Goal: Task Accomplishment & Management: Complete application form

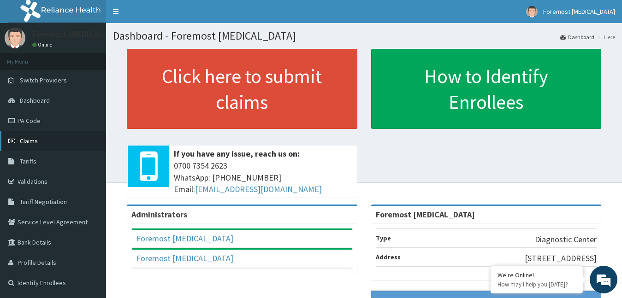
click at [28, 147] on link "Claims" at bounding box center [53, 141] width 106 height 20
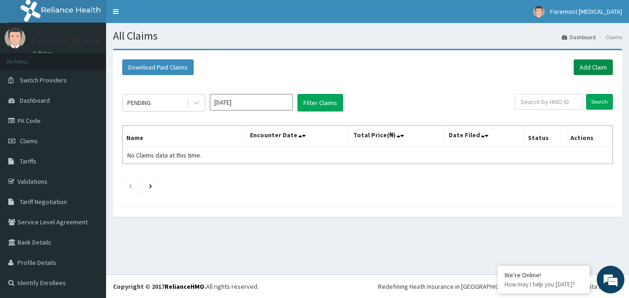
click at [585, 74] on link "Add Claim" at bounding box center [592, 67] width 39 height 16
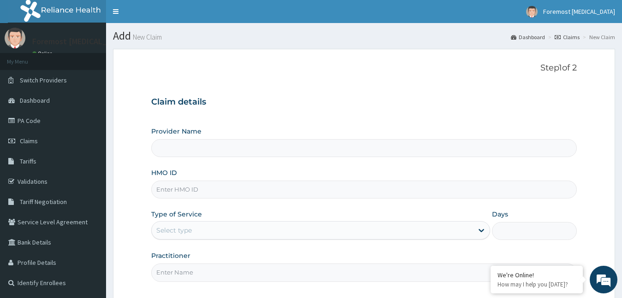
click at [211, 196] on input "HMO ID" at bounding box center [364, 190] width 426 height 18
type input "Foremost [MEDICAL_DATA]"
click at [180, 191] on input "HMO ID" at bounding box center [364, 190] width 426 height 18
click at [218, 194] on input "HMO ID" at bounding box center [364, 190] width 426 height 18
click at [176, 195] on input "HMO ID" at bounding box center [364, 190] width 426 height 18
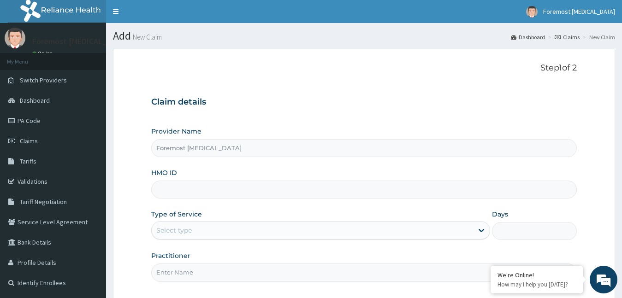
click at [193, 187] on input "HMO ID" at bounding box center [364, 190] width 426 height 18
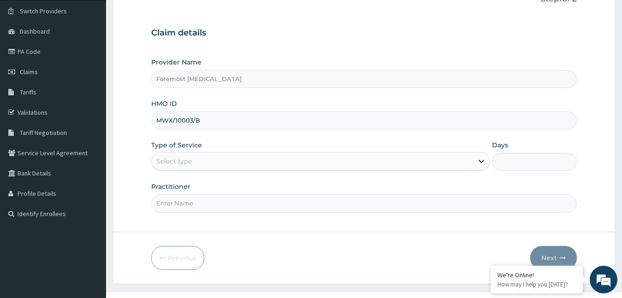
scroll to position [86, 0]
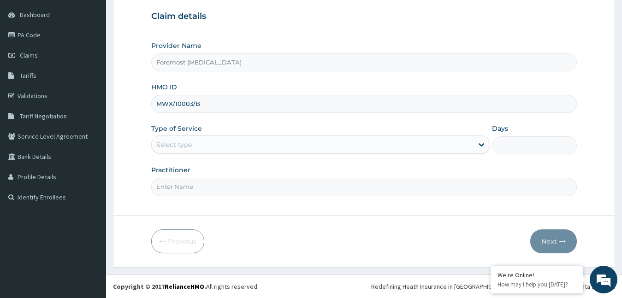
type input "MWX/10003/B"
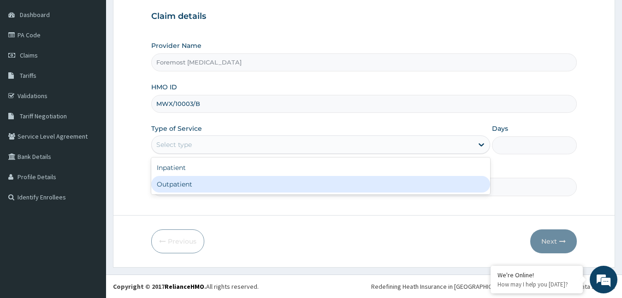
drag, startPoint x: 262, startPoint y: 146, endPoint x: 224, endPoint y: 186, distance: 55.4
click at [224, 154] on div "option Outpatient focused, 2 of 2. 2 results available. Use Up and Down to choo…" at bounding box center [320, 145] width 339 height 18
click at [224, 186] on div "Outpatient" at bounding box center [320, 184] width 339 height 17
type input "1"
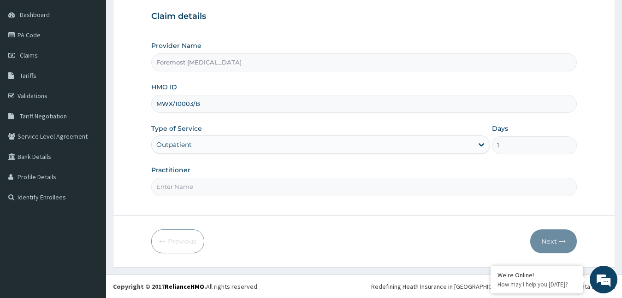
click at [224, 186] on input "Practitioner" at bounding box center [364, 187] width 426 height 18
type input "NULL"
click at [543, 243] on button "Next" at bounding box center [553, 242] width 47 height 24
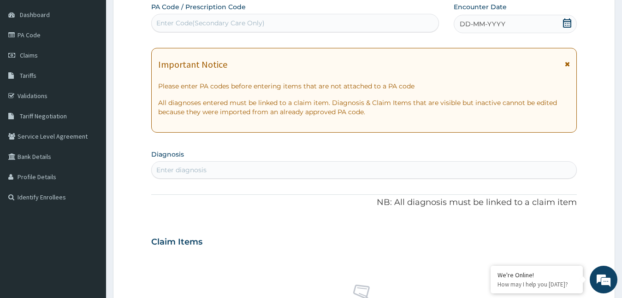
click at [485, 22] on span "DD-MM-YYYY" at bounding box center [483, 23] width 46 height 9
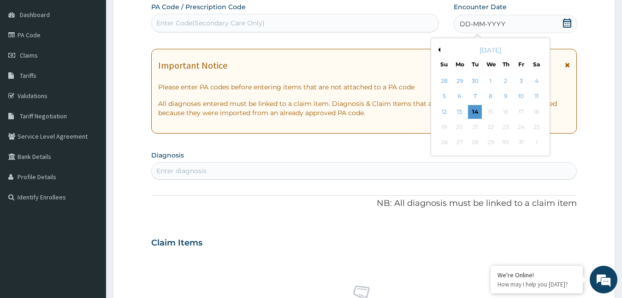
click at [439, 50] on button "Previous Month" at bounding box center [438, 49] width 5 height 5
click at [475, 97] on div "9" at bounding box center [475, 97] width 14 height 14
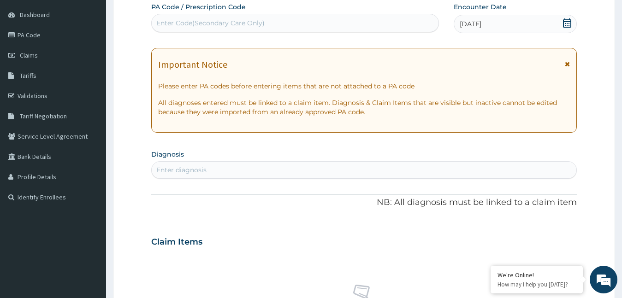
click at [301, 30] on div "Enter Code(Secondary Care Only)" at bounding box center [295, 23] width 287 height 15
type input "PA/DCED12"
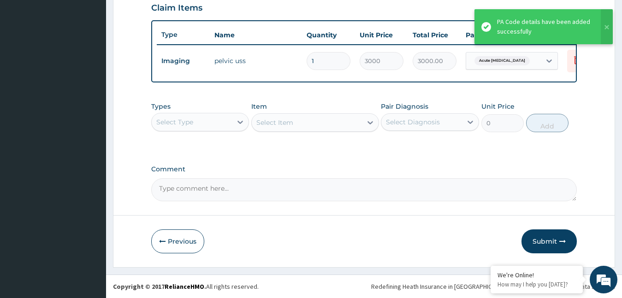
scroll to position [330, 0]
click at [528, 238] on button "Submit" at bounding box center [548, 242] width 55 height 24
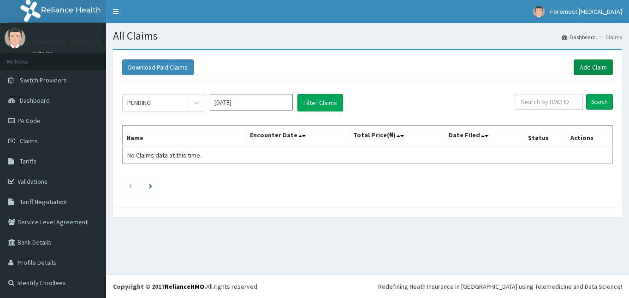
click at [584, 65] on link "Add Claim" at bounding box center [592, 67] width 39 height 16
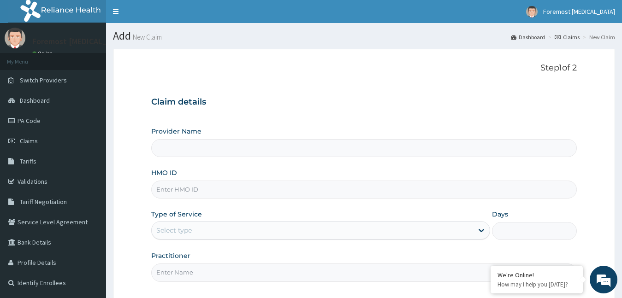
click at [189, 195] on input "HMO ID" at bounding box center [364, 190] width 426 height 18
type input "XMG/"
type input "Foremost [MEDICAL_DATA]"
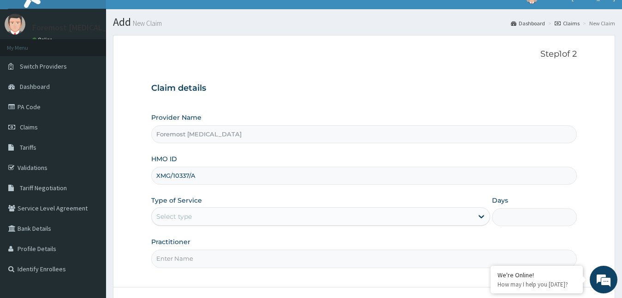
scroll to position [86, 0]
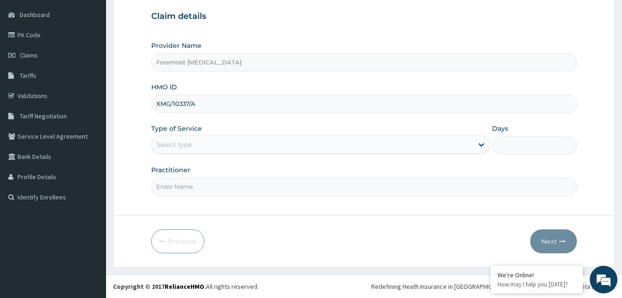
type input "XMG/10337/A"
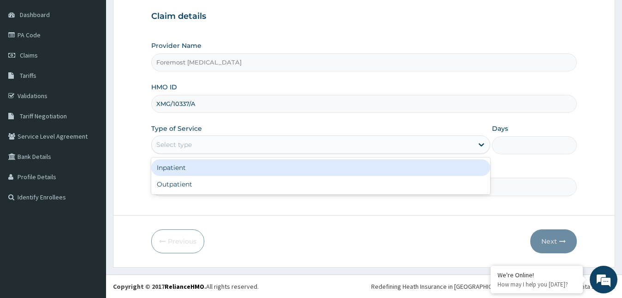
click at [222, 154] on div "Select type" at bounding box center [320, 145] width 339 height 18
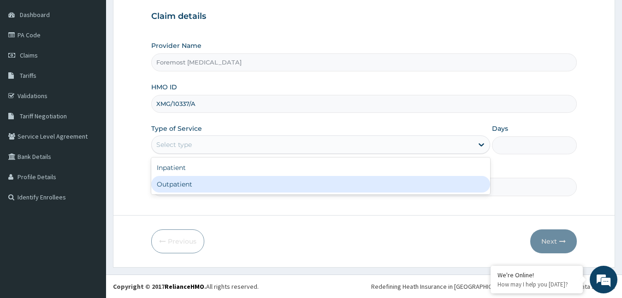
click at [195, 183] on div "Outpatient" at bounding box center [320, 184] width 339 height 17
type input "1"
click at [195, 183] on input "Practitioner" at bounding box center [364, 187] width 426 height 18
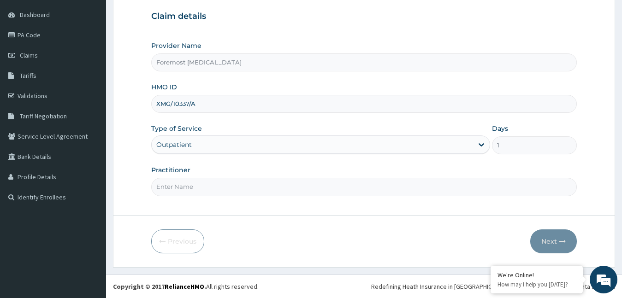
type input "NULL"
click at [544, 242] on button "Next" at bounding box center [553, 242] width 47 height 24
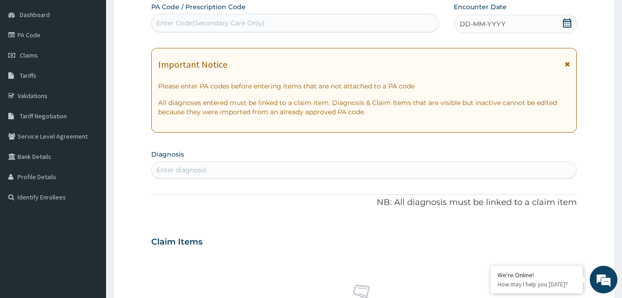
click at [481, 29] on div "DD-MM-YYYY" at bounding box center [516, 24] width 124 height 18
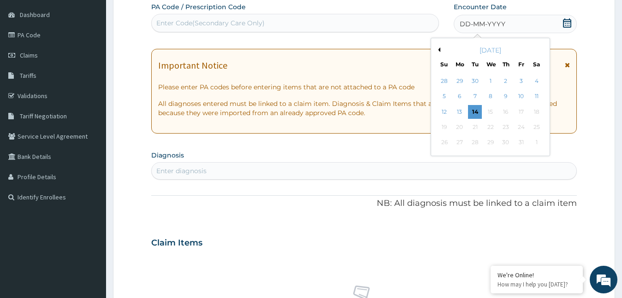
click at [438, 50] on button "Previous Month" at bounding box center [438, 49] width 5 height 5
click at [475, 95] on div "9" at bounding box center [475, 97] width 14 height 14
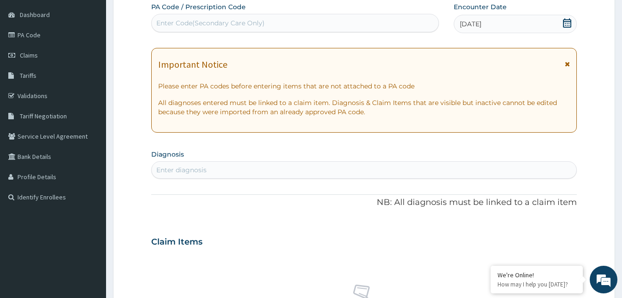
click at [267, 25] on div "Enter Code(Secondary Care Only)" at bounding box center [295, 23] width 287 height 15
type input "PA/FBAB10"
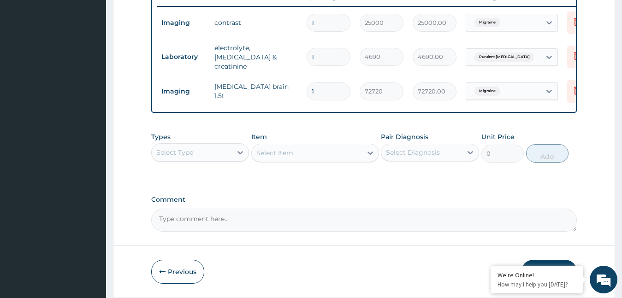
scroll to position [393, 0]
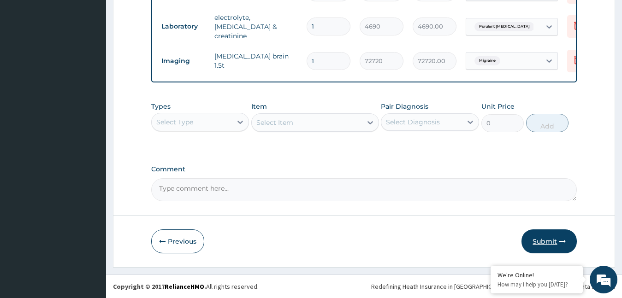
click at [534, 236] on button "Submit" at bounding box center [548, 242] width 55 height 24
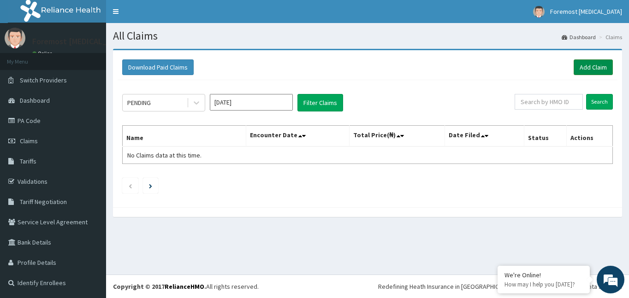
click at [594, 74] on link "Add Claim" at bounding box center [592, 67] width 39 height 16
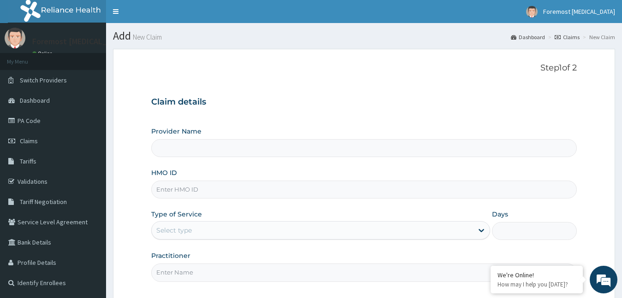
click at [192, 189] on input "HMO ID" at bounding box center [364, 190] width 426 height 18
type input "Foremost [MEDICAL_DATA]"
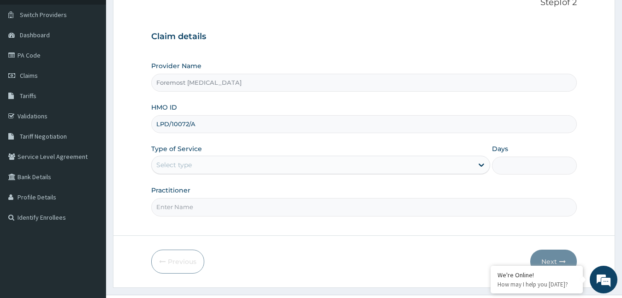
scroll to position [86, 0]
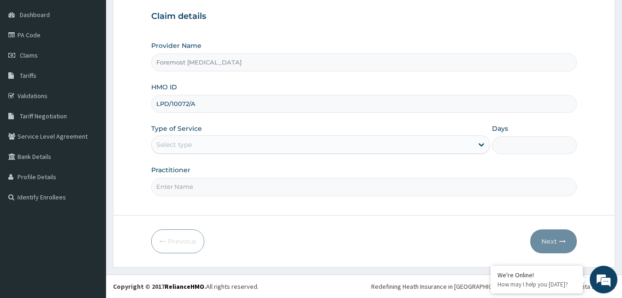
type input "LPD/10072/A"
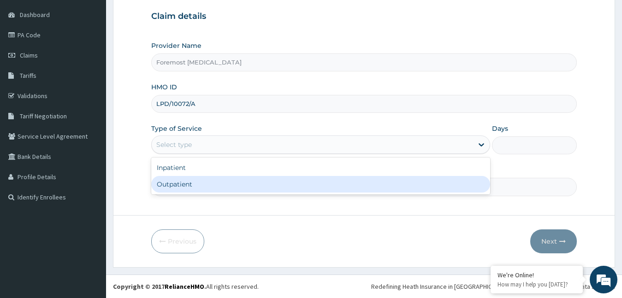
drag, startPoint x: 223, startPoint y: 144, endPoint x: 205, endPoint y: 183, distance: 43.1
click at [205, 154] on div "option Outpatient focused, 2 of 2. 2 results available. Use Up and Down to choo…" at bounding box center [320, 145] width 339 height 18
click at [205, 183] on div "Outpatient" at bounding box center [320, 184] width 339 height 17
type input "1"
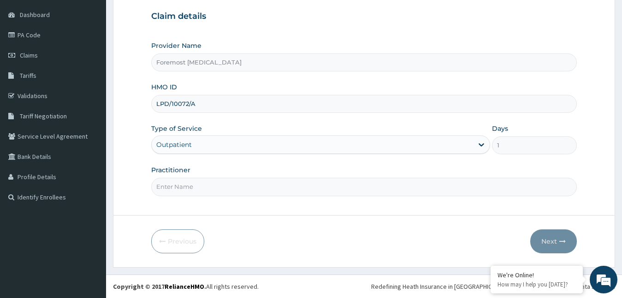
click at [205, 183] on input "Practitioner" at bounding box center [364, 187] width 426 height 18
type input "NULL"
click at [540, 234] on button "Next" at bounding box center [553, 242] width 47 height 24
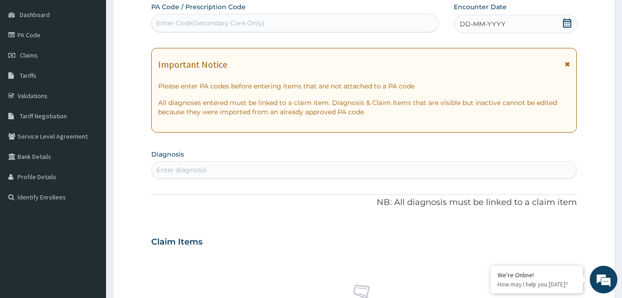
click at [486, 21] on span "DD-MM-YYYY" at bounding box center [483, 23] width 46 height 9
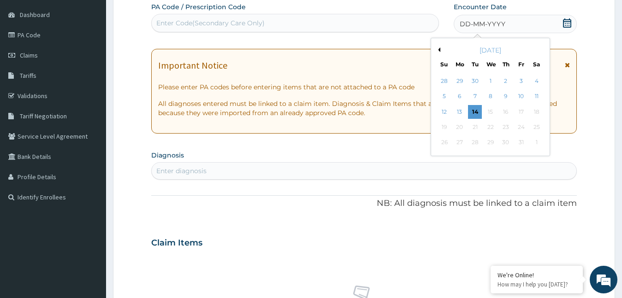
click at [439, 50] on button "Previous Month" at bounding box center [438, 49] width 5 height 5
click at [490, 99] on div "10" at bounding box center [490, 97] width 14 height 14
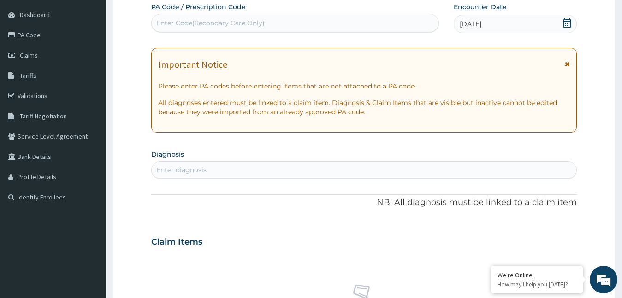
click at [236, 28] on div "Enter Code(Secondary Care Only)" at bounding box center [295, 23] width 287 height 15
type input "PA/F0C3DA"
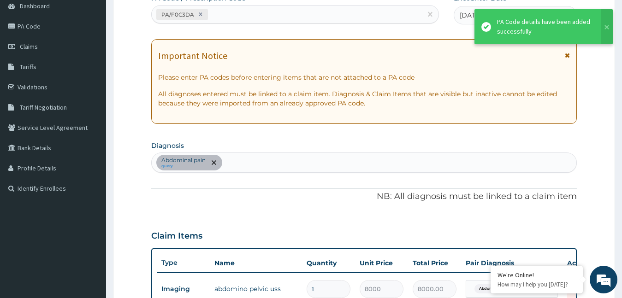
scroll to position [330, 0]
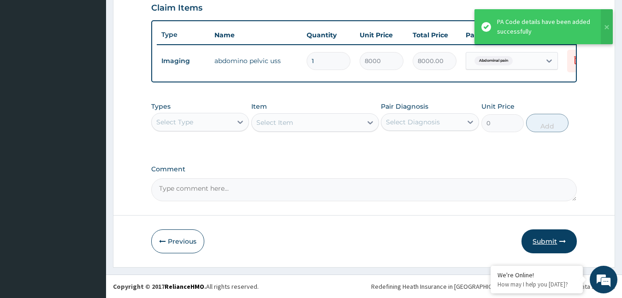
click at [545, 241] on button "Submit" at bounding box center [548, 242] width 55 height 24
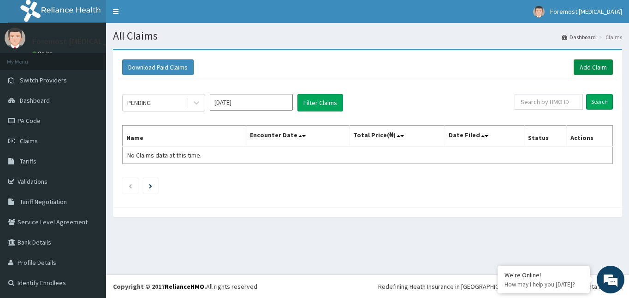
click at [591, 67] on link "Add Claim" at bounding box center [592, 67] width 39 height 16
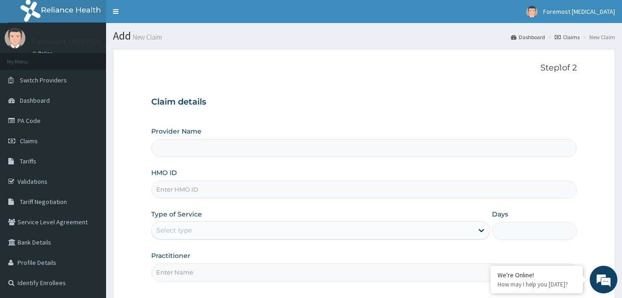
click at [181, 190] on input "HMO ID" at bounding box center [364, 190] width 426 height 18
type input "Foremost [MEDICAL_DATA]"
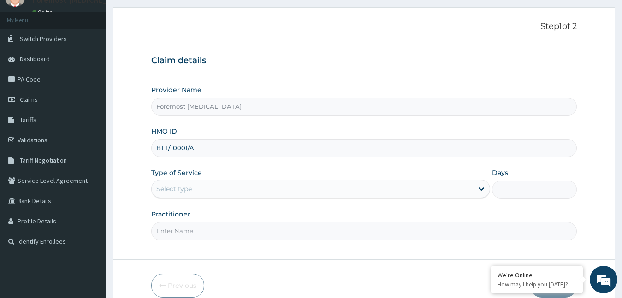
scroll to position [86, 0]
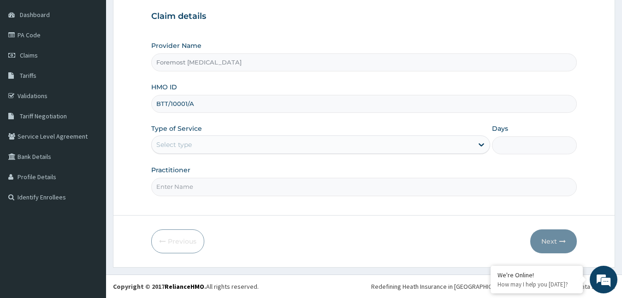
type input "BTT/10001/A"
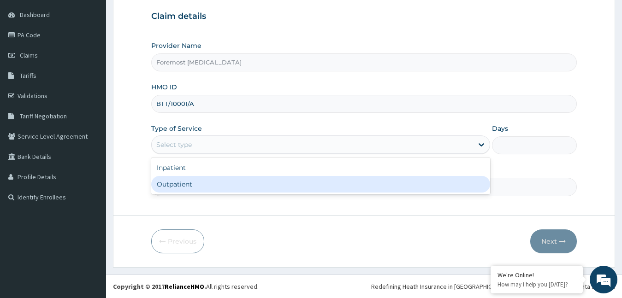
drag, startPoint x: 229, startPoint y: 153, endPoint x: 202, endPoint y: 187, distance: 42.6
click at [202, 154] on div "option Outpatient focused, 2 of 2. 2 results available. Use Up and Down to choo…" at bounding box center [320, 145] width 339 height 18
click at [201, 187] on div "Outpatient" at bounding box center [320, 184] width 339 height 17
type input "1"
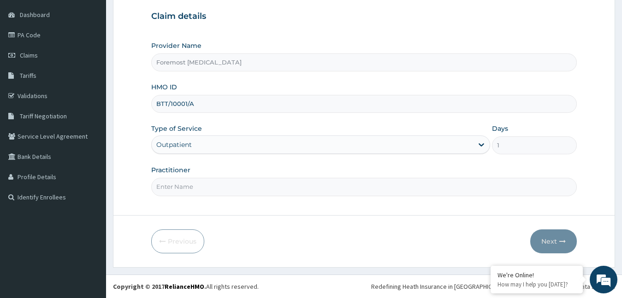
click at [201, 187] on input "Practitioner" at bounding box center [364, 187] width 426 height 18
type input "NULL"
click at [559, 237] on button "Next" at bounding box center [553, 242] width 47 height 24
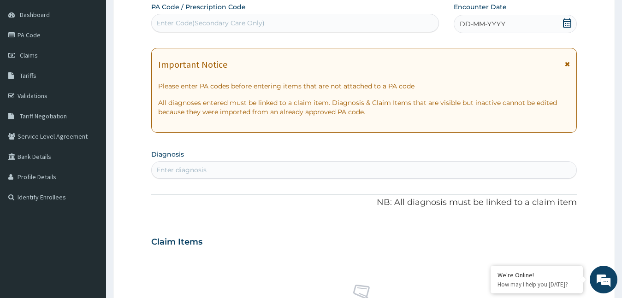
click at [485, 25] on span "DD-MM-YYYY" at bounding box center [483, 23] width 46 height 9
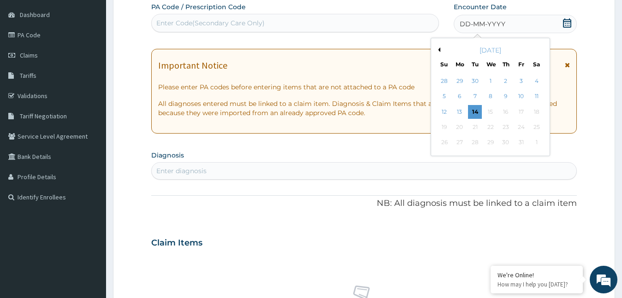
click at [440, 49] on div "[DATE]" at bounding box center [490, 50] width 111 height 9
click at [438, 49] on button "Previous Month" at bounding box center [438, 49] width 5 height 5
click at [489, 99] on div "10" at bounding box center [490, 97] width 14 height 14
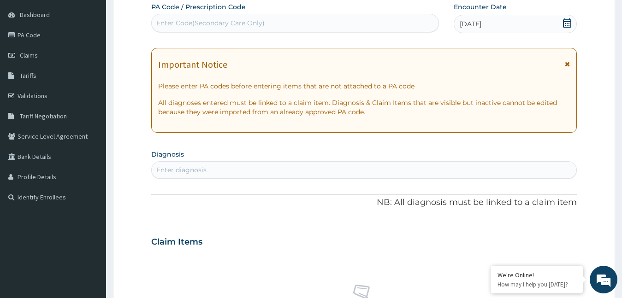
click at [254, 14] on div "Enter Code(Secondary Care Only)" at bounding box center [295, 23] width 288 height 18
type input "PA/868AAF"
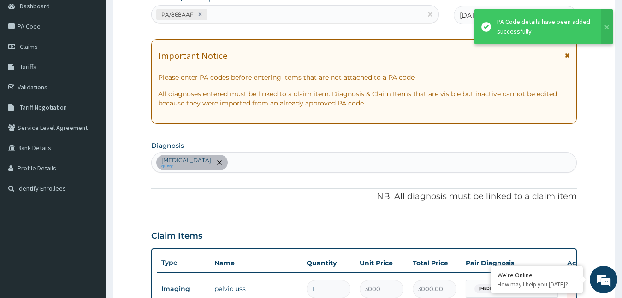
scroll to position [330, 0]
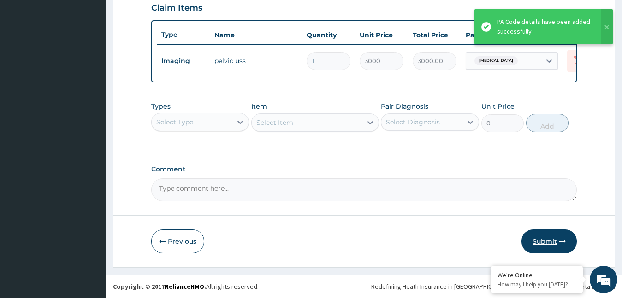
click at [552, 246] on button "Submit" at bounding box center [548, 242] width 55 height 24
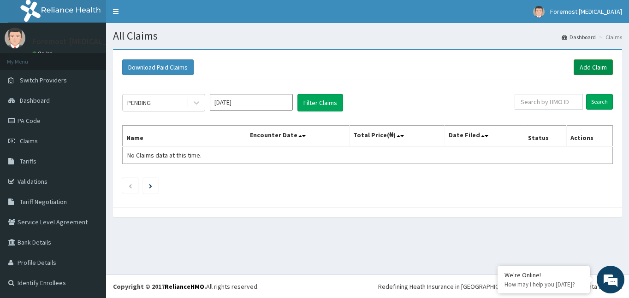
click at [589, 65] on link "Add Claim" at bounding box center [592, 67] width 39 height 16
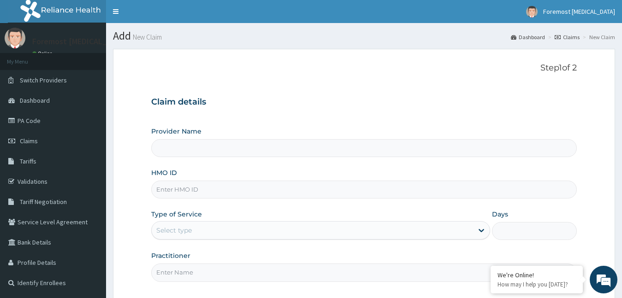
drag, startPoint x: 0, startPoint y: 0, endPoint x: 212, endPoint y: 194, distance: 287.1
click at [212, 194] on input "HMO ID" at bounding box center [364, 190] width 426 height 18
type input "Foremost [MEDICAL_DATA]"
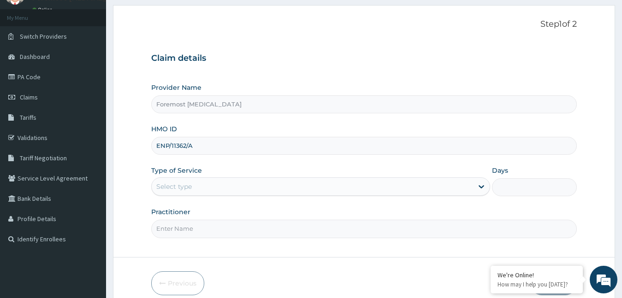
scroll to position [86, 0]
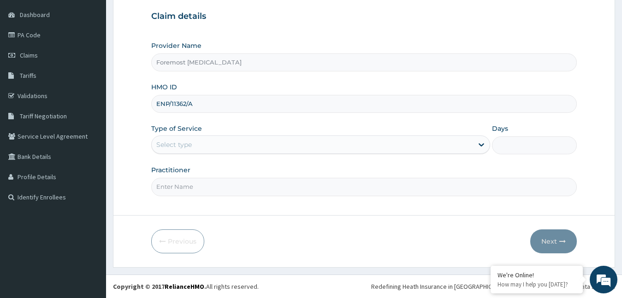
type input "ENP/11362/A"
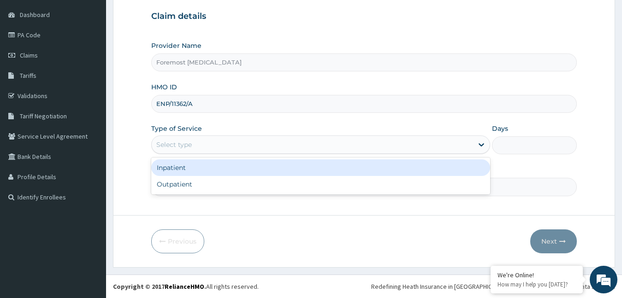
drag, startPoint x: 252, startPoint y: 146, endPoint x: 230, endPoint y: 181, distance: 41.8
click at [230, 154] on div "option Inpatient focused, 1 of 2. 2 results available. Use Up and Down to choos…" at bounding box center [320, 145] width 339 height 18
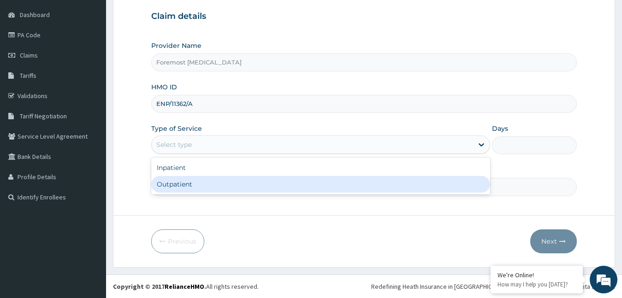
click at [229, 182] on div "Outpatient" at bounding box center [320, 184] width 339 height 17
type input "1"
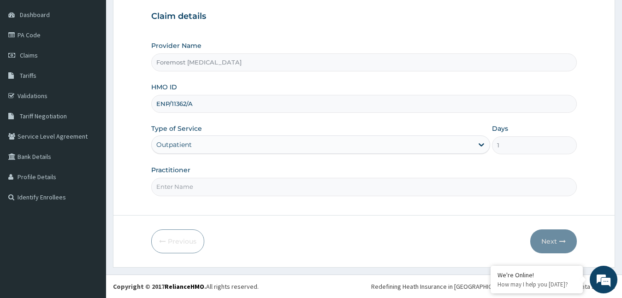
click at [229, 182] on input "Practitioner" at bounding box center [364, 187] width 426 height 18
type input "NULL"
click at [548, 242] on button "Next" at bounding box center [553, 242] width 47 height 24
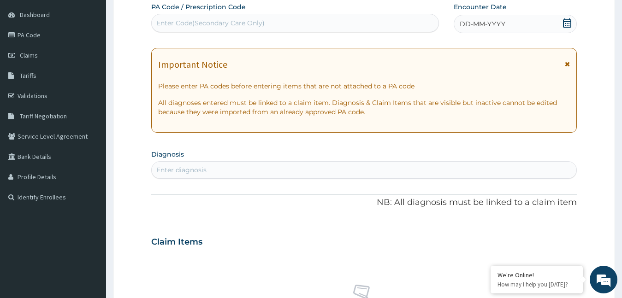
click at [476, 25] on span "DD-MM-YYYY" at bounding box center [483, 23] width 46 height 9
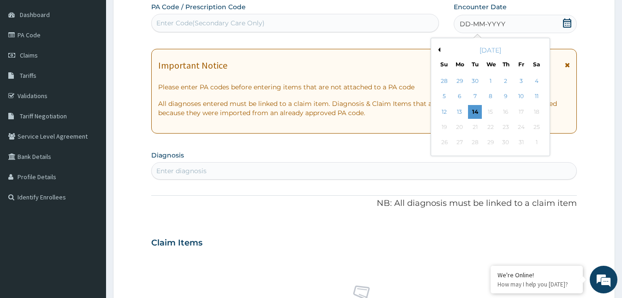
click at [439, 50] on button "Previous Month" at bounding box center [438, 49] width 5 height 5
click at [496, 94] on div "10" at bounding box center [490, 97] width 14 height 14
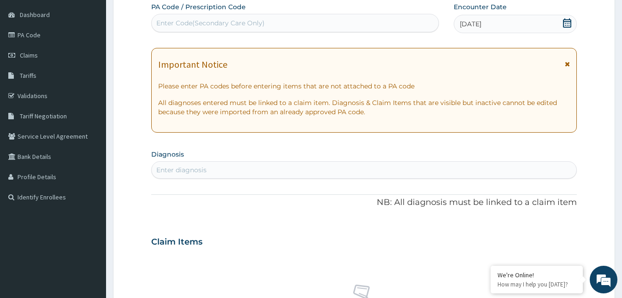
click at [268, 27] on div "Enter Code(Secondary Care Only)" at bounding box center [295, 23] width 287 height 15
type input "PA/F7F170"
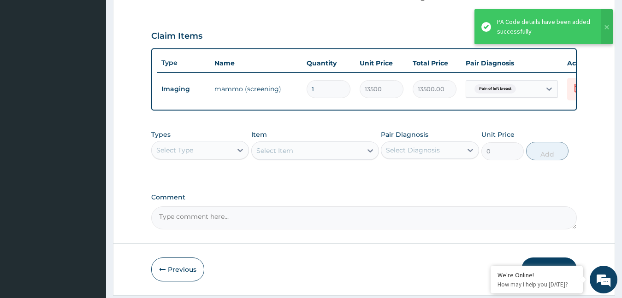
scroll to position [330, 0]
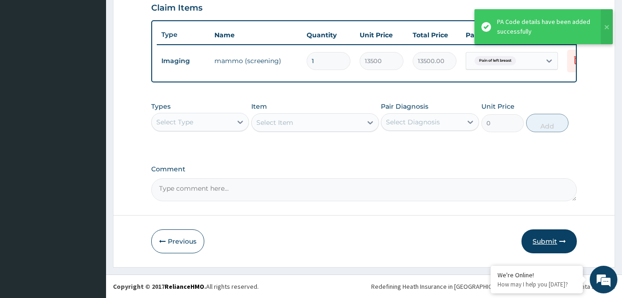
click at [545, 239] on button "Submit" at bounding box center [548, 242] width 55 height 24
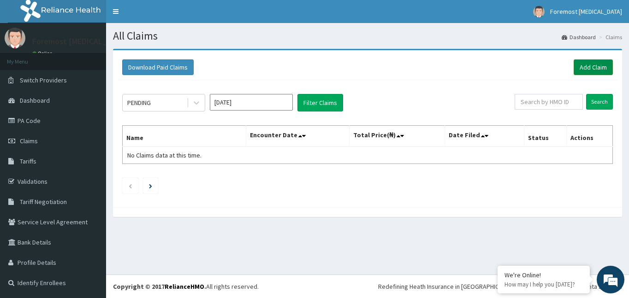
click at [587, 71] on link "Add Claim" at bounding box center [592, 67] width 39 height 16
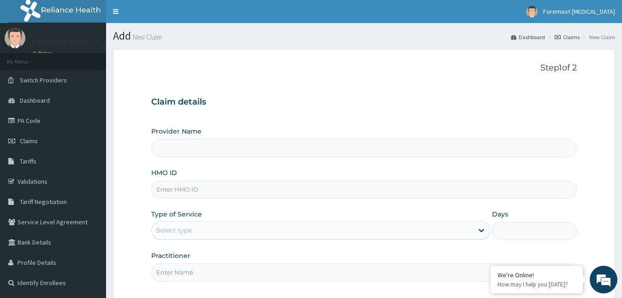
click at [183, 193] on input "HMO ID" at bounding box center [364, 190] width 426 height 18
type input "Foremost [MEDICAL_DATA]"
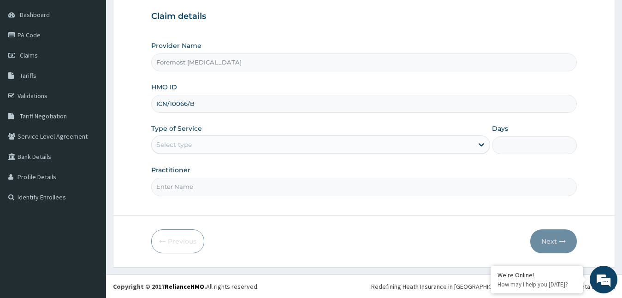
type input "ICN/10066/B"
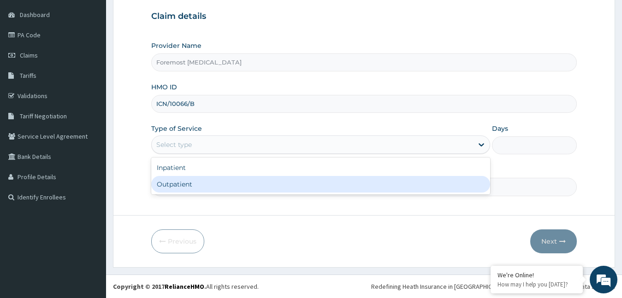
drag, startPoint x: 252, startPoint y: 149, endPoint x: 218, endPoint y: 186, distance: 49.9
click at [218, 154] on div "option Outpatient focused, 2 of 2. 2 results available. Use Up and Down to choo…" at bounding box center [320, 145] width 339 height 18
click at [218, 186] on div "Outpatient" at bounding box center [320, 184] width 339 height 17
type input "1"
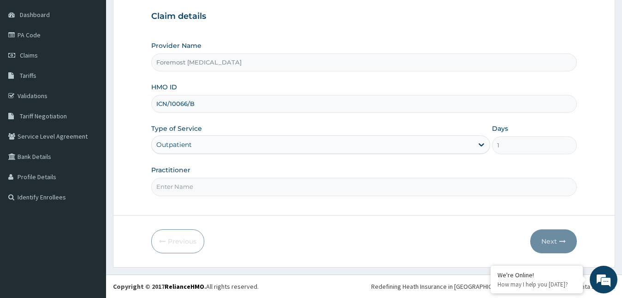
click at [218, 186] on input "Practitioner" at bounding box center [364, 187] width 426 height 18
type input "NULL"
click at [542, 234] on button "Next" at bounding box center [553, 242] width 47 height 24
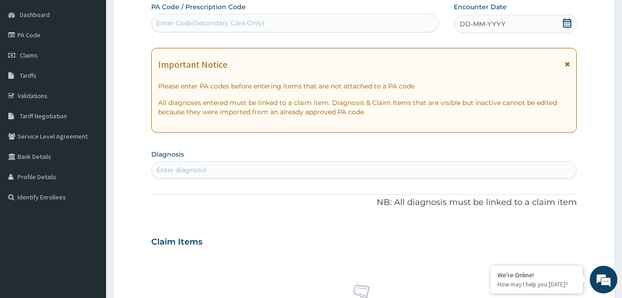
click at [484, 18] on div "DD-MM-YYYY" at bounding box center [516, 24] width 124 height 18
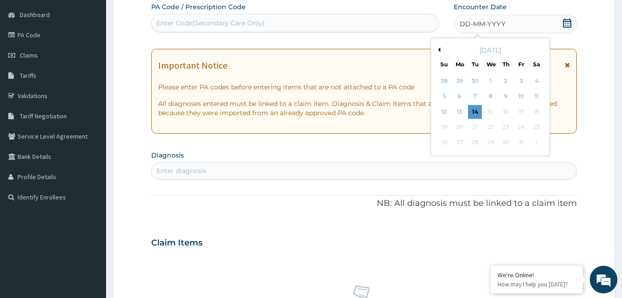
click at [437, 50] on button "Previous Month" at bounding box center [438, 49] width 5 height 5
click at [490, 97] on div "10" at bounding box center [490, 97] width 14 height 14
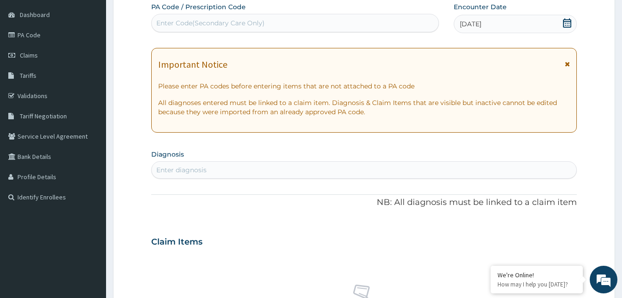
click at [244, 23] on div "Enter Code(Secondary Care Only)" at bounding box center [210, 22] width 108 height 9
type input "PA/EEB63B"
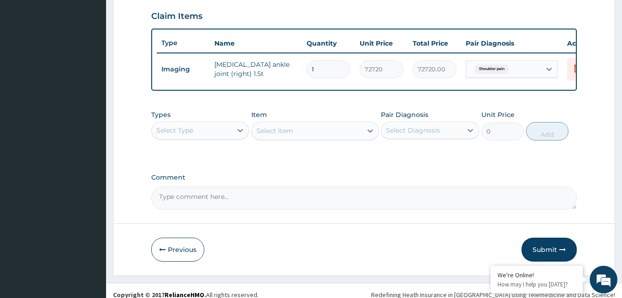
scroll to position [330, 0]
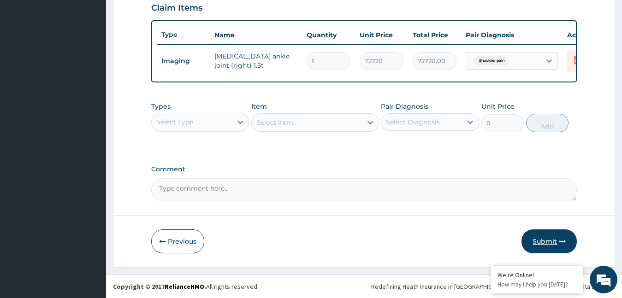
click at [551, 242] on button "Submit" at bounding box center [548, 242] width 55 height 24
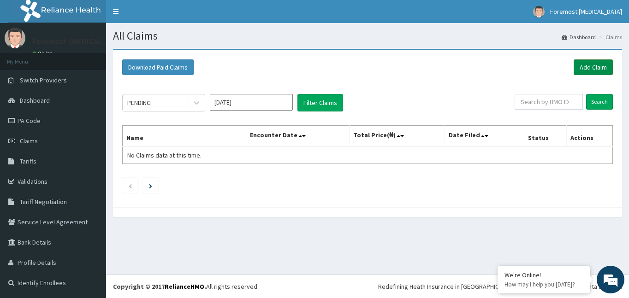
click at [586, 67] on link "Add Claim" at bounding box center [592, 67] width 39 height 16
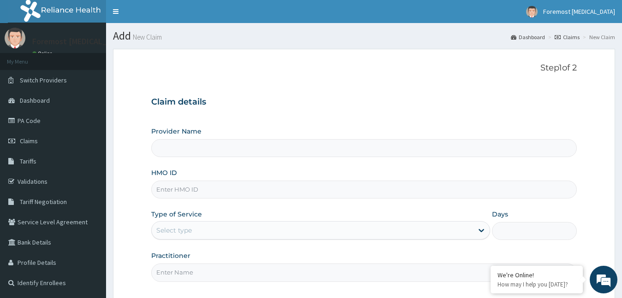
click at [181, 187] on input "HMO ID" at bounding box center [364, 190] width 426 height 18
type input "Foremost [MEDICAL_DATA]"
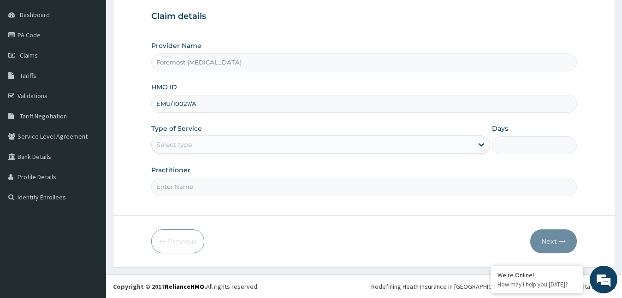
type input "EMU/10027/A"
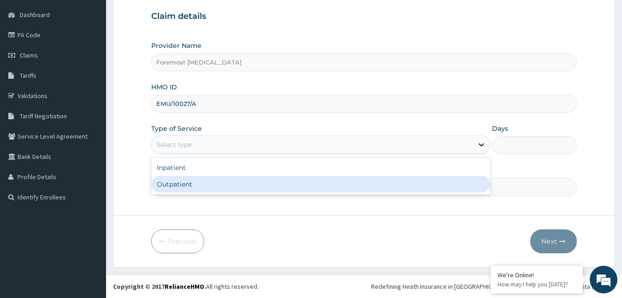
drag, startPoint x: 221, startPoint y: 144, endPoint x: 197, endPoint y: 178, distance: 41.0
click at [197, 154] on div "option Outpatient focused, 2 of 2. 2 results available. Use Up and Down to choo…" at bounding box center [320, 145] width 339 height 18
click at [197, 178] on div "Outpatient" at bounding box center [320, 184] width 339 height 17
type input "1"
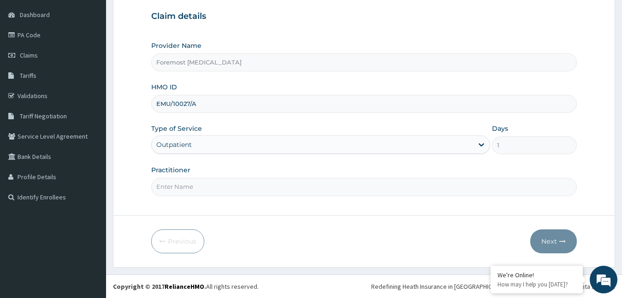
click at [197, 178] on input "Practitioner" at bounding box center [364, 187] width 426 height 18
type input "NULL"
click at [556, 241] on button "Next" at bounding box center [553, 242] width 47 height 24
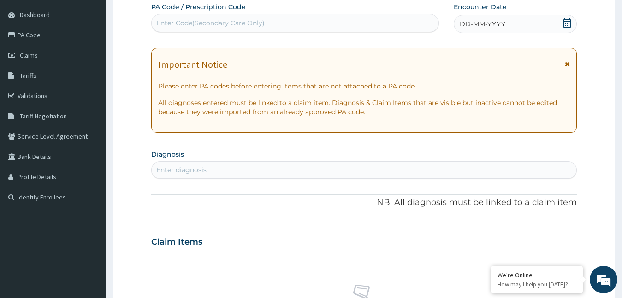
click at [477, 24] on span "DD-MM-YYYY" at bounding box center [483, 23] width 46 height 9
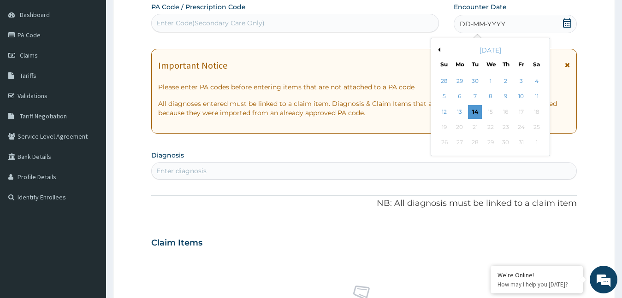
click at [439, 51] on button "Previous Month" at bounding box center [438, 49] width 5 height 5
click at [491, 94] on div "10" at bounding box center [490, 97] width 14 height 14
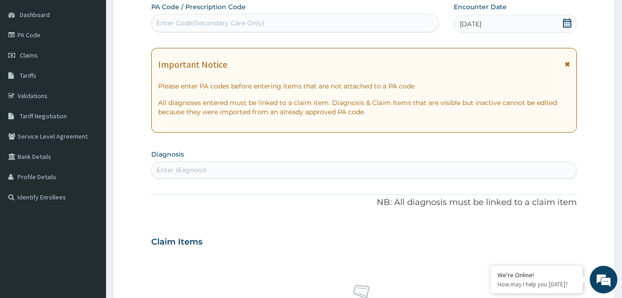
click at [203, 25] on div "Enter Code(Secondary Care Only)" at bounding box center [210, 22] width 108 height 9
type input "PA/60556C"
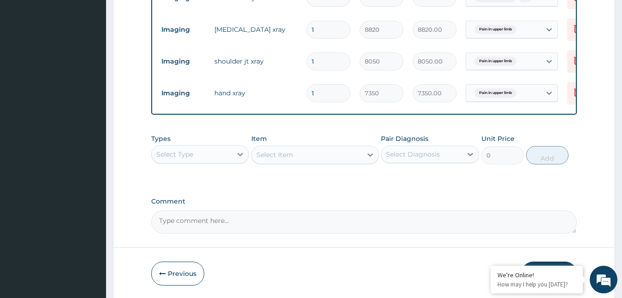
scroll to position [492, 0]
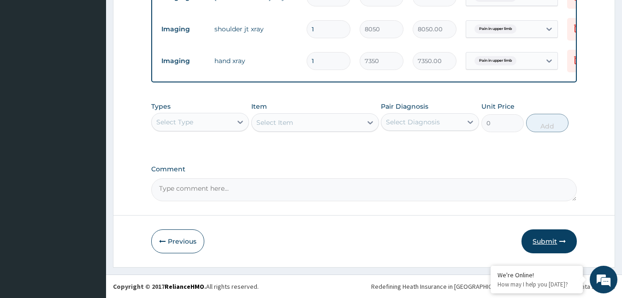
click at [544, 243] on button "Submit" at bounding box center [548, 242] width 55 height 24
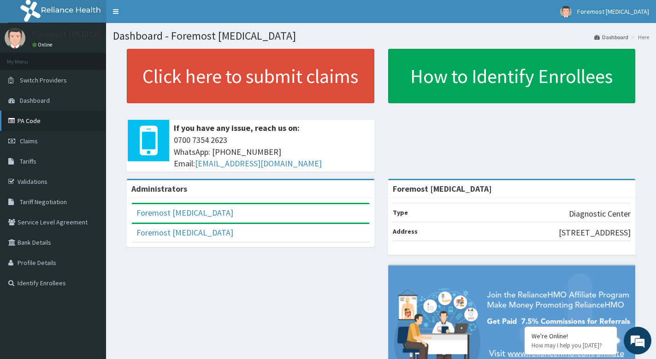
click at [36, 121] on link "PA Code" at bounding box center [53, 121] width 106 height 20
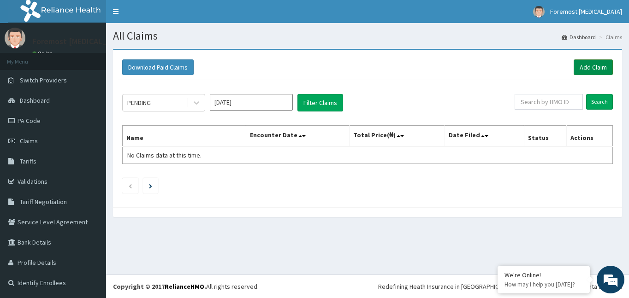
click at [585, 63] on link "Add Claim" at bounding box center [592, 67] width 39 height 16
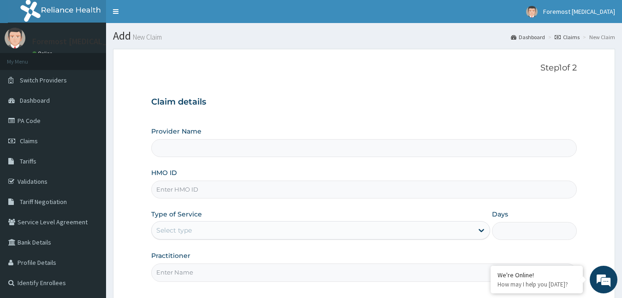
type input "Foremost [MEDICAL_DATA]"
click at [183, 189] on input "HMO ID" at bounding box center [364, 190] width 426 height 18
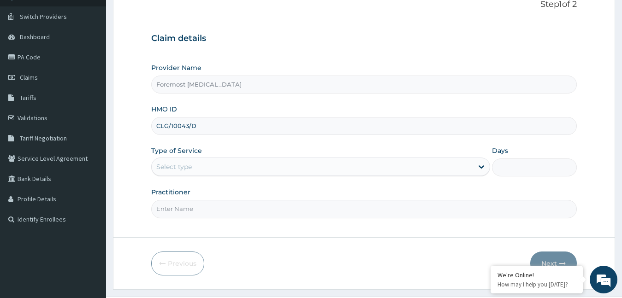
scroll to position [86, 0]
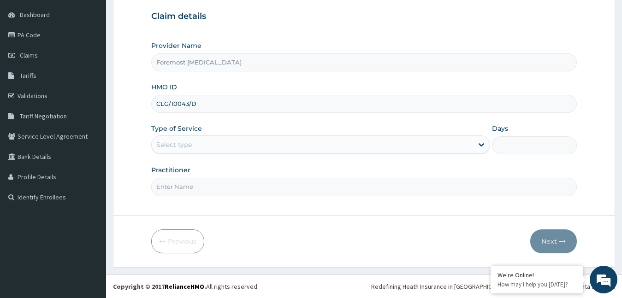
type input "CLG/10043/D"
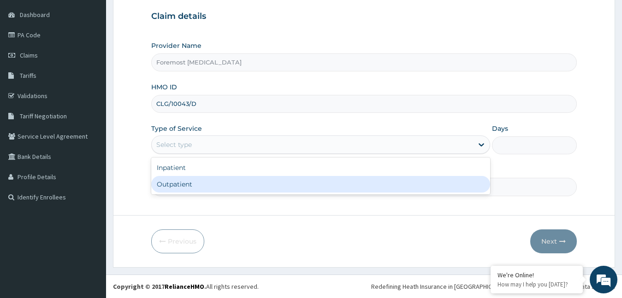
drag, startPoint x: 212, startPoint y: 144, endPoint x: 193, endPoint y: 181, distance: 42.1
click at [193, 154] on div "option Outpatient focused, 2 of 2. 2 results available. Use Up and Down to choo…" at bounding box center [320, 145] width 339 height 18
click at [193, 181] on div "Outpatient" at bounding box center [320, 184] width 339 height 17
type input "1"
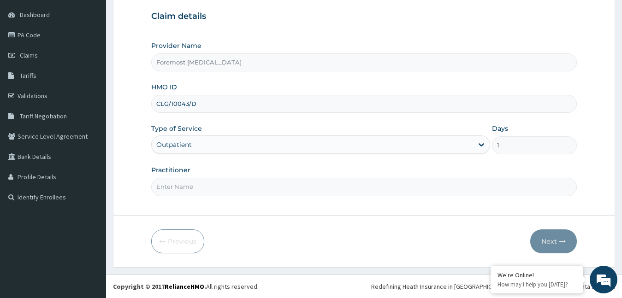
click at [193, 181] on input "Practitioner" at bounding box center [364, 187] width 426 height 18
type input "NULL"
click at [548, 240] on button "Next" at bounding box center [553, 242] width 47 height 24
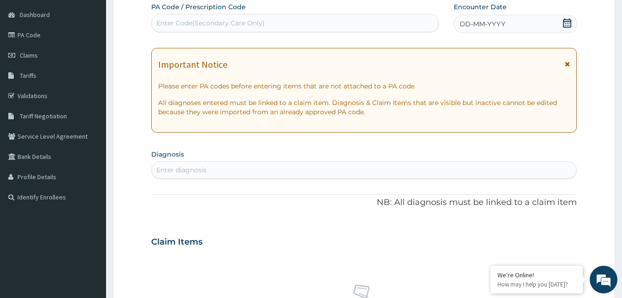
click at [476, 24] on span "DD-MM-YYYY" at bounding box center [483, 23] width 46 height 9
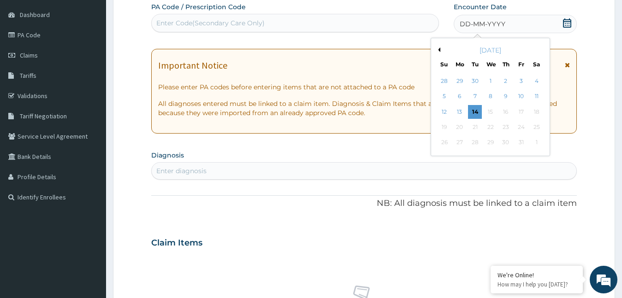
click at [439, 50] on button "Previous Month" at bounding box center [438, 49] width 5 height 5
click at [535, 80] on div "6" at bounding box center [536, 81] width 14 height 14
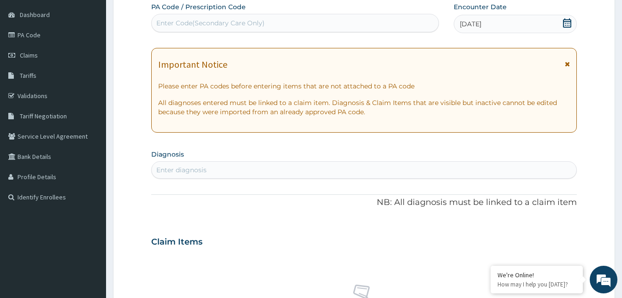
click at [279, 28] on div "Enter Code(Secondary Care Only)" at bounding box center [295, 23] width 287 height 15
type input "PA/9FA070"
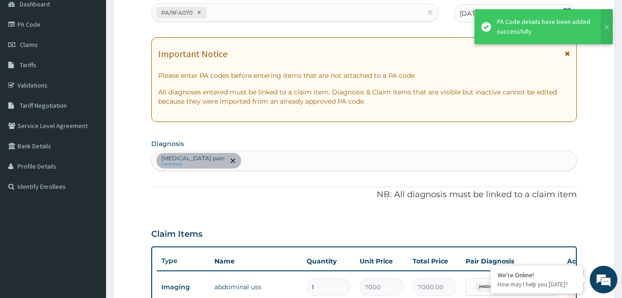
scroll to position [330, 0]
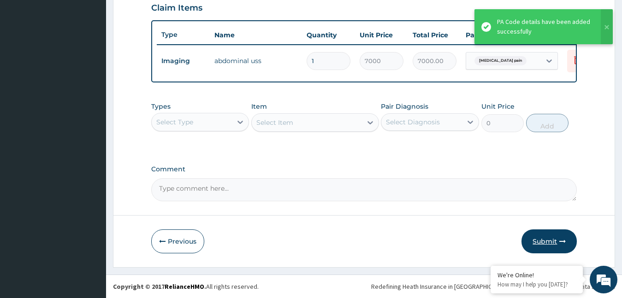
click at [541, 242] on button "Submit" at bounding box center [548, 242] width 55 height 24
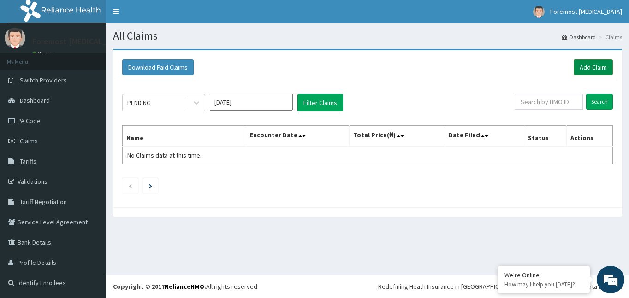
click at [602, 70] on link "Add Claim" at bounding box center [592, 67] width 39 height 16
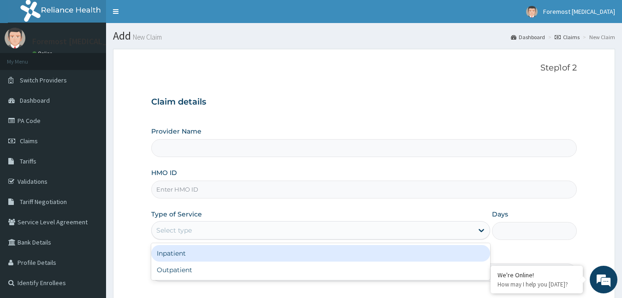
click at [183, 231] on div "Select type" at bounding box center [173, 230] width 35 height 9
type input "Foremost [MEDICAL_DATA]"
click at [184, 189] on input "HMO ID" at bounding box center [364, 190] width 426 height 18
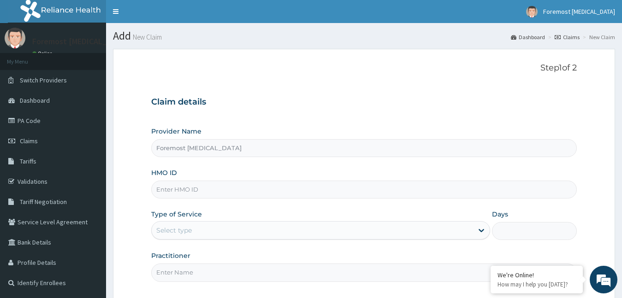
click at [186, 189] on input "HMO ID" at bounding box center [364, 190] width 426 height 18
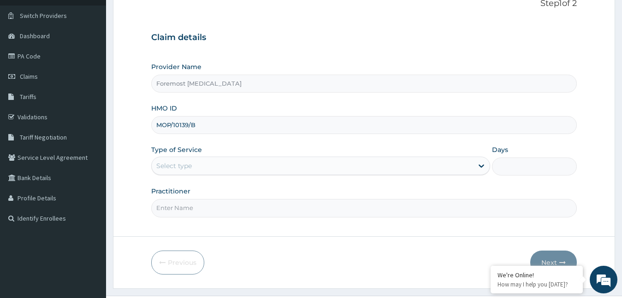
scroll to position [86, 0]
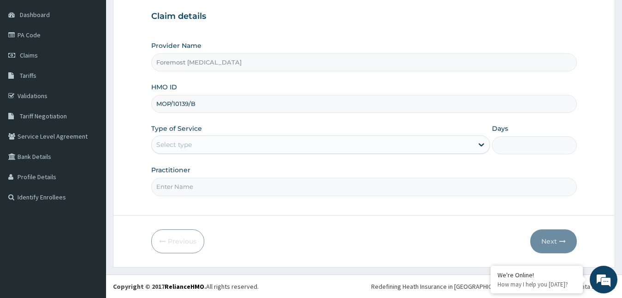
type input "MOP/10139/B"
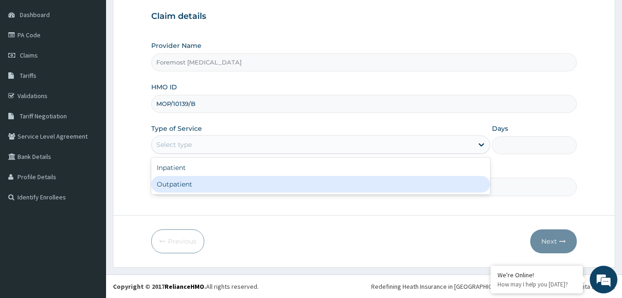
drag, startPoint x: 226, startPoint y: 143, endPoint x: 202, endPoint y: 186, distance: 48.5
click at [202, 154] on div "option Outpatient focused, 2 of 2. 2 results available. Use Up and Down to choo…" at bounding box center [320, 145] width 339 height 18
click at [202, 186] on div "Outpatient" at bounding box center [320, 184] width 339 height 17
type input "1"
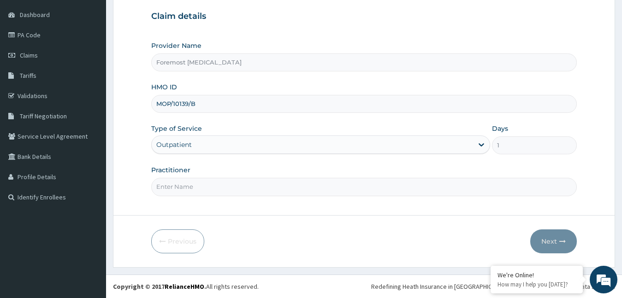
click at [202, 186] on input "Practitioner" at bounding box center [364, 187] width 426 height 18
type input "NULL"
click at [540, 230] on button "Next" at bounding box center [553, 242] width 47 height 24
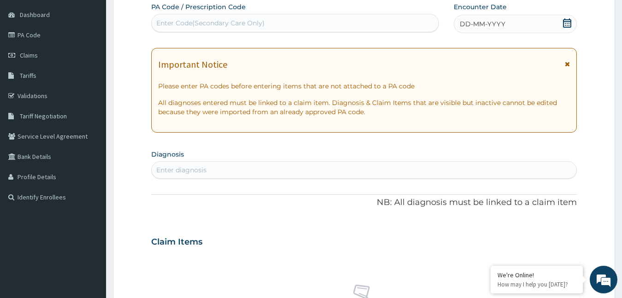
click at [498, 29] on span "DD-MM-YYYY" at bounding box center [483, 23] width 46 height 9
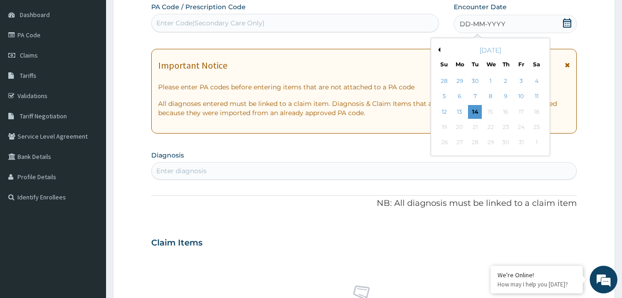
click at [439, 49] on button "Previous Month" at bounding box center [438, 49] width 5 height 5
click at [538, 113] on div "20" at bounding box center [536, 112] width 14 height 14
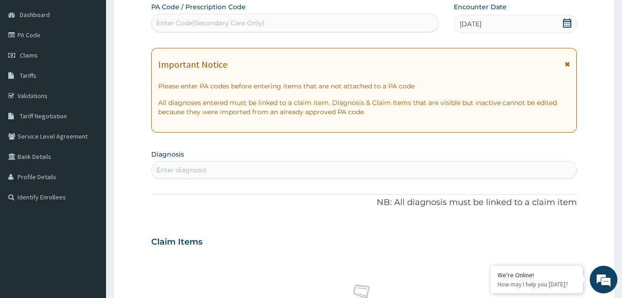
click at [317, 22] on div "Enter Code(Secondary Care Only)" at bounding box center [295, 23] width 287 height 15
type input "PA/A45423"
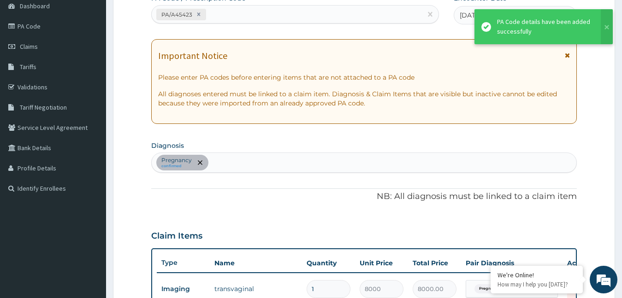
scroll to position [330, 0]
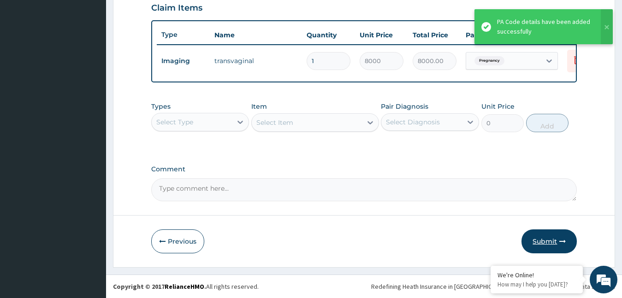
click at [546, 238] on button "Submit" at bounding box center [548, 242] width 55 height 24
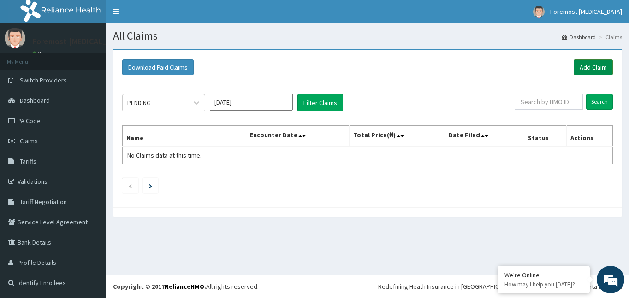
click at [595, 71] on link "Add Claim" at bounding box center [592, 67] width 39 height 16
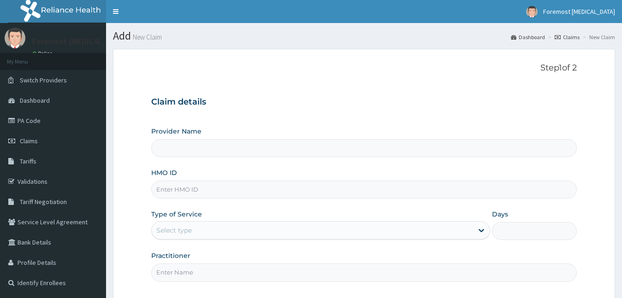
click at [184, 195] on input "HMO ID" at bounding box center [364, 190] width 426 height 18
type input "Foremost [MEDICAL_DATA]"
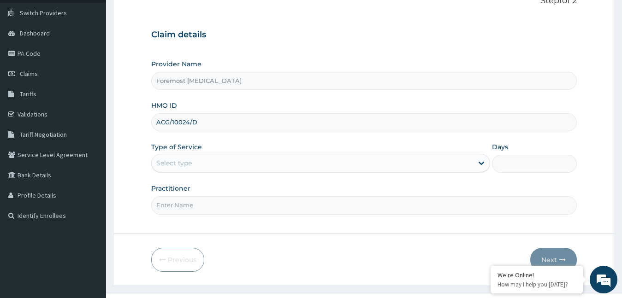
scroll to position [86, 0]
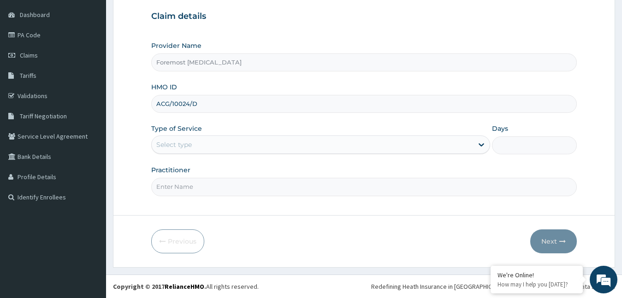
type input "ACG/10024/D"
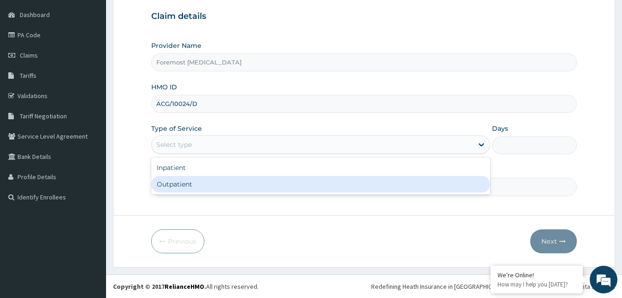
drag, startPoint x: 213, startPoint y: 145, endPoint x: 194, endPoint y: 184, distance: 43.7
click at [194, 154] on div "option Outpatient focused, 2 of 2. 2 results available. Use Up and Down to choo…" at bounding box center [320, 145] width 339 height 18
click at [194, 184] on div "Outpatient" at bounding box center [320, 184] width 339 height 17
type input "1"
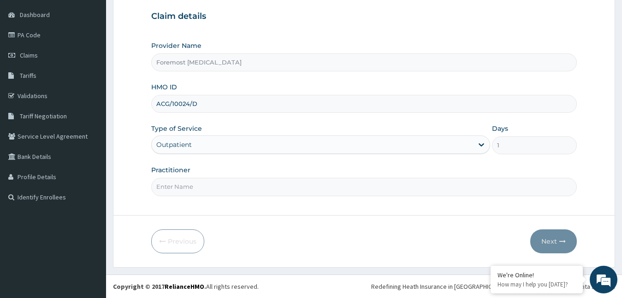
click at [194, 184] on input "Practitioner" at bounding box center [364, 187] width 426 height 18
type input "NULL"
click at [553, 235] on button "Next" at bounding box center [553, 242] width 47 height 24
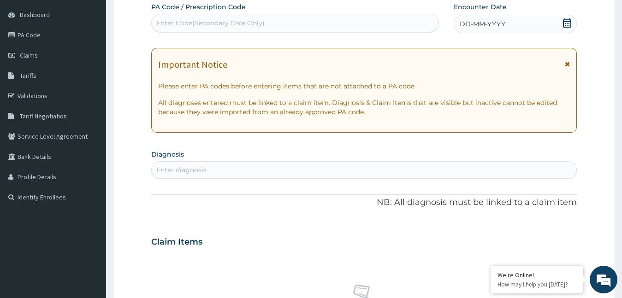
click at [488, 21] on span "DD-MM-YYYY" at bounding box center [483, 23] width 46 height 9
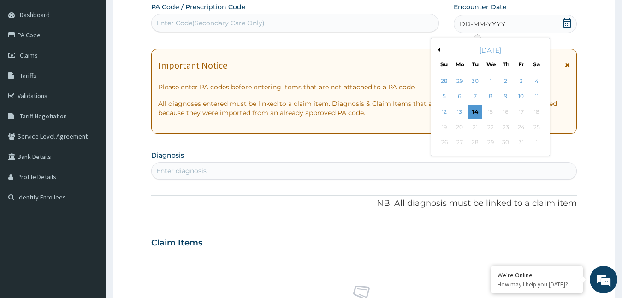
click at [438, 48] on button "Previous Month" at bounding box center [438, 49] width 5 height 5
click at [506, 109] on div "18" at bounding box center [506, 112] width 14 height 14
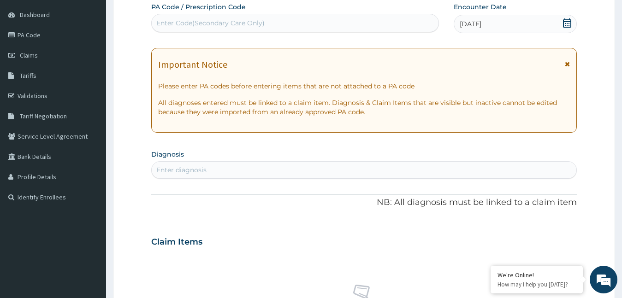
click at [282, 27] on div "Enter Code(Secondary Care Only)" at bounding box center [295, 23] width 287 height 15
type input "PA/6D5FC2"
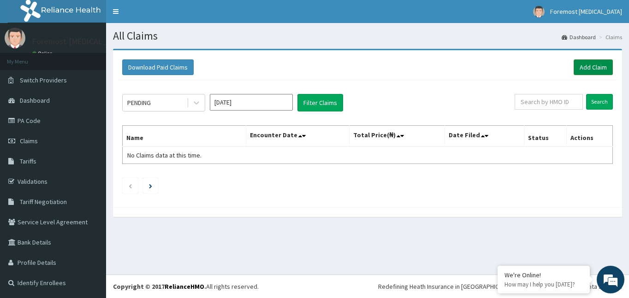
click at [575, 72] on link "Add Claim" at bounding box center [592, 67] width 39 height 16
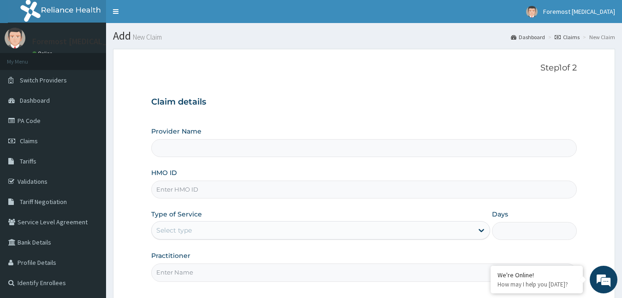
click at [187, 194] on input "HMO ID" at bounding box center [364, 190] width 426 height 18
type input "Foremost [MEDICAL_DATA]"
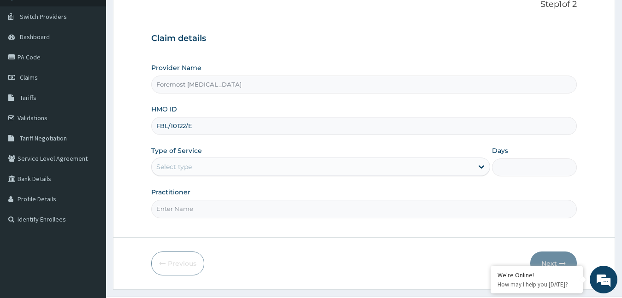
scroll to position [86, 0]
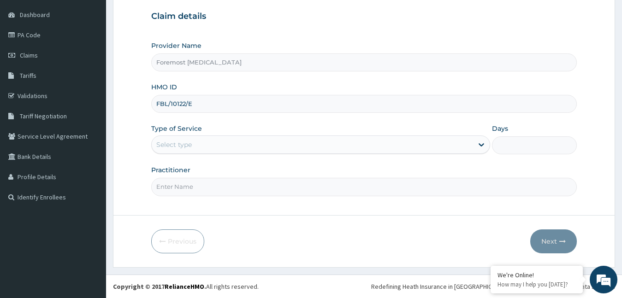
type input "FBL/10122/E"
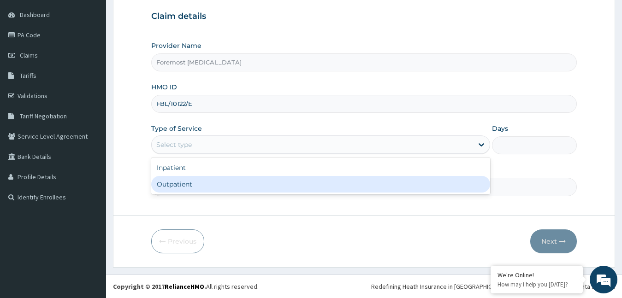
drag, startPoint x: 218, startPoint y: 150, endPoint x: 191, endPoint y: 183, distance: 42.2
click at [191, 154] on div "option Outpatient focused, 2 of 2. 2 results available. Use Up and Down to choo…" at bounding box center [320, 145] width 339 height 18
click at [191, 183] on div "Outpatient" at bounding box center [320, 184] width 339 height 17
type input "1"
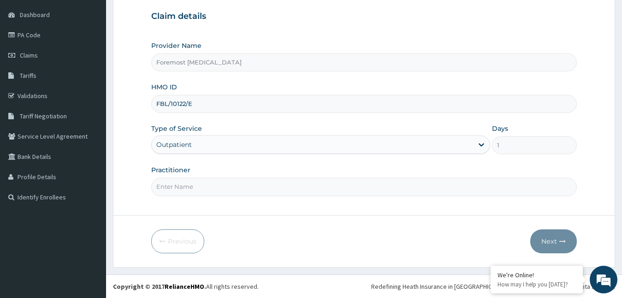
click at [191, 183] on input "Practitioner" at bounding box center [364, 187] width 426 height 18
type input "NULL"
click at [542, 239] on button "Next" at bounding box center [553, 242] width 47 height 24
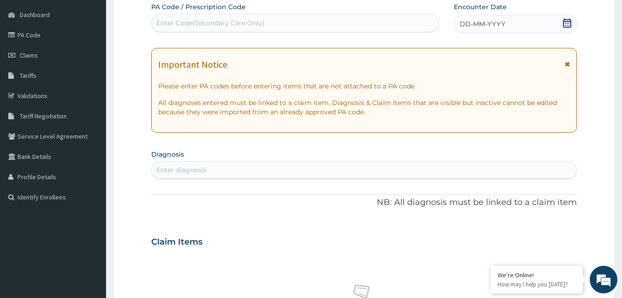
click at [479, 31] on div "DD-MM-YYYY" at bounding box center [516, 24] width 124 height 18
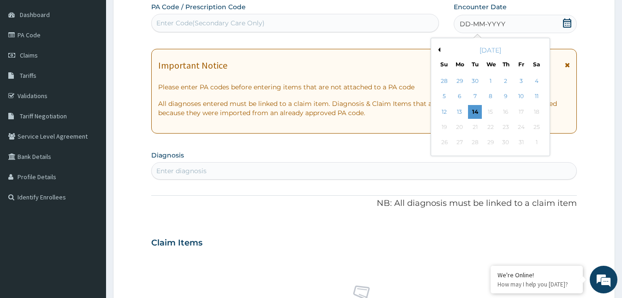
click at [439, 50] on button "Previous Month" at bounding box center [438, 49] width 5 height 5
click at [531, 116] on div "20" at bounding box center [536, 112] width 14 height 14
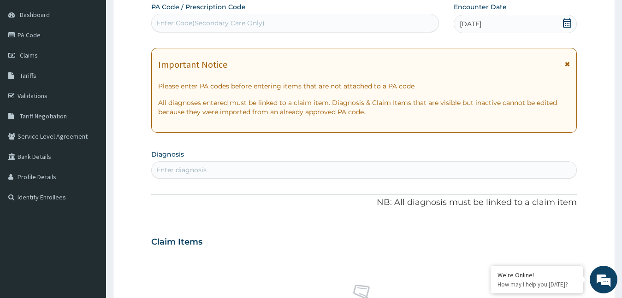
click at [272, 27] on div "Enter Code(Secondary Care Only)" at bounding box center [295, 23] width 287 height 15
type input "PA/6E0B69"
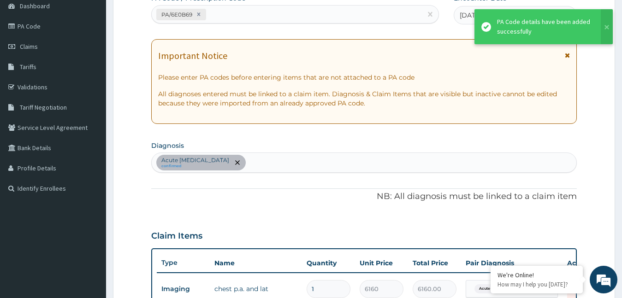
scroll to position [330, 0]
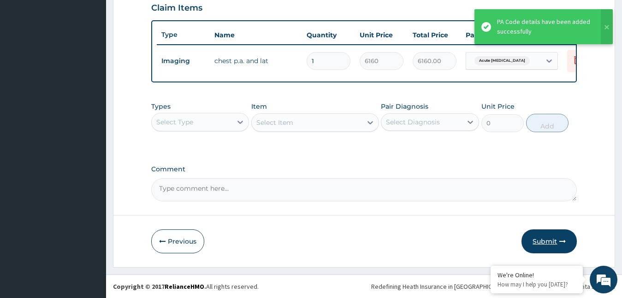
click at [549, 233] on button "Submit" at bounding box center [548, 242] width 55 height 24
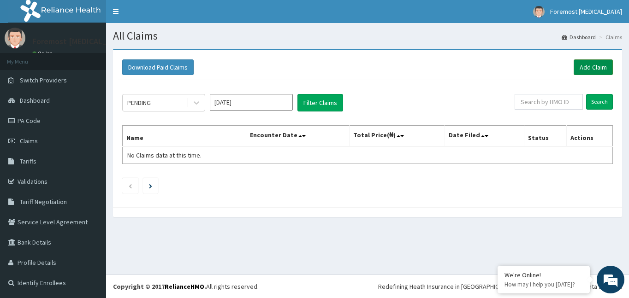
click at [583, 71] on link "Add Claim" at bounding box center [592, 67] width 39 height 16
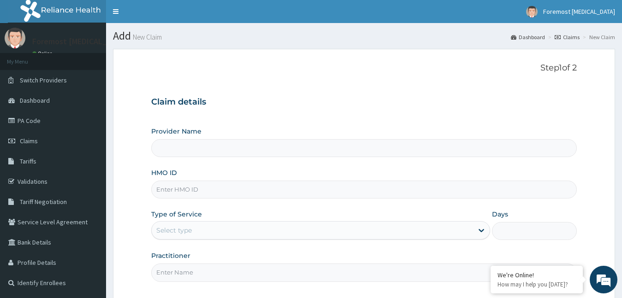
type input "Foremost [MEDICAL_DATA]"
click at [184, 189] on input "HMO ID" at bounding box center [364, 190] width 426 height 18
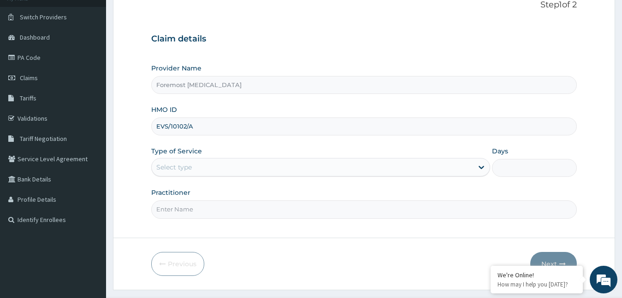
scroll to position [86, 0]
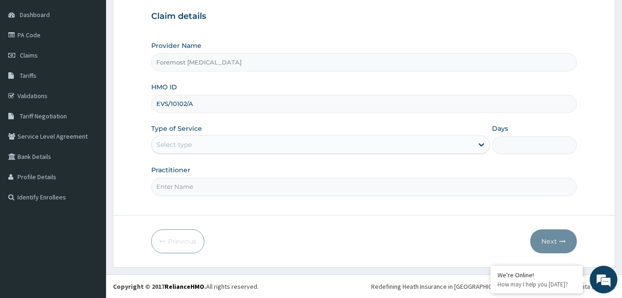
type input "EVS/10102/A"
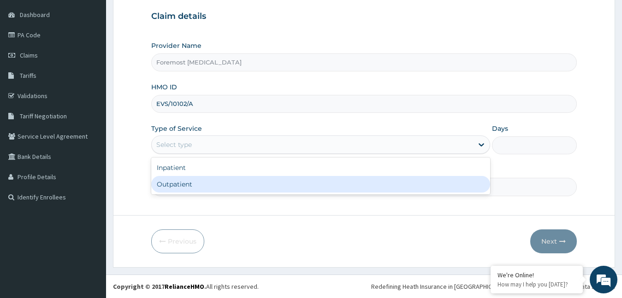
drag, startPoint x: 246, startPoint y: 145, endPoint x: 214, endPoint y: 187, distance: 52.4
click at [214, 154] on div "option Outpatient focused, 2 of 2. 2 results available. Use Up and Down to choo…" at bounding box center [320, 145] width 339 height 18
click at [214, 187] on div "Outpatient" at bounding box center [320, 184] width 339 height 17
type input "1"
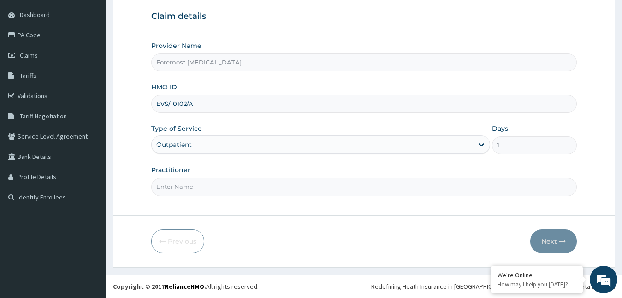
click at [214, 187] on input "Practitioner" at bounding box center [364, 187] width 426 height 18
type input "NULL"
click at [547, 240] on button "Next" at bounding box center [553, 242] width 47 height 24
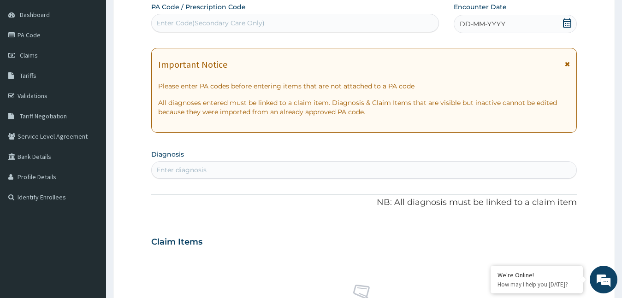
click at [478, 26] on span "DD-MM-YYYY" at bounding box center [483, 23] width 46 height 9
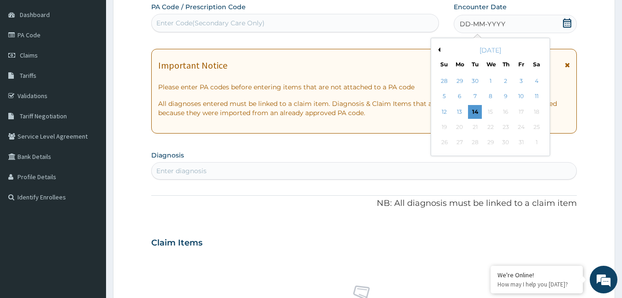
click at [438, 51] on button "Previous Month" at bounding box center [438, 49] width 5 height 5
click at [536, 113] on div "20" at bounding box center [536, 112] width 14 height 14
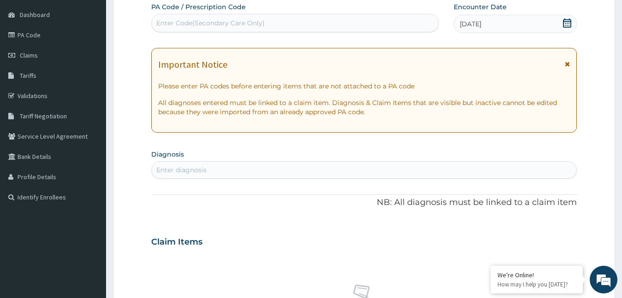
click at [224, 25] on div "Enter Code(Secondary Care Only)" at bounding box center [210, 22] width 108 height 9
type input "PA/000435"
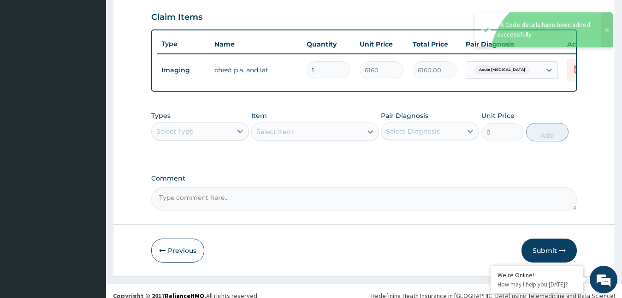
scroll to position [330, 0]
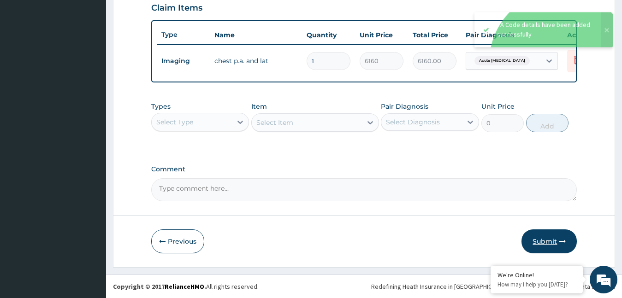
click at [540, 242] on button "Submit" at bounding box center [548, 242] width 55 height 24
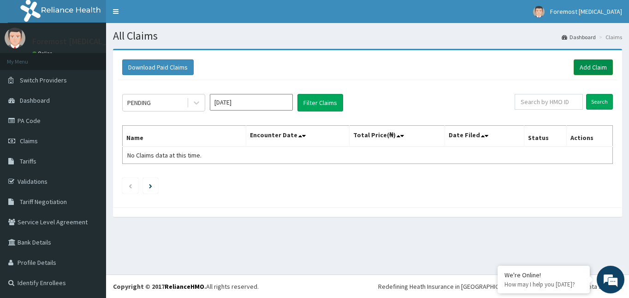
click at [596, 66] on link "Add Claim" at bounding box center [592, 67] width 39 height 16
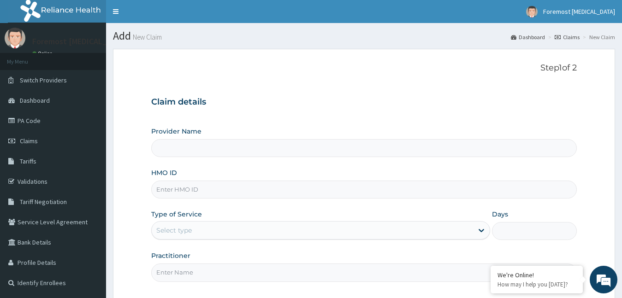
click at [190, 189] on input "HMO ID" at bounding box center [364, 190] width 426 height 18
type input "Foremost [MEDICAL_DATA]"
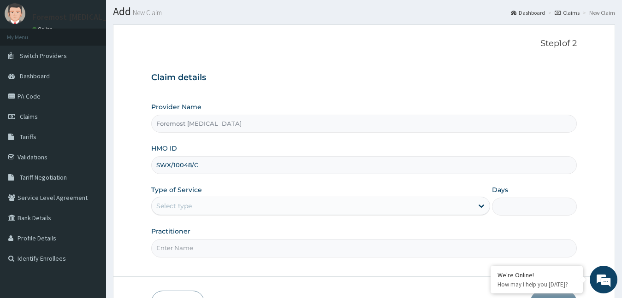
scroll to position [86, 0]
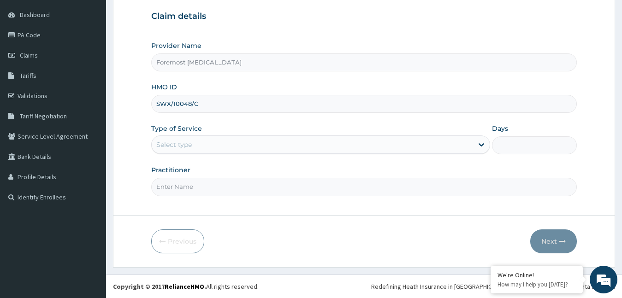
type input "SWX/10048/C"
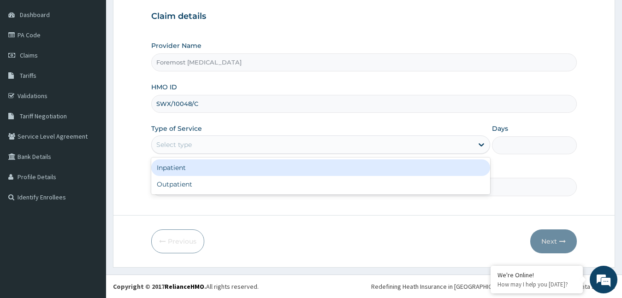
drag, startPoint x: 201, startPoint y: 148, endPoint x: 189, endPoint y: 180, distance: 34.4
click at [189, 154] on div "option Inpatient focused, 1 of 2. 2 results available. Use Up and Down to choos…" at bounding box center [320, 145] width 339 height 18
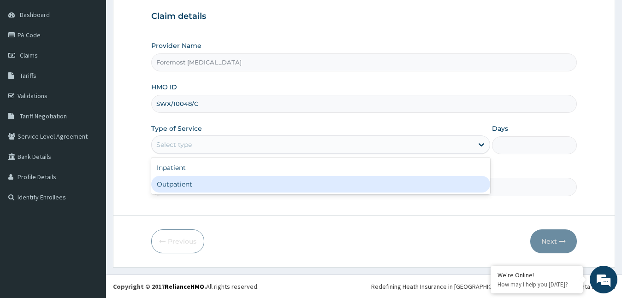
click at [189, 180] on div "Outpatient" at bounding box center [320, 184] width 339 height 17
type input "1"
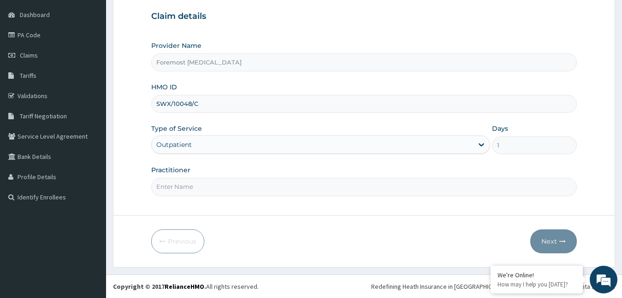
click at [189, 181] on input "Practitioner" at bounding box center [364, 187] width 426 height 18
type input "NULL"
click at [548, 240] on button "Next" at bounding box center [553, 242] width 47 height 24
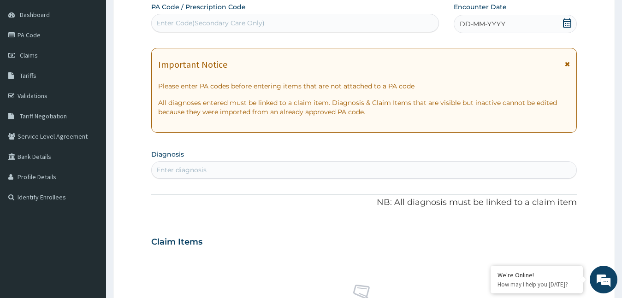
click at [482, 25] on span "DD-MM-YYYY" at bounding box center [483, 23] width 46 height 9
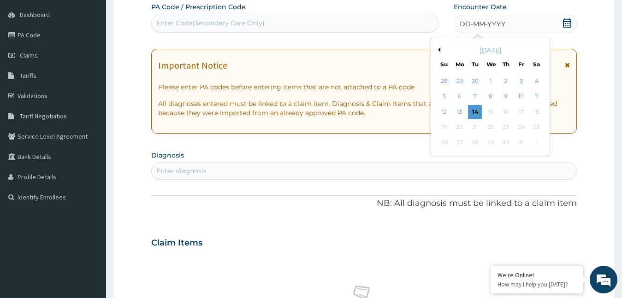
click at [440, 49] on button "Previous Month" at bounding box center [438, 49] width 5 height 5
click at [536, 112] on div "20" at bounding box center [536, 112] width 14 height 14
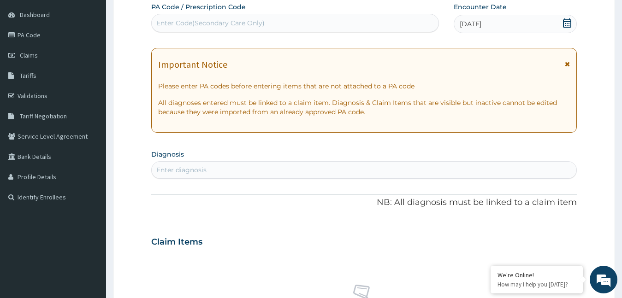
click at [258, 29] on div "Enter Code(Secondary Care Only)" at bounding box center [295, 23] width 287 height 15
type input "PA/20FD91"
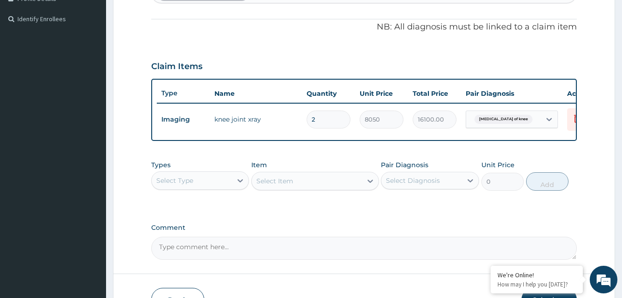
scroll to position [330, 0]
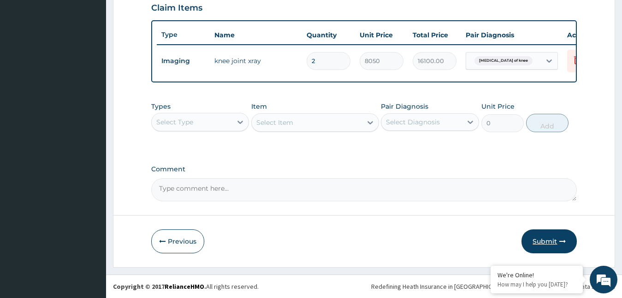
click at [546, 245] on button "Submit" at bounding box center [548, 242] width 55 height 24
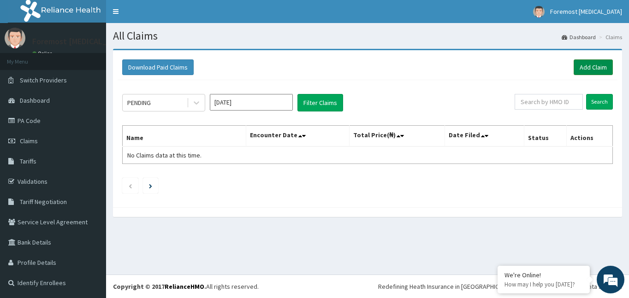
click at [589, 63] on link "Add Claim" at bounding box center [592, 67] width 39 height 16
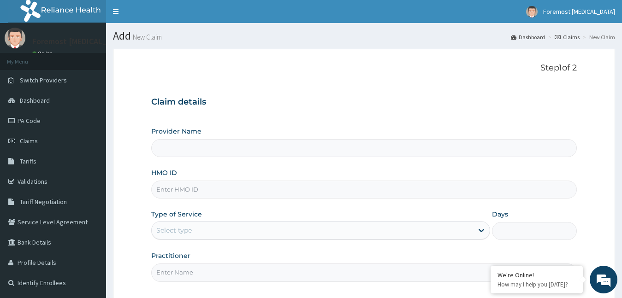
click at [182, 198] on input "HMO ID" at bounding box center [364, 190] width 426 height 18
type input "Foremost [MEDICAL_DATA]"
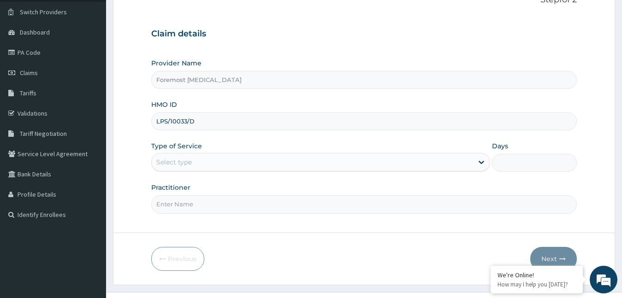
scroll to position [86, 0]
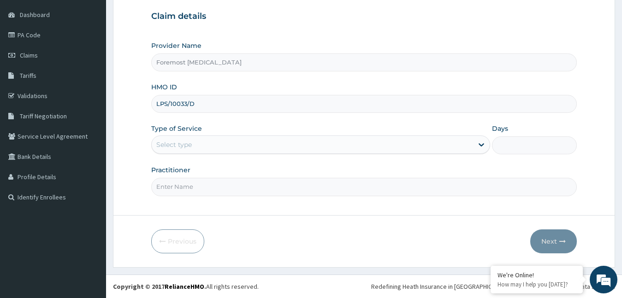
type input "LPS/10033/D"
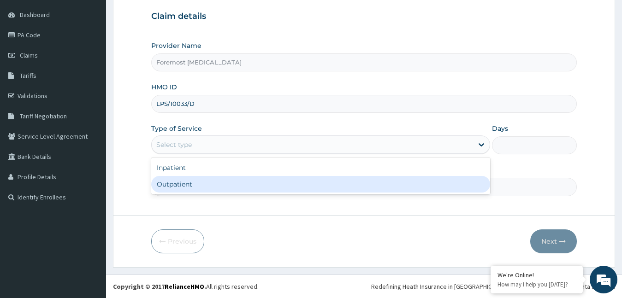
drag, startPoint x: 236, startPoint y: 146, endPoint x: 217, endPoint y: 179, distance: 38.4
click at [217, 154] on div "option Outpatient focused, 2 of 2. 2 results available. Use Up and Down to choo…" at bounding box center [320, 145] width 339 height 18
click at [217, 179] on div "Outpatient" at bounding box center [320, 184] width 339 height 17
type input "1"
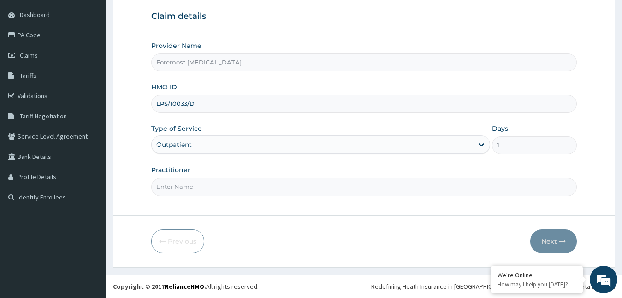
click at [216, 180] on input "Practitioner" at bounding box center [364, 187] width 426 height 18
type input "NULL"
click at [540, 239] on button "Next" at bounding box center [553, 242] width 47 height 24
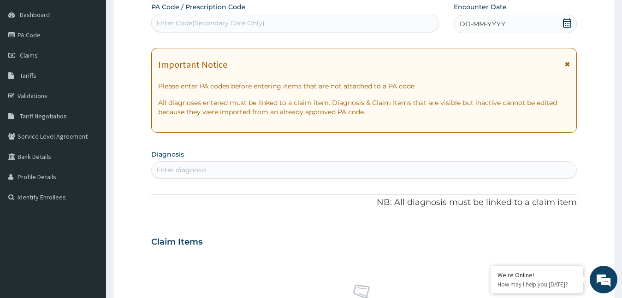
click at [468, 21] on span "DD-MM-YYYY" at bounding box center [483, 23] width 46 height 9
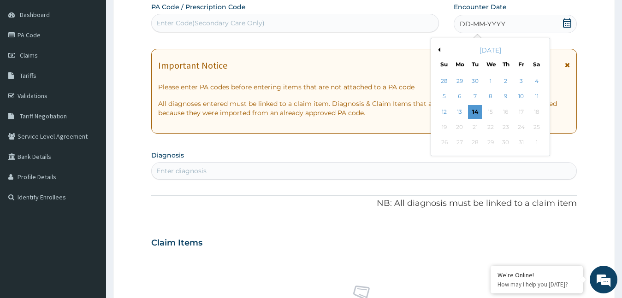
click at [437, 50] on button "Previous Month" at bounding box center [438, 49] width 5 height 5
click at [536, 112] on div "20" at bounding box center [536, 112] width 14 height 14
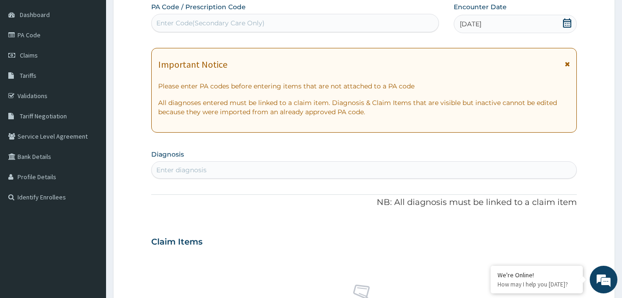
click at [237, 25] on div "Enter Code(Secondary Care Only)" at bounding box center [210, 22] width 108 height 9
type input "PA/F3E03F"
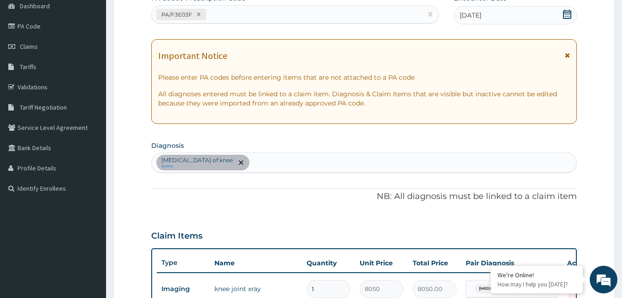
scroll to position [330, 0]
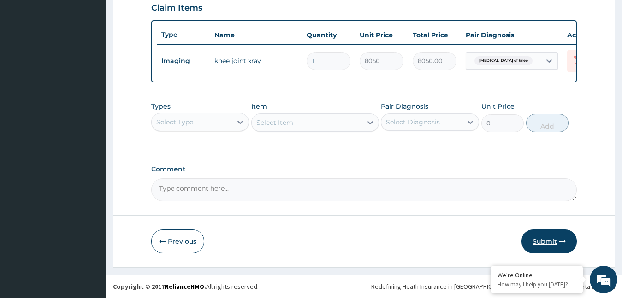
click at [542, 237] on button "Submit" at bounding box center [548, 242] width 55 height 24
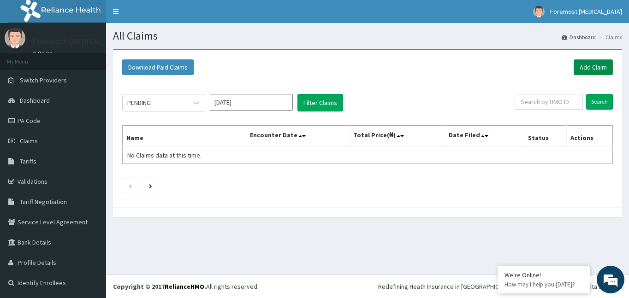
click at [592, 70] on link "Add Claim" at bounding box center [592, 67] width 39 height 16
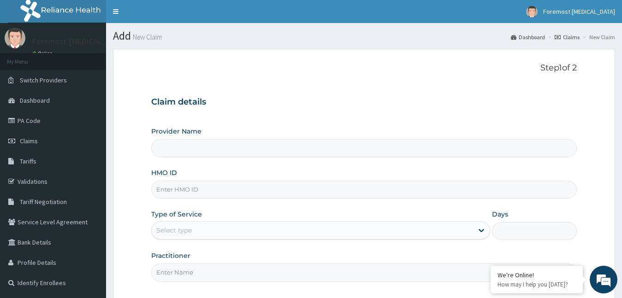
click at [211, 198] on input "HMO ID" at bounding box center [364, 190] width 426 height 18
type input "Foremost [MEDICAL_DATA]"
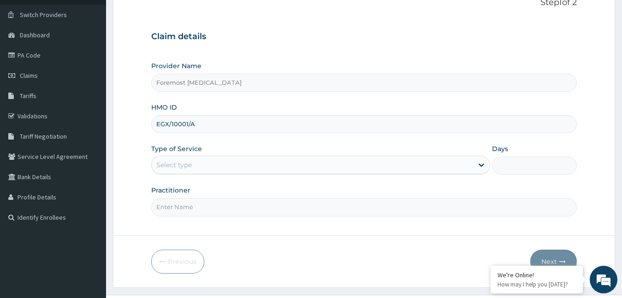
scroll to position [86, 0]
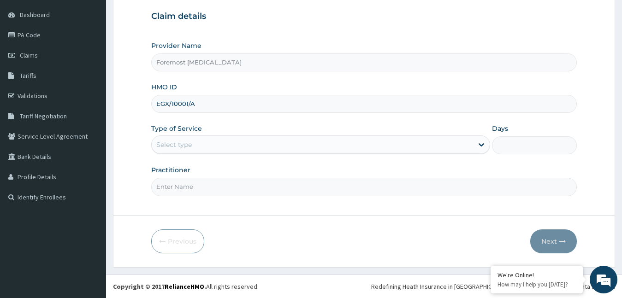
type input "EGX/10001/A"
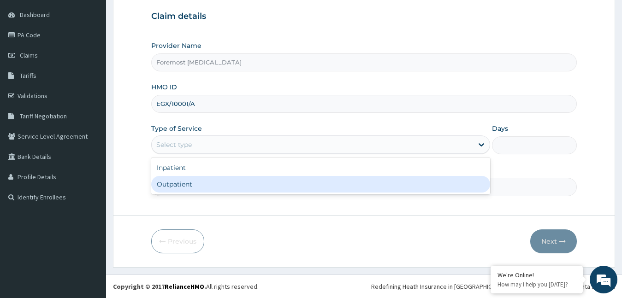
drag, startPoint x: 253, startPoint y: 147, endPoint x: 234, endPoint y: 189, distance: 46.4
click at [234, 154] on div "option Outpatient focused, 2 of 2. 2 results available. Use Up and Down to choo…" at bounding box center [320, 145] width 339 height 18
click at [234, 189] on div "Outpatient" at bounding box center [320, 184] width 339 height 17
type input "1"
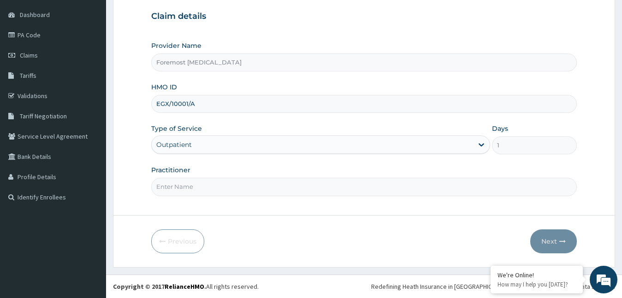
click at [207, 188] on input "Practitioner" at bounding box center [364, 187] width 426 height 18
type input "NULL"
click at [548, 243] on button "Next" at bounding box center [553, 242] width 47 height 24
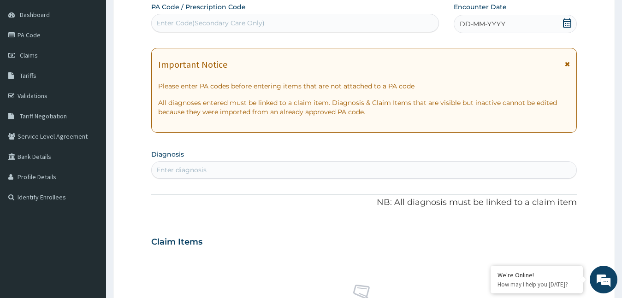
click at [489, 24] on span "DD-MM-YYYY" at bounding box center [483, 23] width 46 height 9
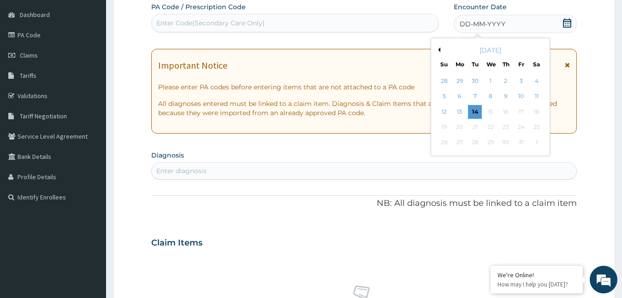
click at [436, 52] on button "Previous Month" at bounding box center [438, 49] width 5 height 5
click at [538, 113] on div "20" at bounding box center [536, 112] width 14 height 14
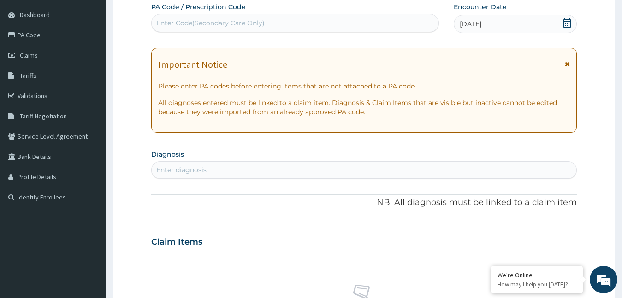
click at [256, 30] on div "Enter Code(Secondary Care Only)" at bounding box center [295, 23] width 287 height 15
type input "PA/E152FC"
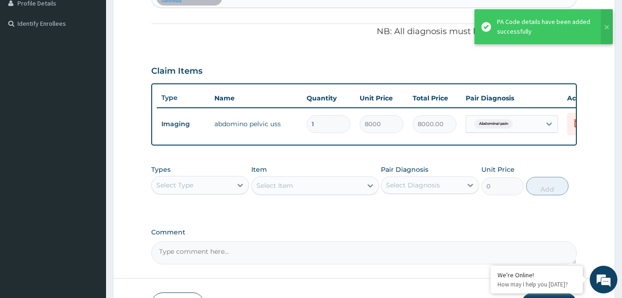
scroll to position [330, 0]
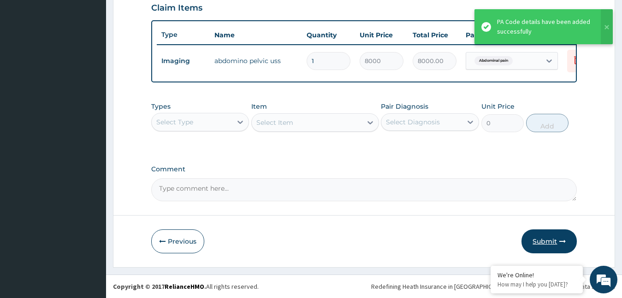
click at [543, 236] on button "Submit" at bounding box center [548, 242] width 55 height 24
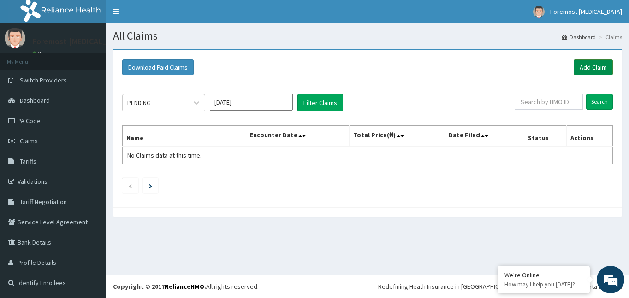
click at [590, 67] on link "Add Claim" at bounding box center [592, 67] width 39 height 16
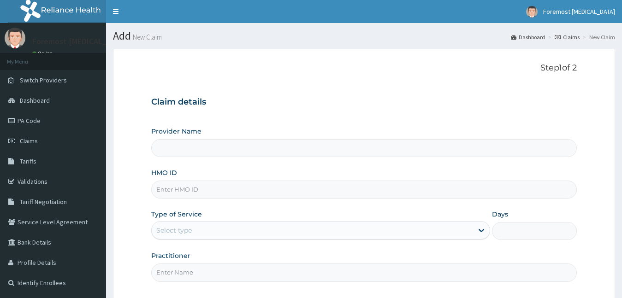
drag, startPoint x: 0, startPoint y: 0, endPoint x: 190, endPoint y: 189, distance: 267.6
click at [190, 189] on input "HMO ID" at bounding box center [364, 190] width 426 height 18
type input "Foremost [MEDICAL_DATA]"
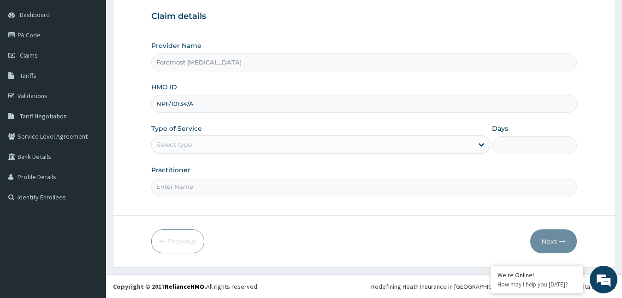
type input "NPF/10134/A"
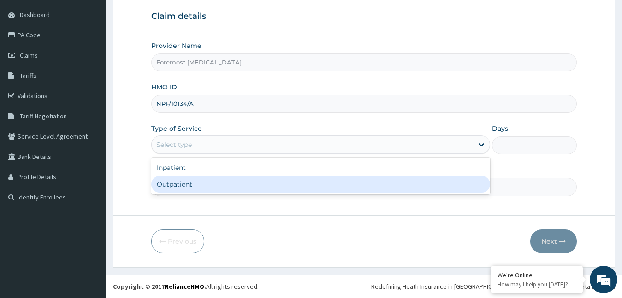
drag, startPoint x: 229, startPoint y: 146, endPoint x: 211, endPoint y: 183, distance: 41.0
click at [211, 154] on div "option Outpatient focused, 2 of 2. 2 results available. Use Up and Down to choo…" at bounding box center [320, 145] width 339 height 18
click at [211, 183] on div "Outpatient" at bounding box center [320, 184] width 339 height 17
type input "1"
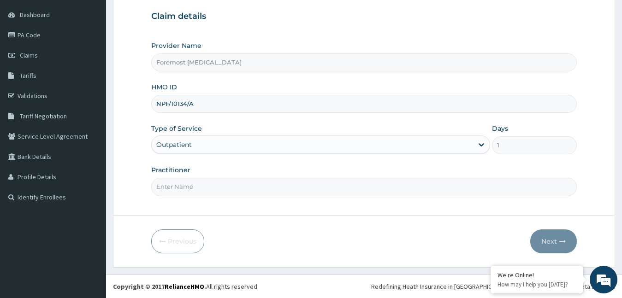
click at [211, 183] on input "Practitioner" at bounding box center [364, 187] width 426 height 18
type input "NULL"
click at [539, 241] on button "Next" at bounding box center [553, 242] width 47 height 24
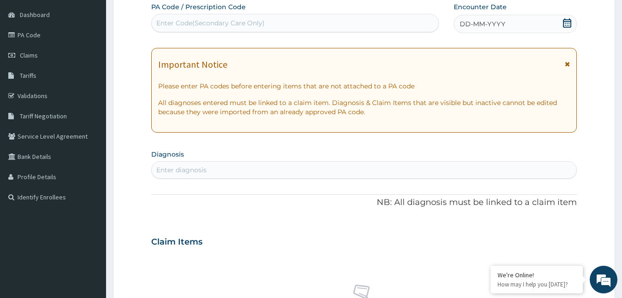
click at [493, 29] on div "DD-MM-YYYY" at bounding box center [516, 24] width 124 height 18
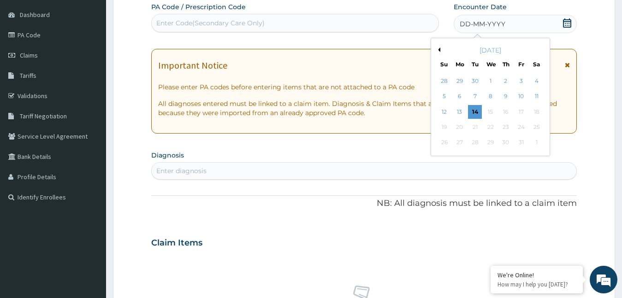
click at [439, 49] on button "Previous Month" at bounding box center [438, 49] width 5 height 5
click at [540, 112] on div "20" at bounding box center [536, 112] width 14 height 14
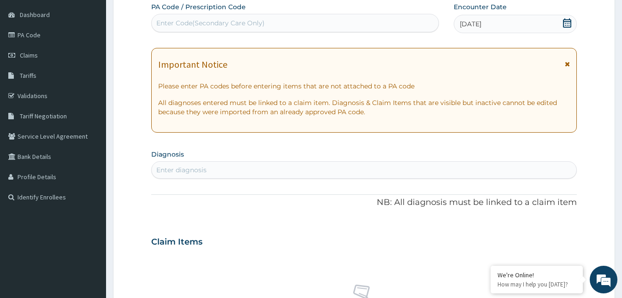
click at [282, 26] on div "Enter Code(Secondary Care Only)" at bounding box center [295, 23] width 287 height 15
type input "PA/698D45"
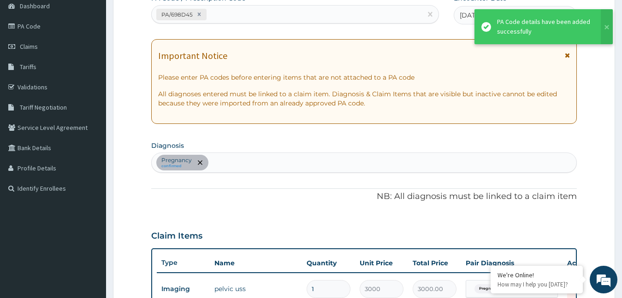
scroll to position [330, 0]
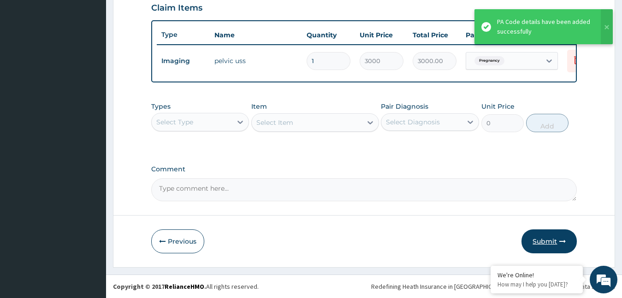
click at [536, 247] on button "Submit" at bounding box center [548, 242] width 55 height 24
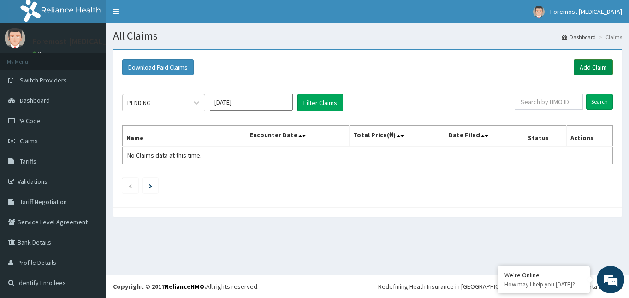
click at [594, 67] on link "Add Claim" at bounding box center [592, 67] width 39 height 16
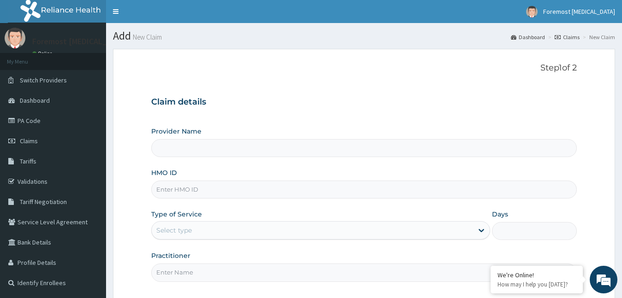
drag, startPoint x: 0, startPoint y: 0, endPoint x: 198, endPoint y: 194, distance: 277.0
click at [198, 194] on input "HMO ID" at bounding box center [364, 190] width 426 height 18
type input "Foremost [MEDICAL_DATA]"
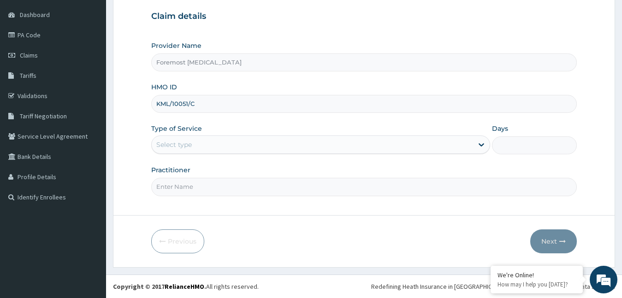
type input "KML/10051/C"
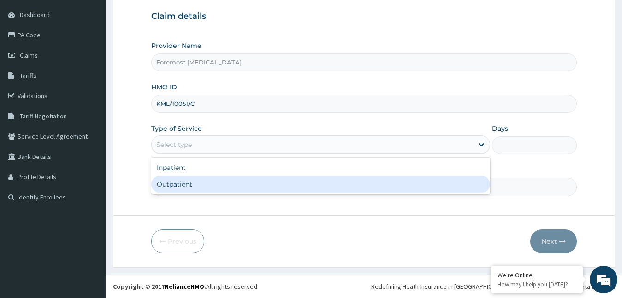
drag, startPoint x: 215, startPoint y: 151, endPoint x: 210, endPoint y: 180, distance: 29.5
click at [210, 154] on div "option Outpatient focused, 2 of 2. 2 results available. Use Up and Down to choo…" at bounding box center [320, 145] width 339 height 18
click at [210, 180] on div "Outpatient" at bounding box center [320, 184] width 339 height 17
type input "1"
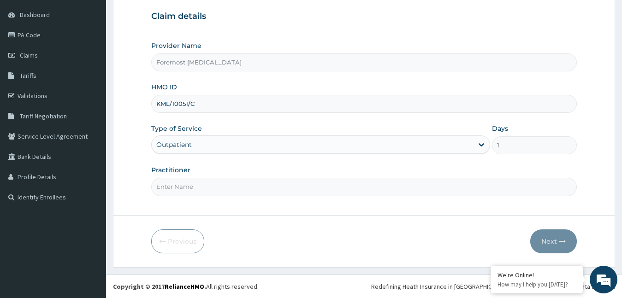
click at [210, 180] on input "Practitioner" at bounding box center [364, 187] width 426 height 18
type input "NULL"
click at [543, 239] on button "Next" at bounding box center [553, 242] width 47 height 24
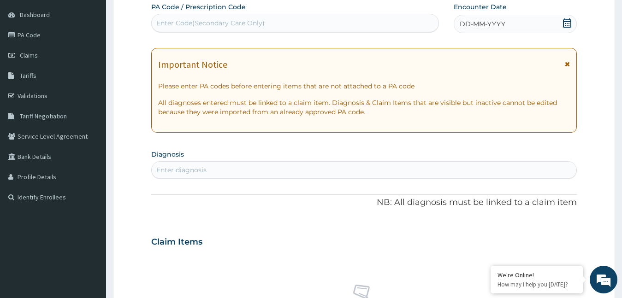
click at [483, 32] on div "DD-MM-YYYY" at bounding box center [516, 24] width 124 height 18
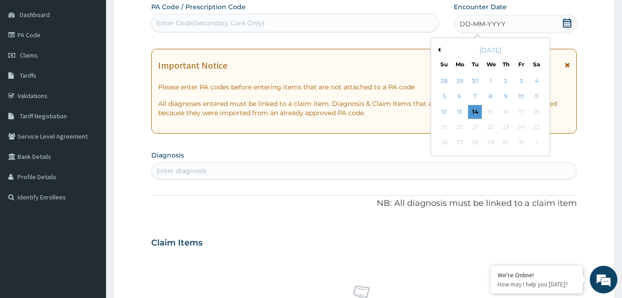
click at [439, 48] on button "Previous Month" at bounding box center [438, 49] width 5 height 5
click at [543, 113] on div "20" at bounding box center [536, 112] width 14 height 14
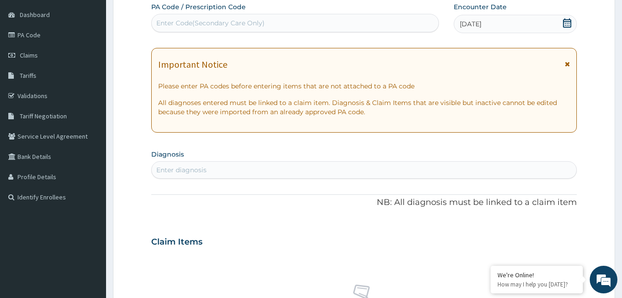
click at [253, 34] on div "PA Code / Prescription Code Enter Code(Secondary Care Only) Encounter Date 20-0…" at bounding box center [364, 240] width 426 height 477
click at [241, 32] on div "Enter Code(Secondary Care Only)" at bounding box center [295, 23] width 288 height 18
click at [229, 27] on div "Enter Code(Secondary Care Only)" at bounding box center [210, 22] width 108 height 9
type input "PA/A4309D"
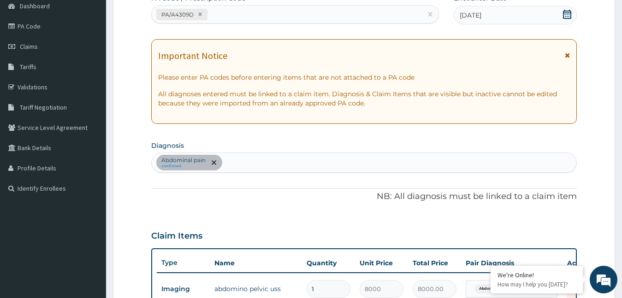
scroll to position [330, 0]
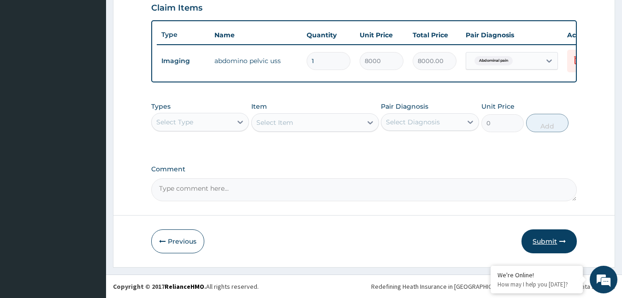
click at [545, 243] on button "Submit" at bounding box center [548, 242] width 55 height 24
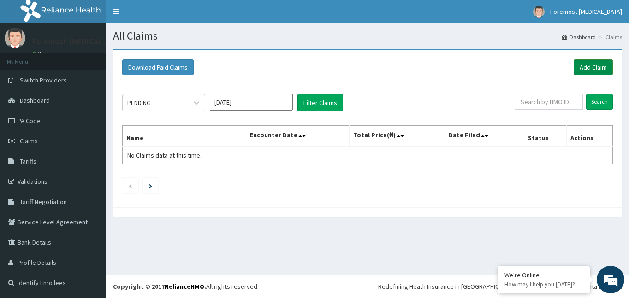
click at [581, 67] on link "Add Claim" at bounding box center [592, 67] width 39 height 16
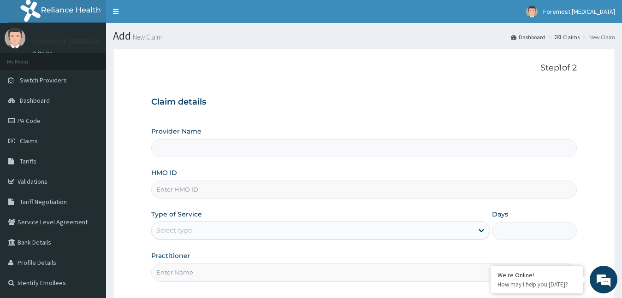
type input "Foremost [MEDICAL_DATA]"
click at [195, 194] on input "HMO ID" at bounding box center [364, 190] width 426 height 18
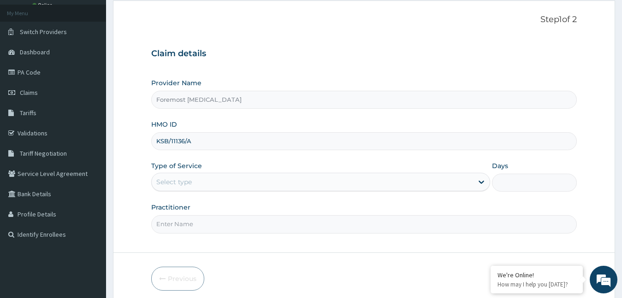
scroll to position [86, 0]
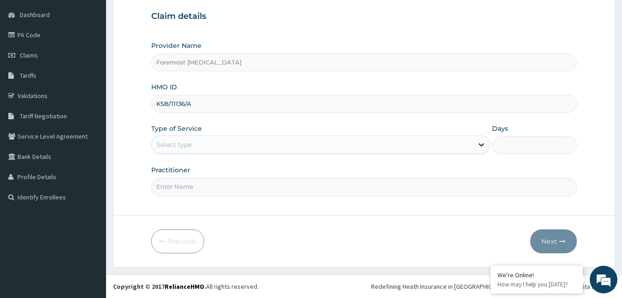
type input "KSB/11136/A"
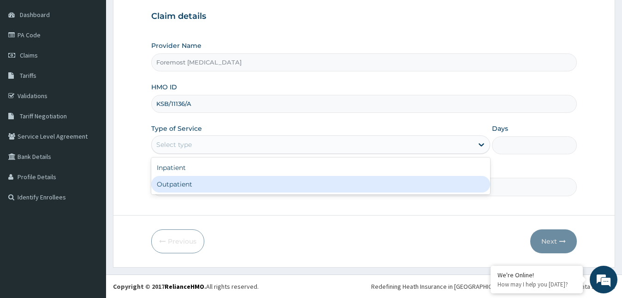
drag, startPoint x: 220, startPoint y: 142, endPoint x: 203, endPoint y: 186, distance: 47.2
click at [203, 154] on div "option Outpatient focused, 2 of 2. 2 results available. Use Up and Down to choo…" at bounding box center [320, 145] width 339 height 18
click at [203, 186] on div "Outpatient" at bounding box center [320, 184] width 339 height 17
type input "1"
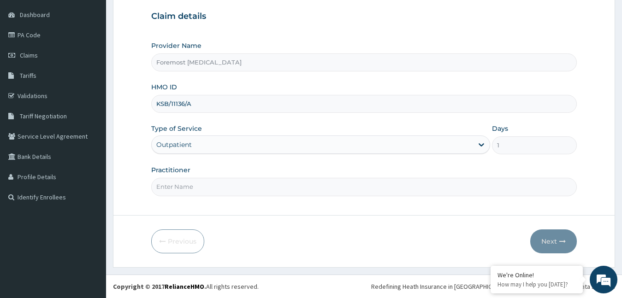
click at [203, 186] on input "Practitioner" at bounding box center [364, 187] width 426 height 18
type input "NULL"
click at [544, 239] on button "Next" at bounding box center [553, 242] width 47 height 24
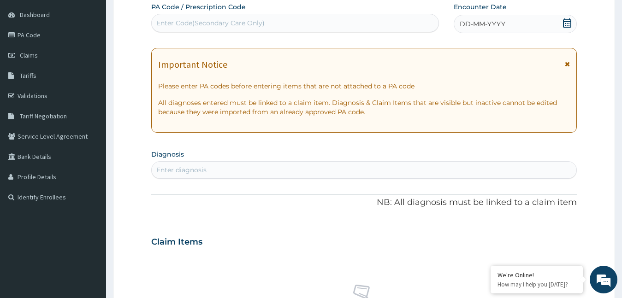
click at [477, 18] on div "DD-MM-YYYY" at bounding box center [516, 24] width 124 height 18
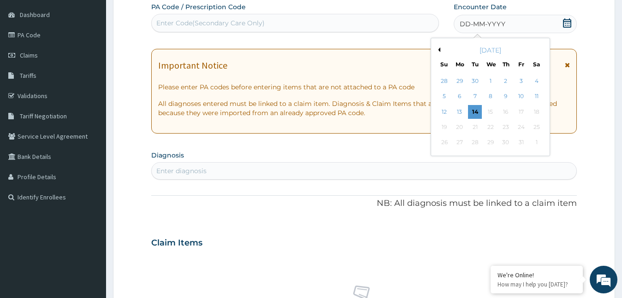
click at [436, 49] on button "Previous Month" at bounding box center [438, 49] width 5 height 5
click at [538, 111] on div "20" at bounding box center [536, 112] width 14 height 14
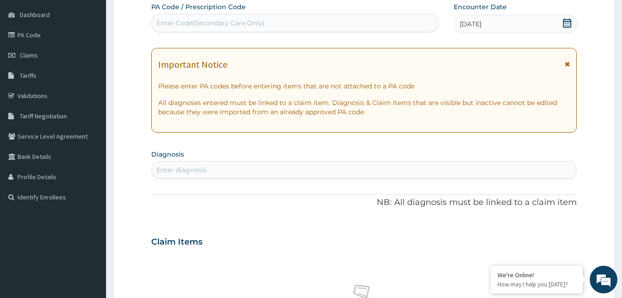
click at [258, 29] on div "Enter Code(Secondary Care Only)" at bounding box center [295, 23] width 287 height 15
type input "PA/1A27D6"
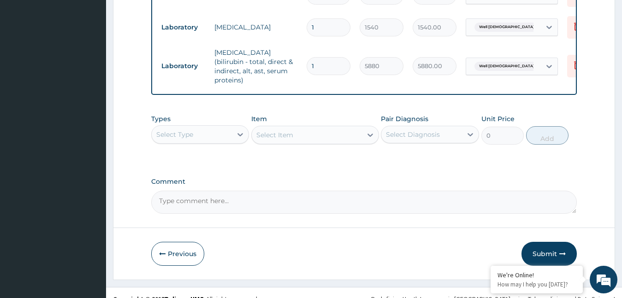
scroll to position [535, 0]
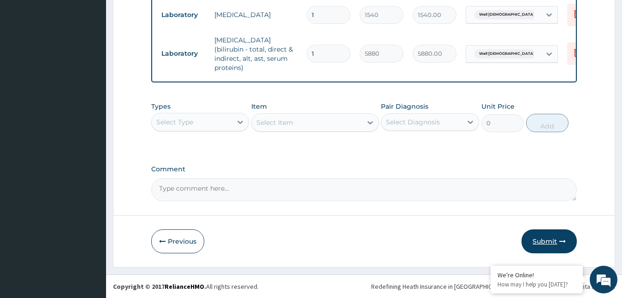
click at [553, 240] on button "Submit" at bounding box center [548, 242] width 55 height 24
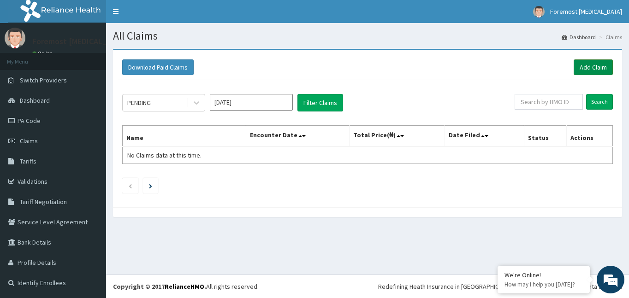
click at [584, 69] on link "Add Claim" at bounding box center [592, 67] width 39 height 16
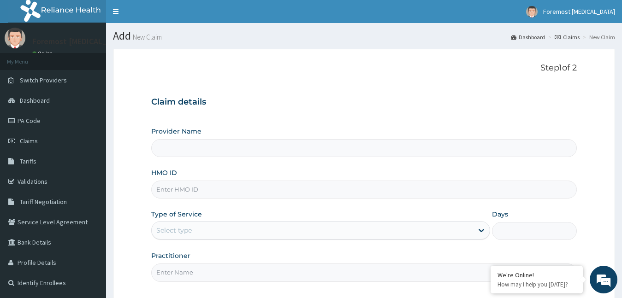
click at [200, 186] on input "HMO ID" at bounding box center [364, 190] width 426 height 18
type input "Foremost [MEDICAL_DATA]"
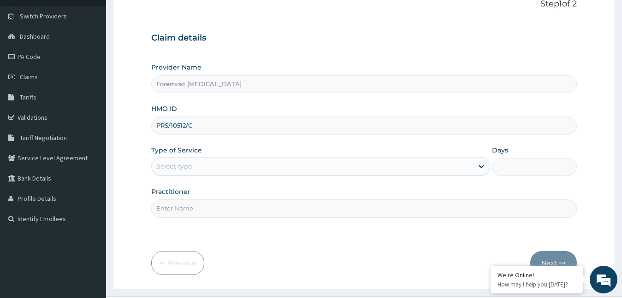
scroll to position [86, 0]
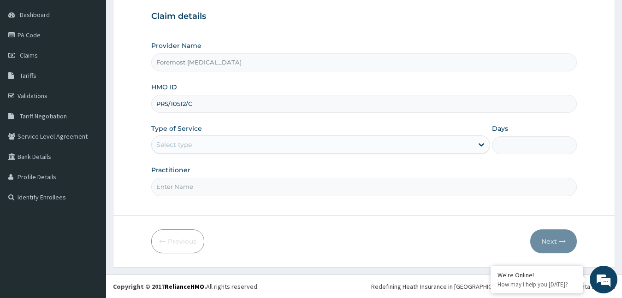
type input "PRS/10512/C"
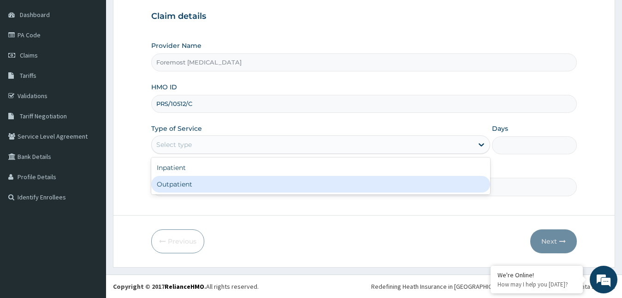
drag, startPoint x: 213, startPoint y: 149, endPoint x: 192, endPoint y: 191, distance: 46.6
click at [192, 154] on div "option Outpatient focused, 2 of 2. 2 results available. Use Up and Down to choo…" at bounding box center [320, 145] width 339 height 18
click at [192, 191] on div "Outpatient" at bounding box center [320, 184] width 339 height 17
type input "1"
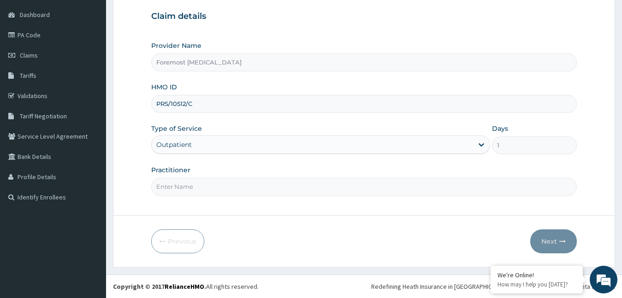
click at [192, 191] on input "Practitioner" at bounding box center [364, 187] width 426 height 18
type input "NULL"
click at [548, 240] on button "Next" at bounding box center [553, 242] width 47 height 24
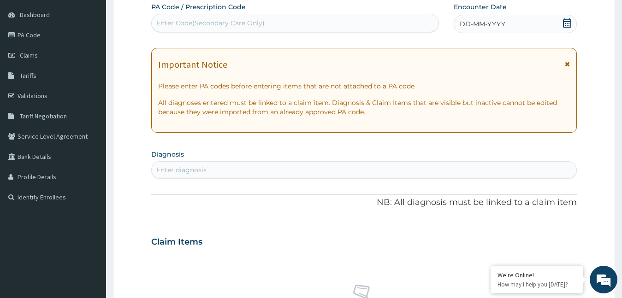
click at [473, 20] on span "DD-MM-YYYY" at bounding box center [483, 23] width 46 height 9
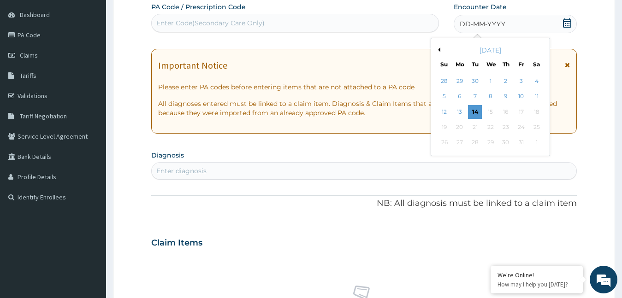
click at [438, 49] on button "Previous Month" at bounding box center [438, 49] width 5 height 5
click at [460, 124] on div "22" at bounding box center [460, 127] width 14 height 14
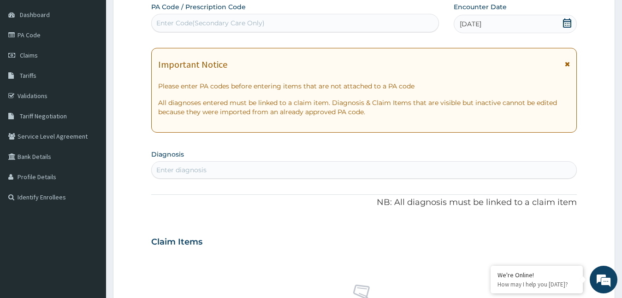
click at [176, 30] on div "Enter Code(Secondary Care Only)" at bounding box center [295, 23] width 287 height 15
type input "PA/05AEFD"
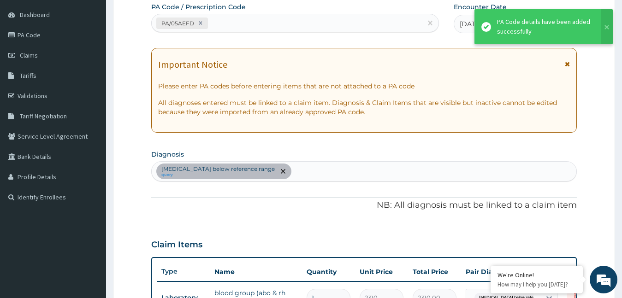
scroll to position [266, 0]
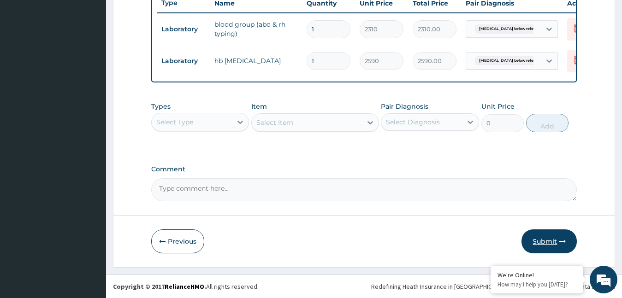
click at [534, 239] on button "Submit" at bounding box center [548, 242] width 55 height 24
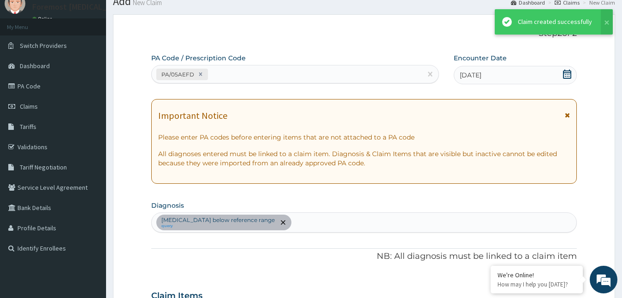
scroll to position [361, 0]
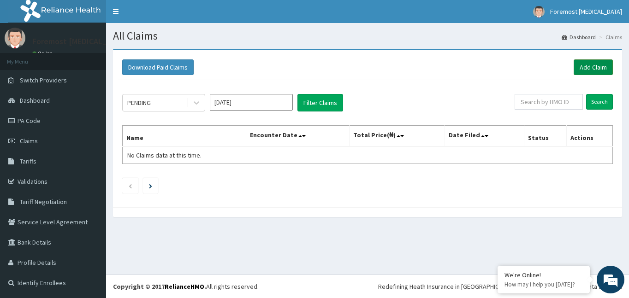
click at [589, 70] on link "Add Claim" at bounding box center [592, 67] width 39 height 16
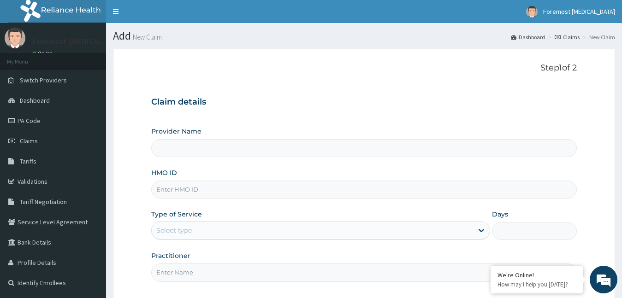
click at [205, 184] on input "HMO ID" at bounding box center [364, 190] width 426 height 18
type input "Foremost [MEDICAL_DATA]"
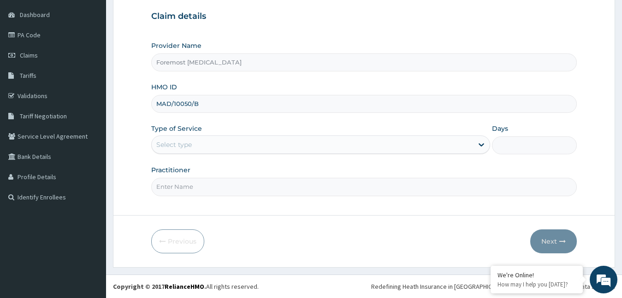
type input "MAD/10050/B"
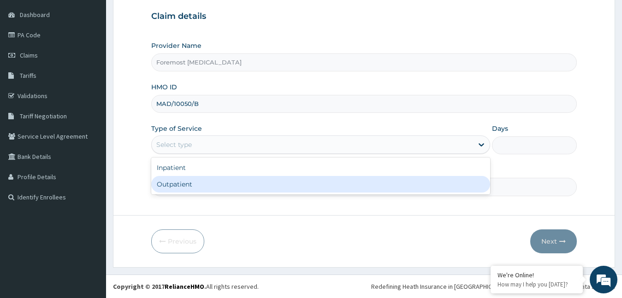
drag, startPoint x: 274, startPoint y: 150, endPoint x: 251, endPoint y: 186, distance: 42.3
click at [251, 154] on div "option Outpatient focused, 2 of 2. 2 results available. Use Up and Down to choo…" at bounding box center [320, 145] width 339 height 18
click at [251, 186] on div "Outpatient" at bounding box center [320, 184] width 339 height 17
type input "1"
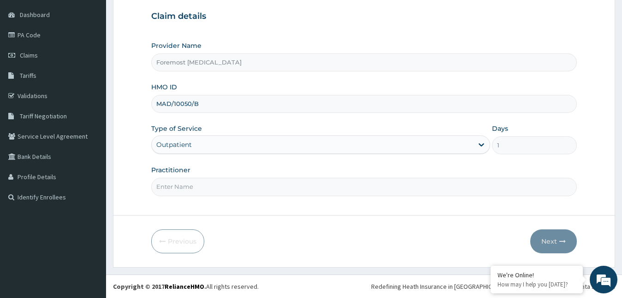
click at [251, 186] on input "Practitioner" at bounding box center [364, 187] width 426 height 18
type input "NULL"
click at [554, 242] on button "Next" at bounding box center [553, 242] width 47 height 24
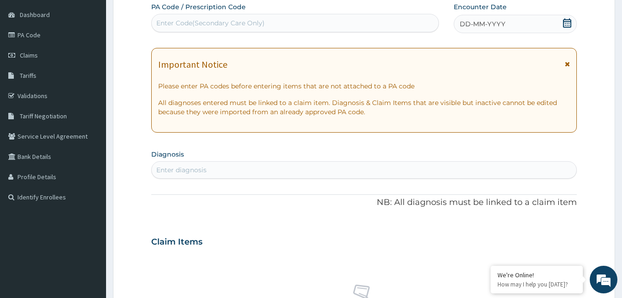
click at [475, 24] on span "DD-MM-YYYY" at bounding box center [483, 23] width 46 height 9
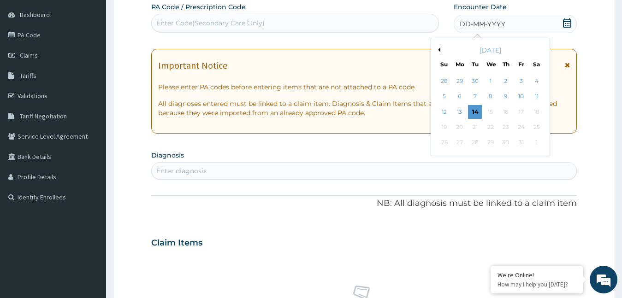
click at [439, 50] on button "Previous Month" at bounding box center [438, 49] width 5 height 5
click at [458, 125] on div "22" at bounding box center [460, 127] width 14 height 14
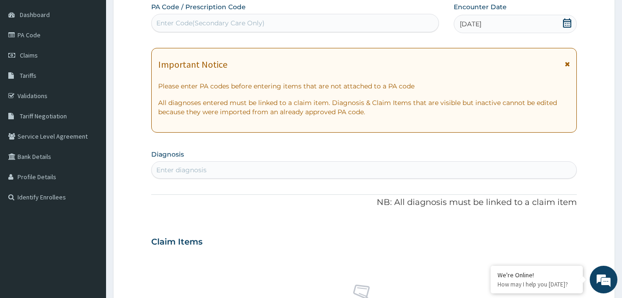
click at [277, 30] on div "Enter Code(Secondary Care Only)" at bounding box center [295, 23] width 287 height 15
type input "PA/5D179E"
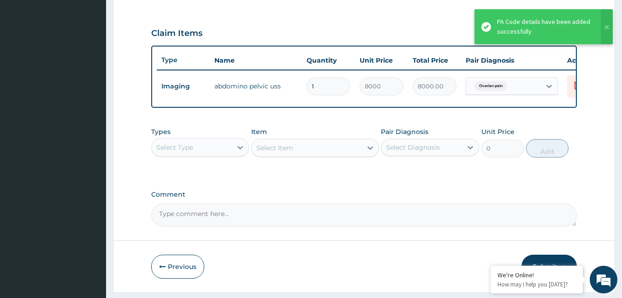
scroll to position [330, 0]
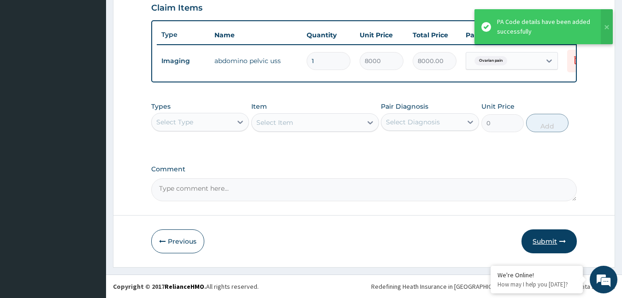
click at [543, 244] on button "Submit" at bounding box center [548, 242] width 55 height 24
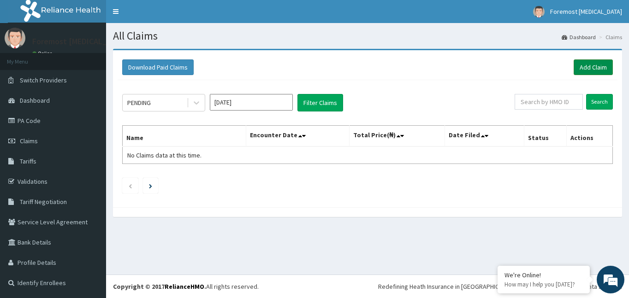
click at [585, 72] on link "Add Claim" at bounding box center [592, 67] width 39 height 16
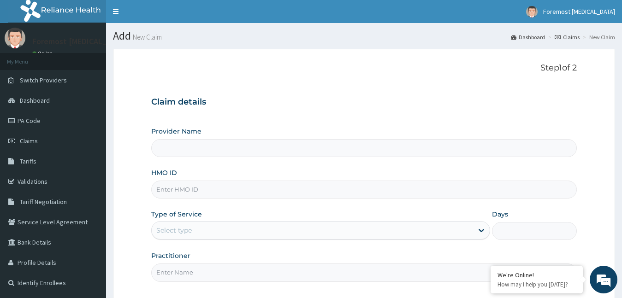
drag, startPoint x: 0, startPoint y: 0, endPoint x: 189, endPoint y: 193, distance: 270.2
click at [189, 193] on input "HMO ID" at bounding box center [364, 190] width 426 height 18
type input "Foremost [MEDICAL_DATA]"
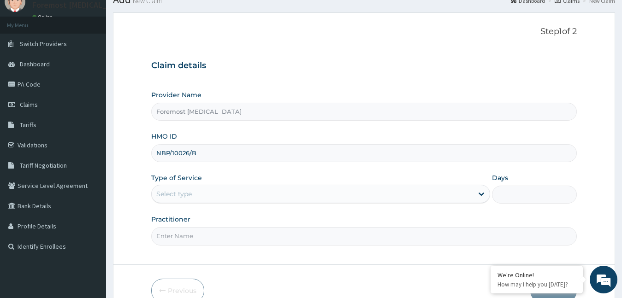
scroll to position [86, 0]
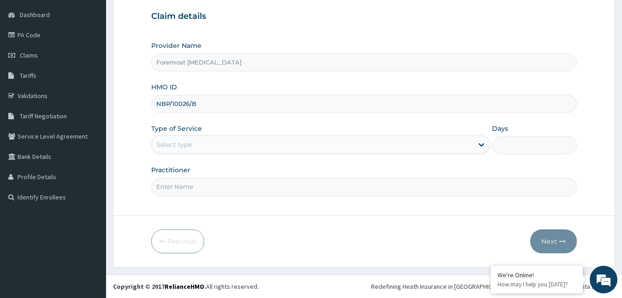
type input "NBP/10026/B"
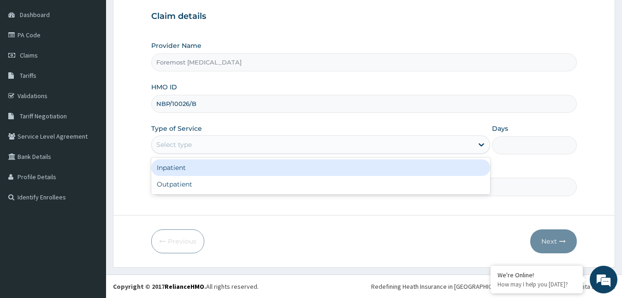
drag, startPoint x: 254, startPoint y: 149, endPoint x: 229, endPoint y: 180, distance: 39.6
click at [229, 154] on div "option Inpatient focused, 1 of 2. 2 results available. Use Up and Down to choos…" at bounding box center [320, 145] width 339 height 18
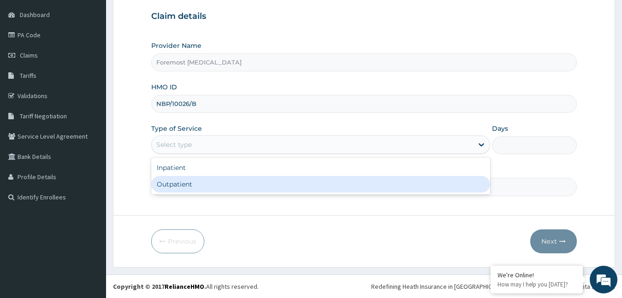
click at [229, 180] on div "Outpatient" at bounding box center [320, 184] width 339 height 17
type input "1"
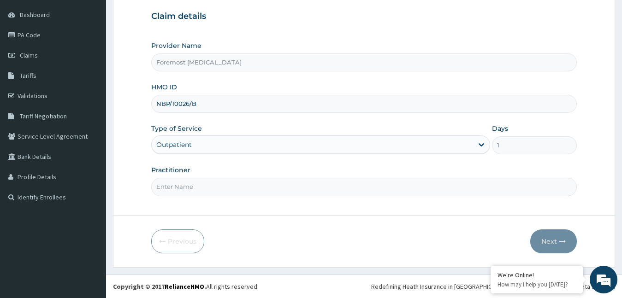
click at [229, 180] on input "Practitioner" at bounding box center [364, 187] width 426 height 18
type input "NULL"
click at [550, 248] on button "Next" at bounding box center [553, 242] width 47 height 24
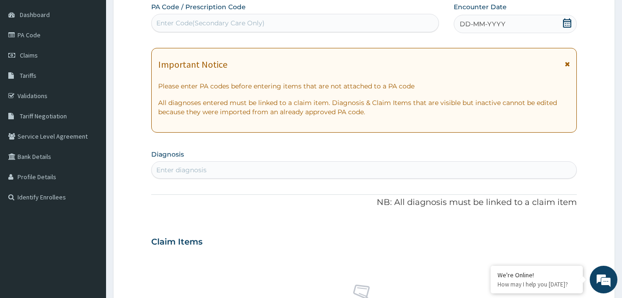
click at [479, 19] on span "DD-MM-YYYY" at bounding box center [483, 23] width 46 height 9
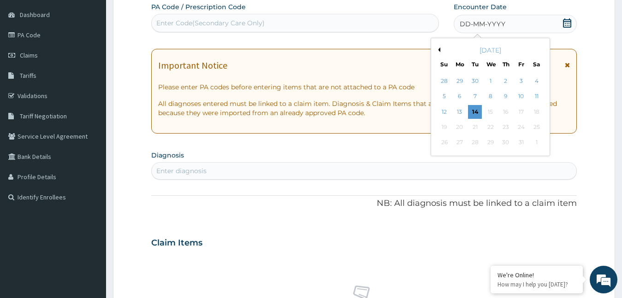
click at [438, 50] on button "Previous Month" at bounding box center [438, 49] width 5 height 5
click at [460, 129] on div "22" at bounding box center [460, 127] width 14 height 14
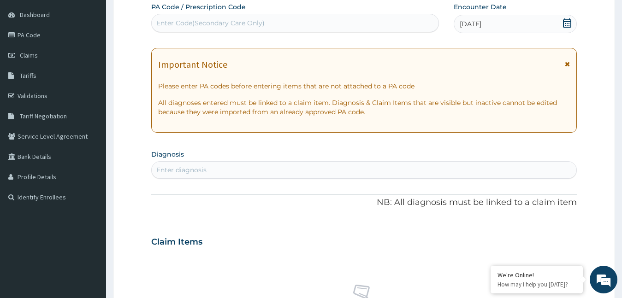
click at [254, 25] on div "Enter Code(Secondary Care Only)" at bounding box center [210, 22] width 108 height 9
type input "PA/D0002F"
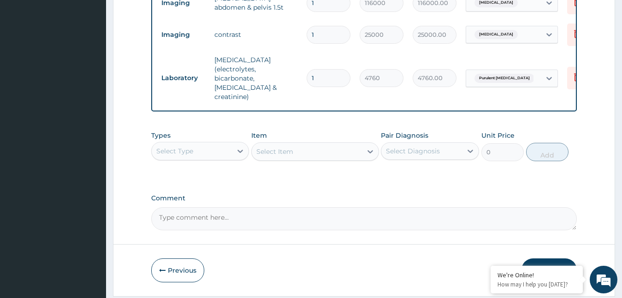
scroll to position [398, 0]
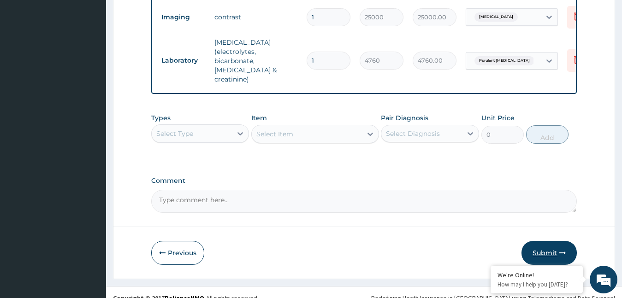
click at [535, 241] on button "Submit" at bounding box center [548, 253] width 55 height 24
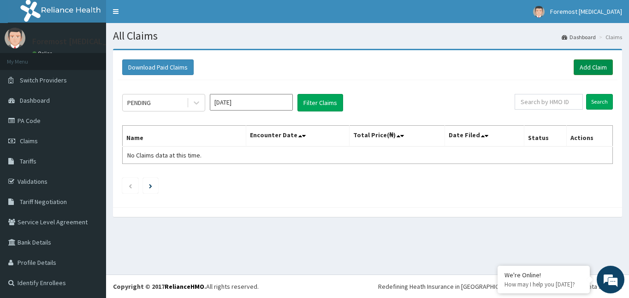
click at [592, 74] on link "Add Claim" at bounding box center [592, 67] width 39 height 16
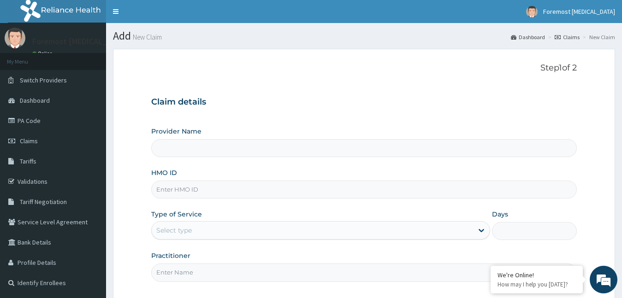
drag, startPoint x: 0, startPoint y: 0, endPoint x: 172, endPoint y: 191, distance: 257.1
click at [172, 191] on input "HMO ID" at bounding box center [364, 190] width 426 height 18
type input "Foremost [MEDICAL_DATA]"
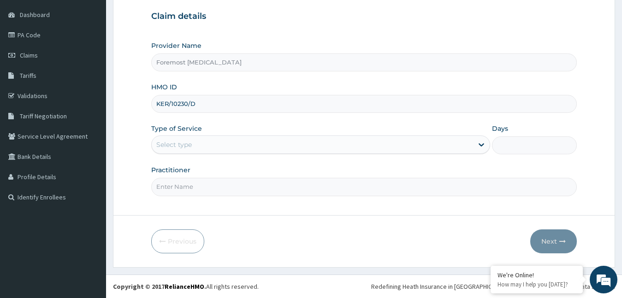
type input "KER/10230/D"
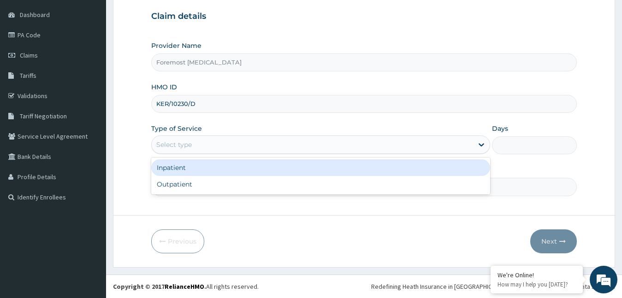
drag, startPoint x: 244, startPoint y: 141, endPoint x: 202, endPoint y: 187, distance: 62.3
click at [202, 154] on div "option Inpatient focused, 1 of 2. 2 results available. Use Up and Down to choos…" at bounding box center [320, 145] width 339 height 18
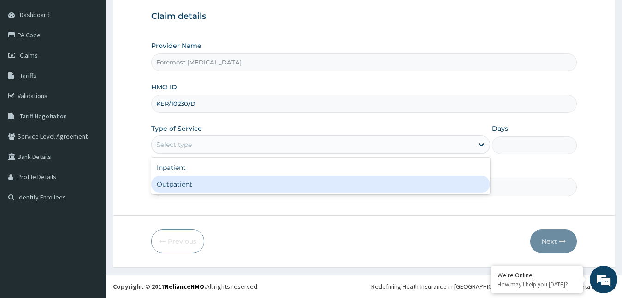
click at [202, 187] on div "Outpatient" at bounding box center [320, 184] width 339 height 17
type input "1"
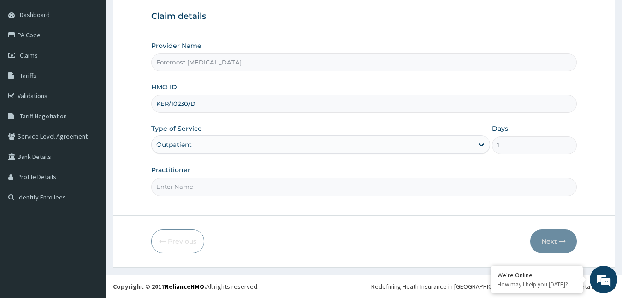
click at [202, 187] on input "Practitioner" at bounding box center [364, 187] width 426 height 18
type input "NULL"
click at [546, 247] on button "Next" at bounding box center [553, 242] width 47 height 24
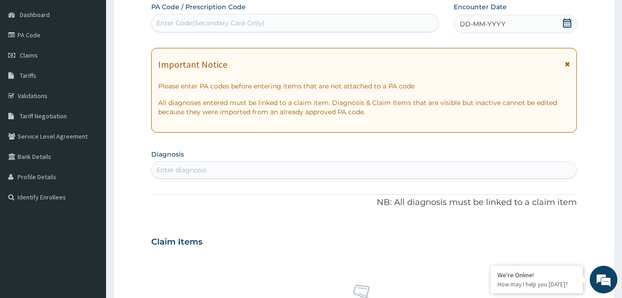
click at [486, 30] on div "DD-MM-YYYY" at bounding box center [516, 24] width 124 height 18
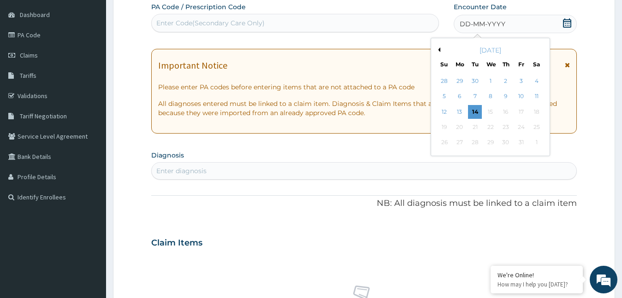
click at [436, 51] on button "Previous Month" at bounding box center [438, 49] width 5 height 5
click at [460, 124] on div "22" at bounding box center [460, 127] width 14 height 14
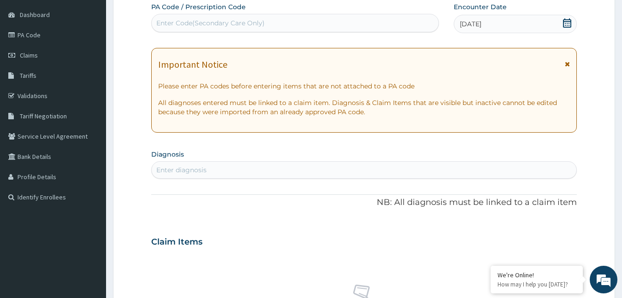
click at [288, 25] on div "Enter Code(Secondary Care Only)" at bounding box center [295, 23] width 287 height 15
type input "PA/7EC6F2"
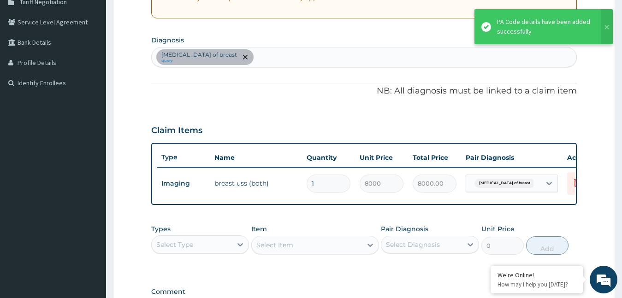
scroll to position [330, 0]
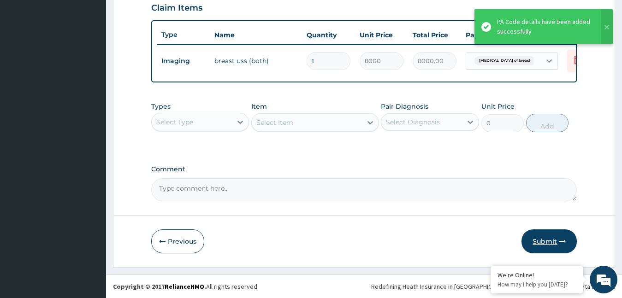
click at [553, 246] on button "Submit" at bounding box center [548, 242] width 55 height 24
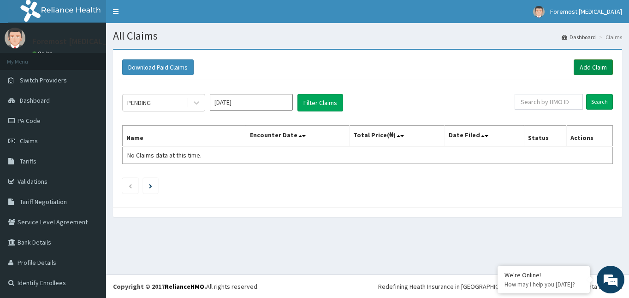
click at [588, 67] on link "Add Claim" at bounding box center [592, 67] width 39 height 16
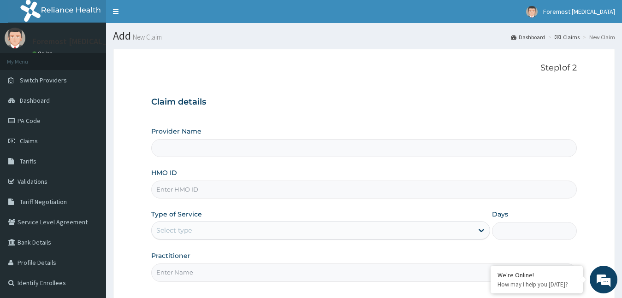
type input "Foremost [MEDICAL_DATA]"
click at [186, 189] on input "HMO ID" at bounding box center [364, 190] width 426 height 18
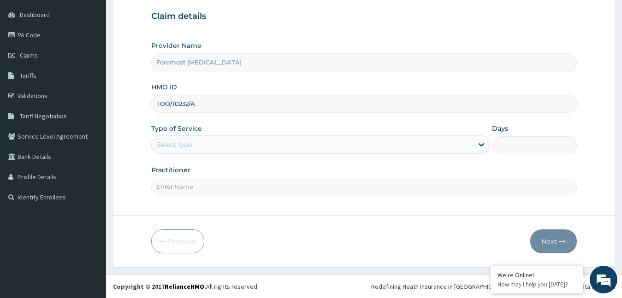
type input "TOO/10232/A"
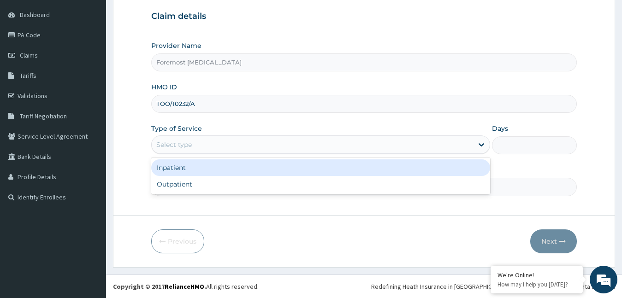
drag, startPoint x: 201, startPoint y: 146, endPoint x: 185, endPoint y: 177, distance: 35.2
click at [185, 154] on div "option Inpatient focused, 1 of 2. 2 results available. Use Up and Down to choos…" at bounding box center [320, 145] width 339 height 18
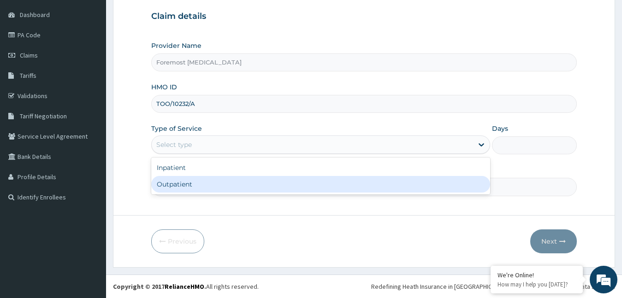
click at [182, 183] on div "Outpatient" at bounding box center [320, 184] width 339 height 17
type input "1"
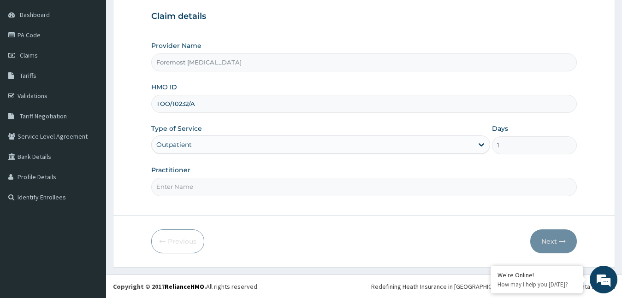
click at [171, 186] on input "Practitioner" at bounding box center [364, 187] width 426 height 18
type input "NULL"
click at [546, 238] on button "Next" at bounding box center [553, 242] width 47 height 24
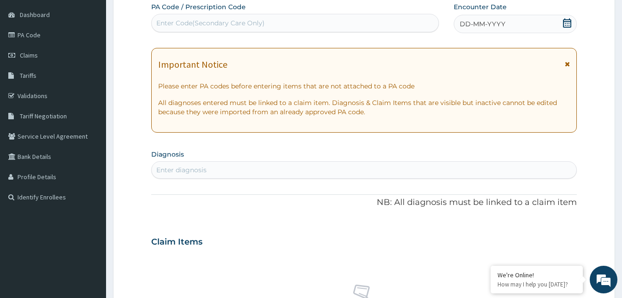
click at [479, 21] on span "DD-MM-YYYY" at bounding box center [483, 23] width 46 height 9
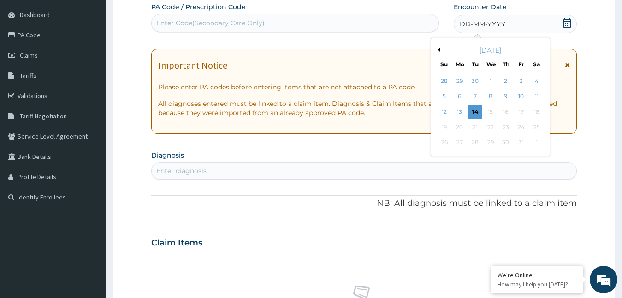
click at [438, 50] on button "Previous Month" at bounding box center [438, 49] width 5 height 5
click at [459, 126] on div "22" at bounding box center [460, 127] width 14 height 14
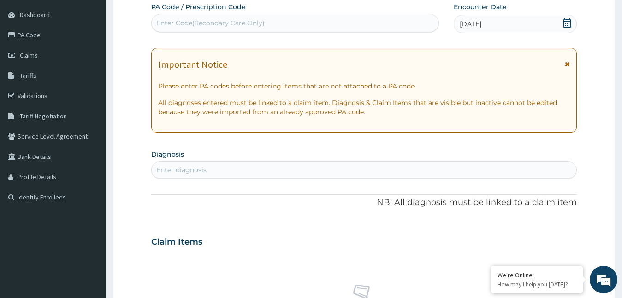
click at [280, 31] on div "Enter Code(Secondary Care Only)" at bounding box center [295, 23] width 288 height 18
type input "PA/7C5283"
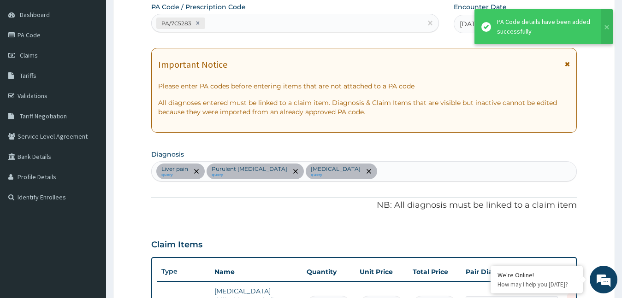
scroll to position [312, 0]
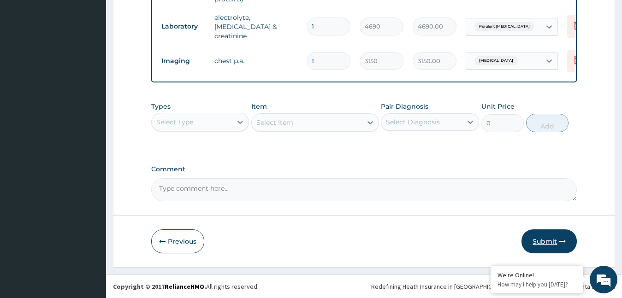
click at [548, 248] on button "Submit" at bounding box center [548, 242] width 55 height 24
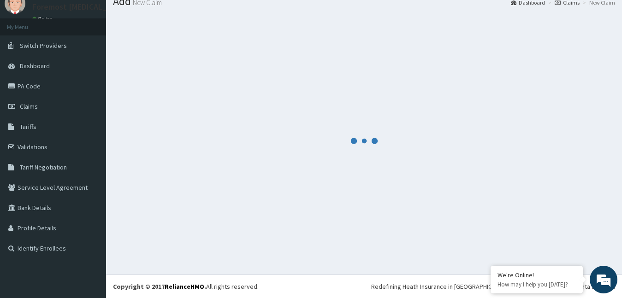
scroll to position [407, 0]
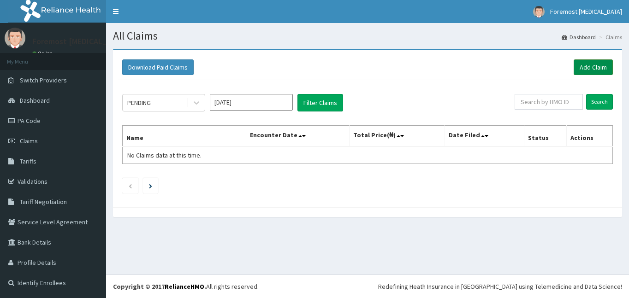
click at [587, 61] on link "Add Claim" at bounding box center [592, 67] width 39 height 16
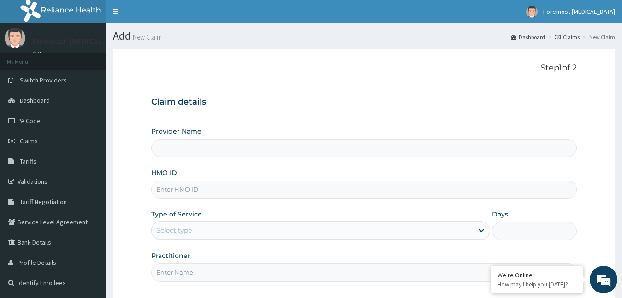
click at [184, 188] on input "HMO ID" at bounding box center [364, 190] width 426 height 18
type input "Foremost [MEDICAL_DATA]"
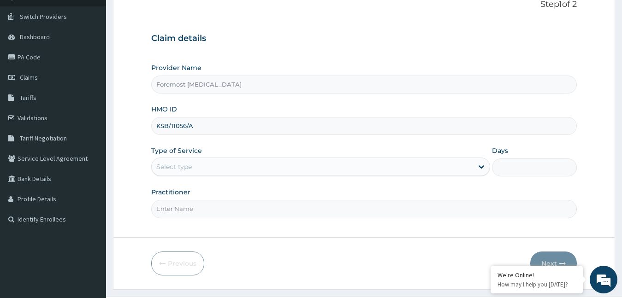
scroll to position [86, 0]
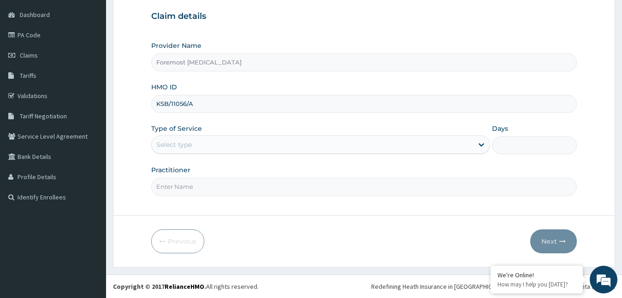
type input "KSB/11056/A"
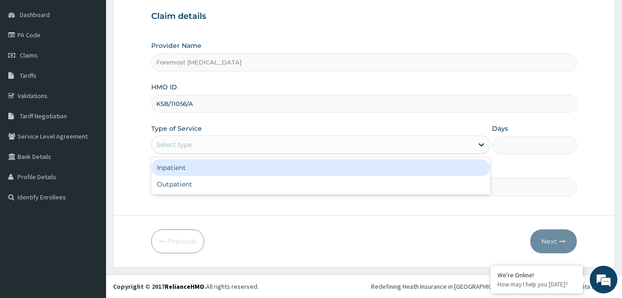
drag, startPoint x: 212, startPoint y: 147, endPoint x: 185, endPoint y: 183, distance: 44.8
click at [185, 154] on div "option Inpatient focused, 1 of 2. 2 results available. Use Up and Down to choos…" at bounding box center [320, 145] width 339 height 18
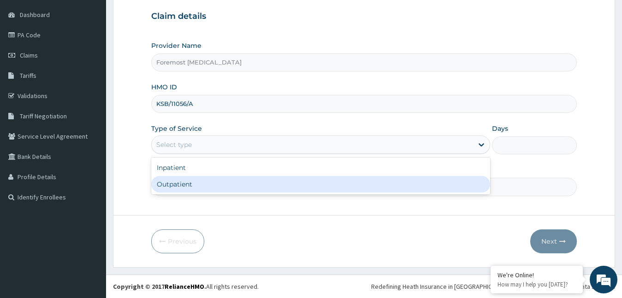
click at [185, 183] on div "Outpatient" at bounding box center [320, 184] width 339 height 17
type input "1"
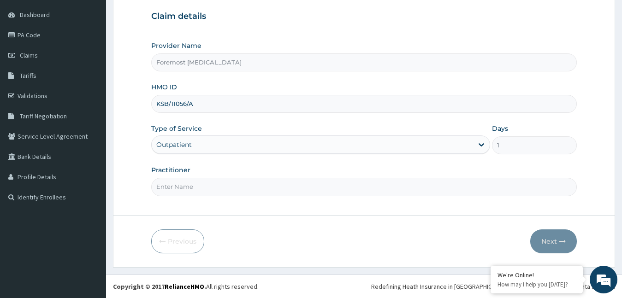
click at [185, 183] on input "Practitioner" at bounding box center [364, 187] width 426 height 18
type input "NULL"
click at [542, 241] on button "Next" at bounding box center [553, 242] width 47 height 24
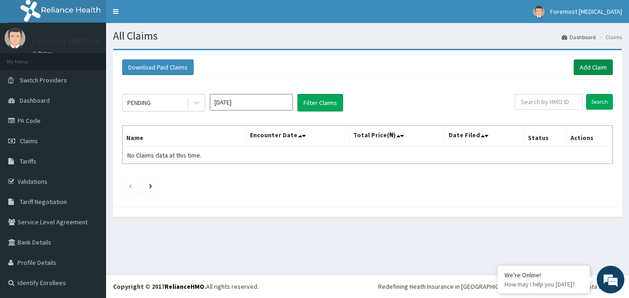
click at [586, 71] on link "Add Claim" at bounding box center [592, 67] width 39 height 16
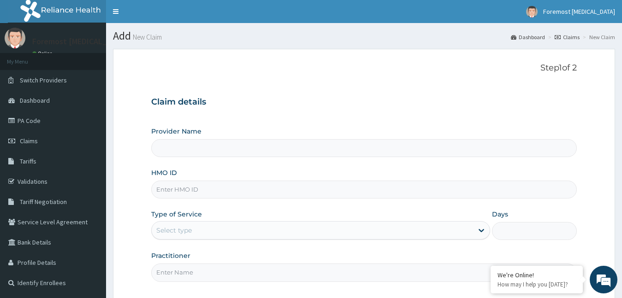
click at [199, 193] on input "HMO ID" at bounding box center [364, 190] width 426 height 18
type input "Foremost [MEDICAL_DATA]"
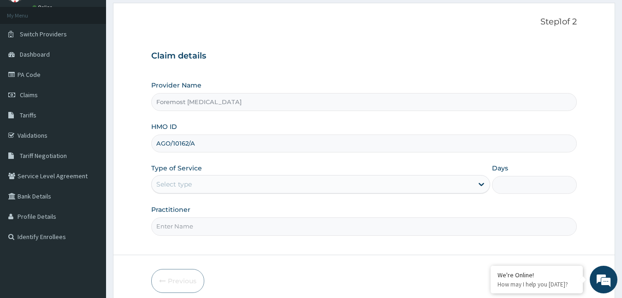
scroll to position [86, 0]
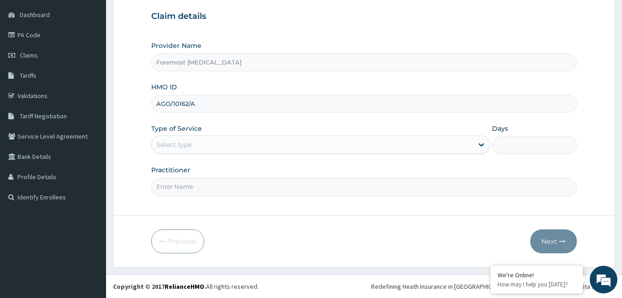
type input "AGO/10162/A"
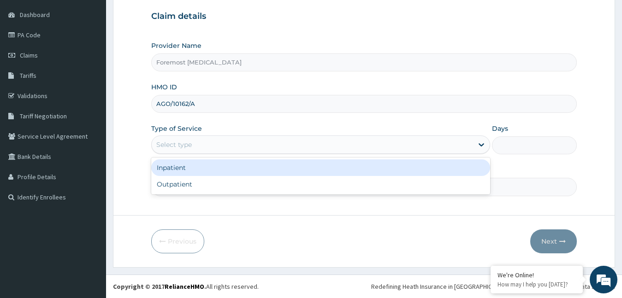
drag, startPoint x: 222, startPoint y: 141, endPoint x: 196, endPoint y: 185, distance: 51.5
click at [196, 154] on div "option Inpatient focused, 1 of 2. 2 results available. Use Up and Down to choos…" at bounding box center [320, 145] width 339 height 18
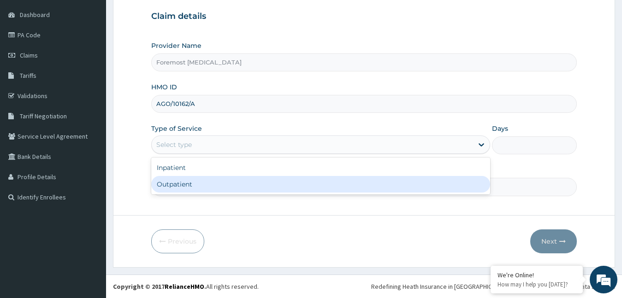
click at [196, 185] on div "Outpatient" at bounding box center [320, 184] width 339 height 17
type input "1"
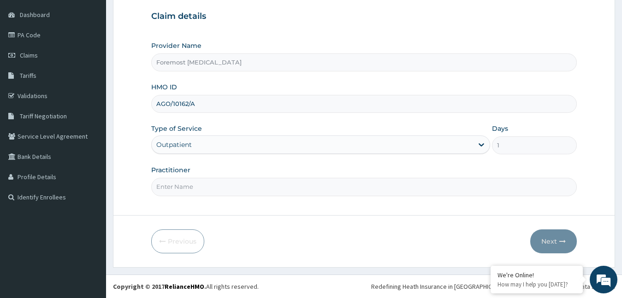
click at [196, 185] on input "Practitioner" at bounding box center [364, 187] width 426 height 18
type input "NULL"
click at [538, 244] on button "Next" at bounding box center [553, 242] width 47 height 24
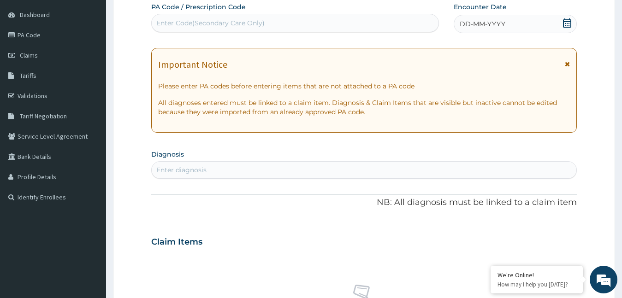
click at [483, 22] on span "DD-MM-YYYY" at bounding box center [483, 23] width 46 height 9
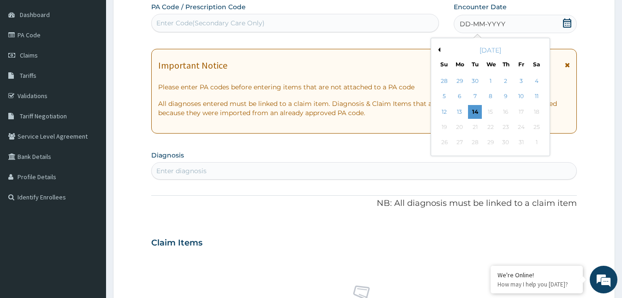
click at [438, 50] on button "Previous Month" at bounding box center [438, 49] width 5 height 5
click at [475, 130] on div "23" at bounding box center [475, 127] width 14 height 14
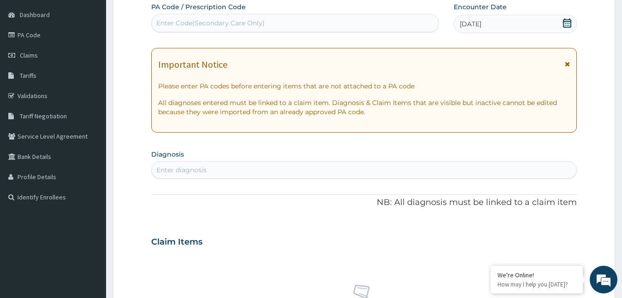
click at [182, 19] on div "Enter Code(Secondary Care Only)" at bounding box center [210, 22] width 108 height 9
type input "PA/13A2D8"
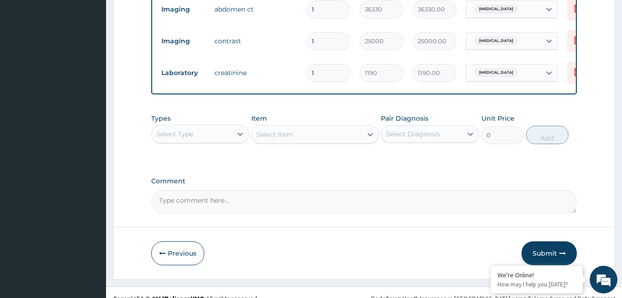
scroll to position [393, 0]
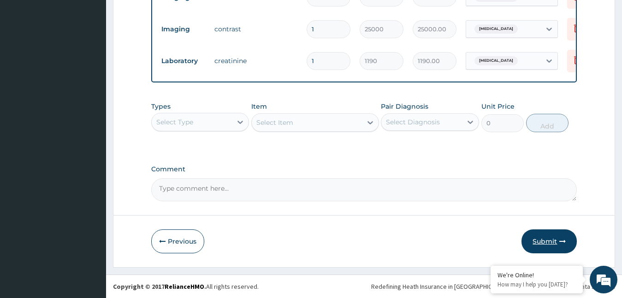
click at [538, 236] on button "Submit" at bounding box center [548, 242] width 55 height 24
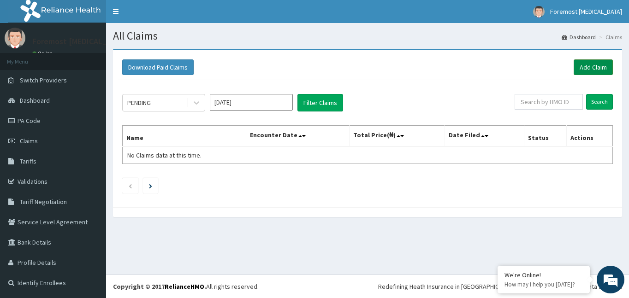
click at [591, 67] on link "Add Claim" at bounding box center [592, 67] width 39 height 16
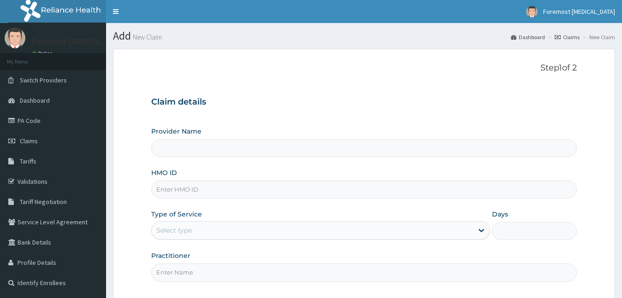
drag, startPoint x: 0, startPoint y: 0, endPoint x: 201, endPoint y: 194, distance: 279.4
click at [201, 194] on input "HMO ID" at bounding box center [364, 190] width 426 height 18
type input "Foremost [MEDICAL_DATA]"
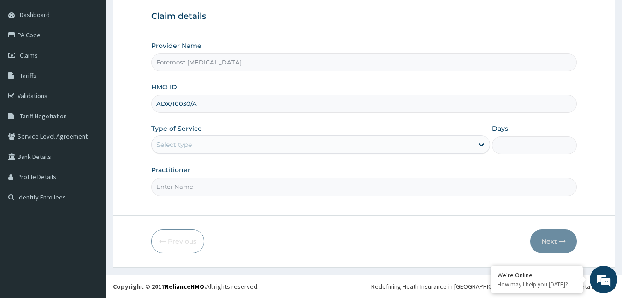
type input "ADX/10030/A"
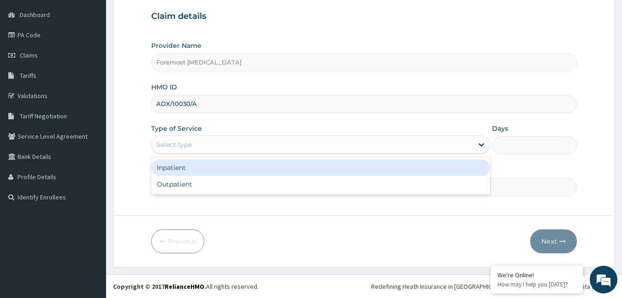
drag, startPoint x: 214, startPoint y: 144, endPoint x: 192, endPoint y: 180, distance: 42.5
click at [192, 154] on div "option Inpatient focused, 1 of 2. 2 results available. Use Up and Down to choos…" at bounding box center [320, 145] width 339 height 18
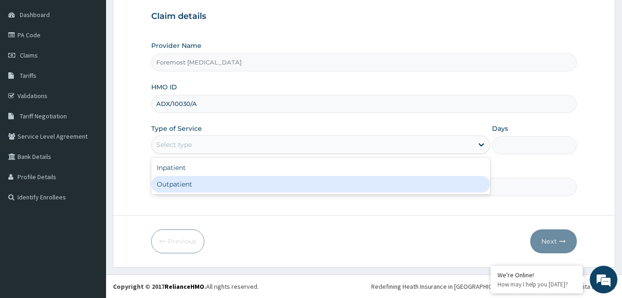
click at [192, 180] on div "Outpatient" at bounding box center [320, 184] width 339 height 17
type input "1"
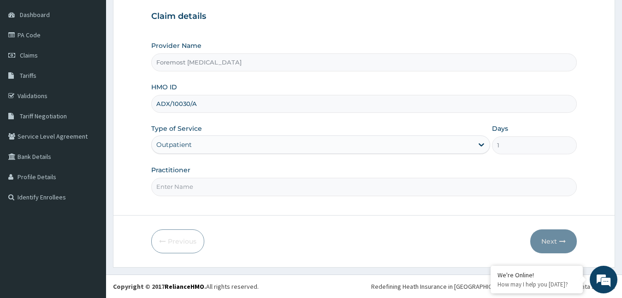
click at [192, 180] on input "Practitioner" at bounding box center [364, 187] width 426 height 18
type input "NULL"
click at [547, 241] on button "Next" at bounding box center [553, 242] width 47 height 24
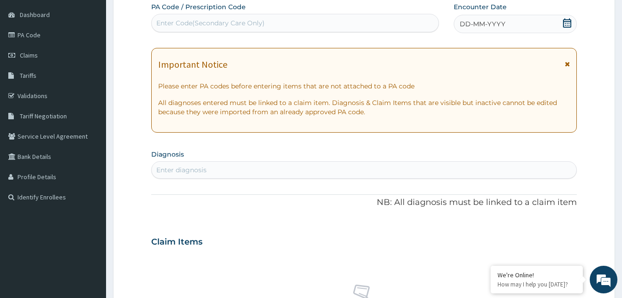
click at [475, 25] on span "DD-MM-YYYY" at bounding box center [483, 23] width 46 height 9
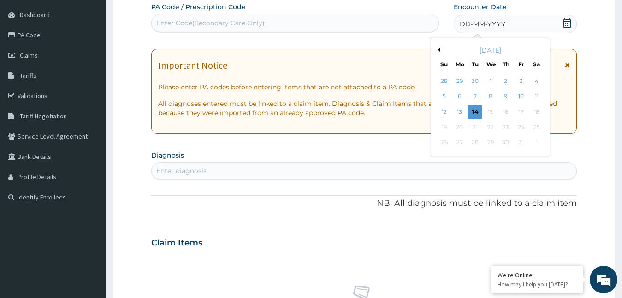
click at [440, 50] on button "Previous Month" at bounding box center [438, 49] width 5 height 5
click at [481, 127] on div "23" at bounding box center [475, 127] width 14 height 14
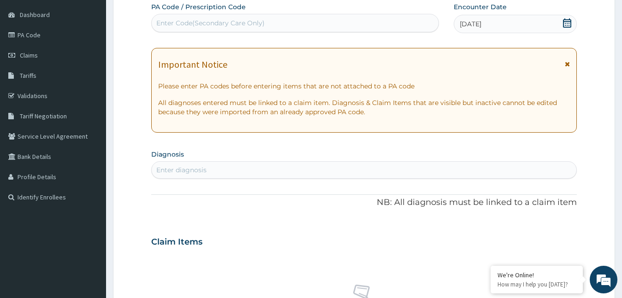
click at [221, 31] on div "Enter Code(Secondary Care Only)" at bounding box center [295, 23] width 288 height 18
type input "PA/FB13C3"
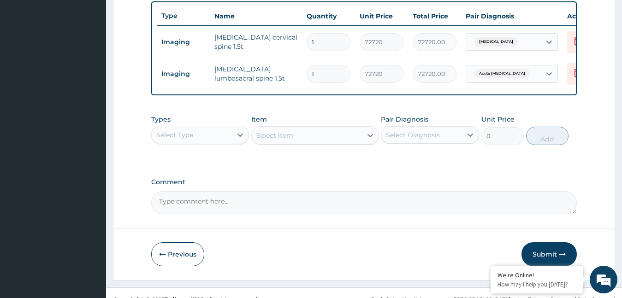
scroll to position [361, 0]
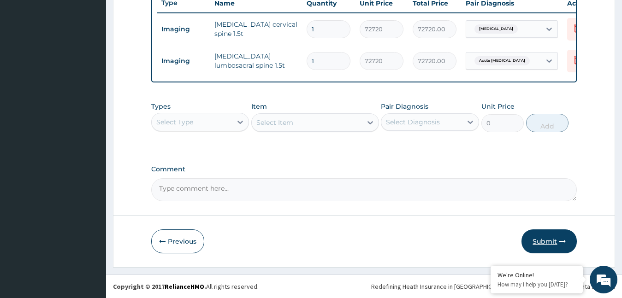
click at [548, 238] on button "Submit" at bounding box center [548, 242] width 55 height 24
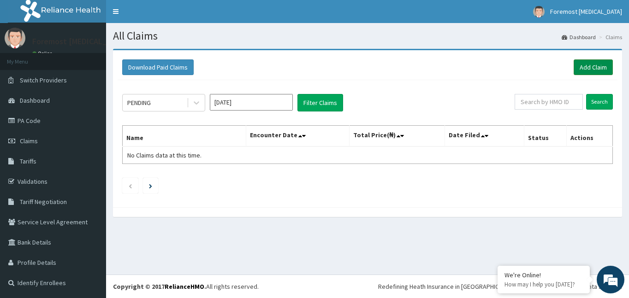
click at [582, 71] on link "Add Claim" at bounding box center [592, 67] width 39 height 16
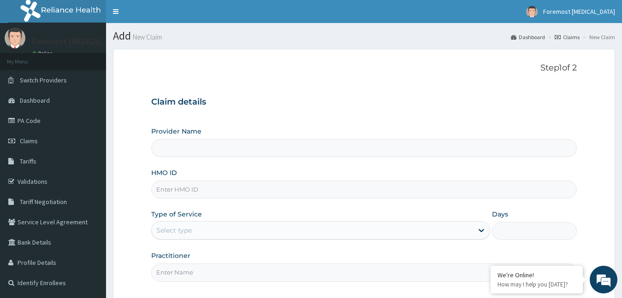
click at [207, 191] on input "HMO ID" at bounding box center [364, 190] width 426 height 18
type input "Foremost [MEDICAL_DATA]"
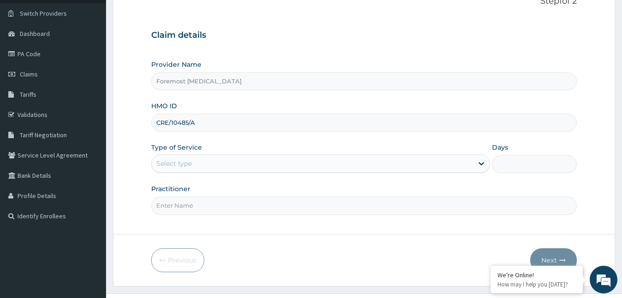
scroll to position [86, 0]
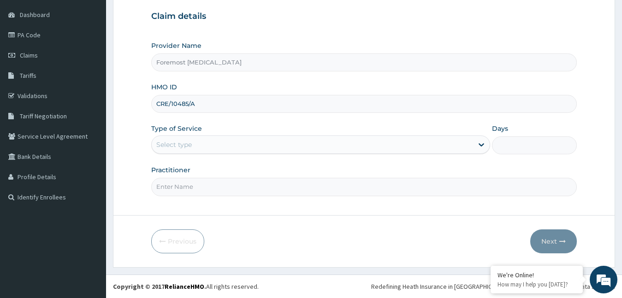
type input "CRE/10485/A"
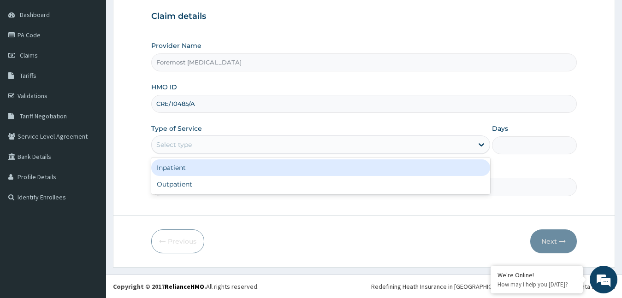
drag, startPoint x: 208, startPoint y: 149, endPoint x: 195, endPoint y: 177, distance: 30.3
click at [195, 154] on div "option Inpatient focused, 1 of 2. 2 results available. Use Up and Down to choos…" at bounding box center [320, 145] width 339 height 18
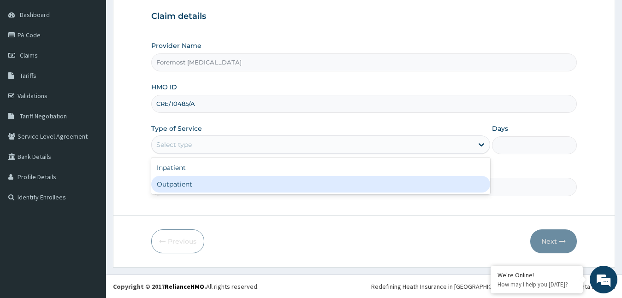
click at [195, 177] on div "Outpatient" at bounding box center [320, 184] width 339 height 17
type input "1"
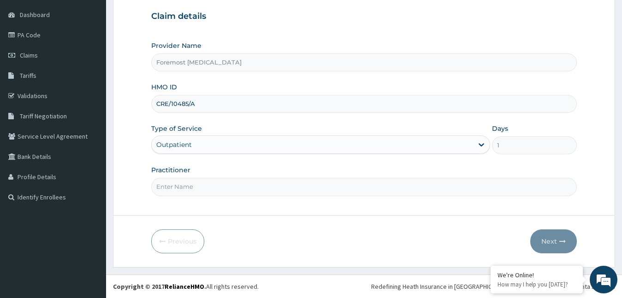
click at [181, 183] on input "Practitioner" at bounding box center [364, 187] width 426 height 18
type input "NULL"
click at [548, 241] on button "Next" at bounding box center [553, 242] width 47 height 24
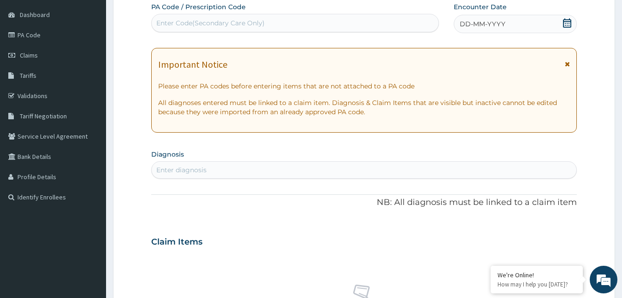
click at [474, 25] on span "DD-MM-YYYY" at bounding box center [483, 23] width 46 height 9
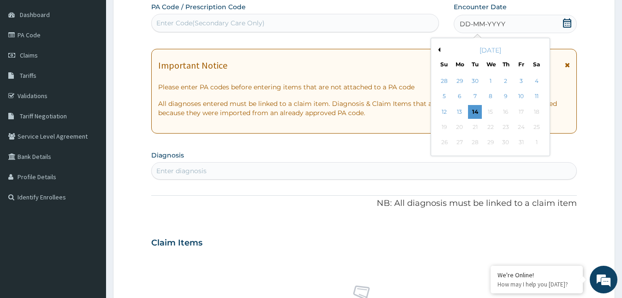
click at [439, 52] on button "Previous Month" at bounding box center [438, 49] width 5 height 5
click at [474, 124] on div "23" at bounding box center [475, 127] width 14 height 14
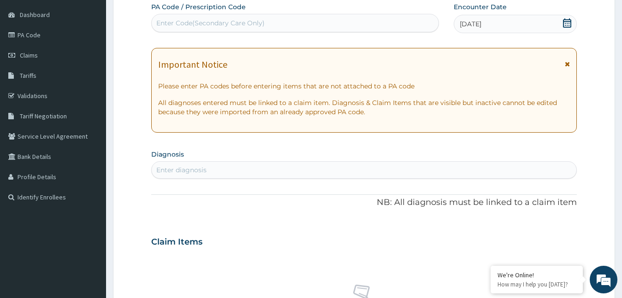
click at [239, 21] on div "Enter Code(Secondary Care Only)" at bounding box center [210, 22] width 108 height 9
type input "PA/FB3F0E"
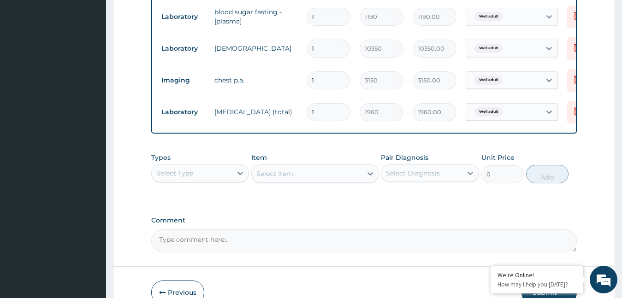
scroll to position [489, 0]
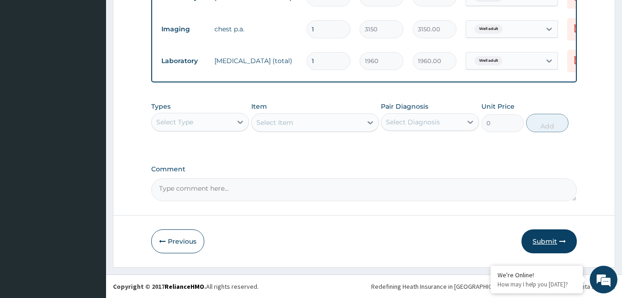
click at [546, 251] on button "Submit" at bounding box center [548, 242] width 55 height 24
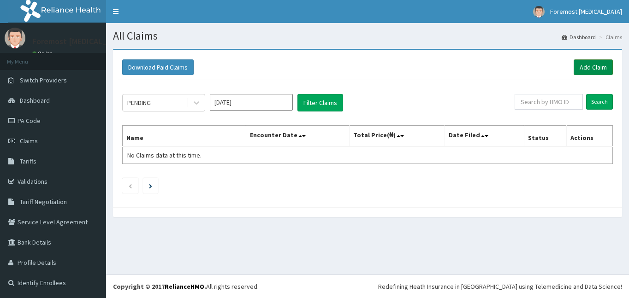
click at [588, 68] on link "Add Claim" at bounding box center [592, 67] width 39 height 16
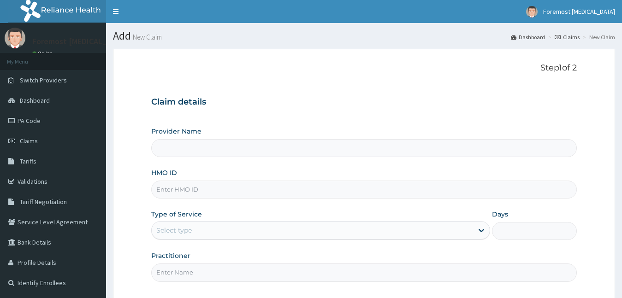
drag, startPoint x: 0, startPoint y: 0, endPoint x: 194, endPoint y: 194, distance: 274.1
click at [194, 194] on input "HMO ID" at bounding box center [364, 190] width 426 height 18
type input "Foremost [MEDICAL_DATA]"
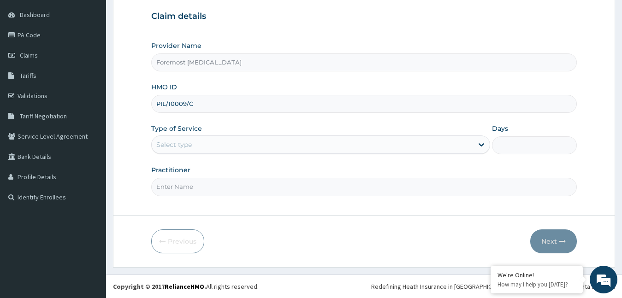
type input "PIL/10009/C"
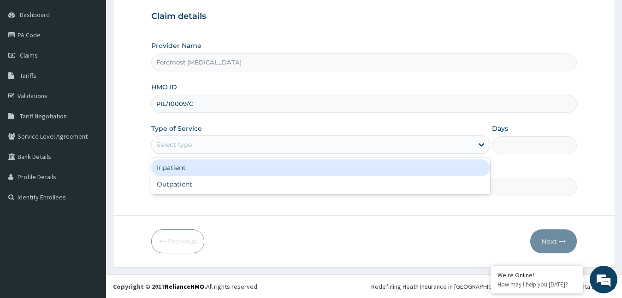
drag, startPoint x: 218, startPoint y: 142, endPoint x: 200, endPoint y: 179, distance: 41.4
click at [200, 154] on div "option Inpatient focused, 1 of 2. 2 results available. Use Up and Down to choos…" at bounding box center [320, 145] width 339 height 18
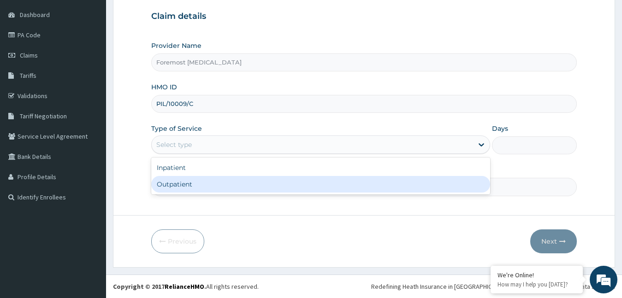
click at [200, 180] on div "Outpatient" at bounding box center [320, 184] width 339 height 17
type input "1"
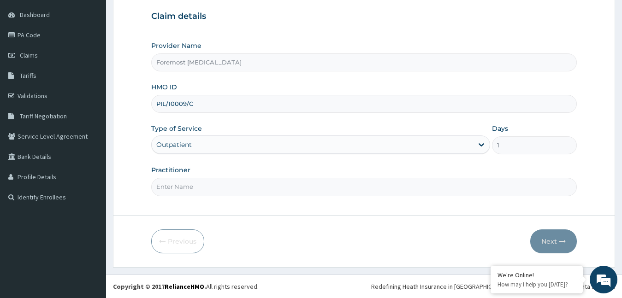
click at [197, 191] on input "Practitioner" at bounding box center [364, 187] width 426 height 18
type input "NULL"
click at [551, 241] on button "Next" at bounding box center [553, 242] width 47 height 24
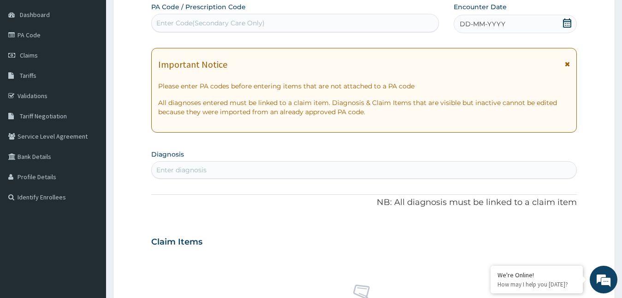
click at [496, 24] on span "DD-MM-YYYY" at bounding box center [483, 23] width 46 height 9
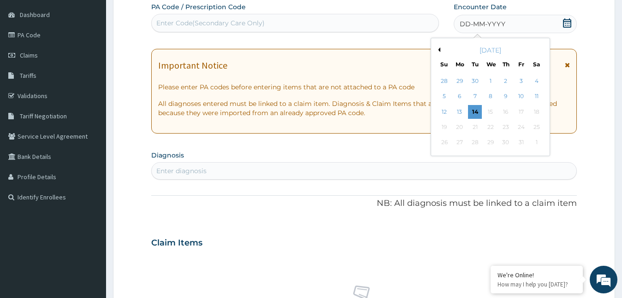
click at [439, 50] on div "Previous Month October 2025 Su Mo Tu We Th Fr Sa 28 29 30 1 2 3 4 5 6 7 8 9 10 …" at bounding box center [489, 97] width 119 height 118
click at [439, 50] on button "Previous Month" at bounding box center [438, 49] width 5 height 5
click at [472, 127] on div "23" at bounding box center [475, 127] width 14 height 14
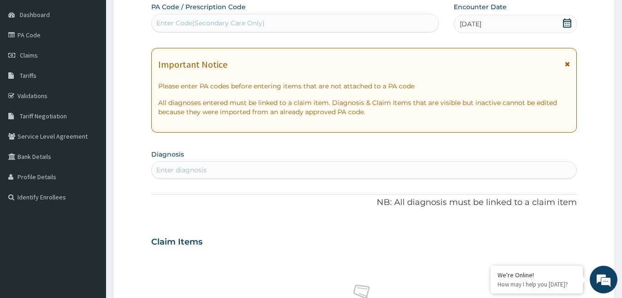
click at [250, 25] on div "Enter Code(Secondary Care Only)" at bounding box center [210, 22] width 108 height 9
type input "PA/105AFE"
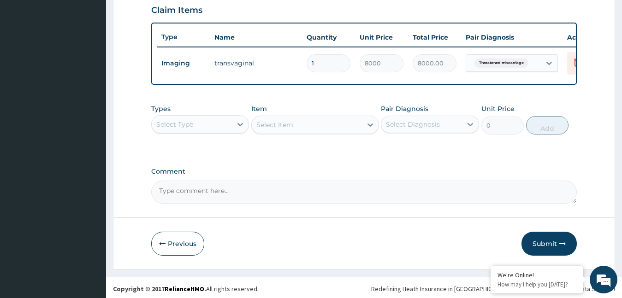
scroll to position [330, 0]
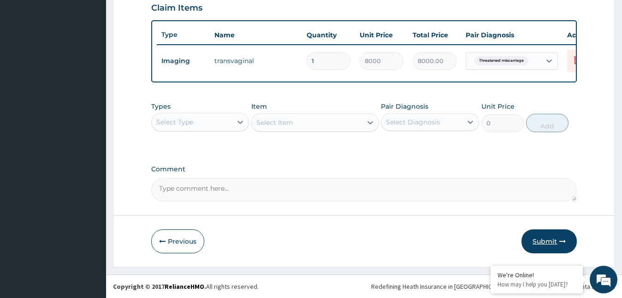
click at [541, 240] on button "Submit" at bounding box center [548, 242] width 55 height 24
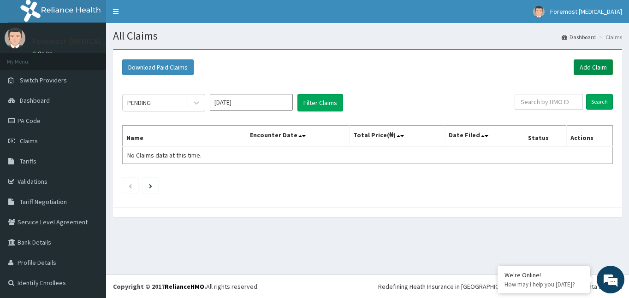
click at [592, 67] on link "Add Claim" at bounding box center [592, 67] width 39 height 16
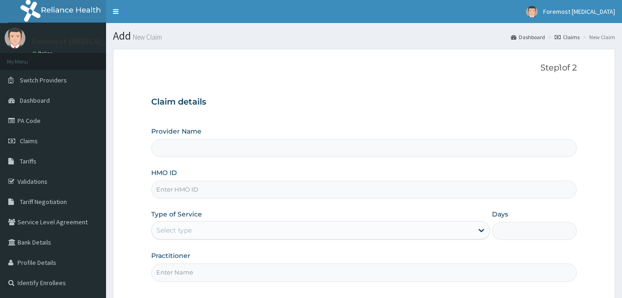
drag, startPoint x: 0, startPoint y: 0, endPoint x: 186, endPoint y: 196, distance: 270.3
click at [186, 196] on input "HMO ID" at bounding box center [364, 190] width 426 height 18
type input "Foremost [MEDICAL_DATA]"
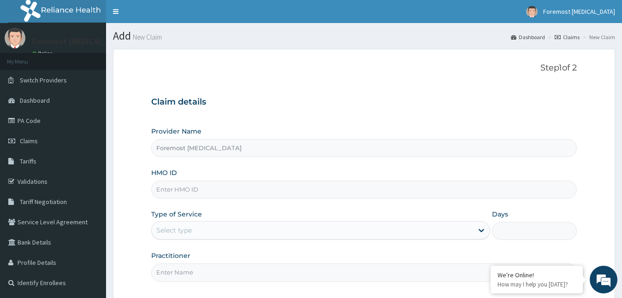
click at [229, 189] on input "HMO ID" at bounding box center [364, 190] width 426 height 18
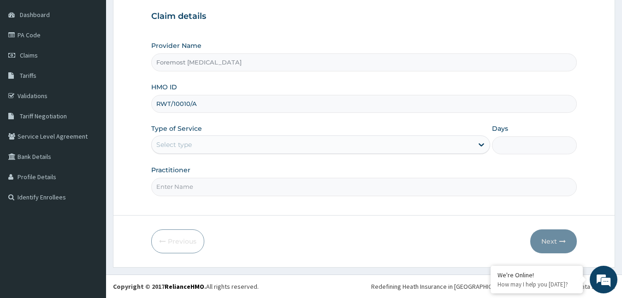
type input "RWT/10010/A"
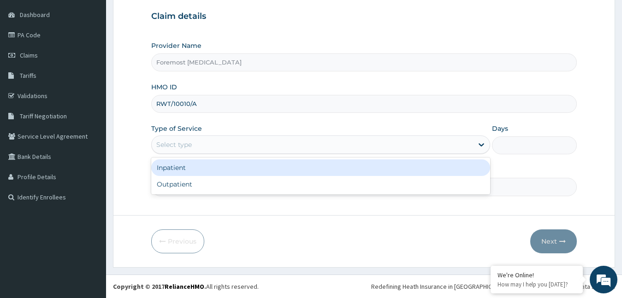
drag, startPoint x: 206, startPoint y: 144, endPoint x: 190, endPoint y: 178, distance: 38.1
click at [190, 154] on div "option Inpatient focused, 1 of 2. 2 results available. Use Up and Down to choos…" at bounding box center [320, 145] width 339 height 18
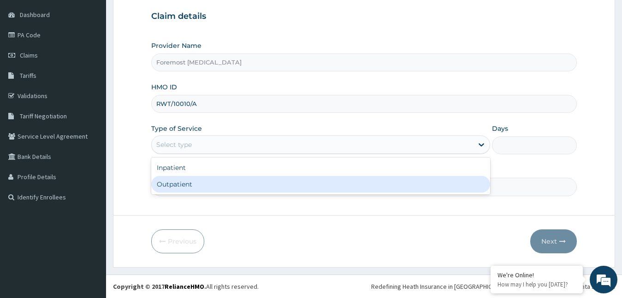
click at [190, 178] on div "Outpatient" at bounding box center [320, 184] width 339 height 17
type input "1"
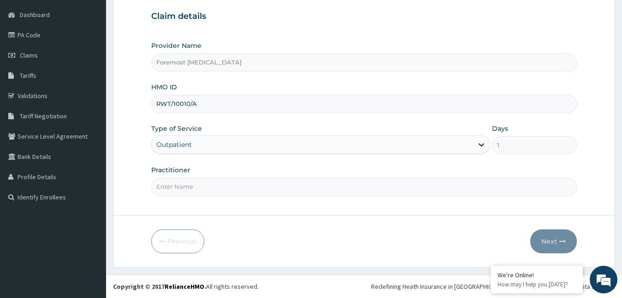
click at [190, 178] on input "Practitioner" at bounding box center [364, 187] width 426 height 18
type input "NULL"
click at [547, 246] on button "Next" at bounding box center [553, 242] width 47 height 24
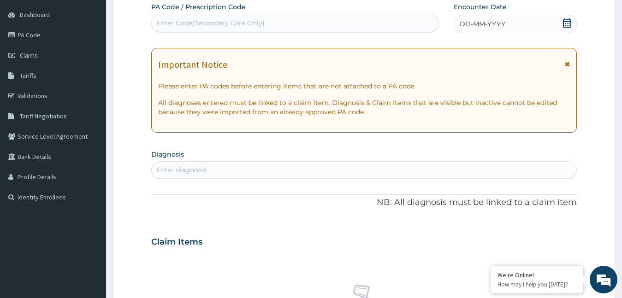
click at [483, 26] on span "DD-MM-YYYY" at bounding box center [483, 23] width 46 height 9
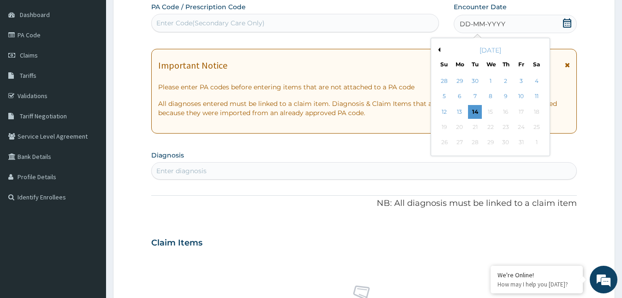
click at [438, 50] on button "Previous Month" at bounding box center [438, 49] width 5 height 5
click at [472, 127] on div "23" at bounding box center [475, 127] width 14 height 14
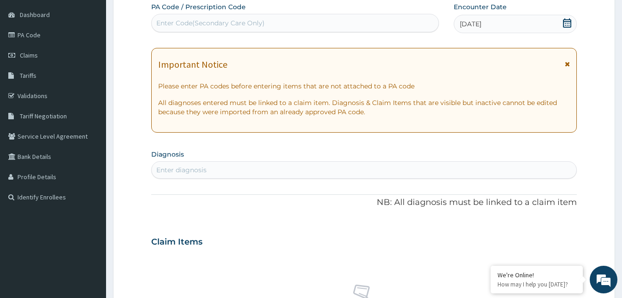
click at [224, 32] on div "Enter Code(Secondary Care Only)" at bounding box center [295, 23] width 288 height 18
type input "PA/25B6DE"
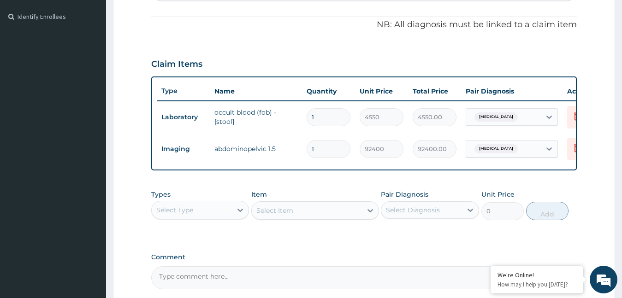
scroll to position [361, 0]
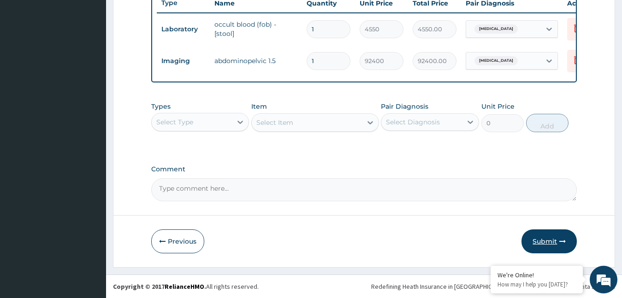
click at [542, 241] on button "Submit" at bounding box center [548, 242] width 55 height 24
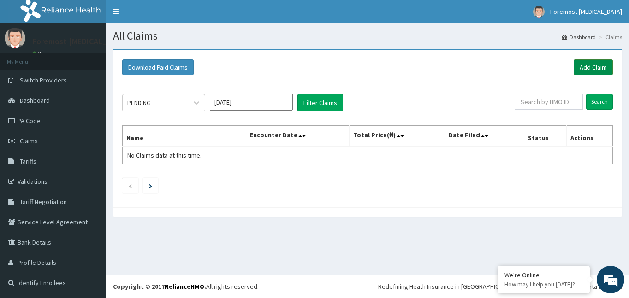
click at [586, 65] on link "Add Claim" at bounding box center [592, 67] width 39 height 16
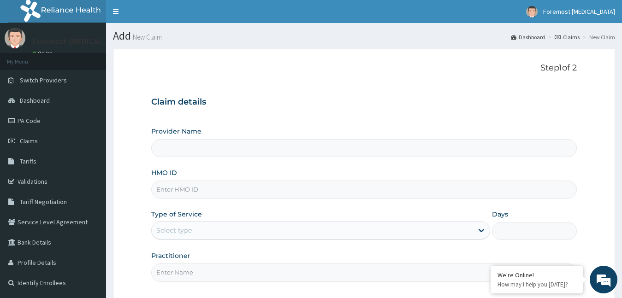
type input "Foremost [MEDICAL_DATA]"
click at [208, 196] on input "HMO ID" at bounding box center [364, 190] width 426 height 18
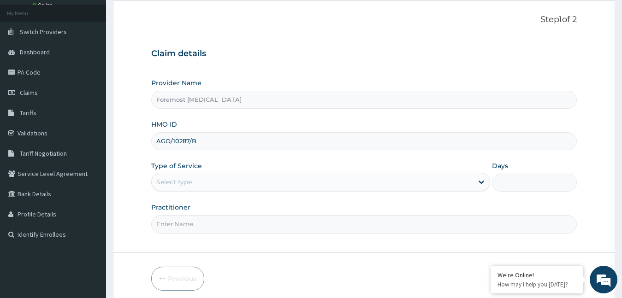
scroll to position [86, 0]
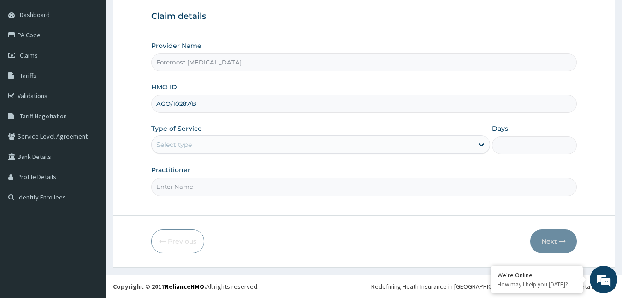
type input "AGO/10287/B"
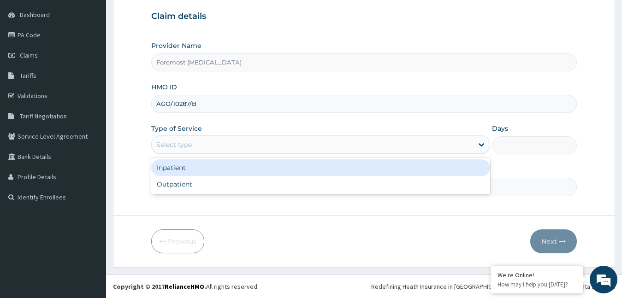
drag, startPoint x: 218, startPoint y: 146, endPoint x: 206, endPoint y: 180, distance: 35.7
click at [206, 154] on div "option Inpatient focused, 1 of 2. 2 results available. Use Up and Down to choos…" at bounding box center [320, 145] width 339 height 18
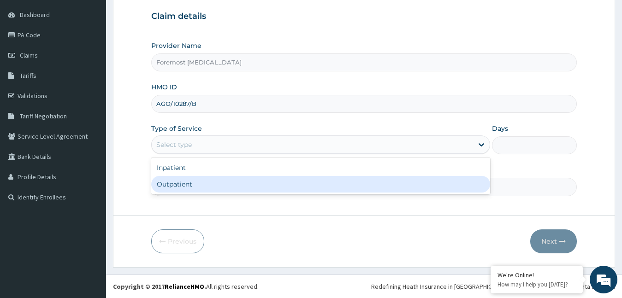
click at [206, 180] on div "Outpatient" at bounding box center [320, 184] width 339 height 17
type input "1"
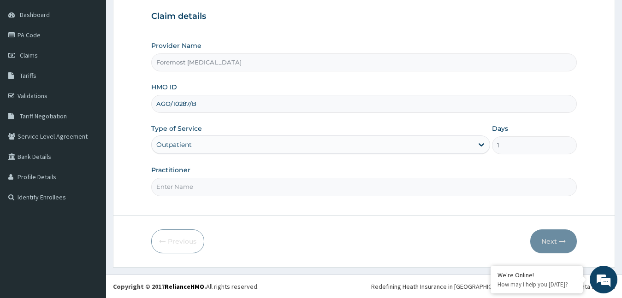
click at [196, 182] on input "Practitioner" at bounding box center [364, 187] width 426 height 18
type input "NULL"
click at [548, 242] on button "Next" at bounding box center [553, 242] width 47 height 24
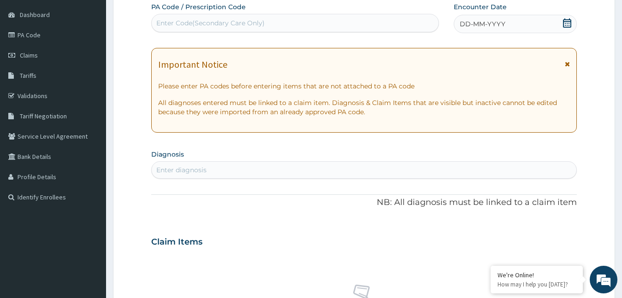
click at [483, 26] on span "DD-MM-YYYY" at bounding box center [483, 23] width 46 height 9
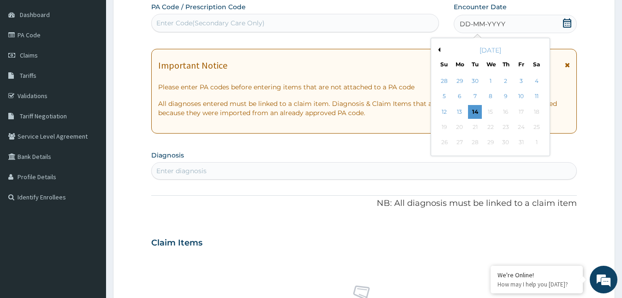
click at [437, 49] on button "Previous Month" at bounding box center [438, 49] width 5 height 5
click at [477, 127] on div "23" at bounding box center [475, 127] width 14 height 14
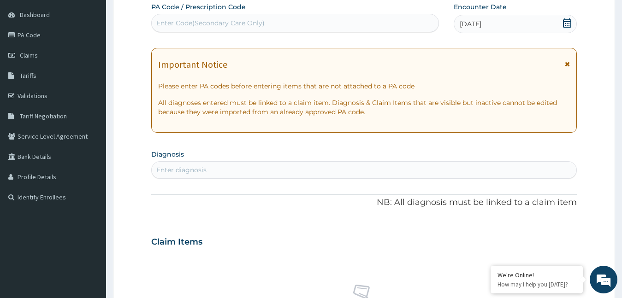
click at [271, 26] on div "Enter Code(Secondary Care Only)" at bounding box center [295, 23] width 287 height 15
type input "PA/2E7598"
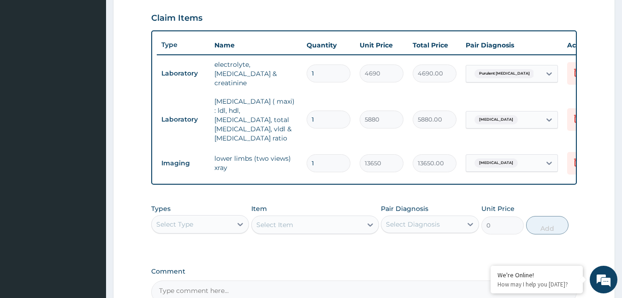
scroll to position [407, 0]
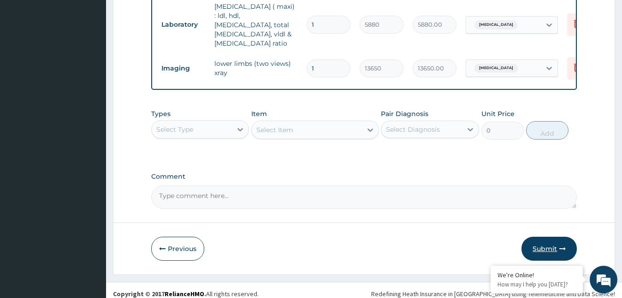
click at [543, 252] on button "Submit" at bounding box center [548, 249] width 55 height 24
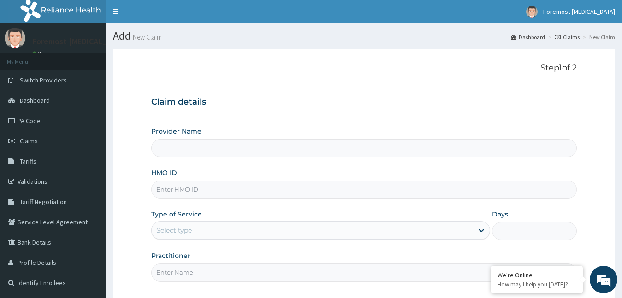
click at [191, 190] on input "HMO ID" at bounding box center [364, 190] width 426 height 18
type input "Foremost [MEDICAL_DATA]"
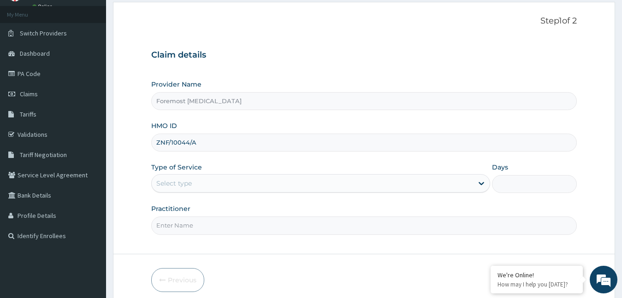
scroll to position [86, 0]
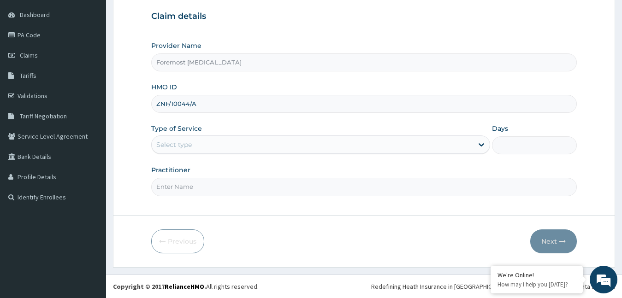
type input "ZNF/10044/A"
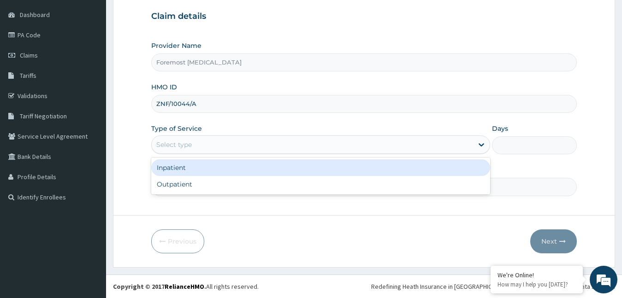
drag, startPoint x: 283, startPoint y: 144, endPoint x: 250, endPoint y: 179, distance: 48.6
click at [250, 154] on div "option Inpatient focused, 1 of 2. 2 results available. Use Up and Down to choos…" at bounding box center [320, 145] width 339 height 18
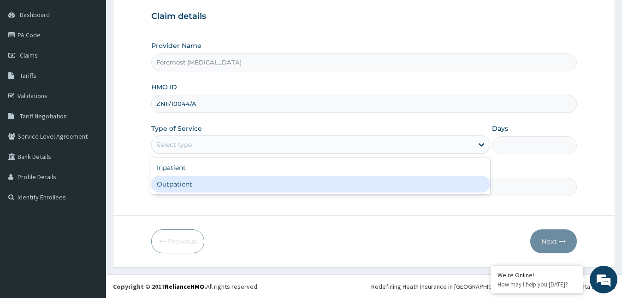
click at [250, 179] on div "Outpatient" at bounding box center [320, 184] width 339 height 17
type input "1"
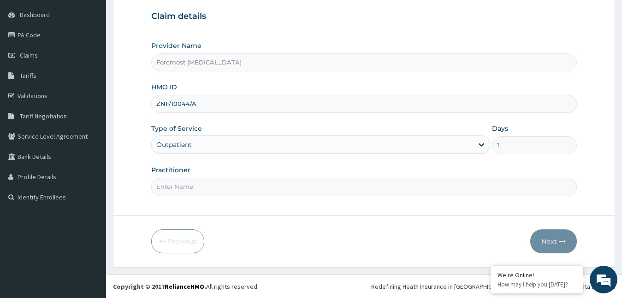
click at [250, 179] on input "Practitioner" at bounding box center [364, 187] width 426 height 18
type input "NULL"
click at [555, 243] on button "Next" at bounding box center [553, 242] width 47 height 24
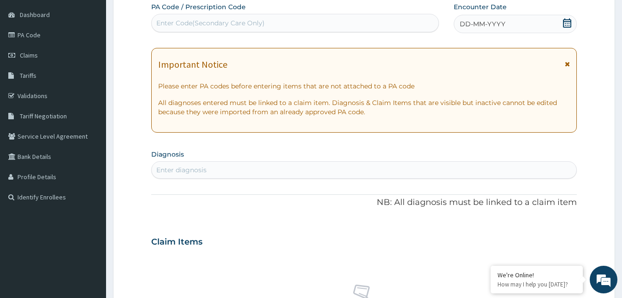
click at [475, 34] on div "PA Code / Prescription Code Enter Code(Secondary Care Only) Encounter Date DD-M…" at bounding box center [364, 240] width 426 height 477
click at [468, 24] on span "DD-MM-YYYY" at bounding box center [483, 23] width 46 height 9
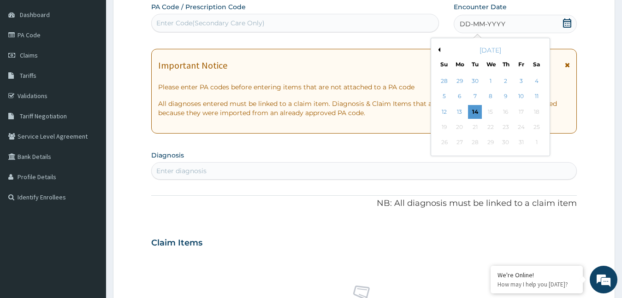
click at [441, 49] on div "[DATE]" at bounding box center [490, 50] width 111 height 9
click at [438, 49] on button "Previous Month" at bounding box center [438, 49] width 5 height 5
click at [476, 126] on div "23" at bounding box center [475, 127] width 14 height 14
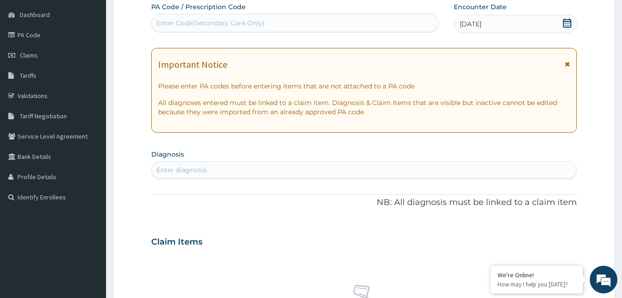
click at [248, 30] on div "Enter Code(Secondary Care Only)" at bounding box center [295, 23] width 287 height 15
type input "PA/C95A3A"
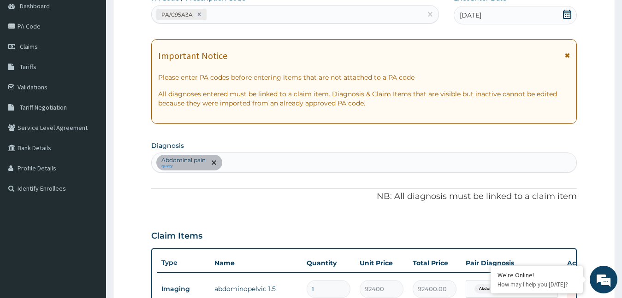
scroll to position [330, 0]
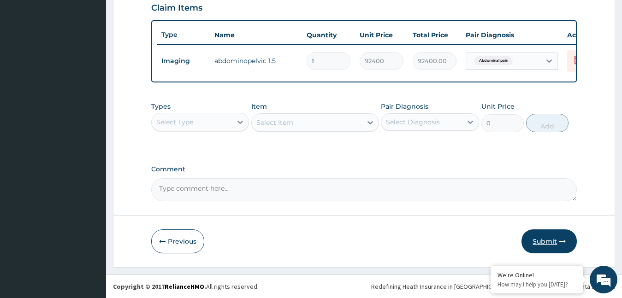
click at [553, 243] on button "Submit" at bounding box center [548, 242] width 55 height 24
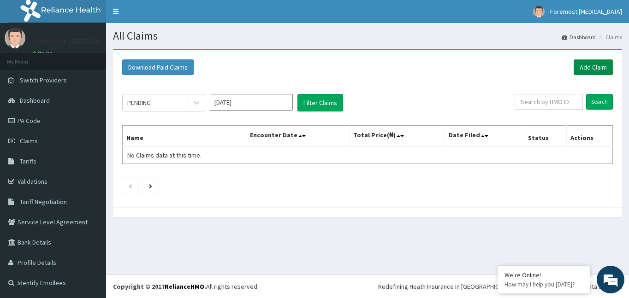
click at [589, 70] on link "Add Claim" at bounding box center [592, 67] width 39 height 16
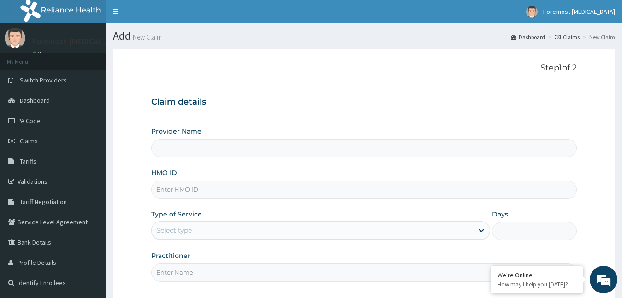
click at [204, 192] on input "HMO ID" at bounding box center [364, 190] width 426 height 18
type input "Foremost [MEDICAL_DATA]"
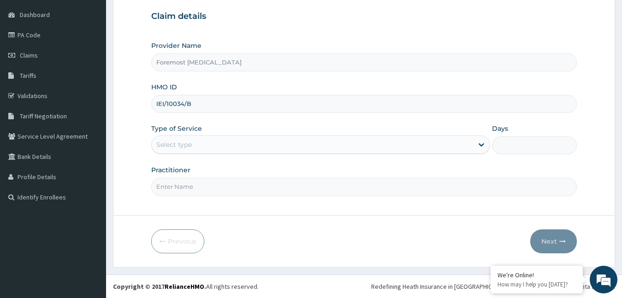
type input "IEI/10034/B"
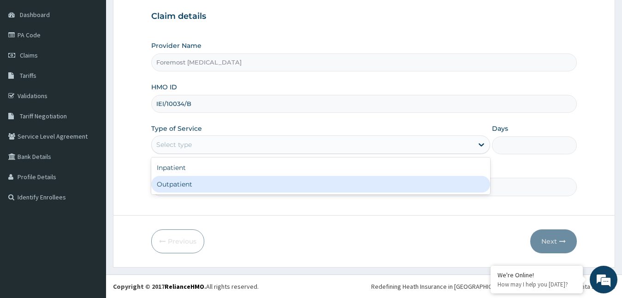
drag, startPoint x: 239, startPoint y: 141, endPoint x: 217, endPoint y: 191, distance: 54.7
click at [217, 154] on div "option Outpatient focused, 2 of 2. 2 results available. Use Up and Down to choo…" at bounding box center [320, 145] width 339 height 18
click at [217, 191] on div "Outpatient" at bounding box center [320, 184] width 339 height 17
type input "1"
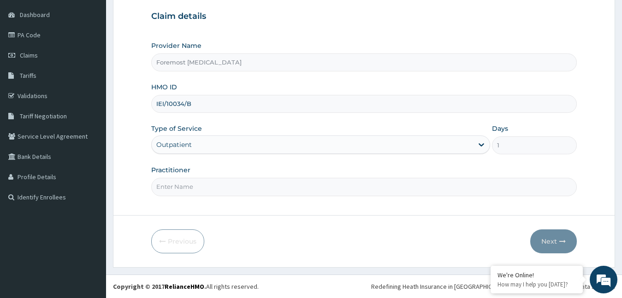
click at [217, 191] on input "Practitioner" at bounding box center [364, 187] width 426 height 18
type input "NULL"
click at [534, 240] on button "Next" at bounding box center [553, 242] width 47 height 24
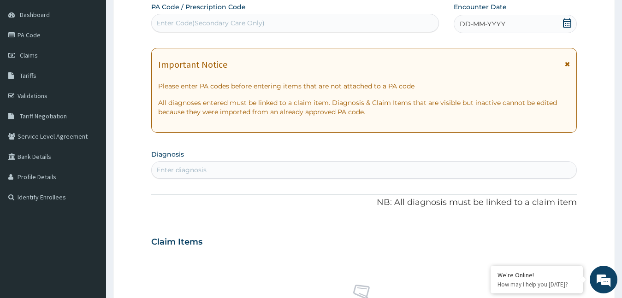
click at [487, 33] on div "DD-MM-YYYY" at bounding box center [516, 24] width 124 height 18
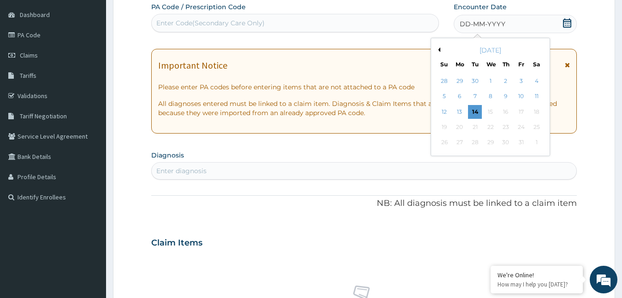
click at [437, 51] on button "Previous Month" at bounding box center [438, 49] width 5 height 5
click at [485, 131] on div "24" at bounding box center [490, 127] width 14 height 14
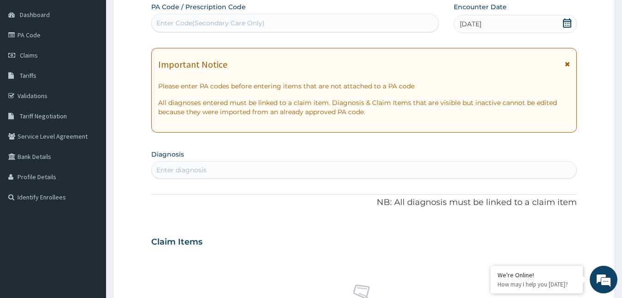
click at [216, 31] on div "Enter Code(Secondary Care Only)" at bounding box center [295, 23] width 288 height 18
type input "PA/531042"
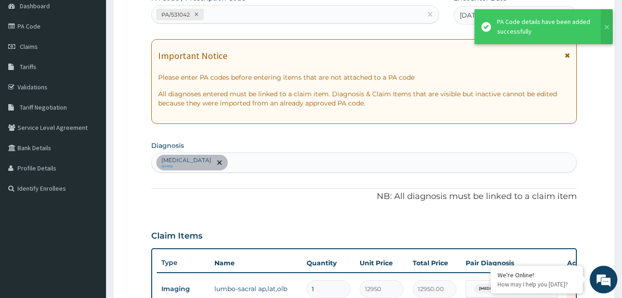
scroll to position [330, 0]
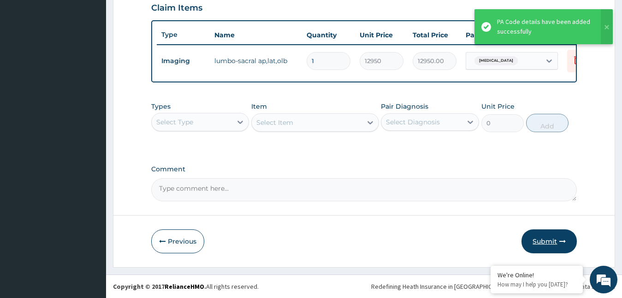
click at [545, 239] on button "Submit" at bounding box center [548, 242] width 55 height 24
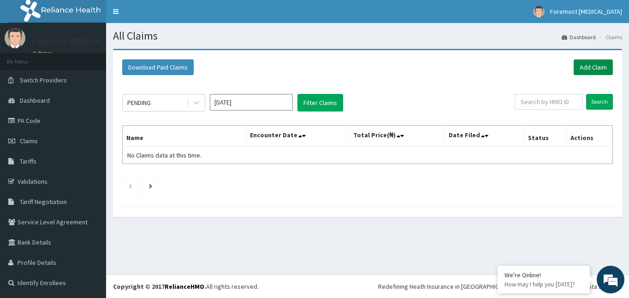
click at [591, 70] on link "Add Claim" at bounding box center [592, 67] width 39 height 16
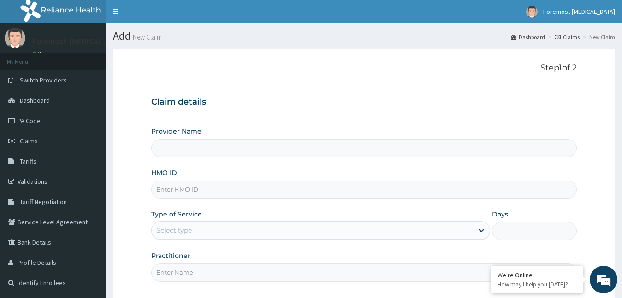
click at [187, 195] on input "HMO ID" at bounding box center [364, 190] width 426 height 18
type input "Foremost [MEDICAL_DATA]"
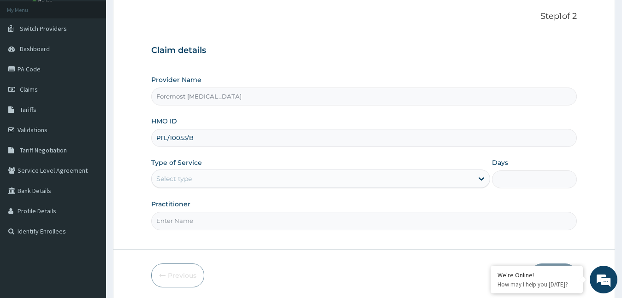
scroll to position [86, 0]
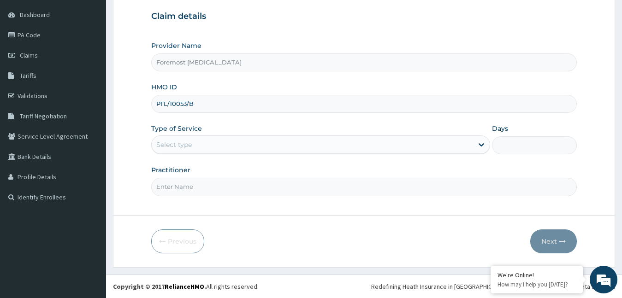
type input "PTL/10053/B"
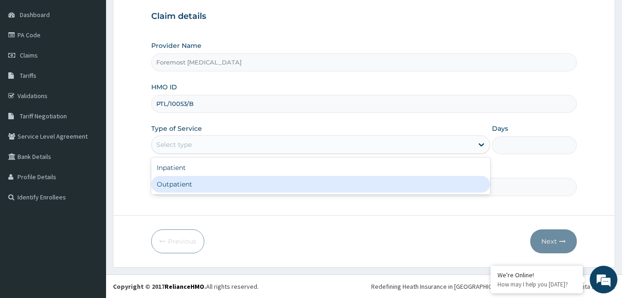
drag, startPoint x: 216, startPoint y: 141, endPoint x: 197, endPoint y: 188, distance: 50.0
click at [197, 154] on div "option Outpatient focused, 2 of 2. 2 results available. Use Up and Down to choo…" at bounding box center [320, 145] width 339 height 18
click at [197, 188] on div "Outpatient" at bounding box center [320, 184] width 339 height 17
type input "1"
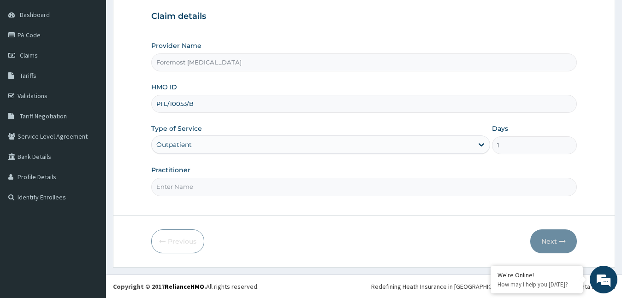
click at [197, 188] on input "Practitioner" at bounding box center [364, 187] width 426 height 18
type input "NULL"
click at [542, 237] on button "Next" at bounding box center [553, 242] width 47 height 24
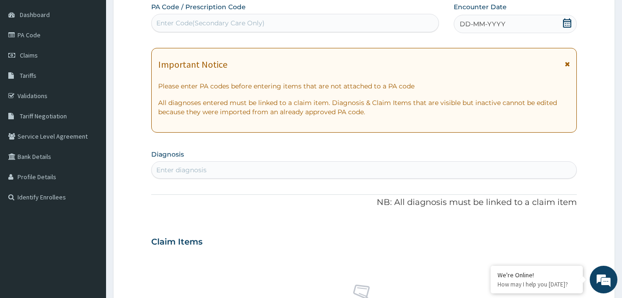
click at [483, 30] on div "DD-MM-YYYY" at bounding box center [516, 24] width 124 height 18
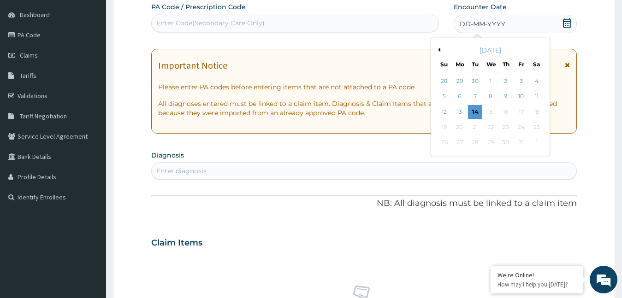
click at [438, 51] on button "Previous Month" at bounding box center [438, 49] width 5 height 5
click at [491, 125] on div "24" at bounding box center [490, 127] width 14 height 14
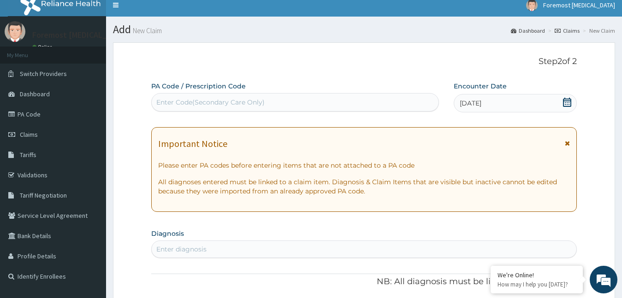
scroll to position [0, 0]
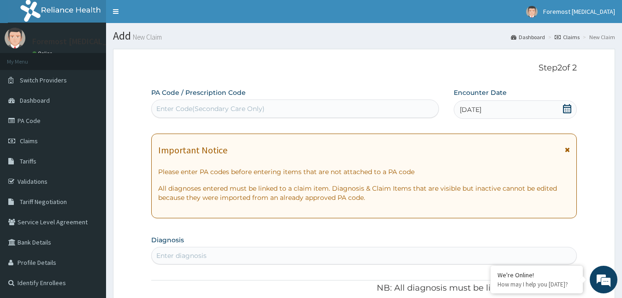
click at [205, 110] on div "Enter Code(Secondary Care Only)" at bounding box center [210, 108] width 108 height 9
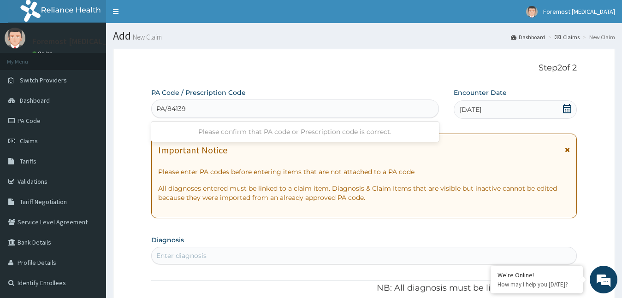
type input "PA/841398"
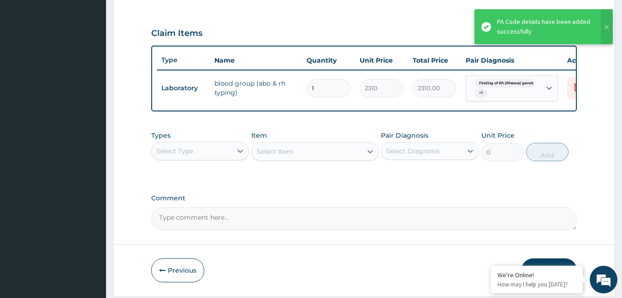
scroll to position [333, 0]
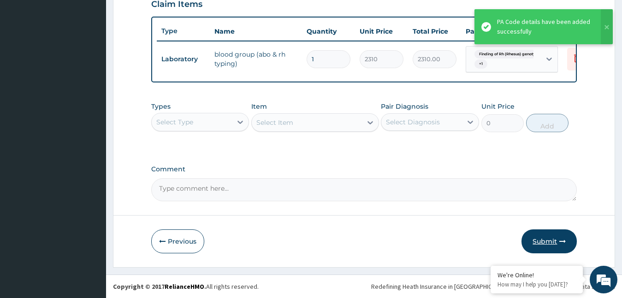
click at [546, 242] on button "Submit" at bounding box center [548, 242] width 55 height 24
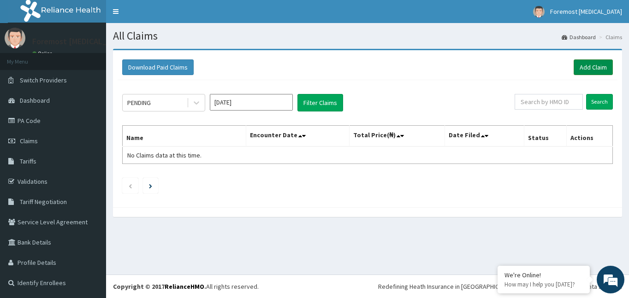
click at [583, 67] on link "Add Claim" at bounding box center [592, 67] width 39 height 16
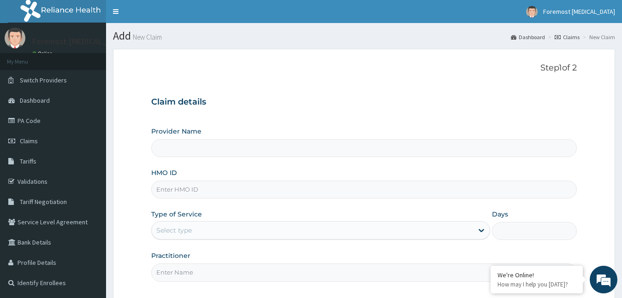
click at [186, 186] on input "HMO ID" at bounding box center [364, 190] width 426 height 18
type input "Foremost [MEDICAL_DATA]"
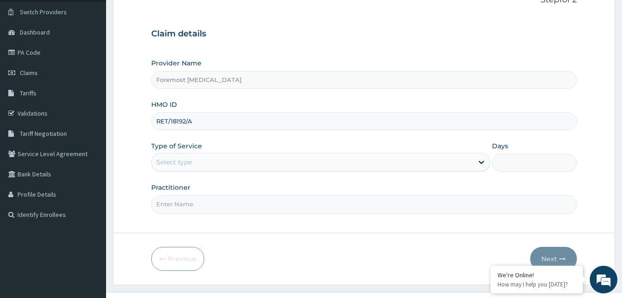
scroll to position [86, 0]
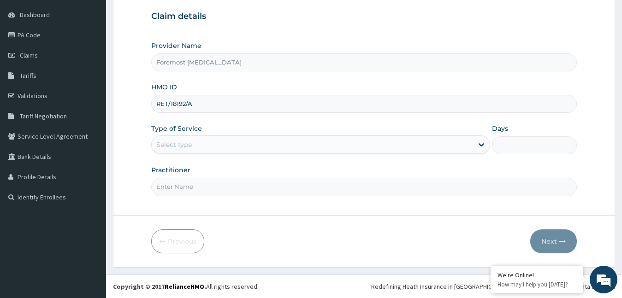
type input "RET/18192/A"
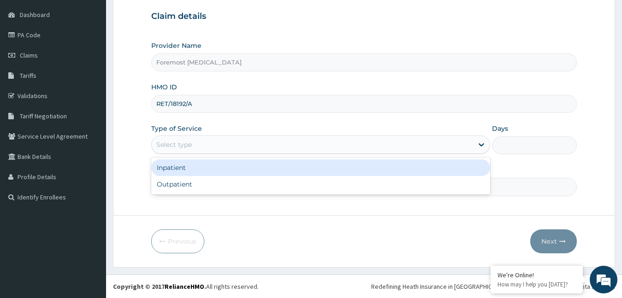
drag, startPoint x: 198, startPoint y: 147, endPoint x: 192, endPoint y: 176, distance: 29.6
click at [192, 154] on div "option Inpatient focused, 1 of 2. 2 results available. Use Up and Down to choos…" at bounding box center [320, 145] width 339 height 18
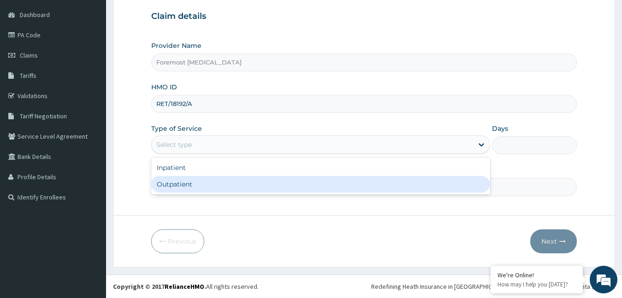
click at [192, 176] on div "Outpatient" at bounding box center [320, 184] width 339 height 17
type input "1"
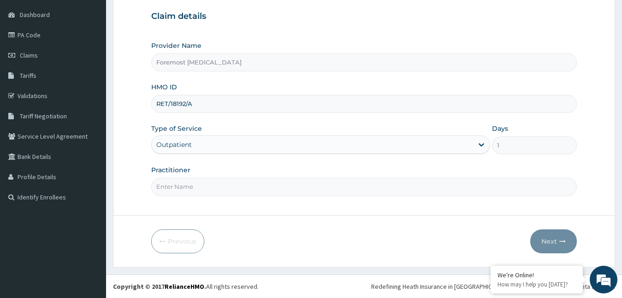
click at [181, 181] on input "Practitioner" at bounding box center [364, 187] width 426 height 18
type input "NULL"
click at [550, 237] on button "Next" at bounding box center [553, 242] width 47 height 24
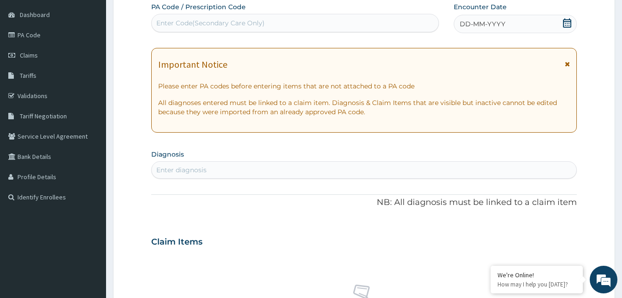
click at [485, 26] on span "DD-MM-YYYY" at bounding box center [483, 23] width 46 height 9
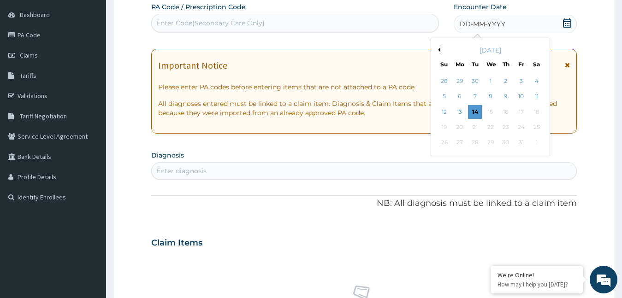
click at [440, 51] on div "[DATE]" at bounding box center [490, 50] width 111 height 9
click at [437, 50] on button "Previous Month" at bounding box center [438, 49] width 5 height 5
click at [489, 125] on div "24" at bounding box center [490, 127] width 14 height 14
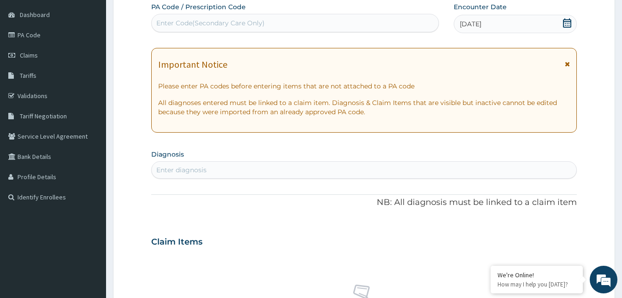
click at [266, 26] on div "Enter Code(Secondary Care Only)" at bounding box center [295, 23] width 287 height 15
type input "PA/A27530"
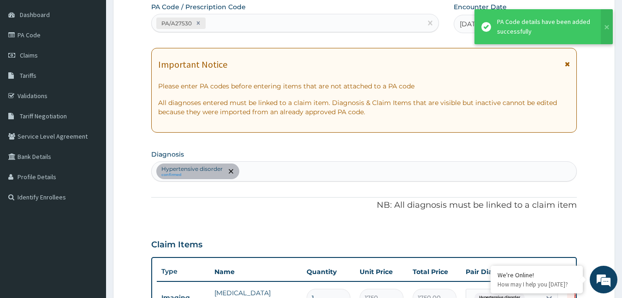
scroll to position [266, 0]
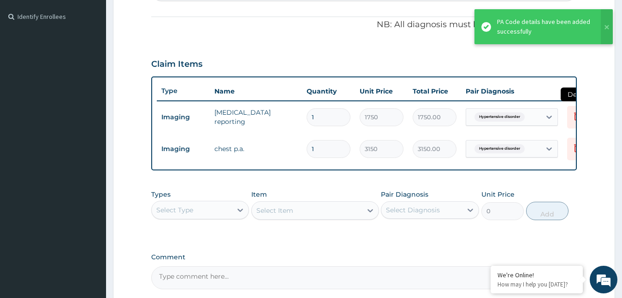
click at [568, 118] on icon at bounding box center [577, 117] width 20 height 23
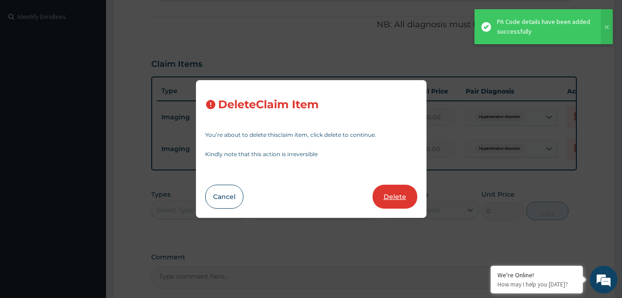
click at [383, 200] on button "Delete" at bounding box center [394, 197] width 45 height 24
type input "3150"
type input "3150.00"
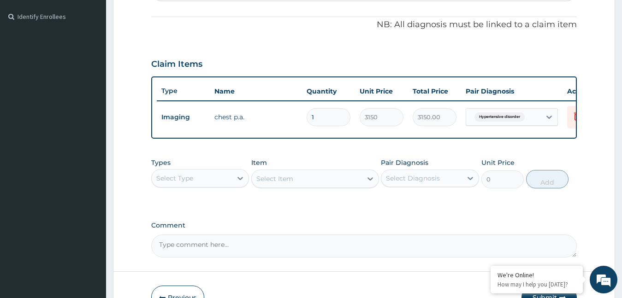
click at [203, 186] on div "Select Type" at bounding box center [192, 178] width 81 height 15
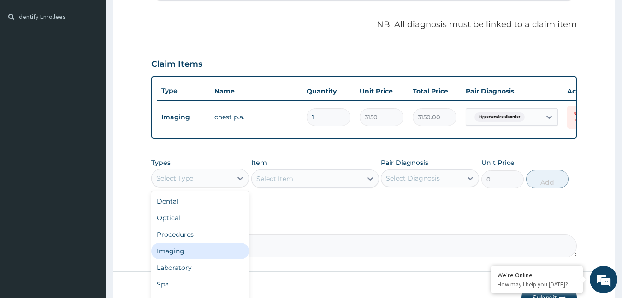
click at [185, 256] on div "Imaging" at bounding box center [200, 251] width 98 height 17
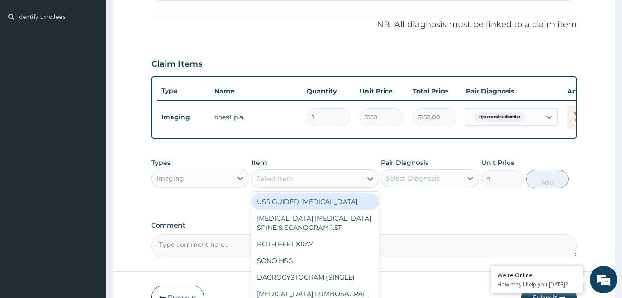
click at [358, 185] on div "Select Item" at bounding box center [307, 178] width 110 height 15
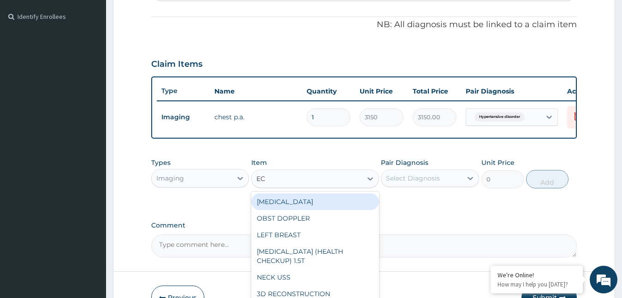
type input "ECG"
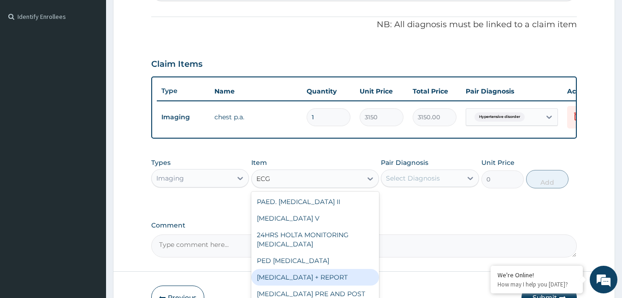
type input "6230"
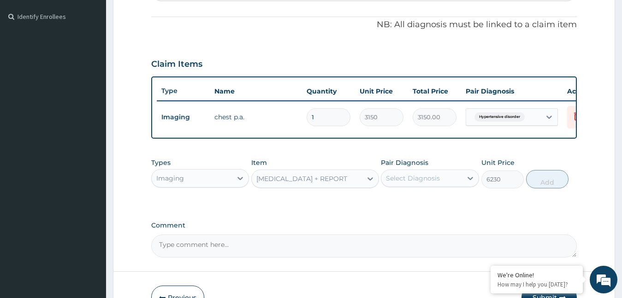
click at [442, 186] on div "Select Diagnosis" at bounding box center [421, 178] width 81 height 15
click at [433, 206] on label "Hypertensive disorder" at bounding box center [433, 200] width 75 height 9
checkbox input "true"
click at [548, 189] on button "Add" at bounding box center [547, 179] width 42 height 18
type input "0"
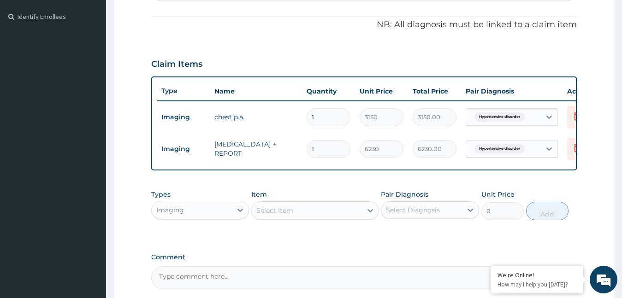
scroll to position [361, 0]
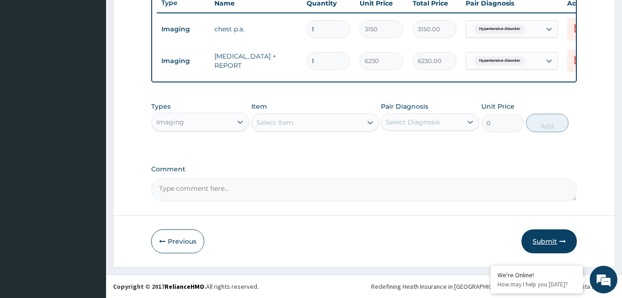
click at [542, 238] on button "Submit" at bounding box center [548, 242] width 55 height 24
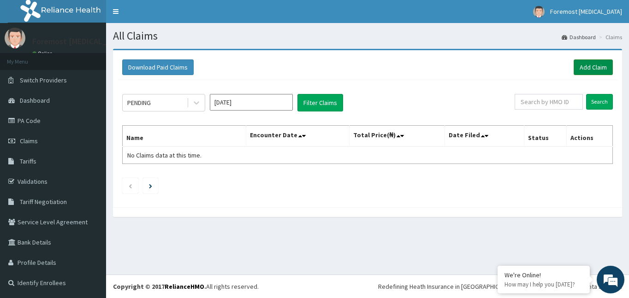
click at [589, 65] on link "Add Claim" at bounding box center [592, 67] width 39 height 16
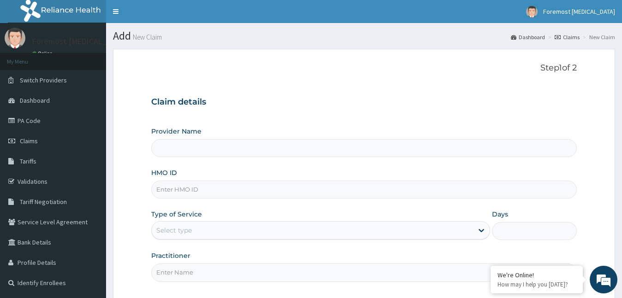
click at [183, 194] on input "HMO ID" at bounding box center [364, 190] width 426 height 18
type input "Foremost [MEDICAL_DATA]"
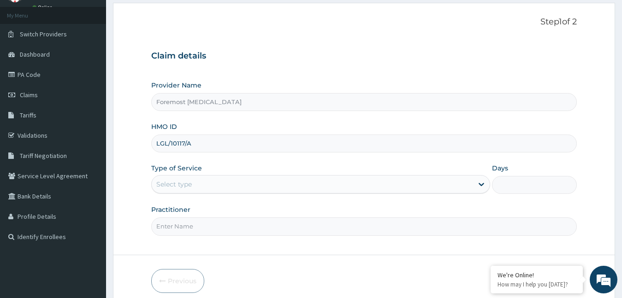
scroll to position [86, 0]
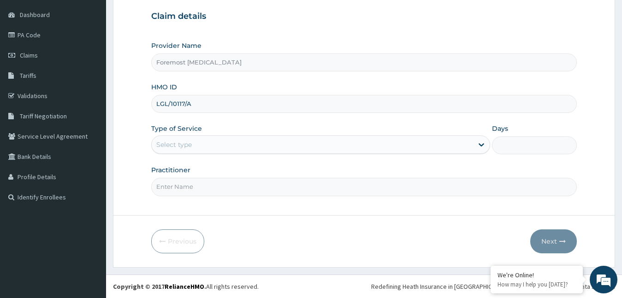
type input "LGL/10117/A"
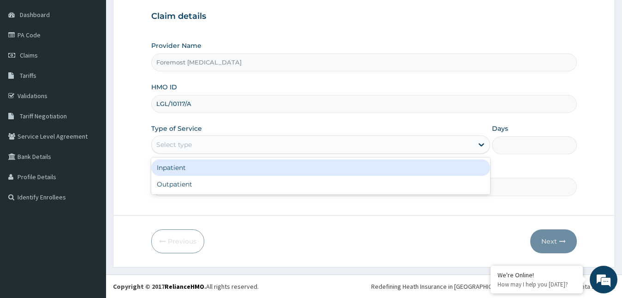
drag, startPoint x: 212, startPoint y: 147, endPoint x: 196, endPoint y: 185, distance: 41.8
click at [196, 154] on div "option Inpatient focused, 1 of 2. 2 results available. Use Up and Down to choos…" at bounding box center [320, 145] width 339 height 18
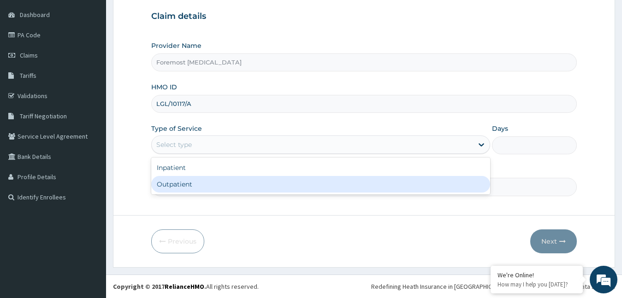
click at [196, 185] on div "Outpatient" at bounding box center [320, 184] width 339 height 17
type input "1"
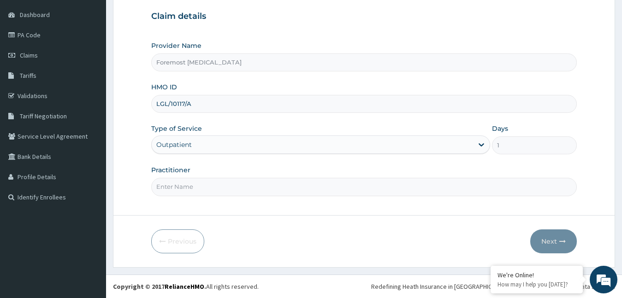
click at [196, 186] on input "Practitioner" at bounding box center [364, 187] width 426 height 18
type input "NULL"
click at [550, 238] on button "Next" at bounding box center [553, 242] width 47 height 24
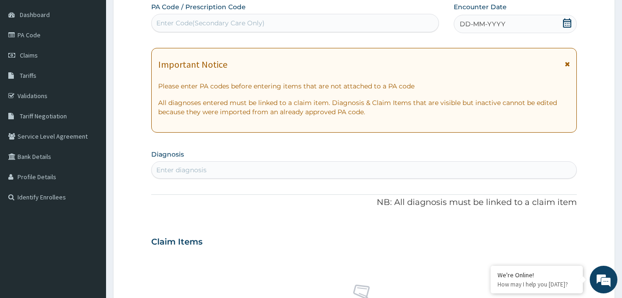
click at [470, 26] on span "DD-MM-YYYY" at bounding box center [483, 23] width 46 height 9
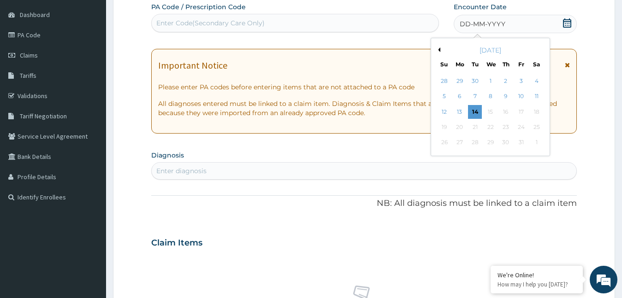
click at [437, 53] on div "October 2025" at bounding box center [490, 50] width 111 height 9
click at [438, 50] on button "Previous Month" at bounding box center [438, 49] width 5 height 5
click at [533, 112] on div "20" at bounding box center [536, 112] width 14 height 14
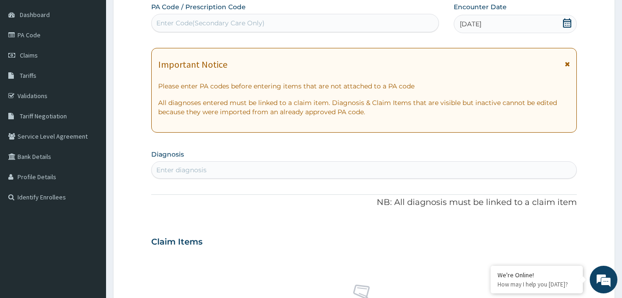
click at [256, 30] on div "Enter Code(Secondary Care Only)" at bounding box center [295, 23] width 287 height 15
type input "PA/923"
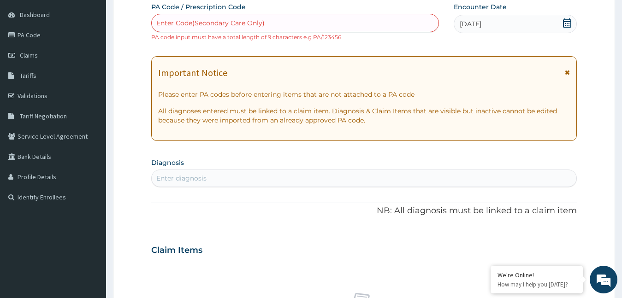
click at [209, 21] on div "Enter Code(Secondary Care Only)" at bounding box center [210, 22] width 108 height 9
paste input "PA/923B1F"
type input "PA/923B1F"
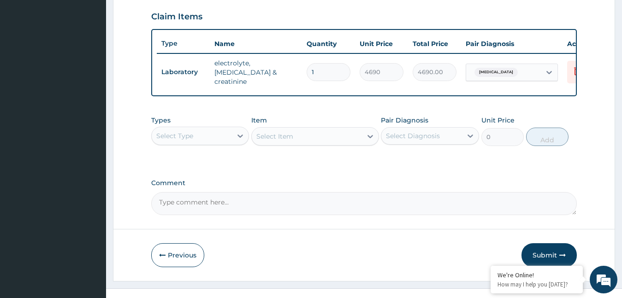
scroll to position [330, 0]
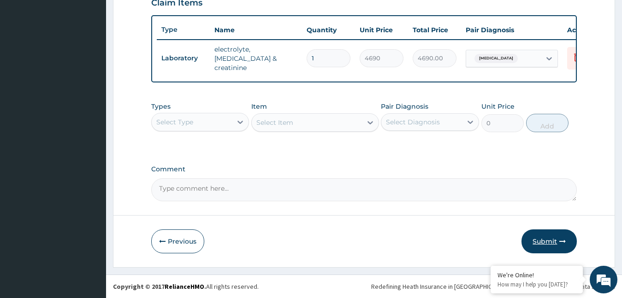
click at [548, 237] on button "Submit" at bounding box center [548, 242] width 55 height 24
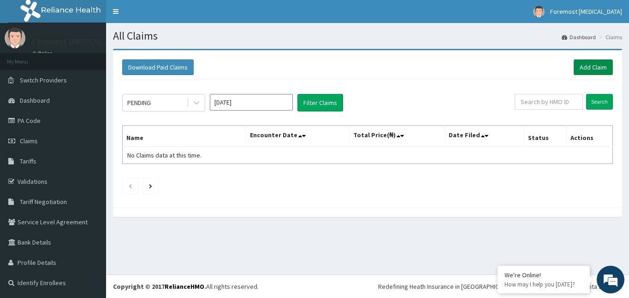
click at [596, 68] on link "Add Claim" at bounding box center [592, 67] width 39 height 16
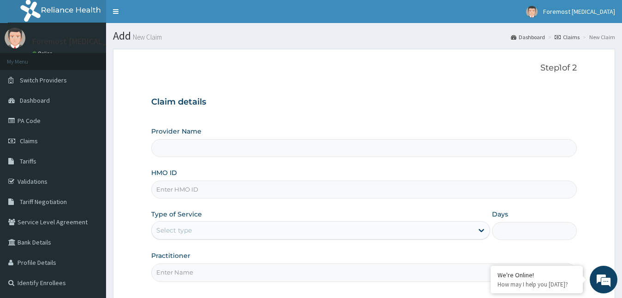
click at [189, 197] on input "HMO ID" at bounding box center [364, 190] width 426 height 18
type input "Foremost [MEDICAL_DATA]"
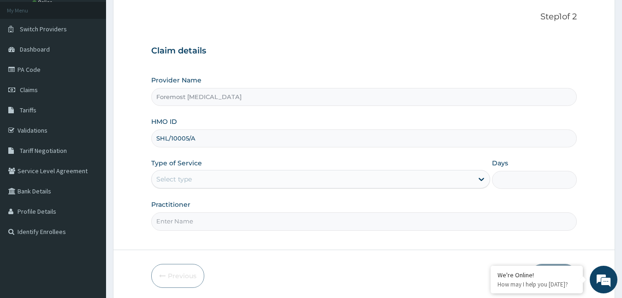
scroll to position [86, 0]
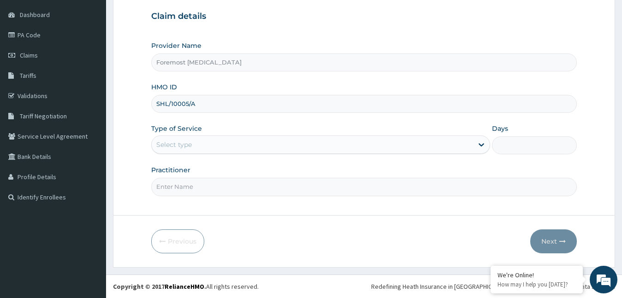
type input "SHL/10005/A"
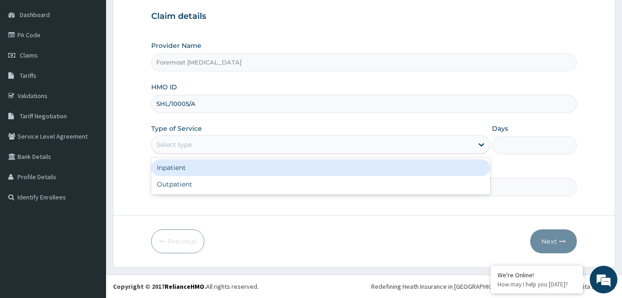
drag, startPoint x: 216, startPoint y: 140, endPoint x: 200, endPoint y: 171, distance: 35.9
click at [200, 154] on div "option Inpatient focused, 1 of 2. 2 results available. Use Up and Down to choos…" at bounding box center [320, 145] width 339 height 18
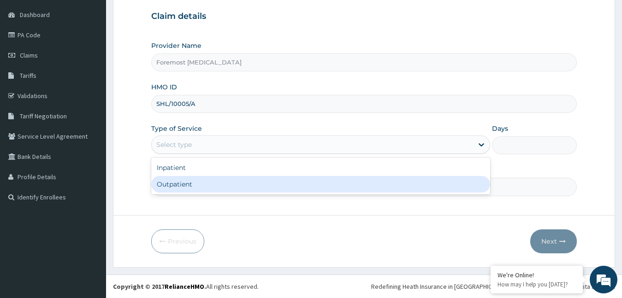
click at [192, 187] on div "Outpatient" at bounding box center [320, 184] width 339 height 17
type input "1"
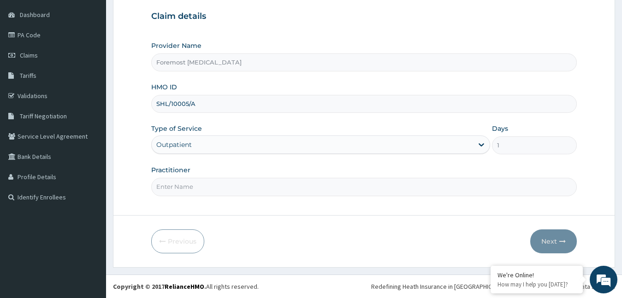
click at [192, 187] on input "Practitioner" at bounding box center [364, 187] width 426 height 18
type input "NULL"
click at [546, 239] on button "Next" at bounding box center [553, 242] width 47 height 24
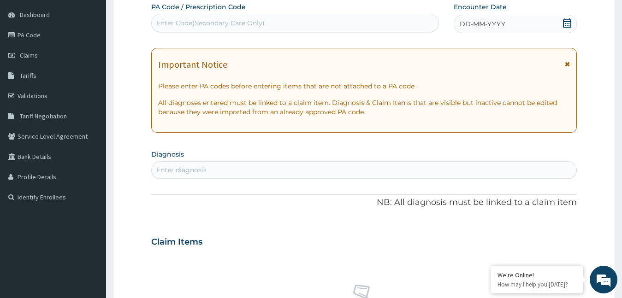
click at [476, 18] on div "DD-MM-YYYY" at bounding box center [516, 24] width 124 height 18
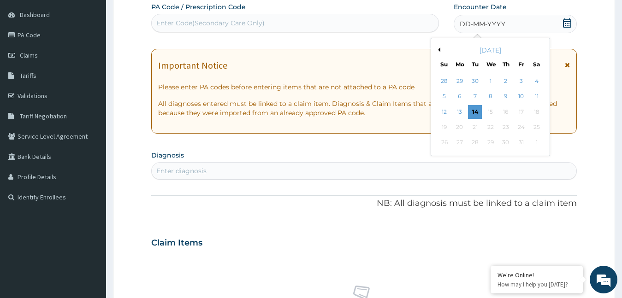
click at [438, 47] on button "Previous Month" at bounding box center [438, 49] width 5 height 5
click at [485, 126] on div "24" at bounding box center [490, 127] width 14 height 14
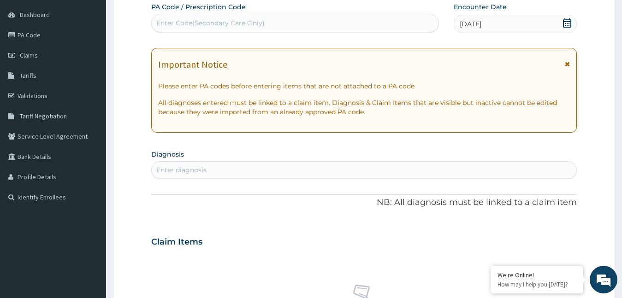
click at [222, 24] on div "Enter Code(Secondary Care Only)" at bounding box center [210, 22] width 108 height 9
type input "PA/C657A5"
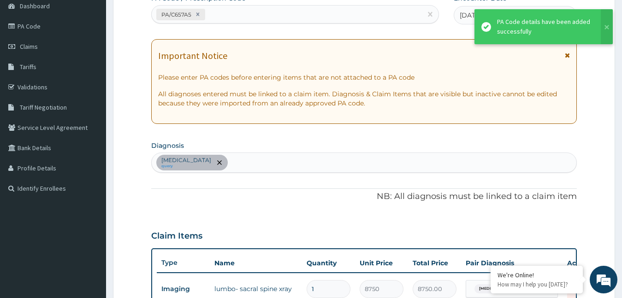
scroll to position [330, 0]
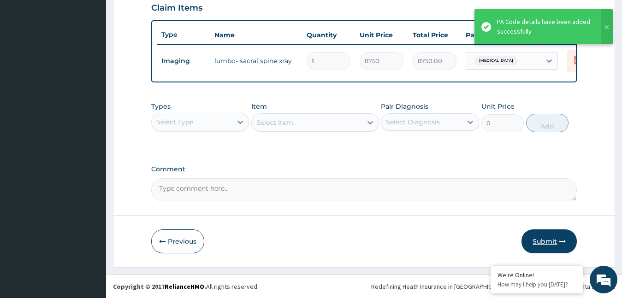
click at [542, 240] on button "Submit" at bounding box center [548, 242] width 55 height 24
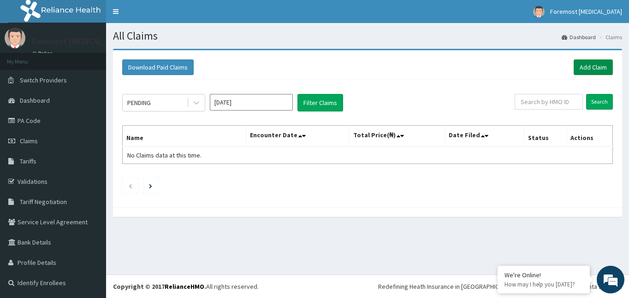
click at [584, 66] on link "Add Claim" at bounding box center [592, 67] width 39 height 16
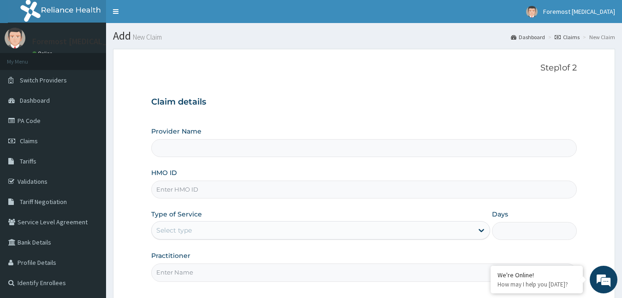
click at [183, 189] on input "HMO ID" at bounding box center [364, 190] width 426 height 18
type input "Foremost [MEDICAL_DATA]"
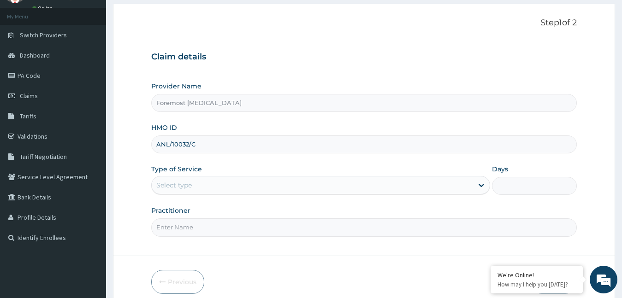
scroll to position [86, 0]
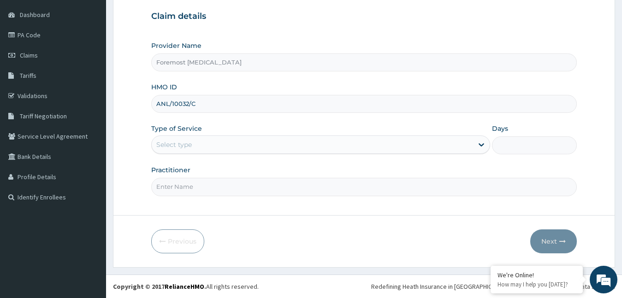
type input "ANL/10032/C"
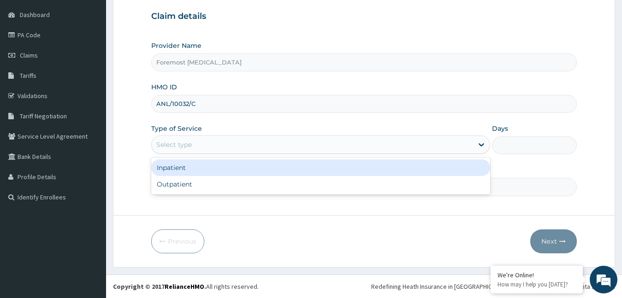
drag, startPoint x: 216, startPoint y: 142, endPoint x: 209, endPoint y: 184, distance: 42.5
click at [209, 154] on div "option Inpatient focused, 1 of 2. 2 results available. Use Up and Down to choos…" at bounding box center [320, 145] width 339 height 18
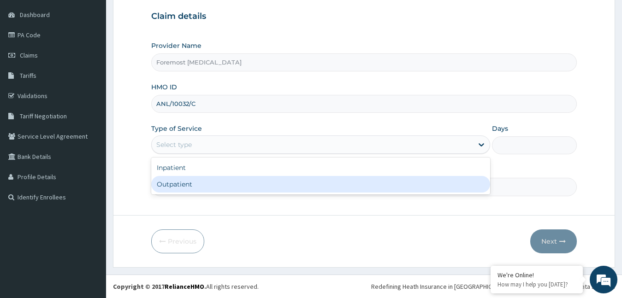
click at [209, 184] on div "Outpatient" at bounding box center [320, 184] width 339 height 17
type input "1"
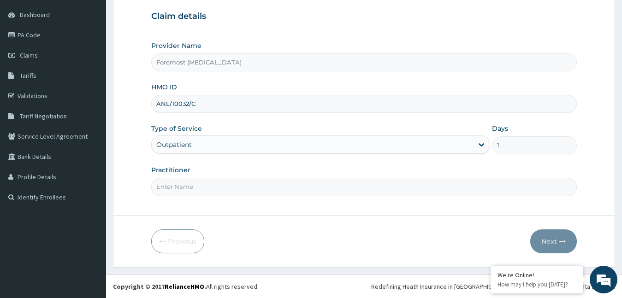
click at [209, 184] on input "Practitioner" at bounding box center [364, 187] width 426 height 18
type input "NULL"
click at [546, 240] on button "Next" at bounding box center [553, 242] width 47 height 24
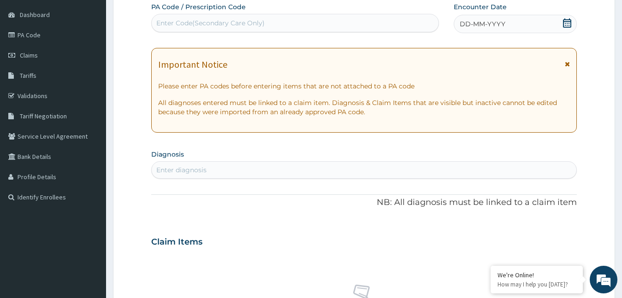
click at [487, 17] on div "DD-MM-YYYY" at bounding box center [516, 24] width 124 height 18
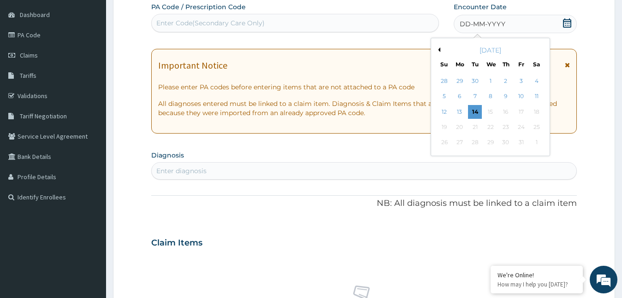
click at [439, 49] on button "Previous Month" at bounding box center [438, 49] width 5 height 5
click at [460, 80] on div "1" at bounding box center [460, 81] width 14 height 14
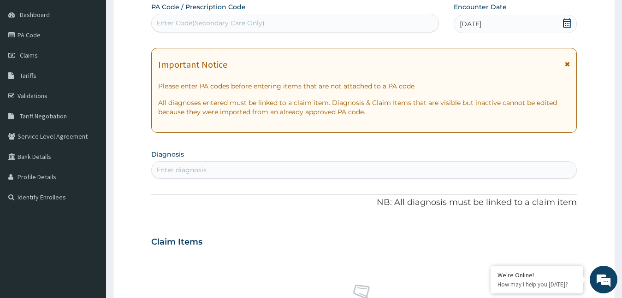
click at [237, 26] on div "Enter Code(Secondary Care Only)" at bounding box center [210, 22] width 108 height 9
type input "PA/EB82EA"
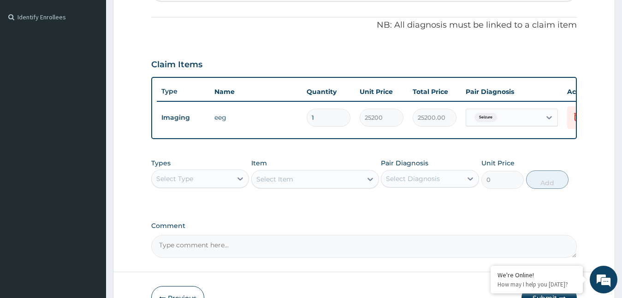
scroll to position [330, 0]
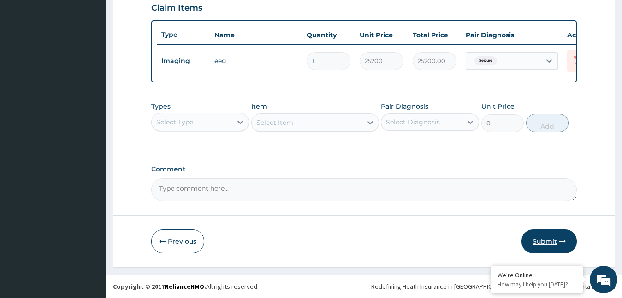
click at [549, 242] on button "Submit" at bounding box center [548, 242] width 55 height 24
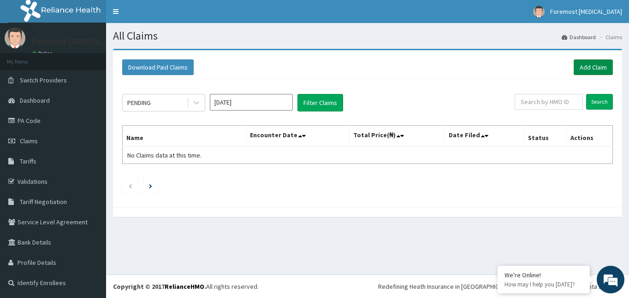
click at [598, 70] on link "Add Claim" at bounding box center [592, 67] width 39 height 16
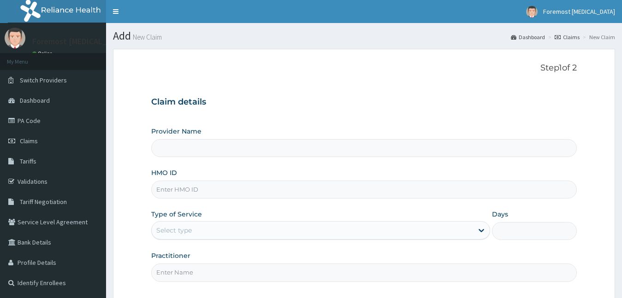
drag, startPoint x: 0, startPoint y: 0, endPoint x: 194, endPoint y: 193, distance: 273.8
click at [194, 193] on input "HMO ID" at bounding box center [364, 190] width 426 height 18
type input "Foremost [MEDICAL_DATA]"
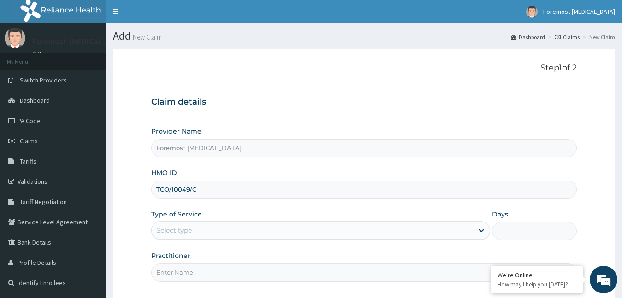
scroll to position [86, 0]
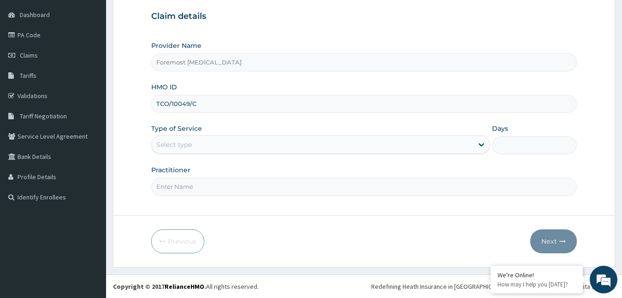
type input "TCO/10049/C"
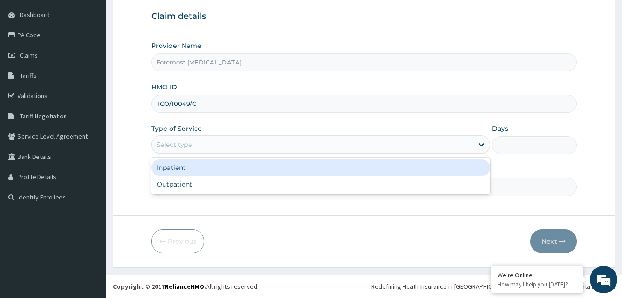
drag, startPoint x: 227, startPoint y: 148, endPoint x: 207, endPoint y: 188, distance: 44.1
click at [207, 154] on div "option Inpatient focused, 1 of 2. 2 results available. Use Up and Down to choos…" at bounding box center [320, 145] width 339 height 18
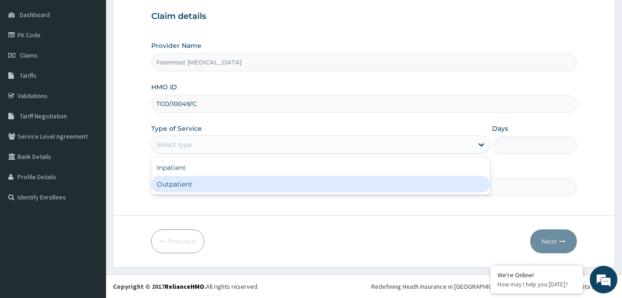
click at [207, 188] on div "Outpatient" at bounding box center [320, 184] width 339 height 17
type input "1"
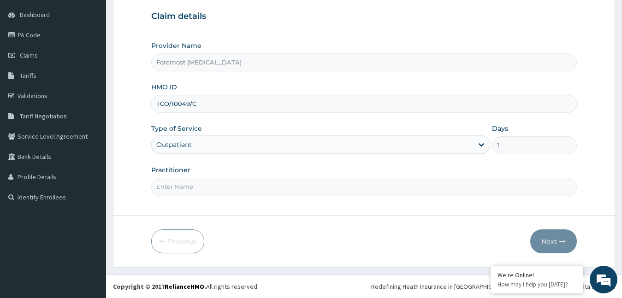
click at [207, 188] on input "Practitioner" at bounding box center [364, 187] width 426 height 18
type input "NULL"
click at [543, 243] on button "Next" at bounding box center [553, 242] width 47 height 24
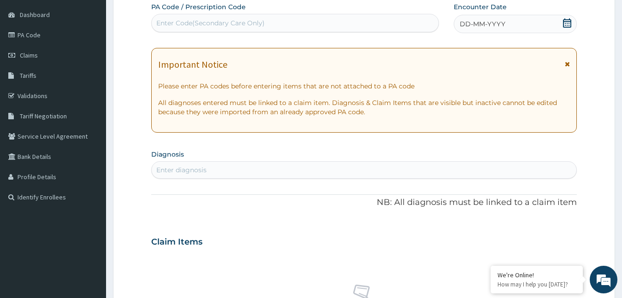
click at [469, 30] on div "DD-MM-YYYY" at bounding box center [516, 24] width 124 height 18
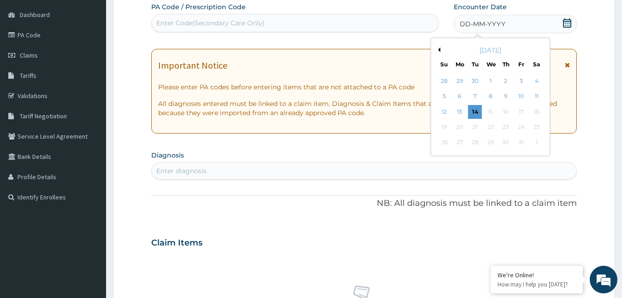
click at [438, 53] on div "[DATE]" at bounding box center [490, 50] width 111 height 9
click at [438, 47] on button "Previous Month" at bounding box center [438, 49] width 5 height 5
click at [457, 81] on div "1" at bounding box center [460, 81] width 14 height 14
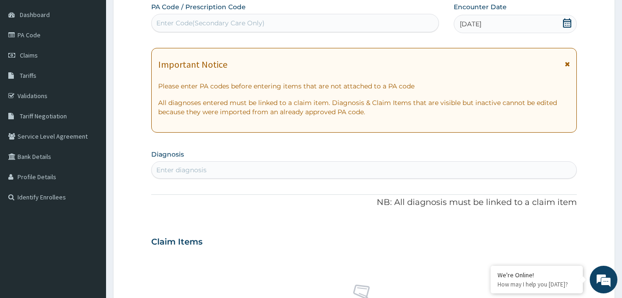
click at [212, 19] on div "Enter Code(Secondary Care Only)" at bounding box center [210, 22] width 108 height 9
type input "PA/AE5B53"
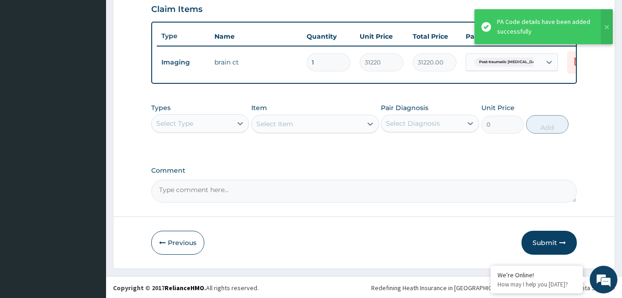
scroll to position [330, 0]
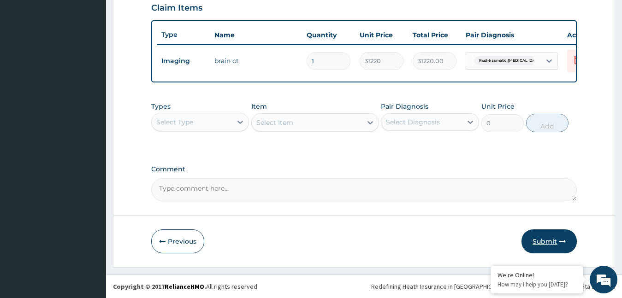
click at [548, 241] on button "Submit" at bounding box center [548, 242] width 55 height 24
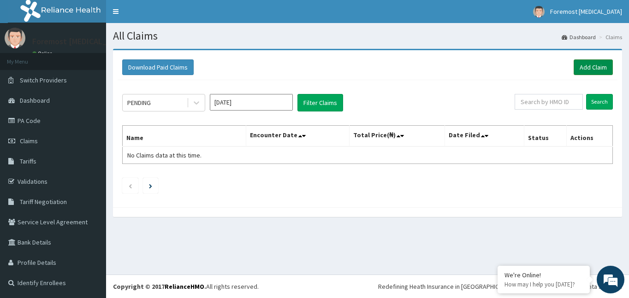
click at [588, 70] on link "Add Claim" at bounding box center [592, 67] width 39 height 16
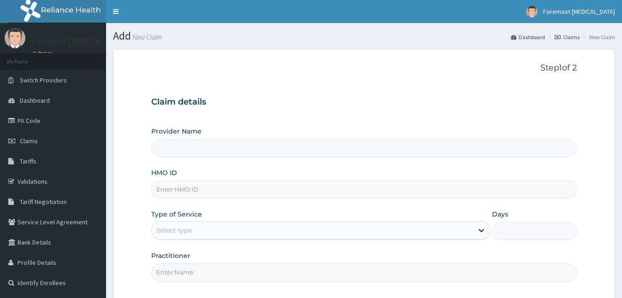
click at [183, 190] on input "HMO ID" at bounding box center [364, 190] width 426 height 18
type input "Foremost [MEDICAL_DATA]"
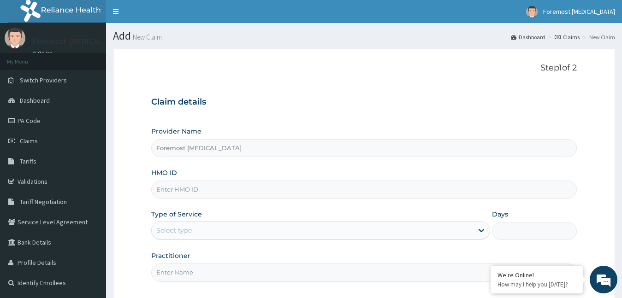
click at [175, 191] on input "HMO ID" at bounding box center [364, 190] width 426 height 18
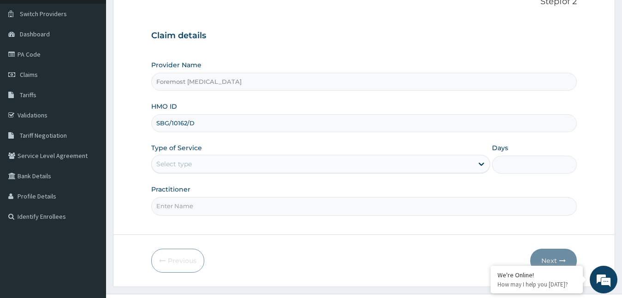
scroll to position [86, 0]
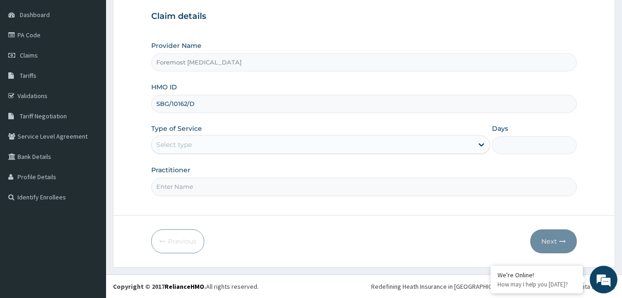
type input "SBG/10162/D"
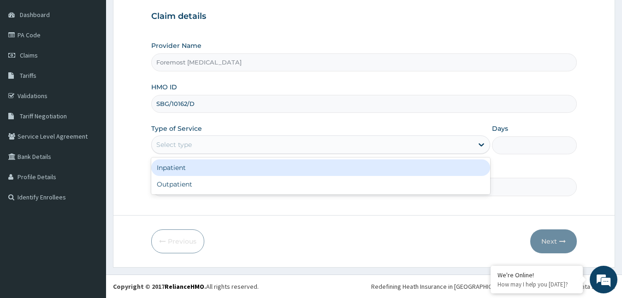
drag, startPoint x: 229, startPoint y: 147, endPoint x: 206, endPoint y: 182, distance: 41.9
click at [206, 154] on div "option Inpatient focused, 1 of 2. 2 results available. Use Up and Down to choos…" at bounding box center [320, 145] width 339 height 18
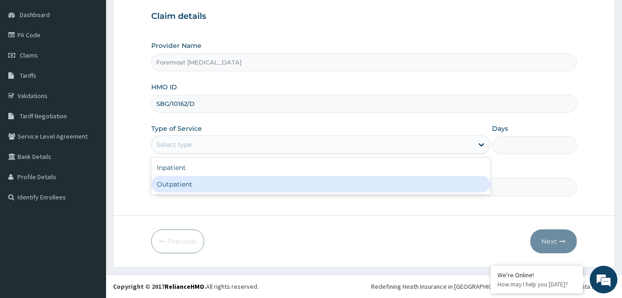
click at [206, 182] on div "Outpatient" at bounding box center [320, 184] width 339 height 17
type input "1"
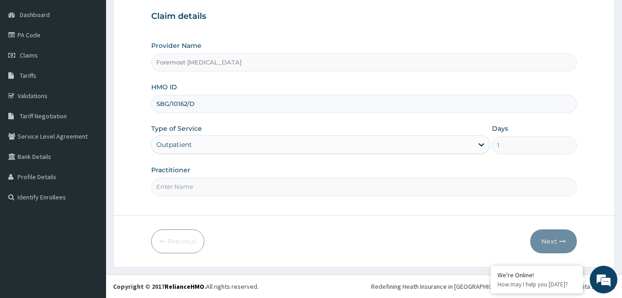
click at [206, 182] on input "Practitioner" at bounding box center [364, 187] width 426 height 18
type input "NULL"
click at [549, 241] on button "Next" at bounding box center [553, 242] width 47 height 24
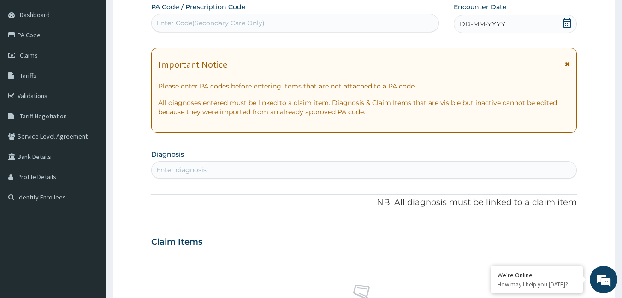
click at [474, 21] on span "DD-MM-YYYY" at bounding box center [483, 23] width 46 height 9
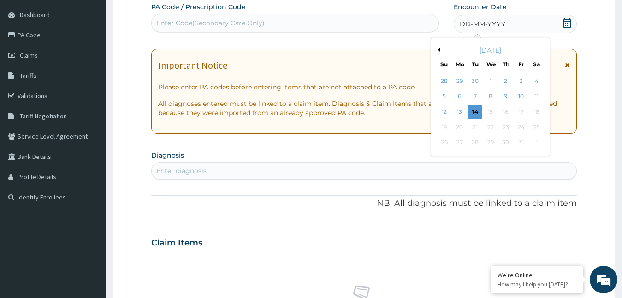
click at [438, 48] on button "Previous Month" at bounding box center [438, 49] width 5 height 5
click at [460, 82] on div "1" at bounding box center [460, 81] width 14 height 14
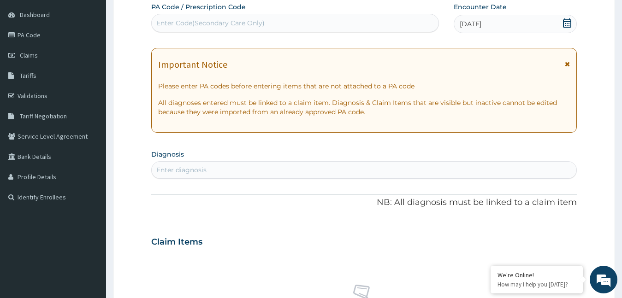
click at [259, 28] on div "Enter Code(Secondary Care Only)" at bounding box center [295, 23] width 287 height 15
type input "PA/02754E"
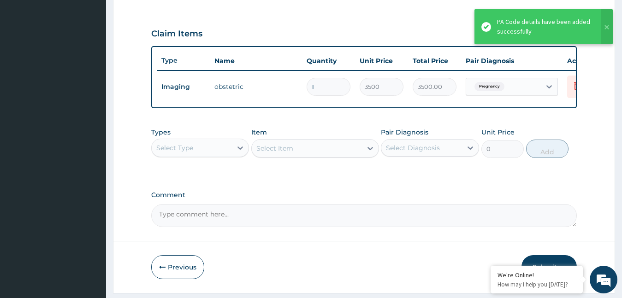
scroll to position [330, 0]
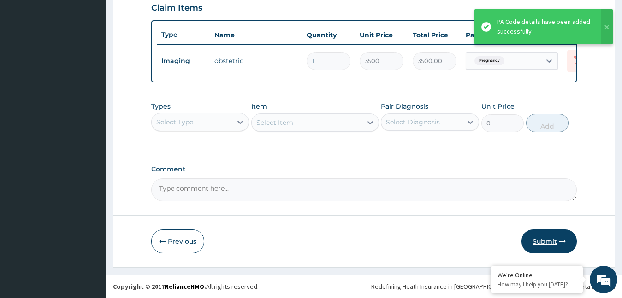
click at [542, 242] on button "Submit" at bounding box center [548, 242] width 55 height 24
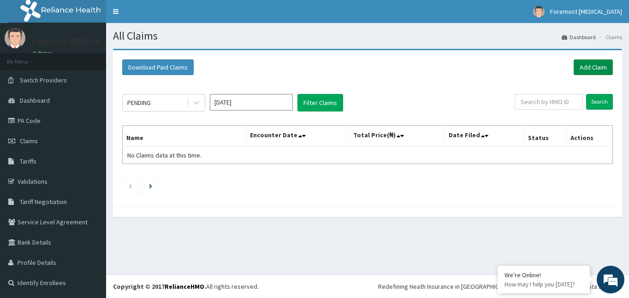
click at [588, 74] on link "Add Claim" at bounding box center [592, 67] width 39 height 16
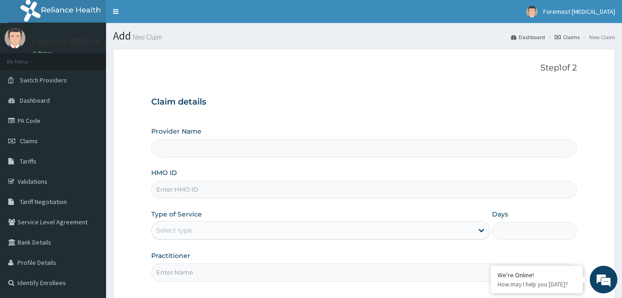
click at [191, 196] on input "HMO ID" at bounding box center [364, 190] width 426 height 18
type input "Foremost [MEDICAL_DATA]"
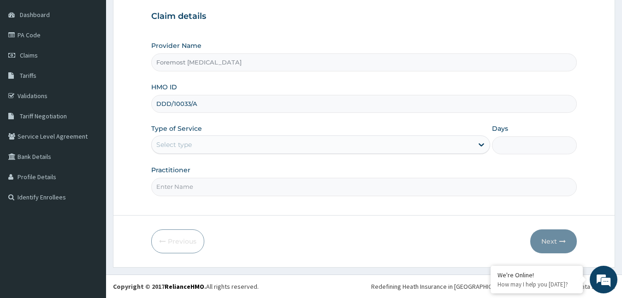
type input "DDD/10033/A"
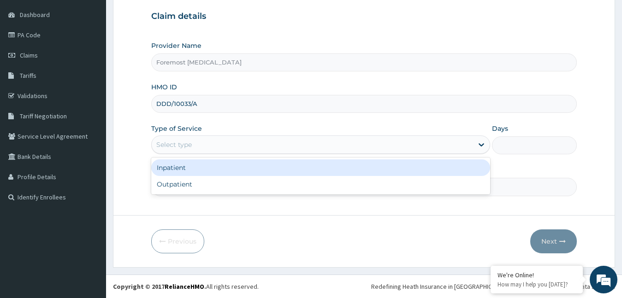
drag, startPoint x: 179, startPoint y: 137, endPoint x: 181, endPoint y: 180, distance: 42.4
click at [181, 154] on div "option Inpatient focused, 1 of 2. 2 results available. Use Up and Down to choos…" at bounding box center [320, 145] width 339 height 18
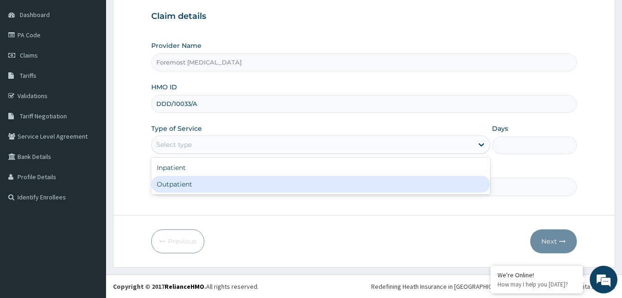
click at [181, 180] on div "Outpatient" at bounding box center [320, 184] width 339 height 17
type input "1"
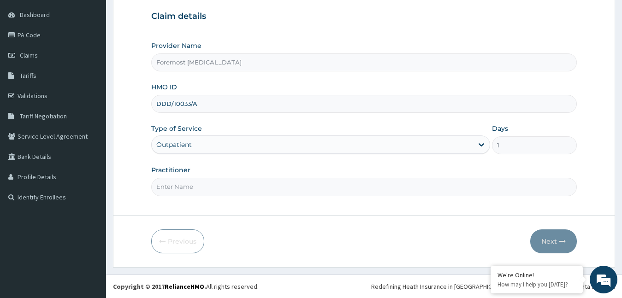
click at [197, 188] on input "Practitioner" at bounding box center [364, 187] width 426 height 18
type input "NULL"
click at [540, 248] on button "Next" at bounding box center [553, 242] width 47 height 24
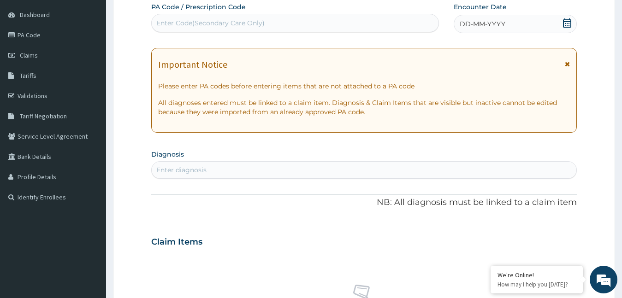
click at [467, 23] on span "DD-MM-YYYY" at bounding box center [483, 23] width 46 height 9
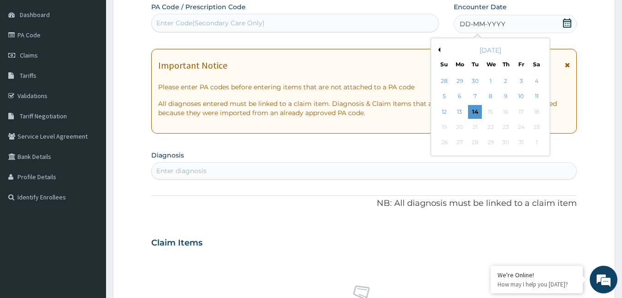
click at [439, 50] on button "Previous Month" at bounding box center [438, 49] width 5 height 5
click at [466, 81] on div "1" at bounding box center [460, 81] width 14 height 14
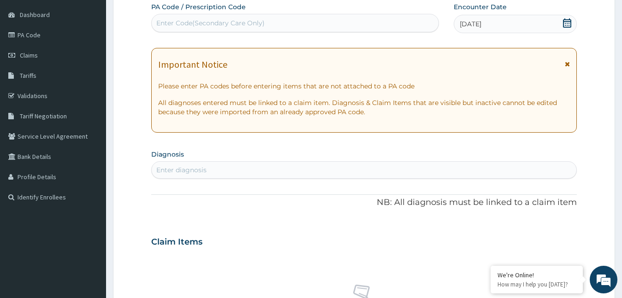
click at [242, 26] on div "Enter Code(Secondary Care Only)" at bounding box center [210, 22] width 108 height 9
type input "PA/982985"
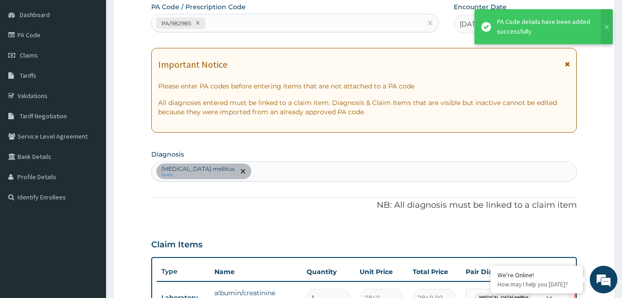
scroll to position [266, 0]
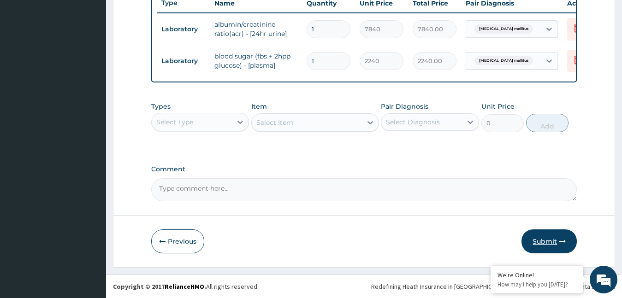
click at [549, 241] on button "Submit" at bounding box center [548, 242] width 55 height 24
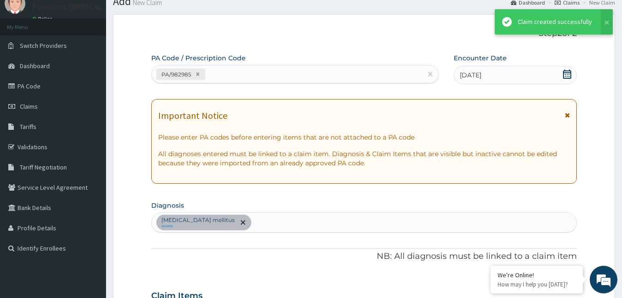
scroll to position [361, 0]
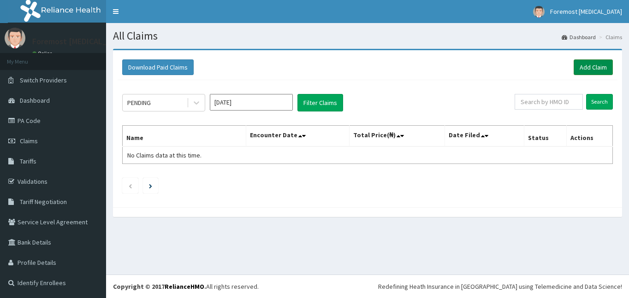
click at [588, 65] on link "Add Claim" at bounding box center [592, 67] width 39 height 16
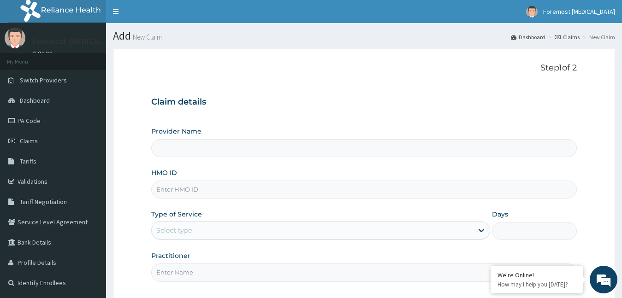
click at [170, 189] on input "HMO ID" at bounding box center [364, 190] width 426 height 18
type input "Foremost [MEDICAL_DATA]"
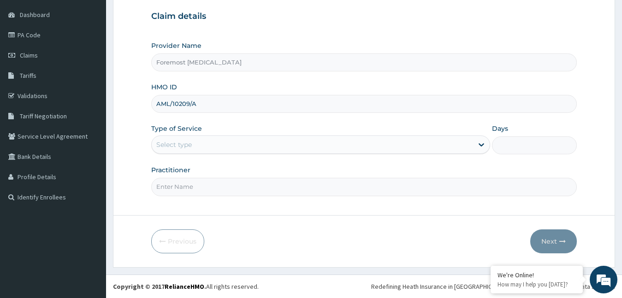
type input "AML/10209/A"
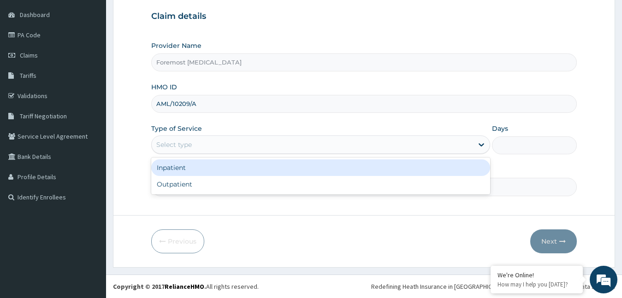
drag, startPoint x: 221, startPoint y: 144, endPoint x: 200, endPoint y: 185, distance: 46.2
click at [200, 154] on div "option Inpatient focused, 1 of 2. 2 results available. Use Up and Down to choos…" at bounding box center [320, 145] width 339 height 18
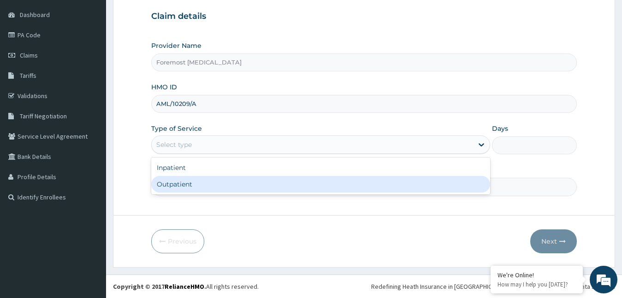
click at [199, 185] on div "Outpatient" at bounding box center [320, 184] width 339 height 17
type input "1"
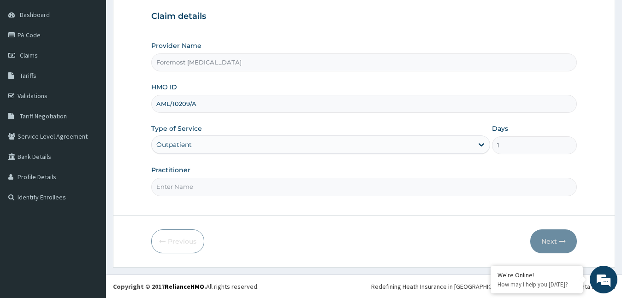
click at [199, 185] on input "Practitioner" at bounding box center [364, 187] width 426 height 18
type input "NULL"
click at [543, 243] on button "Next" at bounding box center [553, 242] width 47 height 24
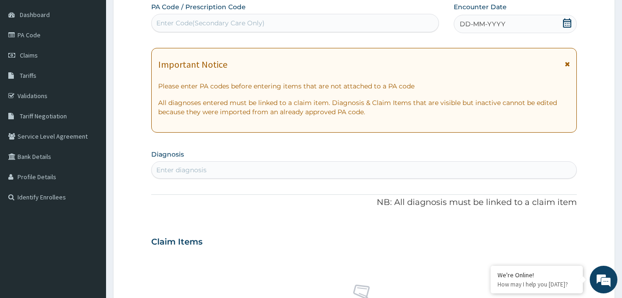
click at [480, 26] on span "DD-MM-YYYY" at bounding box center [483, 23] width 46 height 9
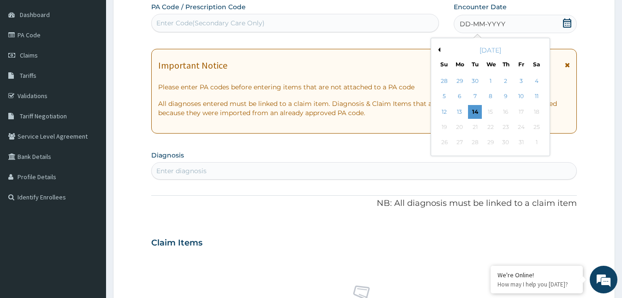
click at [441, 49] on div "[DATE]" at bounding box center [490, 50] width 111 height 9
click at [438, 49] on button "Previous Month" at bounding box center [438, 49] width 5 height 5
click at [459, 84] on div "1" at bounding box center [460, 81] width 14 height 14
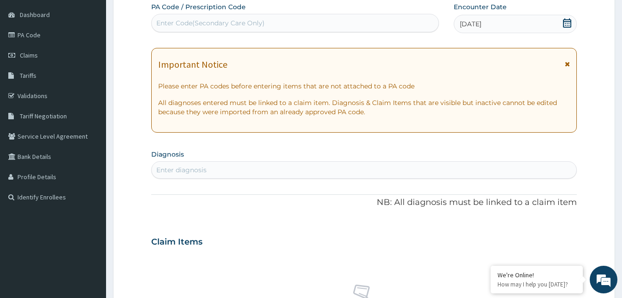
click at [259, 20] on div "Enter Code(Secondary Care Only)" at bounding box center [210, 22] width 108 height 9
type input "PA/BA48F7"
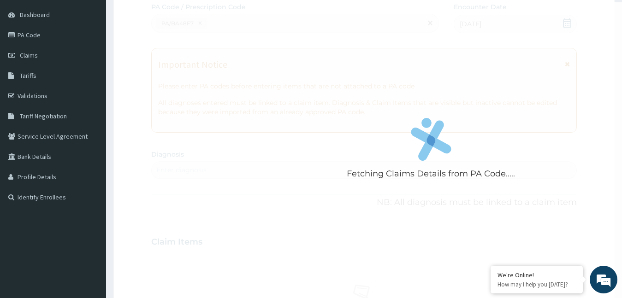
scroll to position [266, 0]
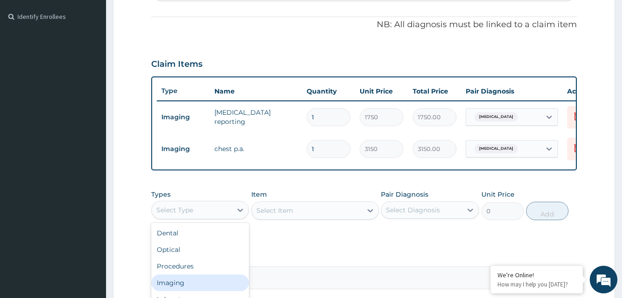
drag, startPoint x: 226, startPoint y: 219, endPoint x: 193, endPoint y: 290, distance: 78.1
click at [193, 219] on div "option Imaging focused, 4 of 10. 10 results available. Use Up and Down to choos…" at bounding box center [200, 210] width 98 height 18
click at [193, 290] on div "Imaging" at bounding box center [200, 283] width 98 height 17
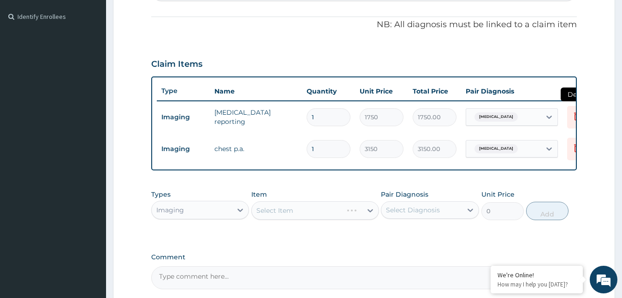
click at [569, 118] on icon at bounding box center [577, 117] width 20 height 23
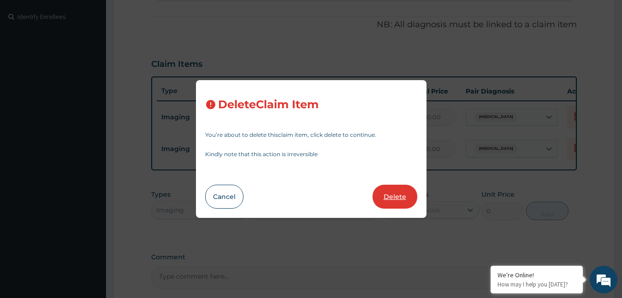
click at [389, 198] on button "Delete" at bounding box center [394, 197] width 45 height 24
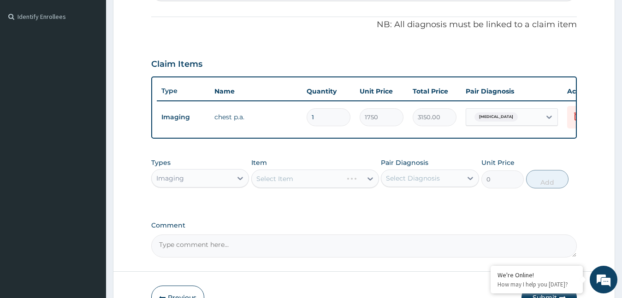
type input "3150"
type input "3150.00"
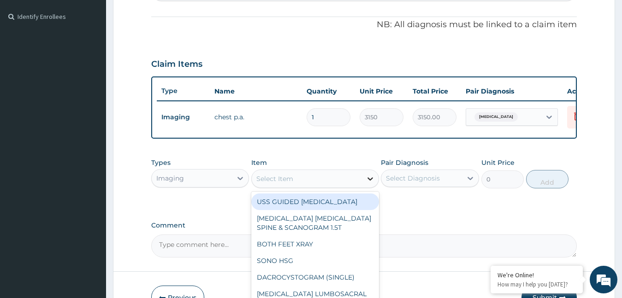
click at [365, 187] on div at bounding box center [370, 179] width 17 height 17
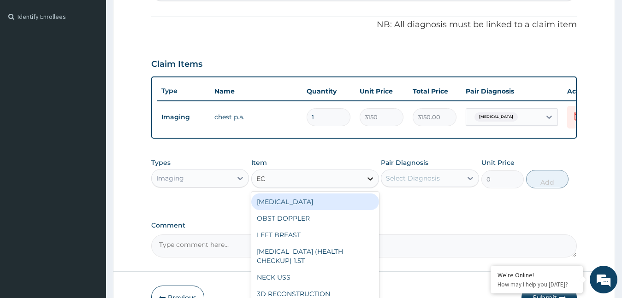
type input "ECG"
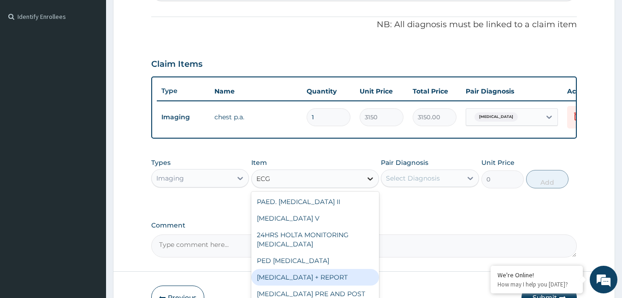
type input "6230"
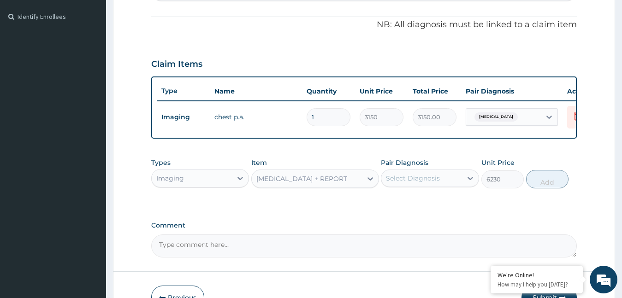
click at [435, 183] on div "Select Diagnosis" at bounding box center [413, 178] width 54 height 9
click at [423, 206] on label "Chest pain" at bounding box center [424, 200] width 57 height 9
checkbox input "true"
click at [547, 184] on button "Add" at bounding box center [547, 179] width 42 height 18
type input "0"
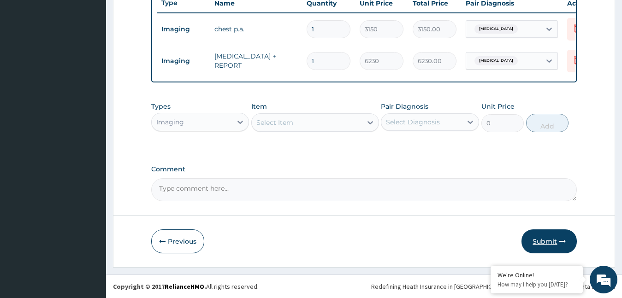
click at [535, 237] on button "Submit" at bounding box center [548, 242] width 55 height 24
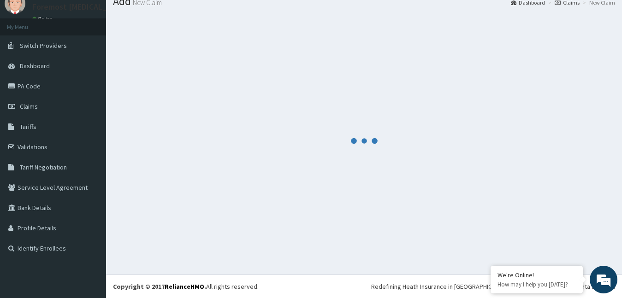
scroll to position [361, 0]
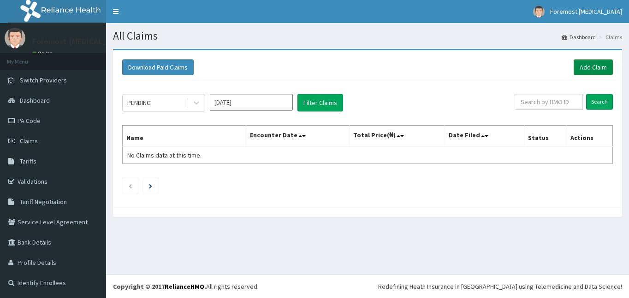
click at [591, 70] on link "Add Claim" at bounding box center [592, 67] width 39 height 16
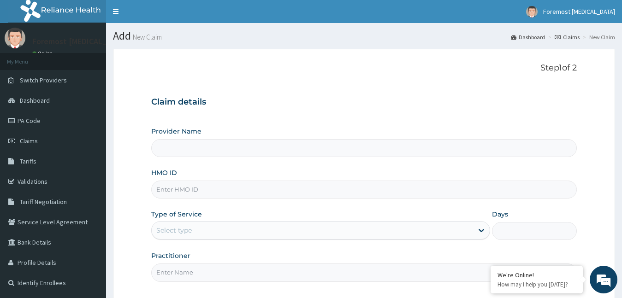
type input "Foremost [MEDICAL_DATA]"
click at [231, 198] on input "HMO ID" at bounding box center [364, 190] width 426 height 18
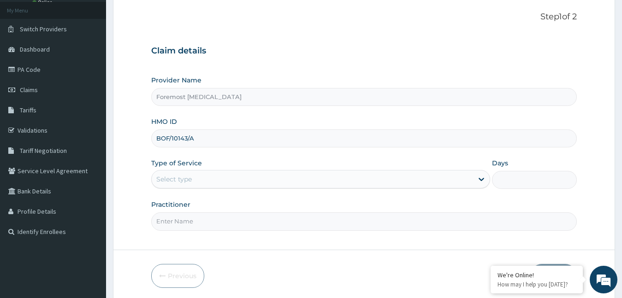
scroll to position [86, 0]
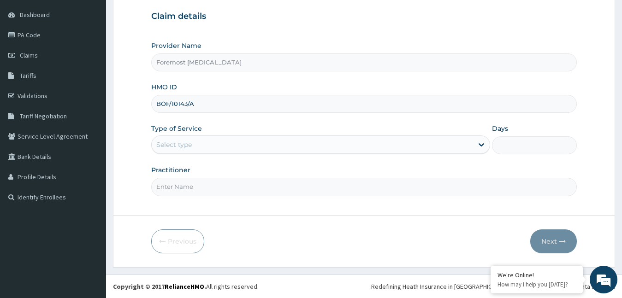
type input "BOF/10143/A"
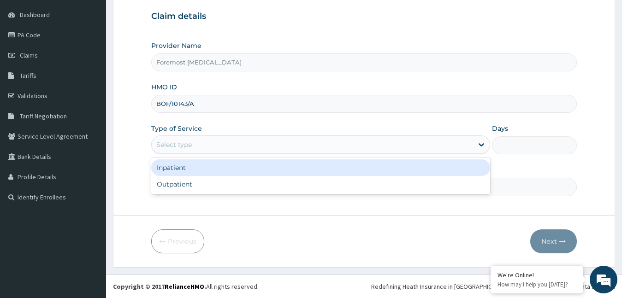
drag, startPoint x: 207, startPoint y: 148, endPoint x: 189, endPoint y: 183, distance: 39.4
click at [189, 154] on div "option Inpatient focused, 1 of 2. 2 results available. Use Up and Down to choos…" at bounding box center [320, 145] width 339 height 18
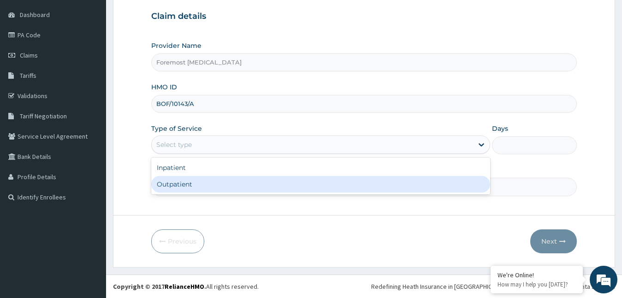
click at [189, 183] on div "Outpatient" at bounding box center [320, 184] width 339 height 17
type input "1"
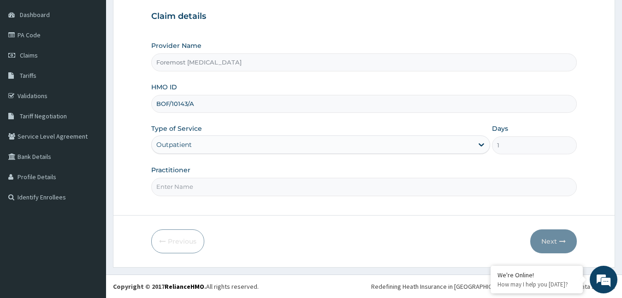
click at [189, 183] on input "Practitioner" at bounding box center [364, 187] width 426 height 18
type input "NULL"
click at [539, 234] on button "Next" at bounding box center [553, 242] width 47 height 24
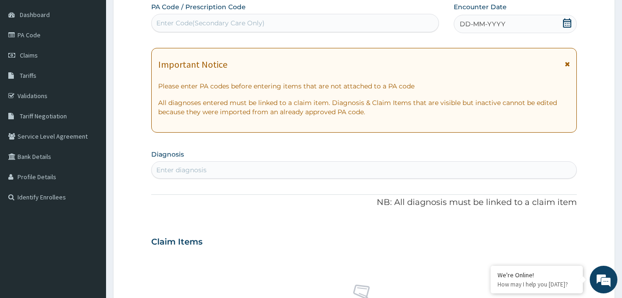
click at [485, 33] on div "DD-MM-YYYY" at bounding box center [516, 24] width 124 height 18
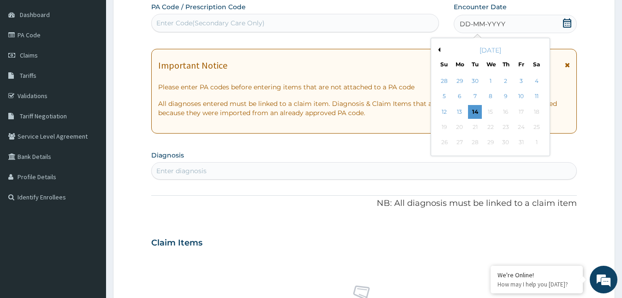
click at [437, 49] on button "Previous Month" at bounding box center [438, 49] width 5 height 5
click at [507, 126] on div "25" at bounding box center [506, 127] width 14 height 14
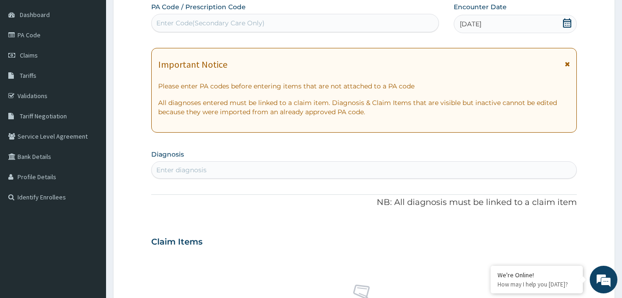
click at [285, 21] on div "Enter Code(Secondary Care Only)" at bounding box center [295, 23] width 287 height 15
type input "PA/F4FCA1"
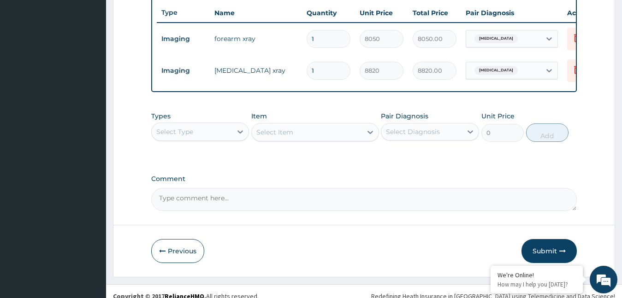
scroll to position [361, 0]
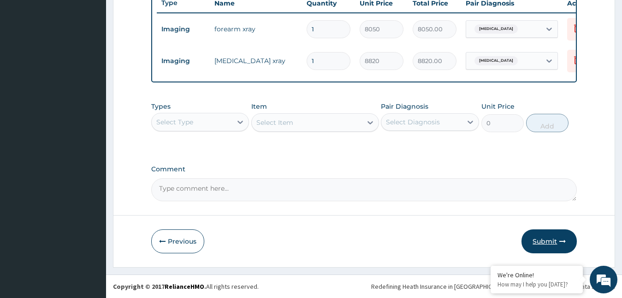
click at [543, 239] on button "Submit" at bounding box center [548, 242] width 55 height 24
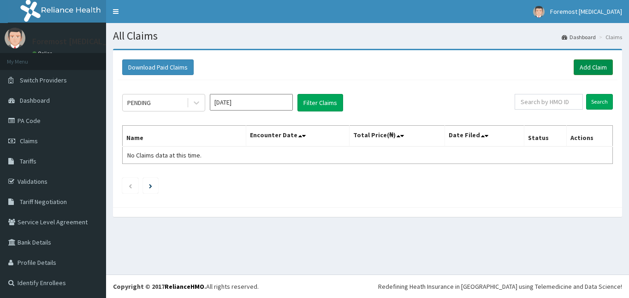
click at [587, 69] on link "Add Claim" at bounding box center [592, 67] width 39 height 16
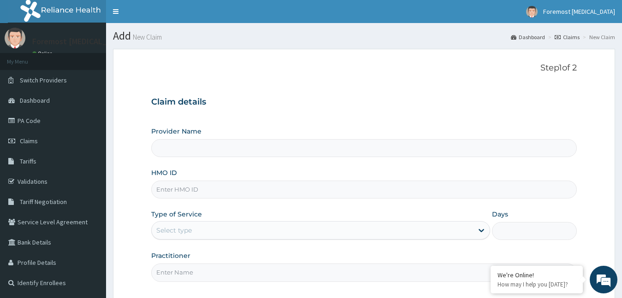
click at [209, 191] on input "HMO ID" at bounding box center [364, 190] width 426 height 18
type input "Foremost [MEDICAL_DATA]"
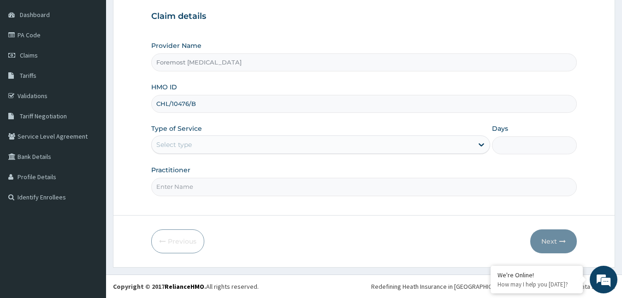
type input "CHL/10476/B"
click at [263, 145] on div "Select type" at bounding box center [313, 144] width 322 height 15
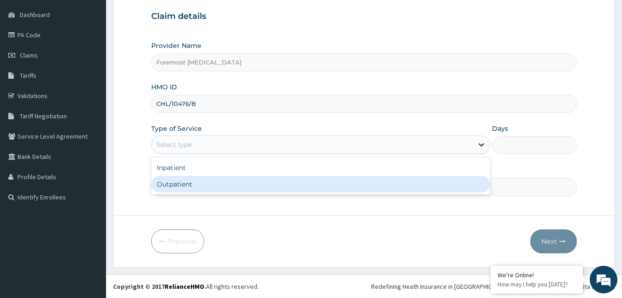
click at [243, 188] on div "Outpatient" at bounding box center [320, 184] width 339 height 17
type input "1"
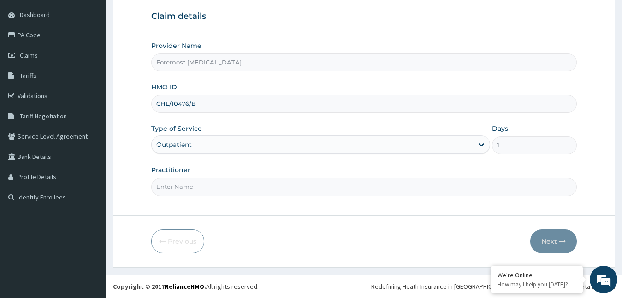
click at [243, 188] on input "Practitioner" at bounding box center [364, 187] width 426 height 18
type input "NULL"
click at [544, 239] on button "Next" at bounding box center [553, 242] width 47 height 24
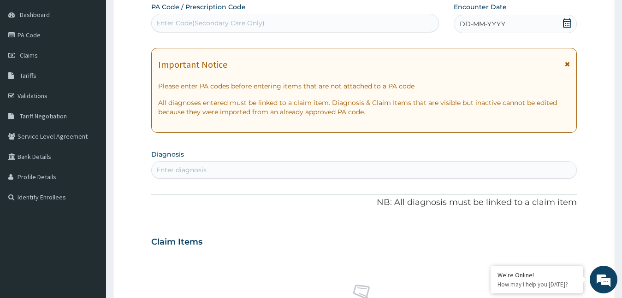
click at [487, 25] on span "DD-MM-YYYY" at bounding box center [483, 23] width 46 height 9
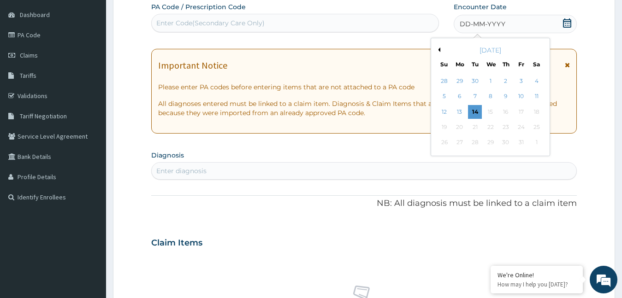
click at [438, 49] on button "Previous Month" at bounding box center [438, 49] width 5 height 5
click at [502, 126] on div "25" at bounding box center [506, 127] width 14 height 14
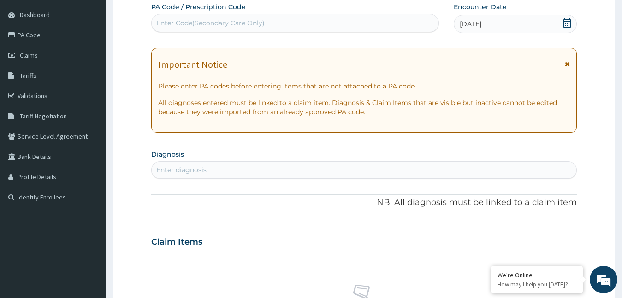
click at [272, 30] on div "Enter Code(Secondary Care Only)" at bounding box center [295, 23] width 287 height 15
type input "PA/247649"
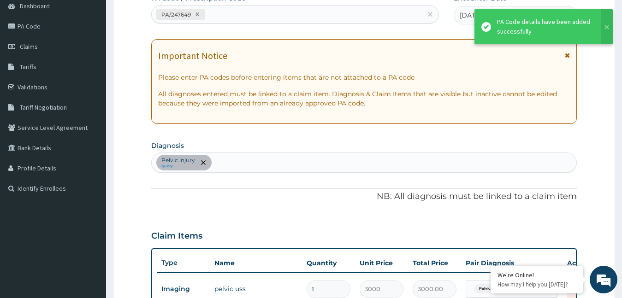
scroll to position [330, 0]
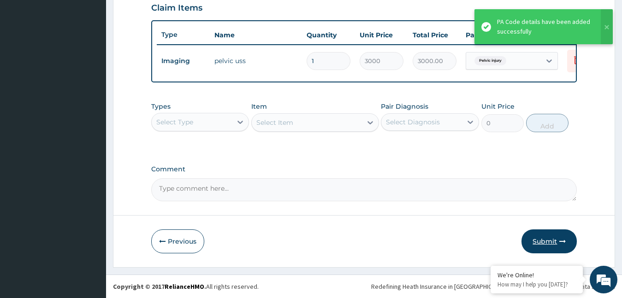
click at [538, 246] on button "Submit" at bounding box center [548, 242] width 55 height 24
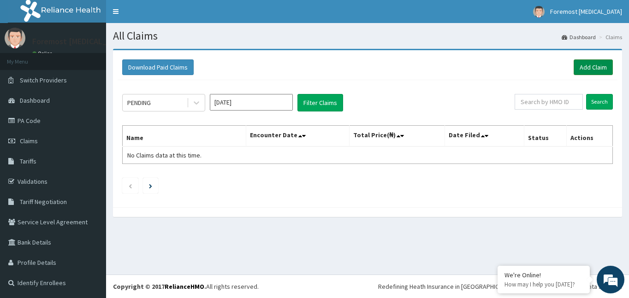
click at [585, 65] on link "Add Claim" at bounding box center [592, 67] width 39 height 16
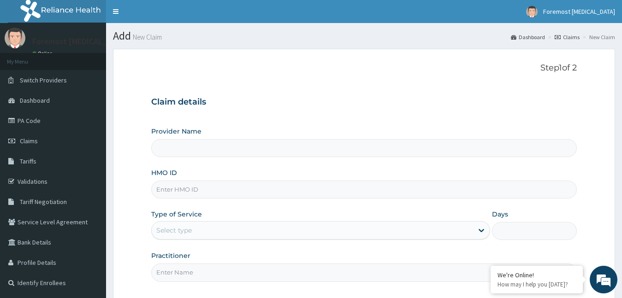
click at [183, 190] on input "HMO ID" at bounding box center [364, 190] width 426 height 18
type input "Foremost [MEDICAL_DATA]"
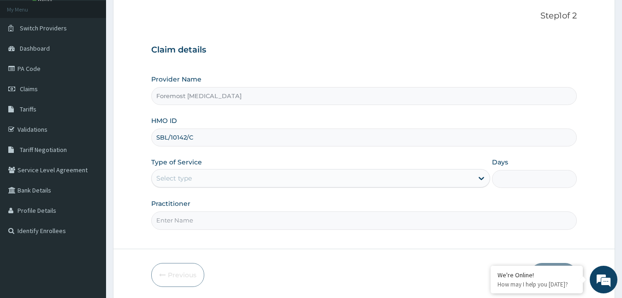
scroll to position [86, 0]
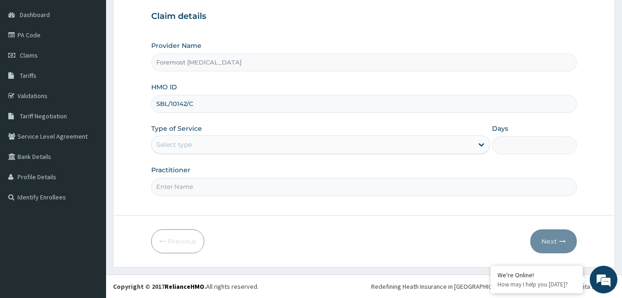
type input "SBL/10142/C"
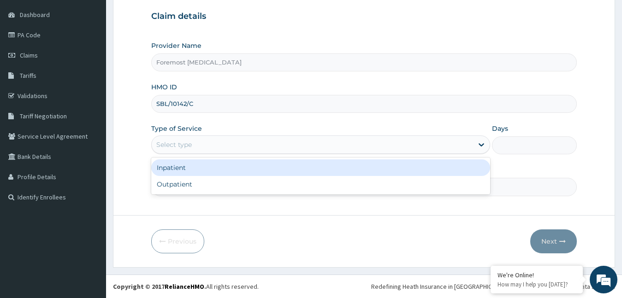
drag, startPoint x: 218, startPoint y: 143, endPoint x: 194, endPoint y: 177, distance: 42.1
click at [194, 154] on div "option Inpatient focused, 1 of 2. 2 results available. Use Up and Down to choos…" at bounding box center [320, 145] width 339 height 18
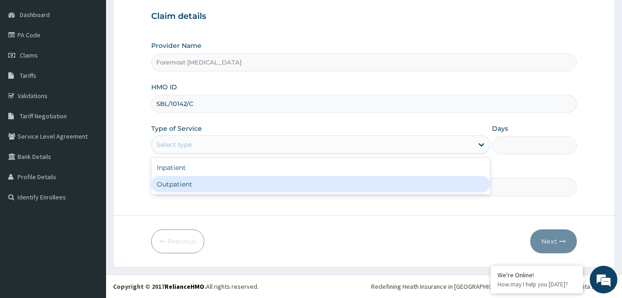
click at [194, 177] on div "Outpatient" at bounding box center [320, 184] width 339 height 17
type input "1"
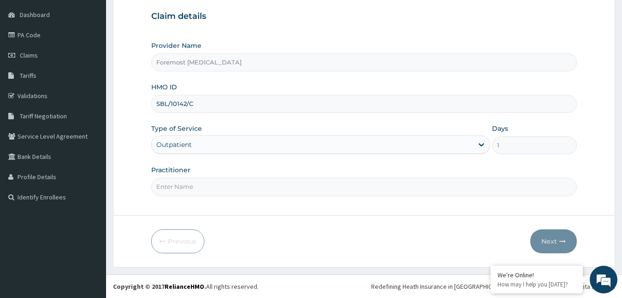
click at [194, 184] on input "Practitioner" at bounding box center [364, 187] width 426 height 18
type input "NULL"
click at [539, 247] on button "Next" at bounding box center [553, 242] width 47 height 24
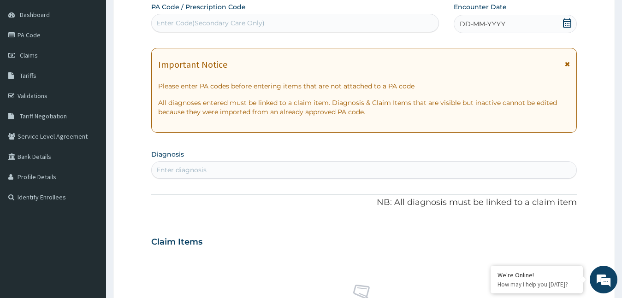
click at [486, 26] on span "DD-MM-YYYY" at bounding box center [483, 23] width 46 height 9
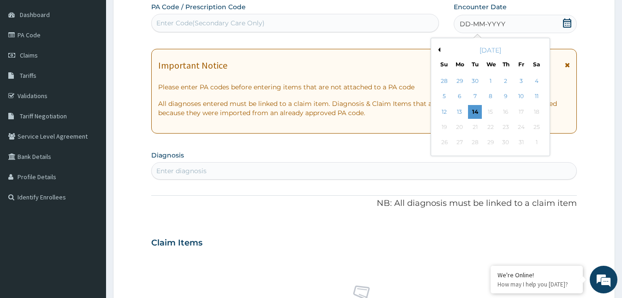
click at [438, 49] on button "Previous Month" at bounding box center [438, 49] width 5 height 5
click at [506, 125] on div "25" at bounding box center [506, 127] width 14 height 14
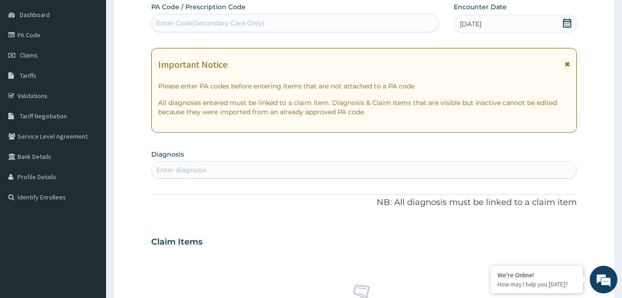
click at [304, 23] on div "Enter Code(Secondary Care Only)" at bounding box center [295, 23] width 287 height 15
type input "PA/BD4F12"
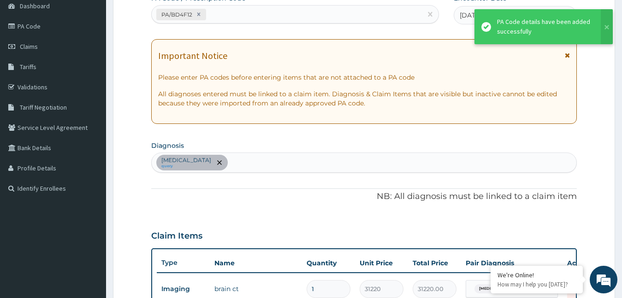
scroll to position [330, 0]
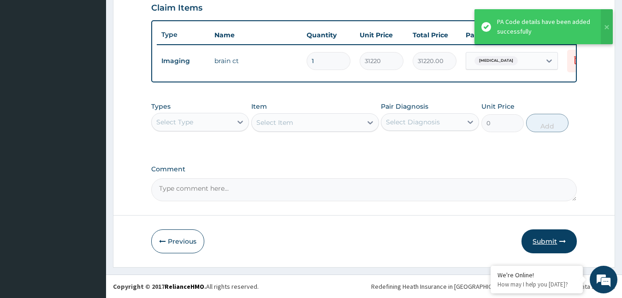
click at [541, 239] on button "Submit" at bounding box center [548, 242] width 55 height 24
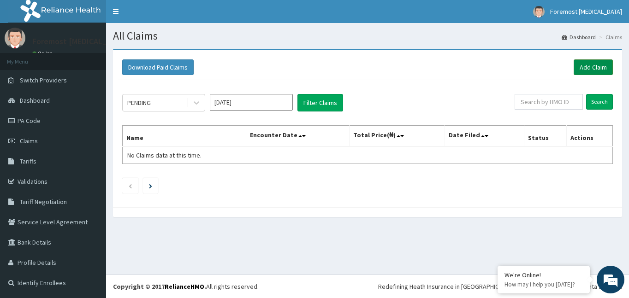
click at [598, 72] on link "Add Claim" at bounding box center [592, 67] width 39 height 16
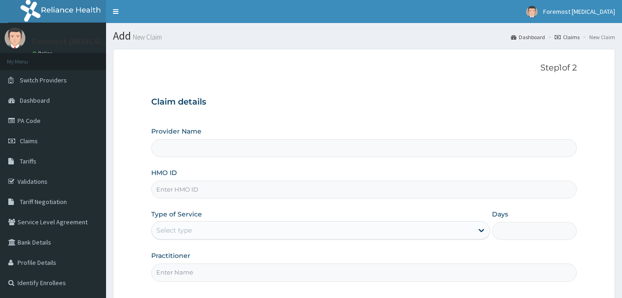
click at [187, 191] on input "HMO ID" at bounding box center [364, 190] width 426 height 18
type input "Foremost [MEDICAL_DATA]"
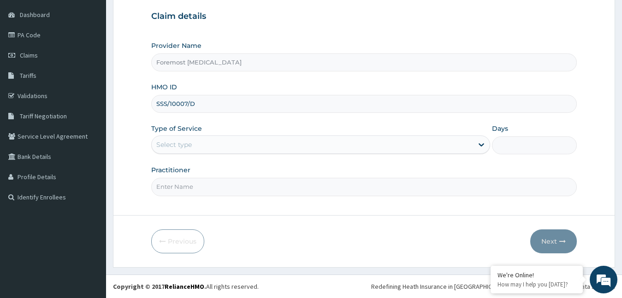
type input "SSS/10007/D"
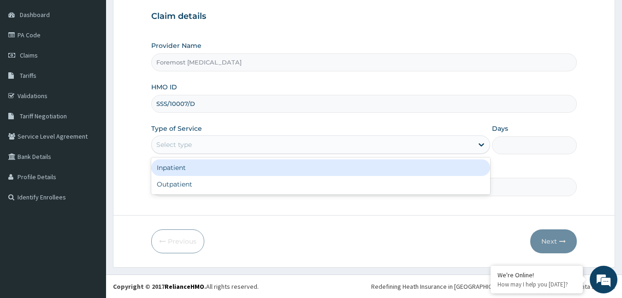
drag, startPoint x: 238, startPoint y: 142, endPoint x: 207, endPoint y: 171, distance: 41.8
click at [207, 154] on div "option Inpatient focused, 1 of 2. 2 results available. Use Up and Down to choos…" at bounding box center [320, 145] width 339 height 18
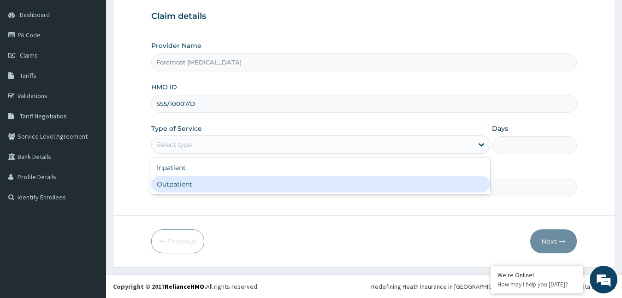
click at [199, 178] on div "Outpatient" at bounding box center [320, 184] width 339 height 17
type input "1"
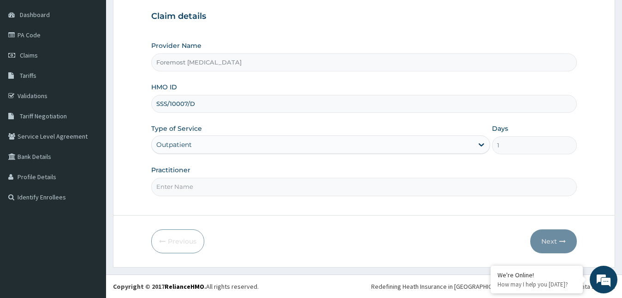
click at [199, 178] on input "Practitioner" at bounding box center [364, 187] width 426 height 18
type input "NULL"
click at [544, 240] on button "Next" at bounding box center [553, 242] width 47 height 24
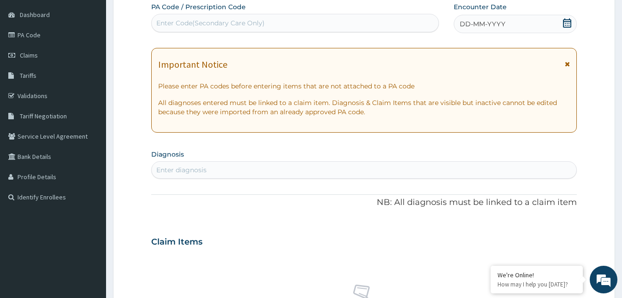
click at [471, 21] on span "DD-MM-YYYY" at bounding box center [483, 23] width 46 height 9
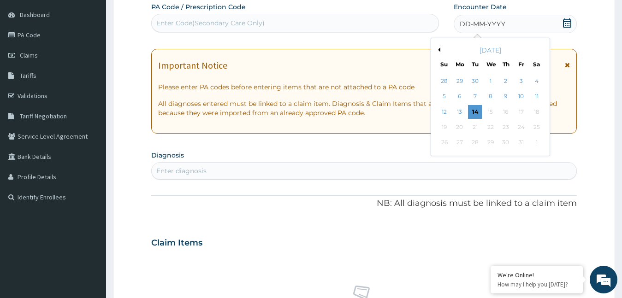
click at [436, 47] on button "Previous Month" at bounding box center [438, 49] width 5 height 5
click at [493, 128] on div "24" at bounding box center [490, 127] width 14 height 14
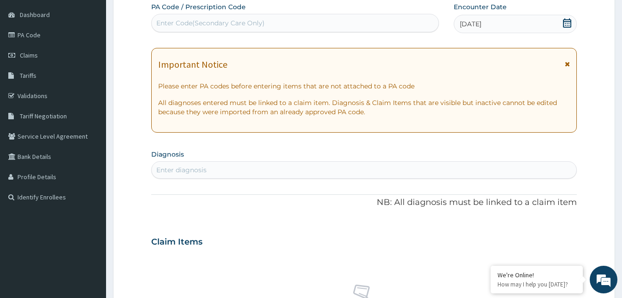
click at [282, 19] on div "Enter Code(Secondary Care Only)" at bounding box center [295, 23] width 287 height 15
type input "PA/0AB316"
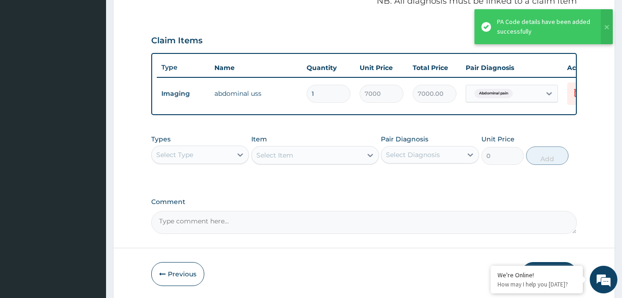
scroll to position [330, 0]
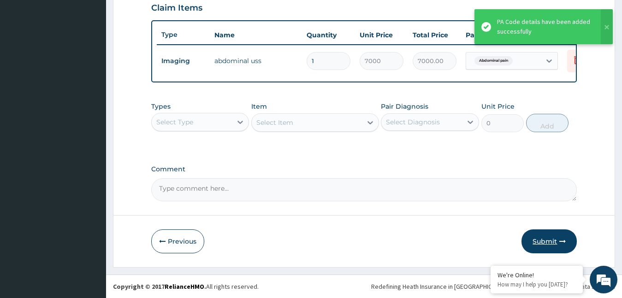
click at [546, 239] on button "Submit" at bounding box center [548, 242] width 55 height 24
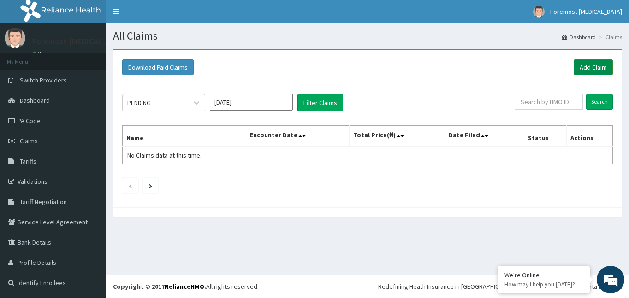
click at [590, 73] on link "Add Claim" at bounding box center [592, 67] width 39 height 16
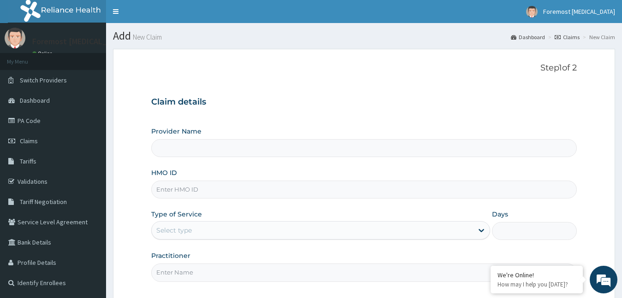
click at [185, 193] on input "HMO ID" at bounding box center [364, 190] width 426 height 18
type input "Foremost [MEDICAL_DATA]"
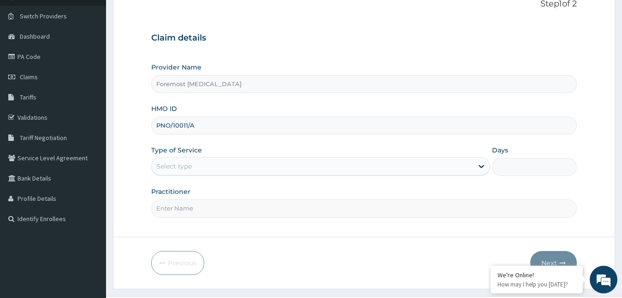
scroll to position [86, 0]
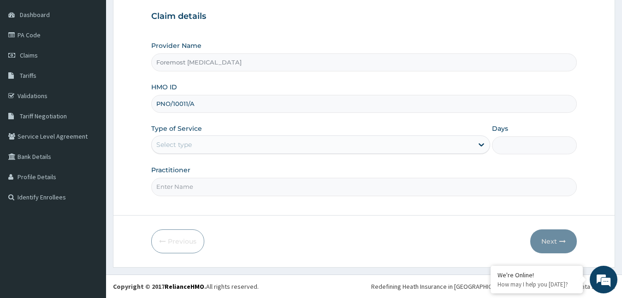
type input "PNO/10011/A"
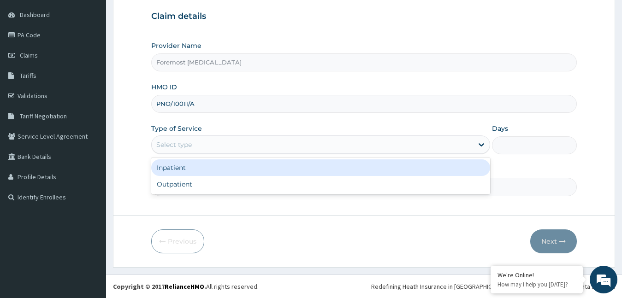
click at [209, 144] on div "Select type" at bounding box center [313, 144] width 322 height 15
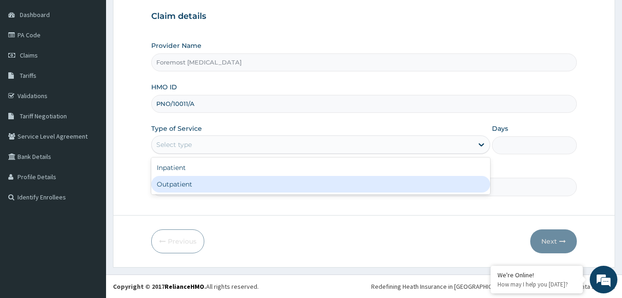
click at [207, 192] on div "Outpatient" at bounding box center [320, 184] width 339 height 17
type input "1"
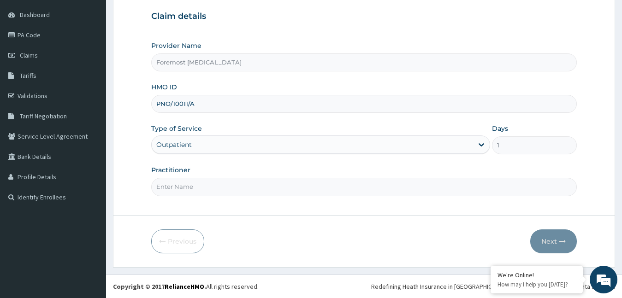
click at [207, 192] on input "Practitioner" at bounding box center [364, 187] width 426 height 18
type input "NULL"
click at [543, 242] on button "Next" at bounding box center [553, 242] width 47 height 24
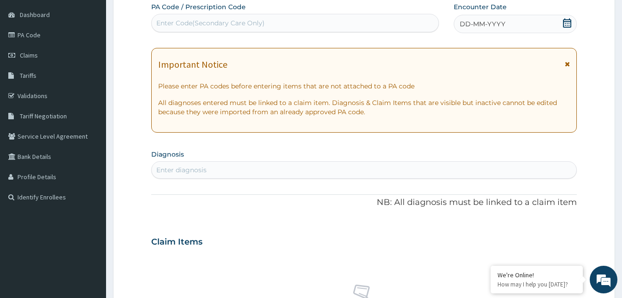
click at [476, 25] on span "DD-MM-YYYY" at bounding box center [483, 23] width 46 height 9
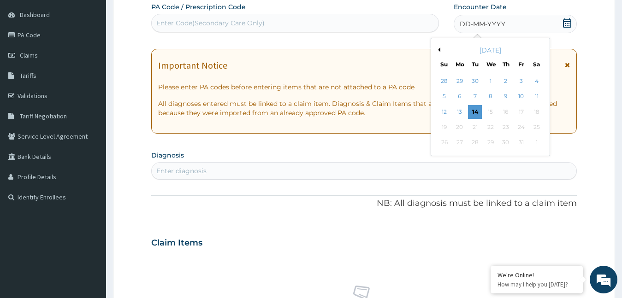
click at [438, 50] on button "Previous Month" at bounding box center [438, 49] width 5 height 5
click at [492, 126] on div "24" at bounding box center [490, 127] width 14 height 14
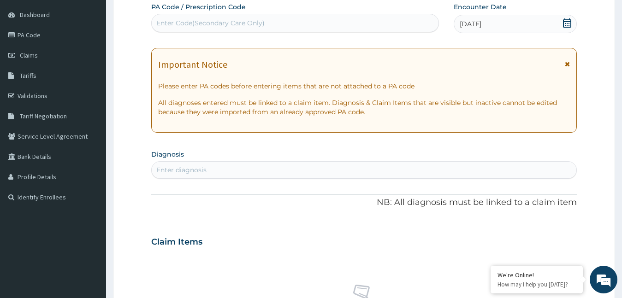
click at [253, 21] on div "Enter Code(Secondary Care Only)" at bounding box center [210, 22] width 108 height 9
type input "PA/8A6462"
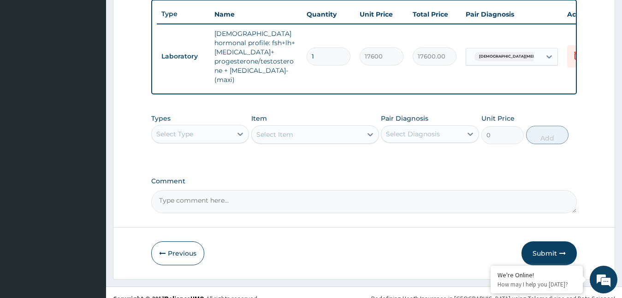
scroll to position [344, 0]
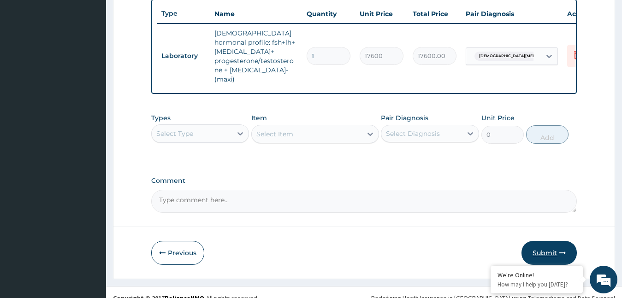
click at [543, 242] on button "Submit" at bounding box center [548, 253] width 55 height 24
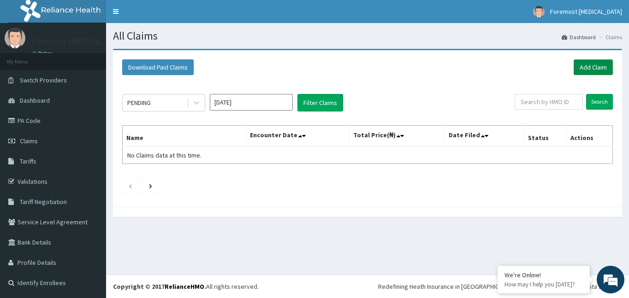
click at [588, 67] on link "Add Claim" at bounding box center [592, 67] width 39 height 16
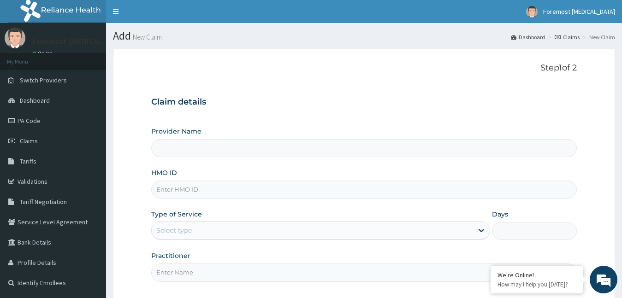
type input "Foremost [MEDICAL_DATA]"
click at [168, 186] on input "HMO ID" at bounding box center [364, 190] width 426 height 18
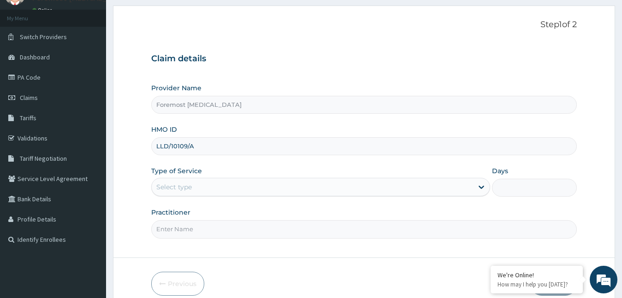
scroll to position [86, 0]
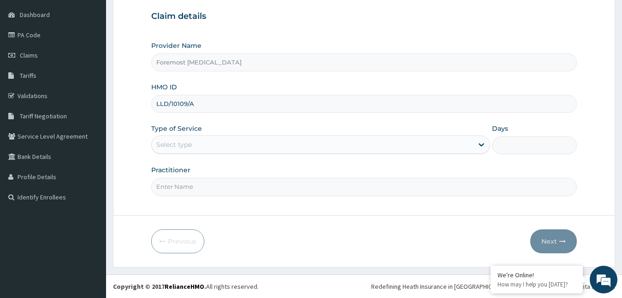
type input "LLD/10109/A"
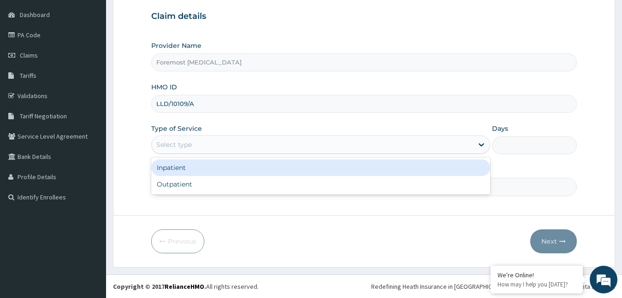
drag, startPoint x: 210, startPoint y: 143, endPoint x: 194, endPoint y: 181, distance: 41.2
click at [194, 154] on div "option Inpatient focused, 1 of 2. 2 results available. Use Up and Down to choos…" at bounding box center [320, 145] width 339 height 18
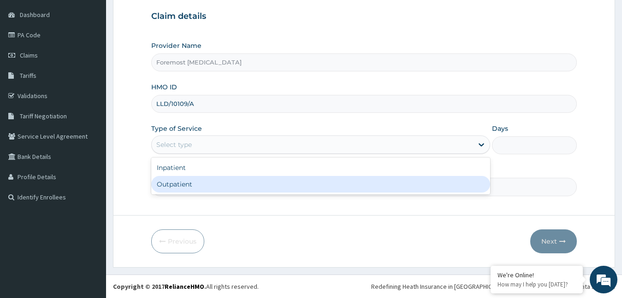
click at [194, 181] on div "Outpatient" at bounding box center [320, 184] width 339 height 17
type input "1"
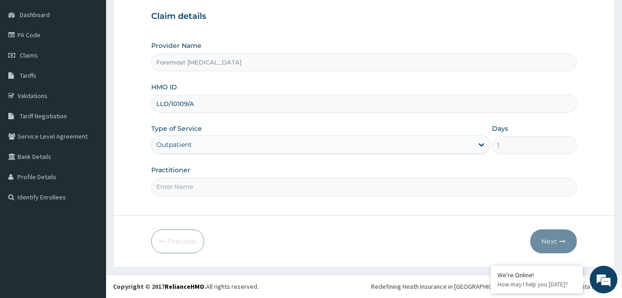
click at [194, 181] on input "Practitioner" at bounding box center [364, 187] width 426 height 18
type input "NULL"
click at [543, 242] on button "Next" at bounding box center [553, 242] width 47 height 24
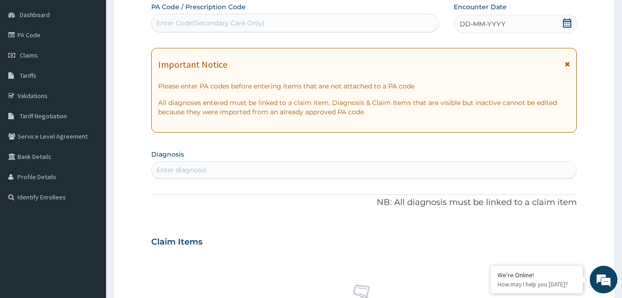
click at [490, 28] on span "DD-MM-YYYY" at bounding box center [483, 23] width 46 height 9
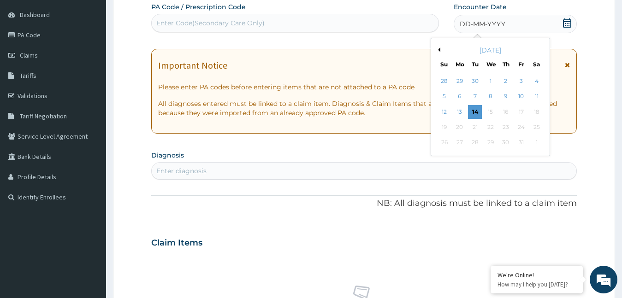
click at [440, 48] on button "Previous Month" at bounding box center [438, 49] width 5 height 5
click at [489, 127] on div "24" at bounding box center [490, 127] width 14 height 14
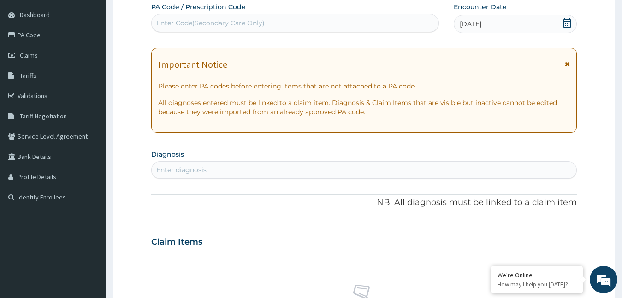
click at [280, 29] on div "Enter Code(Secondary Care Only)" at bounding box center [295, 23] width 287 height 15
type input "PA/16CE17"
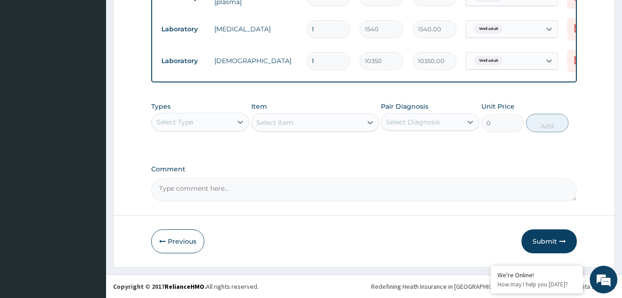
scroll to position [489, 0]
click at [548, 246] on button "Submit" at bounding box center [548, 242] width 55 height 24
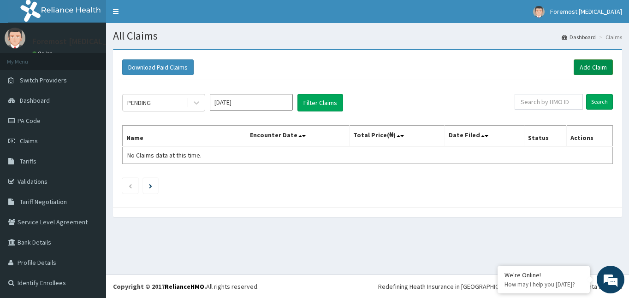
click at [589, 70] on link "Add Claim" at bounding box center [592, 67] width 39 height 16
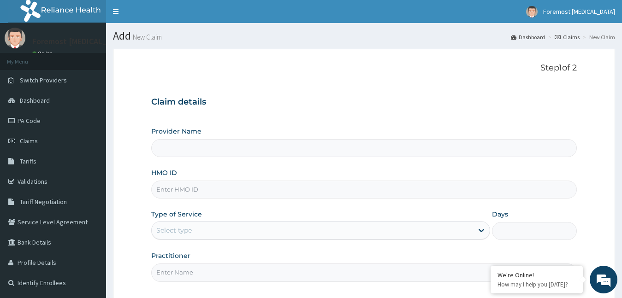
click at [181, 191] on input "HMO ID" at bounding box center [364, 190] width 426 height 18
type input "Foremost [MEDICAL_DATA]"
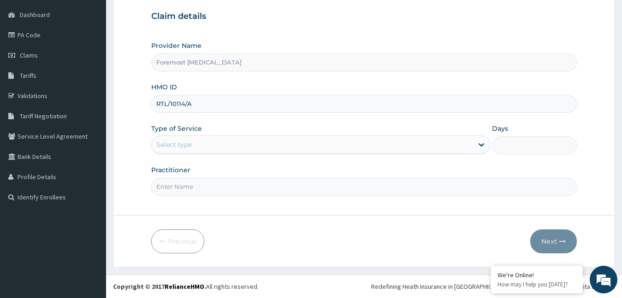
type input "RTL/10114/A"
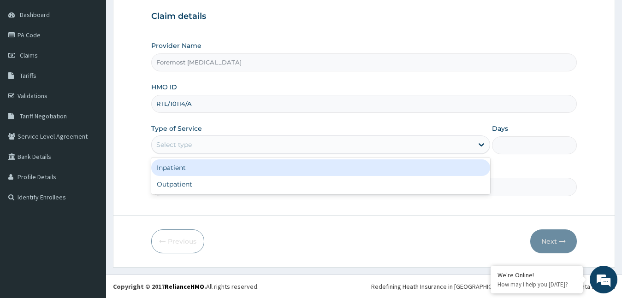
drag, startPoint x: 226, startPoint y: 150, endPoint x: 200, endPoint y: 183, distance: 41.4
click at [200, 154] on div "option Inpatient focused, 1 of 2. 2 results available. Use Up and Down to choos…" at bounding box center [320, 145] width 339 height 18
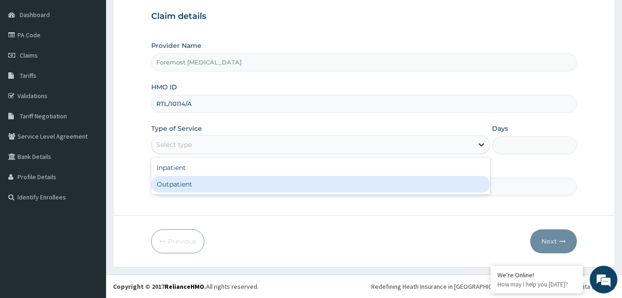
click at [200, 183] on div "Outpatient" at bounding box center [320, 184] width 339 height 17
type input "1"
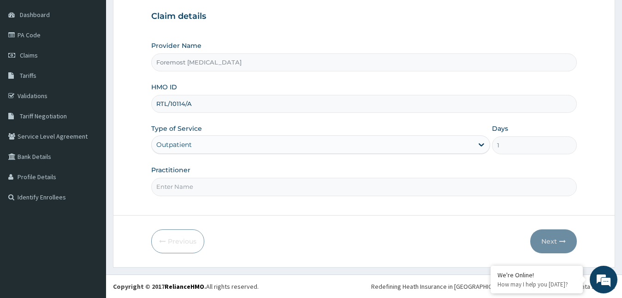
click at [200, 183] on input "Practitioner" at bounding box center [364, 187] width 426 height 18
type input "NULL"
click at [547, 239] on button "Next" at bounding box center [553, 242] width 47 height 24
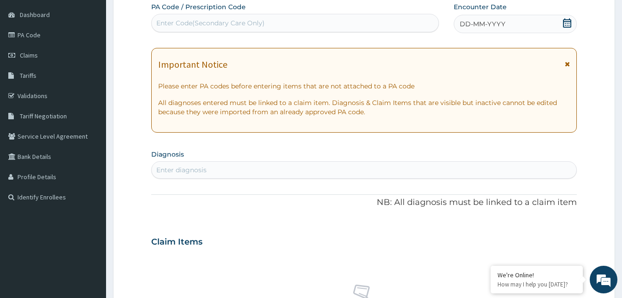
click at [479, 26] on span "DD-MM-YYYY" at bounding box center [483, 23] width 46 height 9
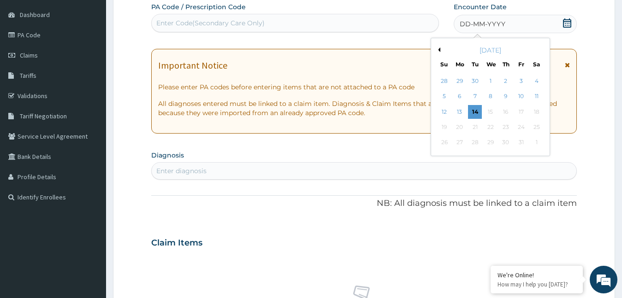
click at [439, 49] on button "Previous Month" at bounding box center [438, 49] width 5 height 5
click at [474, 141] on div "30" at bounding box center [475, 143] width 14 height 14
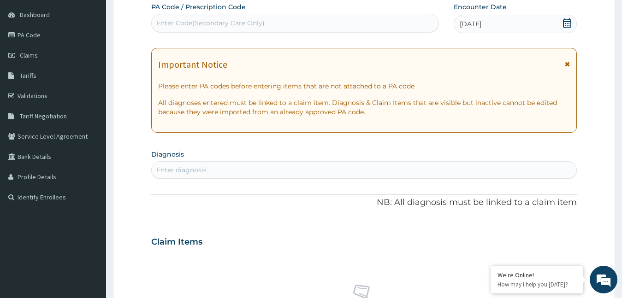
click at [230, 29] on div "Enter Code(Secondary Care Only)" at bounding box center [295, 23] width 287 height 15
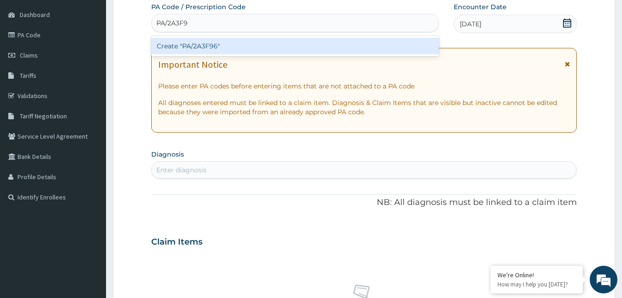
type input "PA/2A3F96"
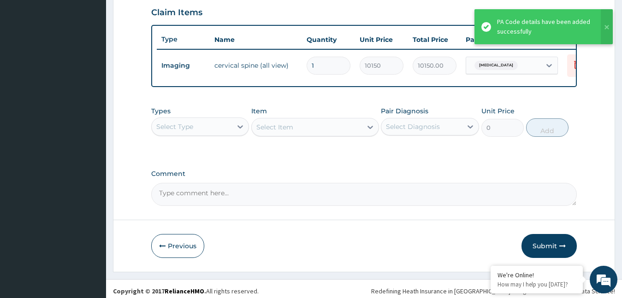
scroll to position [330, 0]
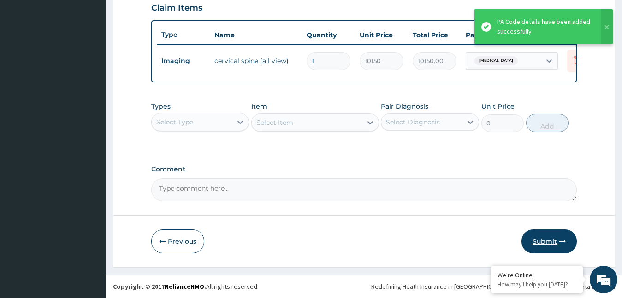
click at [551, 240] on button "Submit" at bounding box center [548, 242] width 55 height 24
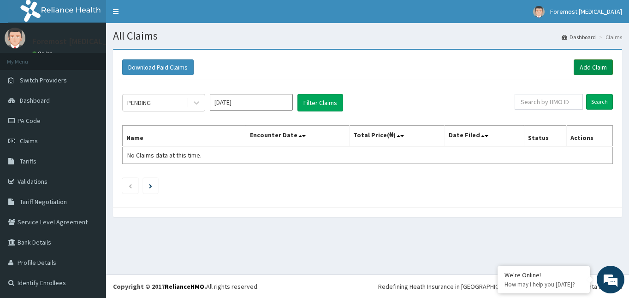
click at [587, 67] on link "Add Claim" at bounding box center [592, 67] width 39 height 16
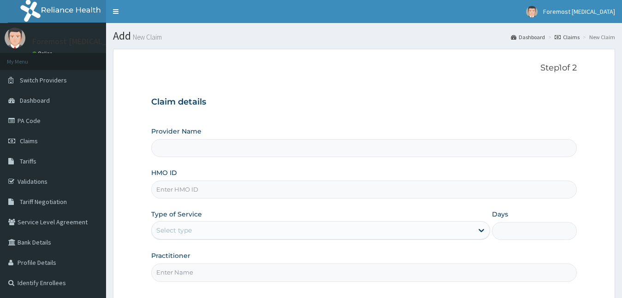
click at [190, 192] on input "HMO ID" at bounding box center [364, 190] width 426 height 18
type input "Foremost [MEDICAL_DATA]"
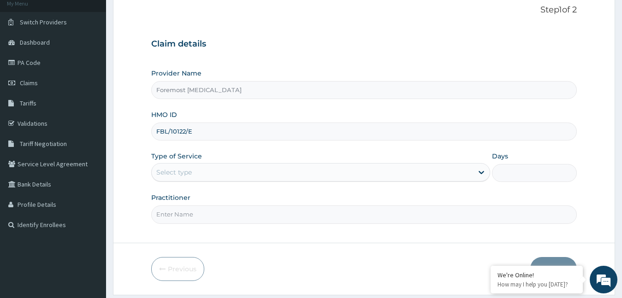
scroll to position [86, 0]
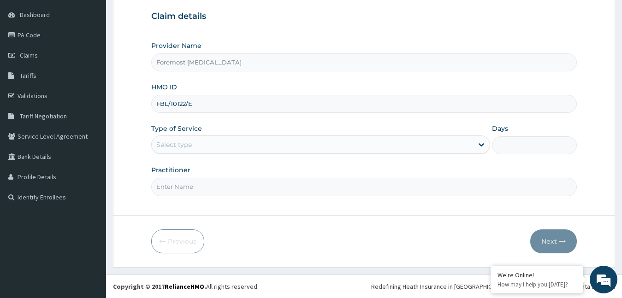
type input "FBL/10122/E"
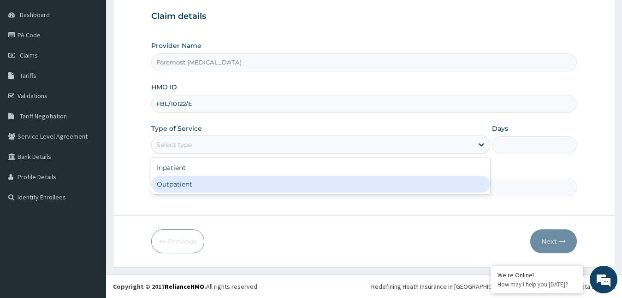
drag, startPoint x: 224, startPoint y: 144, endPoint x: 199, endPoint y: 187, distance: 49.4
click at [199, 154] on div "option Outpatient focused, 2 of 2. 2 results available. Use Up and Down to choo…" at bounding box center [320, 145] width 339 height 18
click at [199, 187] on div "Outpatient" at bounding box center [320, 184] width 339 height 17
type input "1"
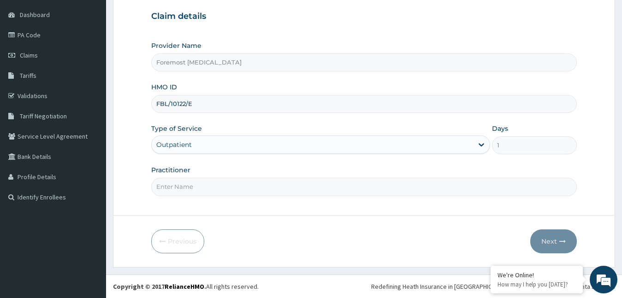
click at [199, 187] on input "Practitioner" at bounding box center [364, 187] width 426 height 18
type input "NULL"
click at [544, 243] on button "Next" at bounding box center [553, 242] width 47 height 24
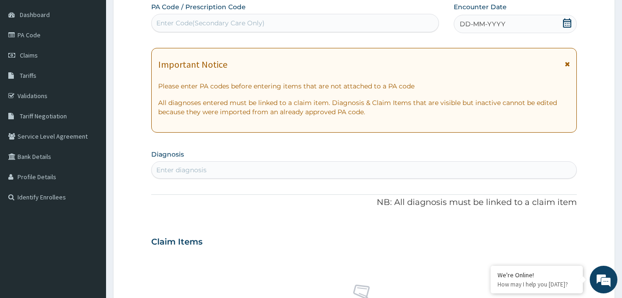
click at [485, 27] on span "DD-MM-YYYY" at bounding box center [483, 23] width 46 height 9
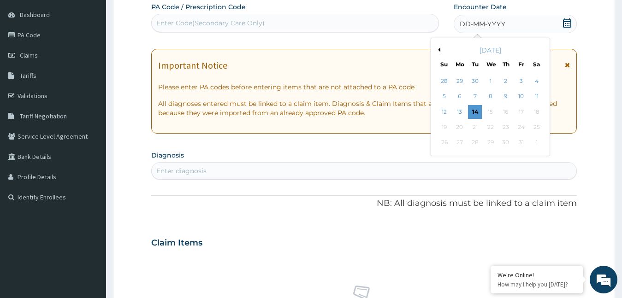
click at [437, 51] on button "Previous Month" at bounding box center [438, 49] width 5 height 5
click at [473, 140] on div "30" at bounding box center [475, 143] width 14 height 14
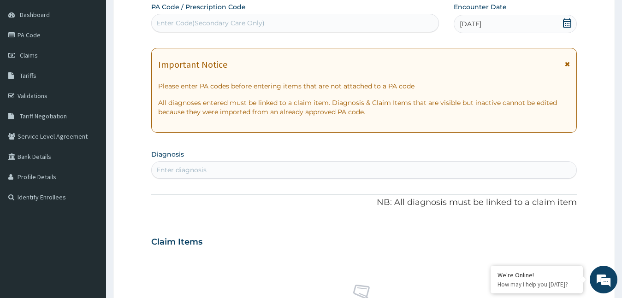
click at [253, 23] on div "Enter Code(Secondary Care Only)" at bounding box center [210, 22] width 108 height 9
type input "PA/9FFD8F"
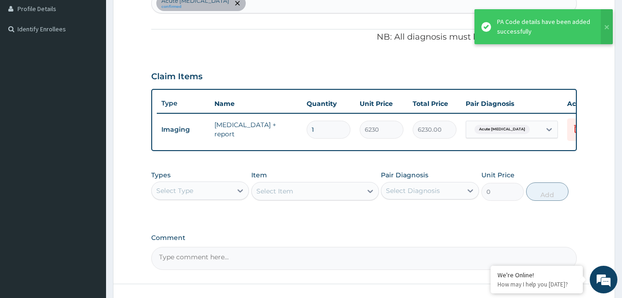
scroll to position [330, 0]
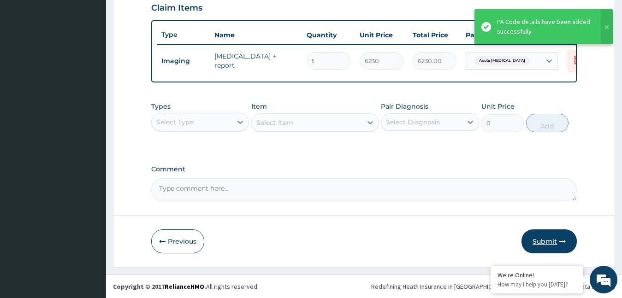
click at [539, 235] on button "Submit" at bounding box center [548, 242] width 55 height 24
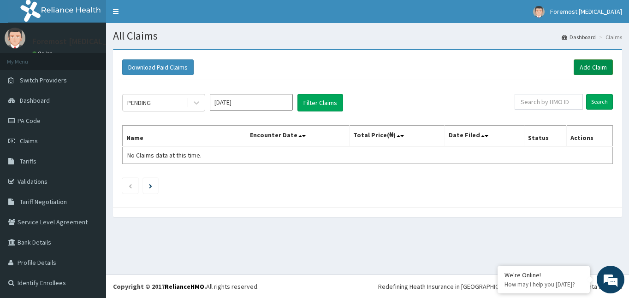
click at [591, 69] on link "Add Claim" at bounding box center [592, 67] width 39 height 16
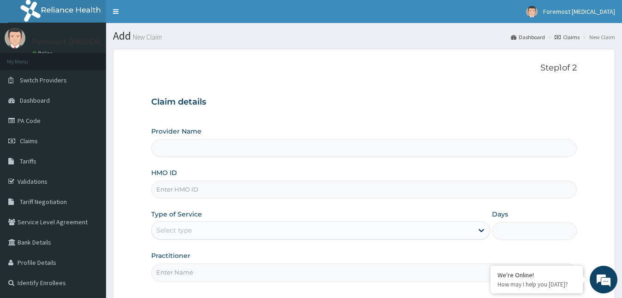
click at [201, 191] on input "HMO ID" at bounding box center [364, 190] width 426 height 18
type input "Foremost [MEDICAL_DATA]"
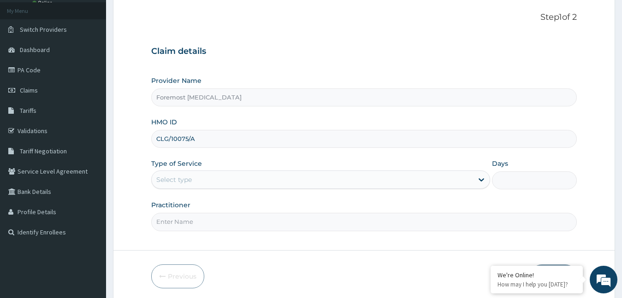
scroll to position [86, 0]
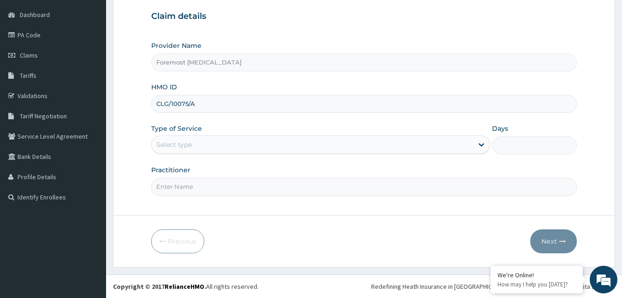
type input "CLG/10075/A"
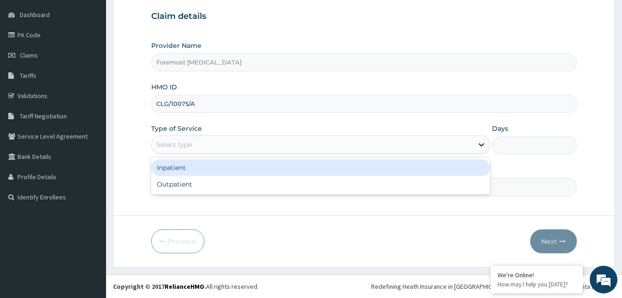
click at [183, 143] on div "Select type" at bounding box center [173, 144] width 35 height 9
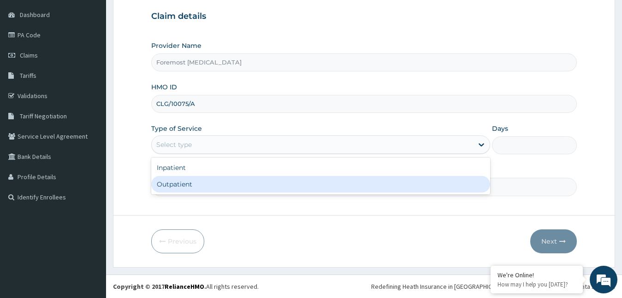
click at [192, 187] on div "Outpatient" at bounding box center [320, 184] width 339 height 17
type input "1"
click at [192, 187] on input "Practitioner" at bounding box center [364, 187] width 426 height 18
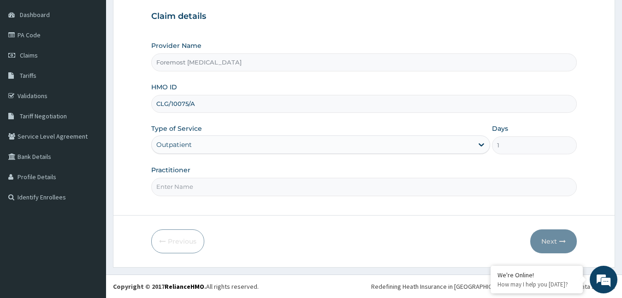
type input "NULL"
click at [544, 238] on button "Next" at bounding box center [553, 242] width 47 height 24
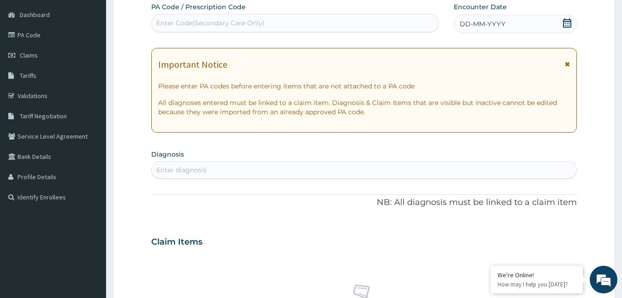
click at [480, 24] on span "DD-MM-YYYY" at bounding box center [483, 23] width 46 height 9
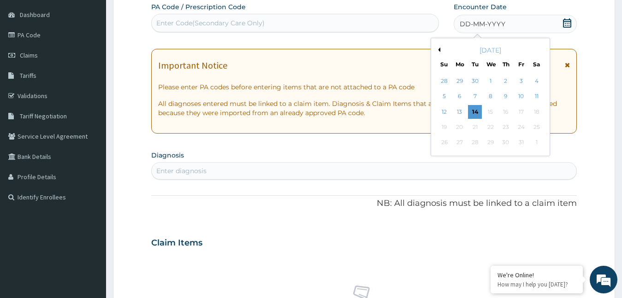
click at [437, 50] on button "Previous Month" at bounding box center [438, 49] width 5 height 5
click at [507, 81] on div "4" at bounding box center [506, 81] width 14 height 14
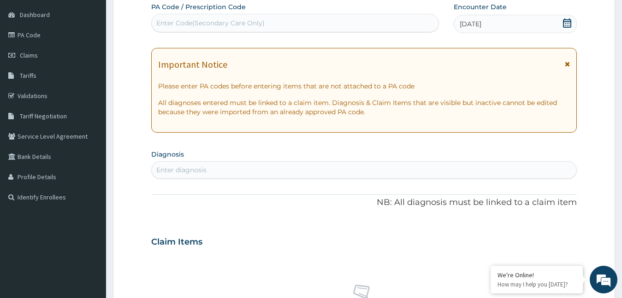
click at [259, 28] on div "Enter Code(Secondary Care Only)" at bounding box center [295, 23] width 287 height 15
type input "PA/D"
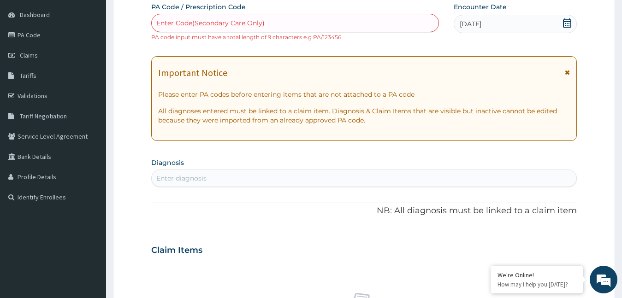
click at [184, 21] on div "Enter Code(Secondary Care Only)" at bounding box center [210, 22] width 108 height 9
paste input "PA/D35B2D"
type input "PA/D35B2D"
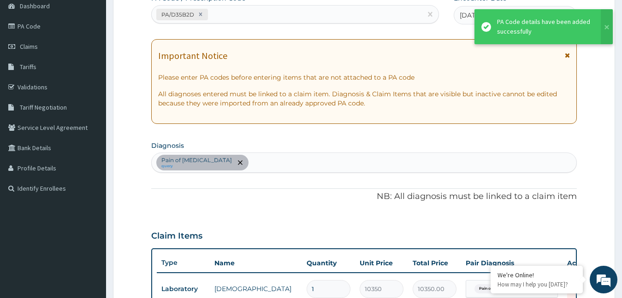
scroll to position [330, 0]
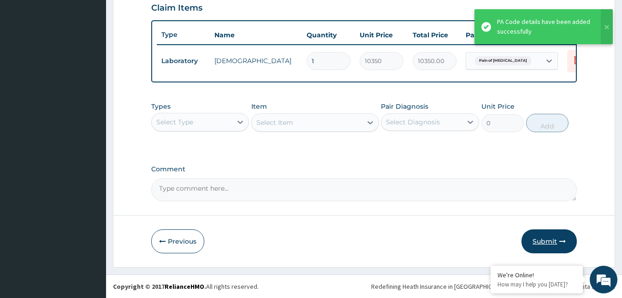
click at [548, 247] on button "Submit" at bounding box center [548, 242] width 55 height 24
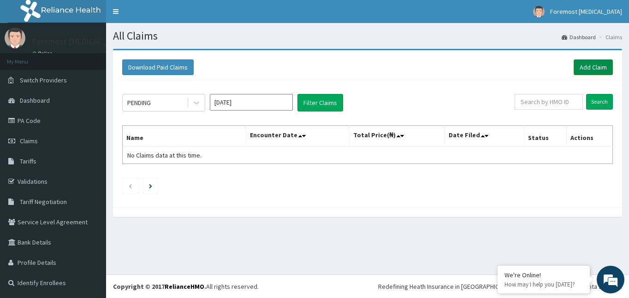
click at [586, 73] on link "Add Claim" at bounding box center [592, 67] width 39 height 16
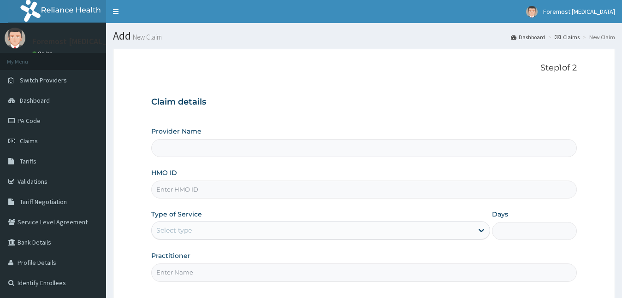
click at [183, 191] on input "HMO ID" at bounding box center [364, 190] width 426 height 18
type input "Foremost [MEDICAL_DATA]"
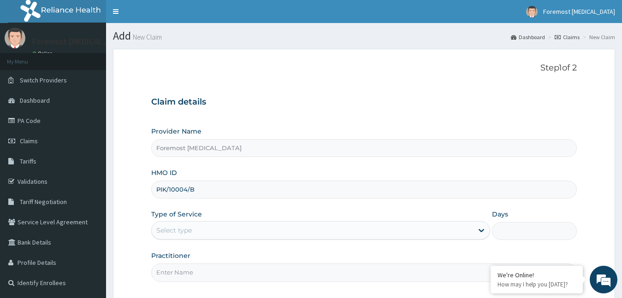
scroll to position [86, 0]
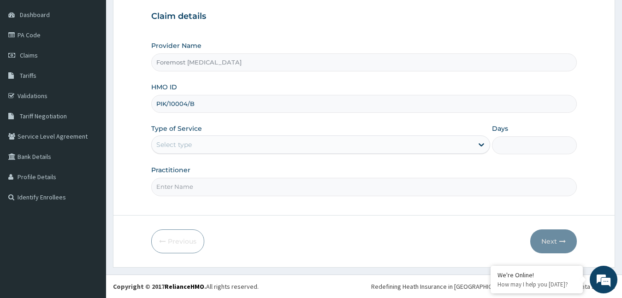
type input "PIK/10004/B"
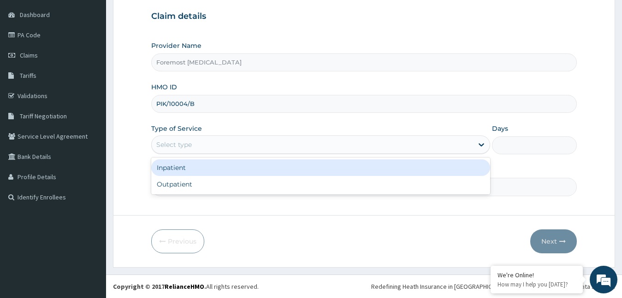
drag, startPoint x: 224, startPoint y: 148, endPoint x: 205, endPoint y: 181, distance: 37.6
click at [205, 154] on div "option Inpatient focused, 1 of 2. 2 results available. Use Up and Down to choos…" at bounding box center [320, 145] width 339 height 18
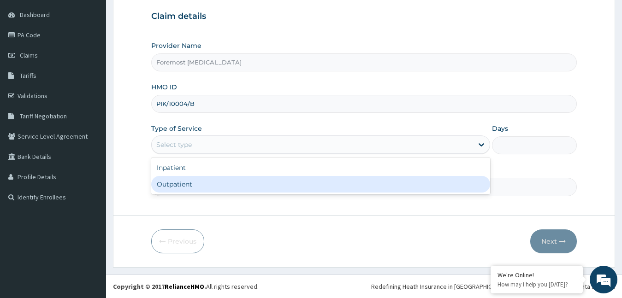
click at [205, 181] on div "Outpatient" at bounding box center [320, 184] width 339 height 17
type input "1"
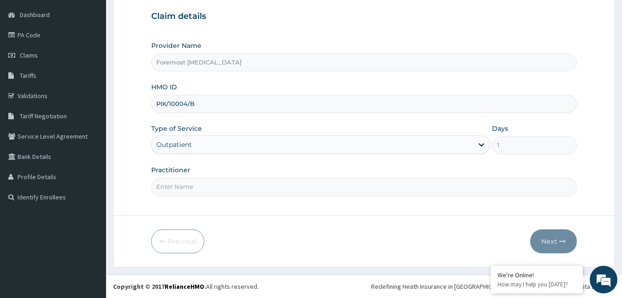
click at [200, 191] on input "Practitioner" at bounding box center [364, 187] width 426 height 18
type input "NULL"
click at [551, 242] on button "Next" at bounding box center [553, 242] width 47 height 24
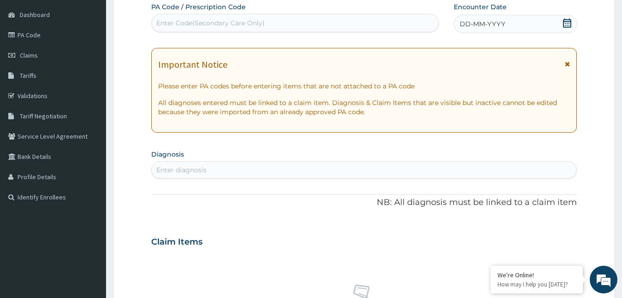
click at [481, 22] on span "DD-MM-YYYY" at bounding box center [483, 23] width 46 height 9
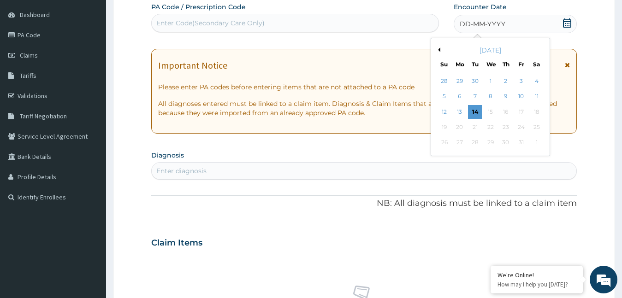
click at [438, 48] on button "Previous Month" at bounding box center [438, 49] width 5 height 5
click at [478, 94] on div "9" at bounding box center [475, 97] width 14 height 14
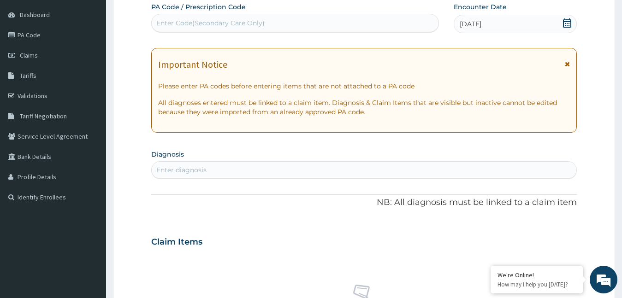
click at [271, 23] on div "Enter Code(Secondary Care Only)" at bounding box center [295, 23] width 287 height 15
type input "PA/FB79A6"
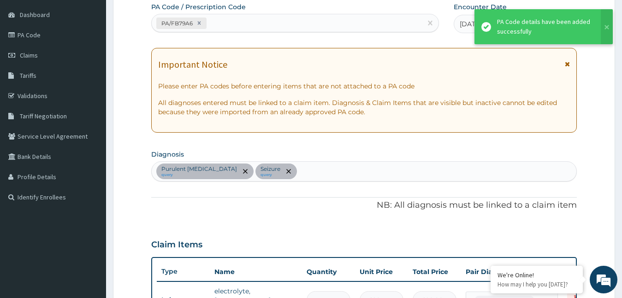
scroll to position [298, 0]
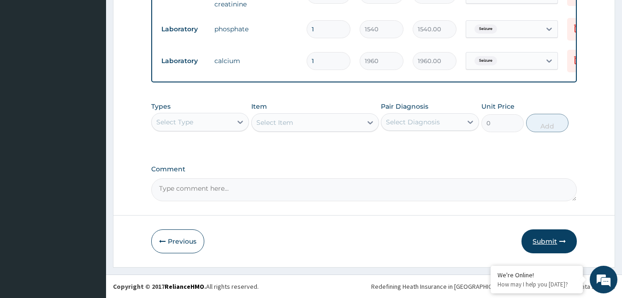
click at [536, 241] on button "Submit" at bounding box center [548, 242] width 55 height 24
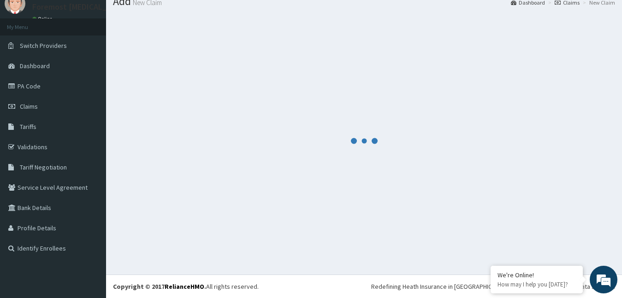
scroll to position [393, 0]
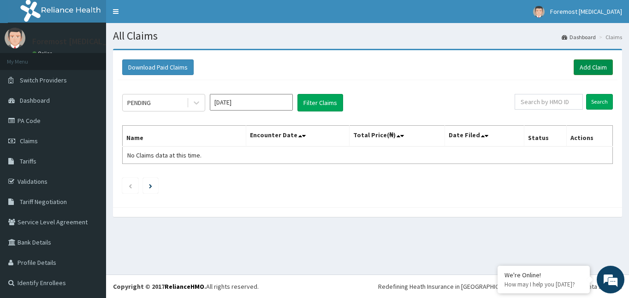
click at [589, 69] on link "Add Claim" at bounding box center [592, 67] width 39 height 16
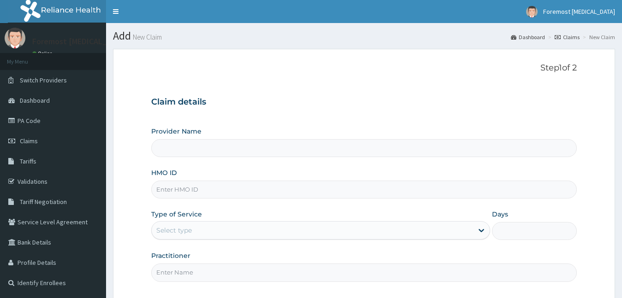
click at [183, 197] on input "HMO ID" at bounding box center [364, 190] width 426 height 18
type input "Foremost [MEDICAL_DATA]"
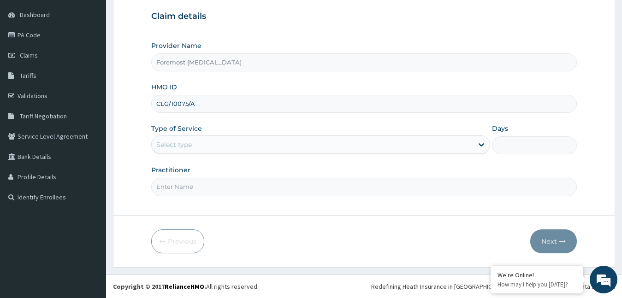
type input "CLG/10075/A"
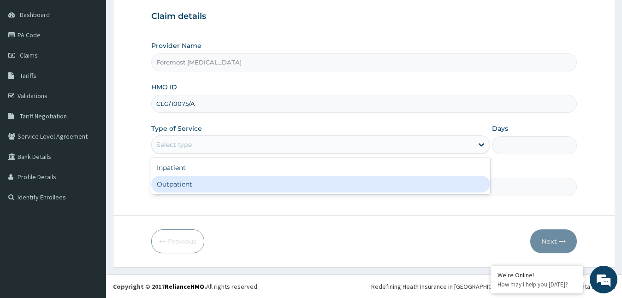
drag, startPoint x: 216, startPoint y: 142, endPoint x: 199, endPoint y: 189, distance: 49.1
click at [199, 154] on div "option Outpatient focused, 2 of 2. 2 results available. Use Up and Down to choo…" at bounding box center [320, 145] width 339 height 18
click at [199, 189] on div "Outpatient" at bounding box center [320, 184] width 339 height 17
type input "1"
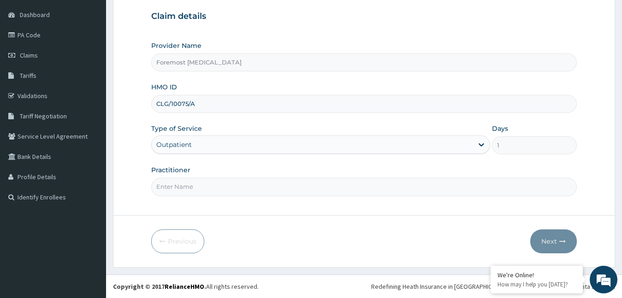
click at [199, 189] on input "Practitioner" at bounding box center [364, 187] width 426 height 18
type input "NULL"
click at [553, 239] on button "Next" at bounding box center [553, 242] width 47 height 24
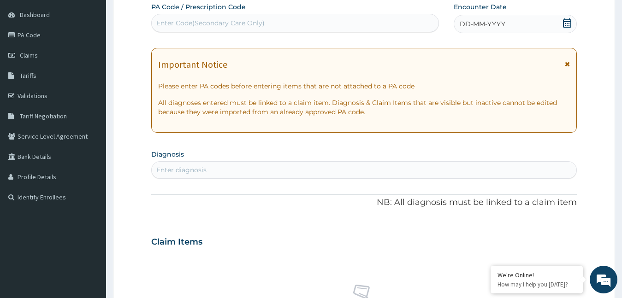
click at [474, 12] on div "Encounter Date DD-MM-YYYY" at bounding box center [516, 17] width 124 height 31
click at [472, 22] on span "DD-MM-YYYY" at bounding box center [483, 23] width 46 height 9
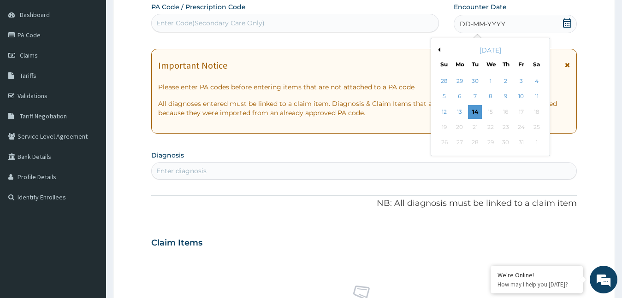
click at [437, 50] on button "Previous Month" at bounding box center [438, 49] width 5 height 5
click at [506, 80] on div "4" at bounding box center [506, 81] width 14 height 14
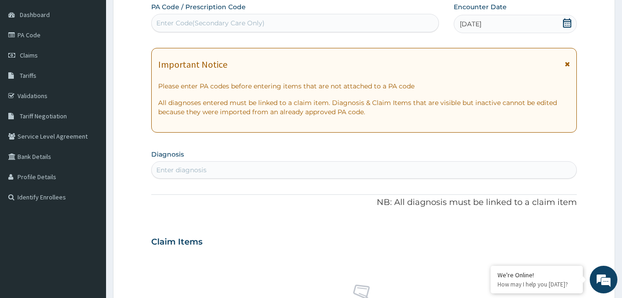
click at [288, 30] on div "Enter Code(Secondary Care Only)" at bounding box center [295, 23] width 287 height 15
type input "PA/D35B2D"
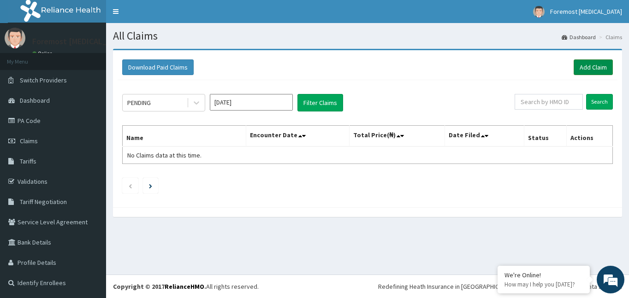
click at [589, 69] on link "Add Claim" at bounding box center [592, 67] width 39 height 16
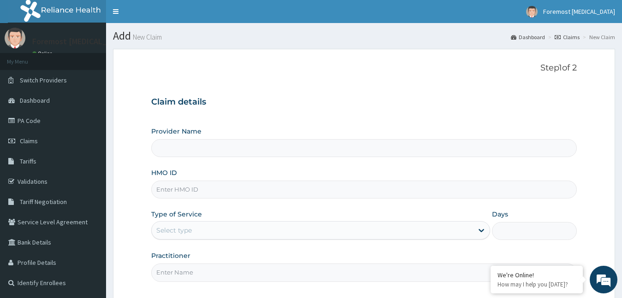
click at [191, 192] on input "HMO ID" at bounding box center [364, 190] width 426 height 18
type input "Foremost [MEDICAL_DATA]"
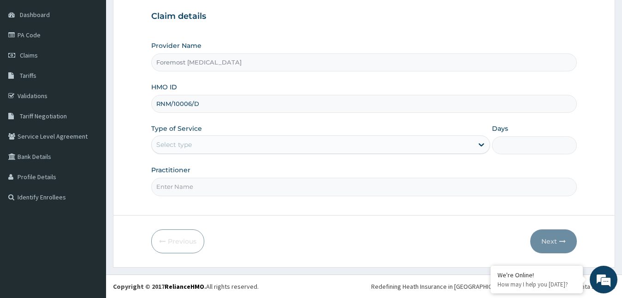
type input "RNM/10006/D"
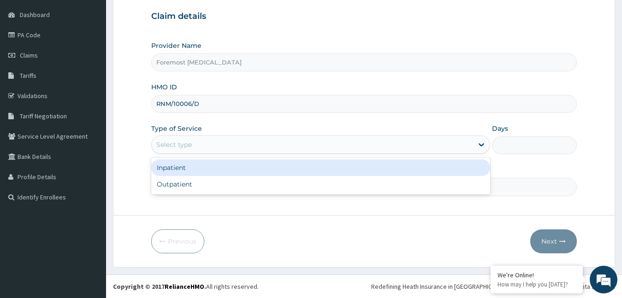
click at [216, 143] on div "Select type" at bounding box center [313, 144] width 322 height 15
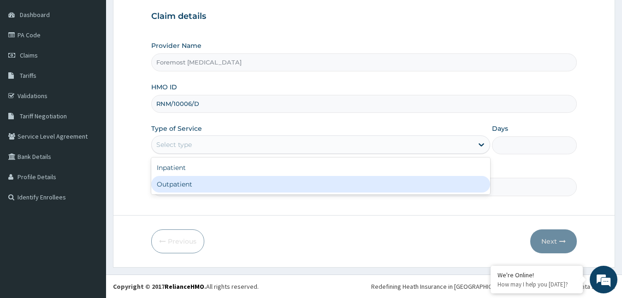
click at [197, 193] on div "Inpatient Outpatient" at bounding box center [320, 176] width 339 height 37
click at [184, 188] on div "Outpatient" at bounding box center [320, 184] width 339 height 17
type input "1"
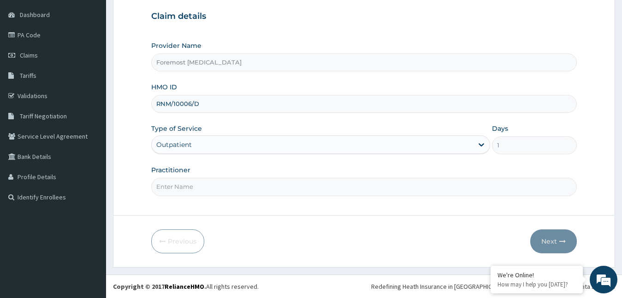
click at [184, 187] on input "Practitioner" at bounding box center [364, 187] width 426 height 18
type input "NULL"
click at [554, 241] on button "Next" at bounding box center [553, 242] width 47 height 24
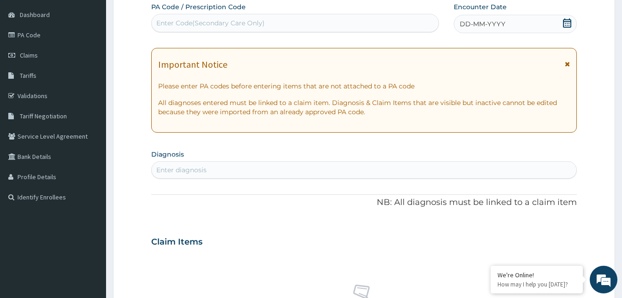
click at [482, 24] on span "DD-MM-YYYY" at bounding box center [483, 23] width 46 height 9
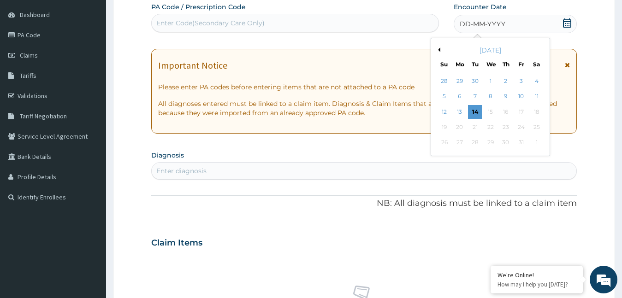
click at [440, 48] on button "Previous Month" at bounding box center [438, 49] width 5 height 5
click at [490, 111] on div "17" at bounding box center [490, 112] width 14 height 14
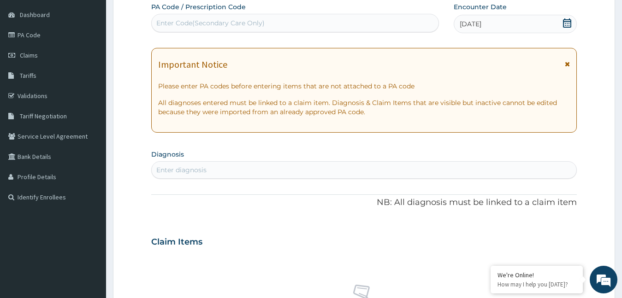
click at [288, 24] on div "Enter Code(Secondary Care Only)" at bounding box center [295, 23] width 287 height 15
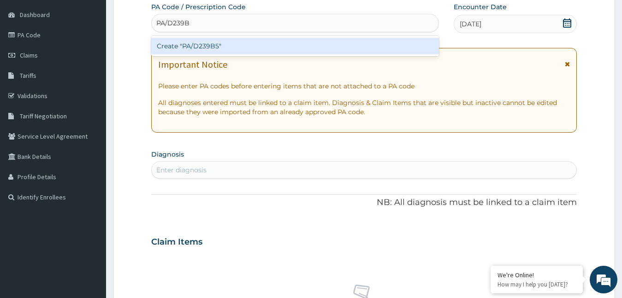
type input "PA/D239B5"
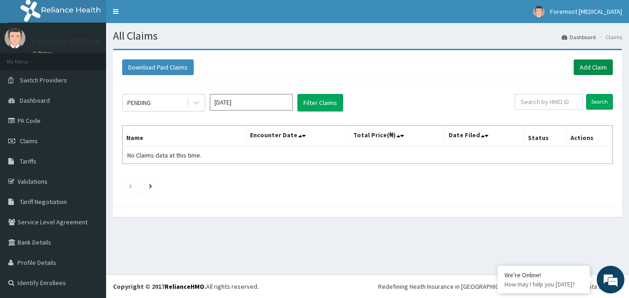
click at [599, 71] on link "Add Claim" at bounding box center [592, 67] width 39 height 16
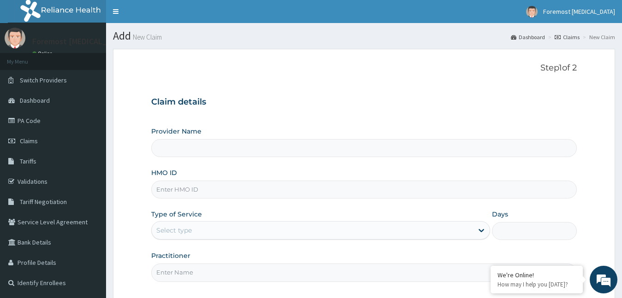
click at [184, 190] on input "HMO ID" at bounding box center [364, 190] width 426 height 18
type input "Foremost [MEDICAL_DATA]"
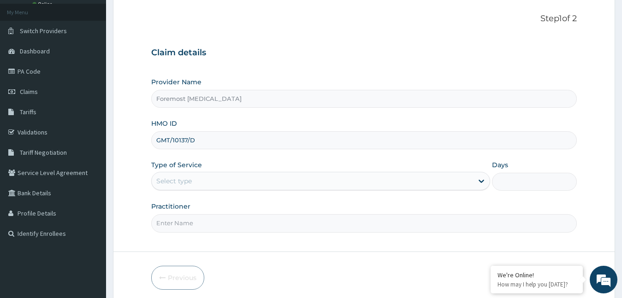
scroll to position [86, 0]
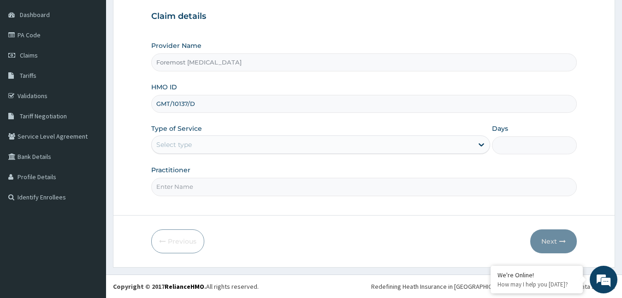
type input "GMT/10137/D"
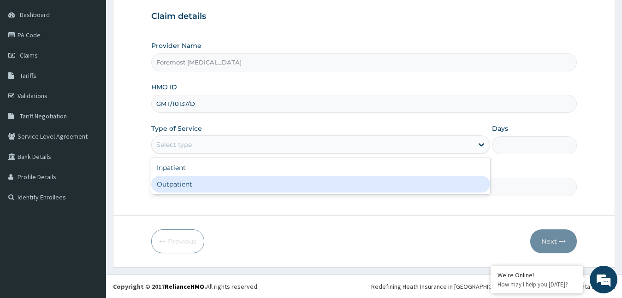
drag, startPoint x: 224, startPoint y: 144, endPoint x: 205, endPoint y: 184, distance: 44.7
click at [205, 154] on div "option Outpatient focused, 2 of 2. 2 results available. Use Up and Down to choo…" at bounding box center [320, 145] width 339 height 18
click at [205, 184] on div "Outpatient" at bounding box center [320, 184] width 339 height 17
type input "1"
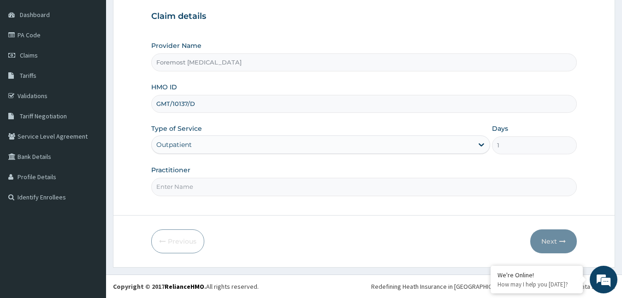
click at [205, 184] on input "Practitioner" at bounding box center [364, 187] width 426 height 18
type input "NULL"
click at [549, 239] on button "Next" at bounding box center [553, 242] width 47 height 24
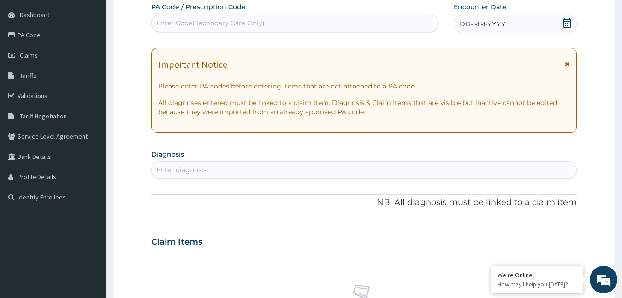
click at [474, 21] on span "DD-MM-YYYY" at bounding box center [483, 23] width 46 height 9
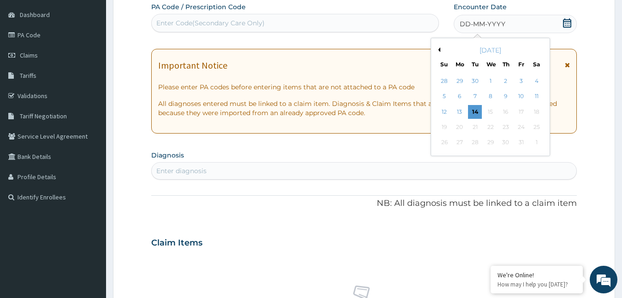
click at [439, 49] on button "Previous Month" at bounding box center [438, 49] width 5 height 5
click at [506, 114] on div "18" at bounding box center [506, 112] width 14 height 14
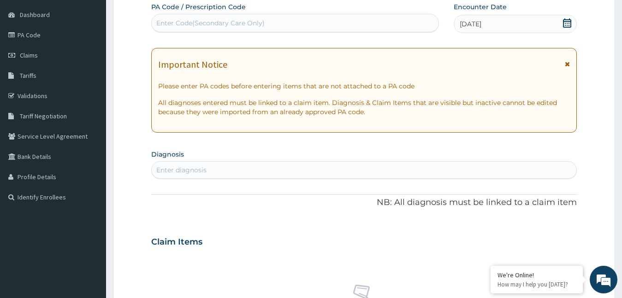
click at [274, 25] on div "Enter Code(Secondary Care Only)" at bounding box center [295, 23] width 287 height 15
type input "PA/7242C3"
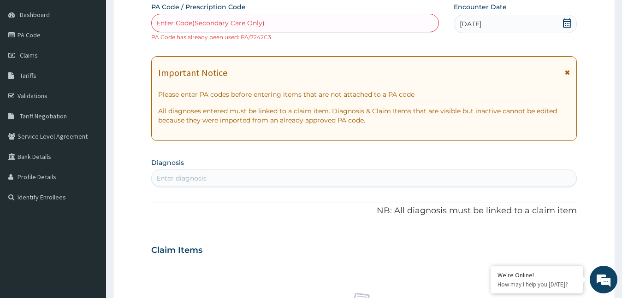
click at [303, 194] on div "PA Code / Prescription Code Enter Code(Secondary Care Only) PA Code has already…" at bounding box center [364, 244] width 426 height 485
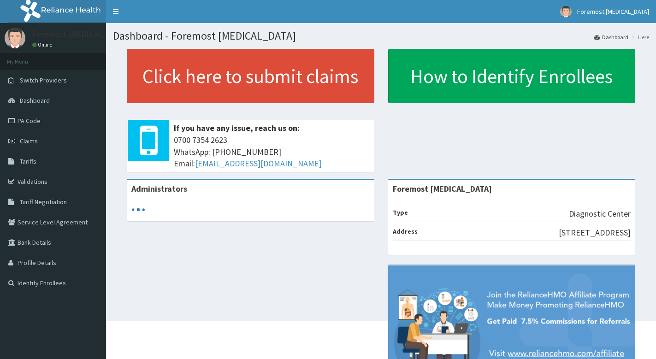
click at [28, 125] on link "PA Code" at bounding box center [53, 121] width 106 height 20
